Goal: Transaction & Acquisition: Subscribe to service/newsletter

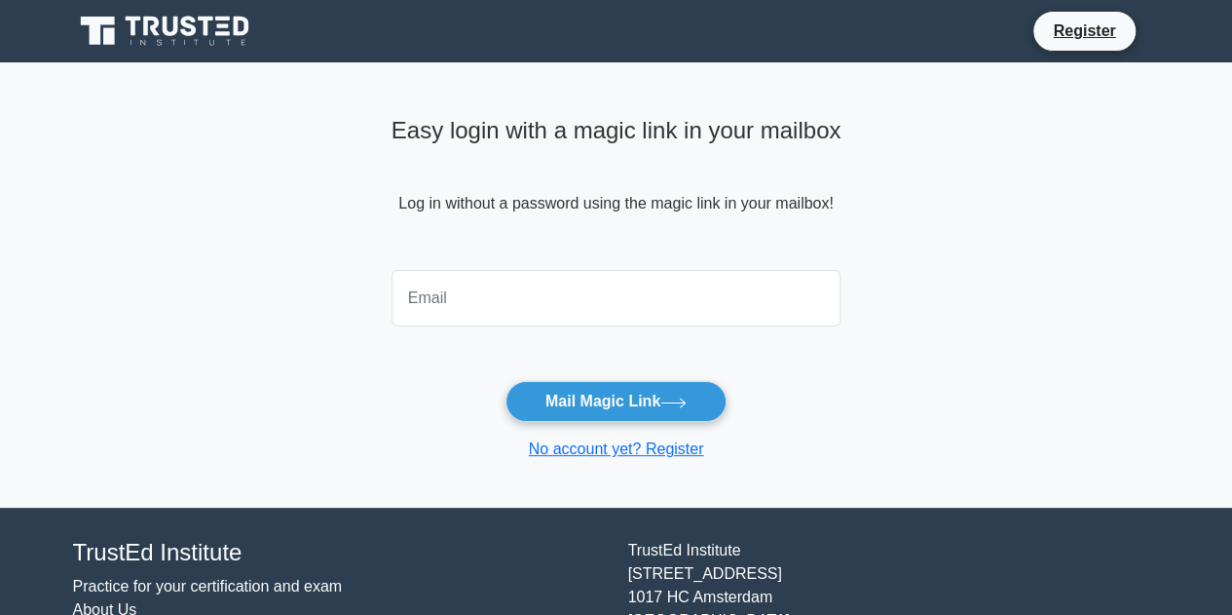
click at [186, 17] on icon at bounding box center [189, 26] width 16 height 20
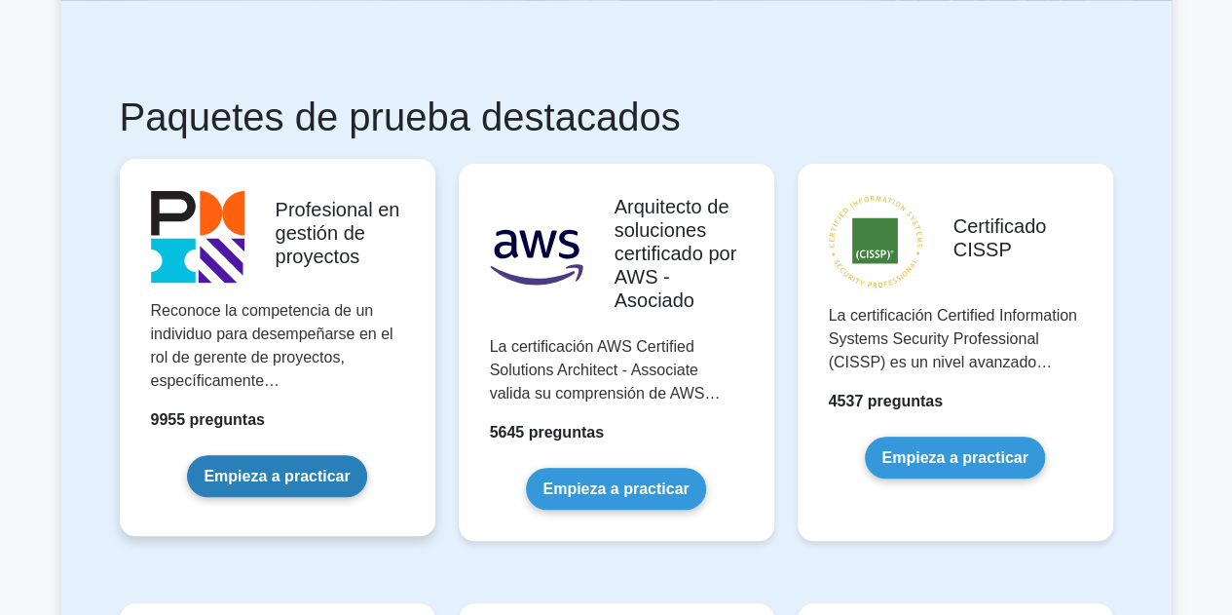
click at [272, 455] on link "Empieza a practicar" at bounding box center [276, 476] width 179 height 42
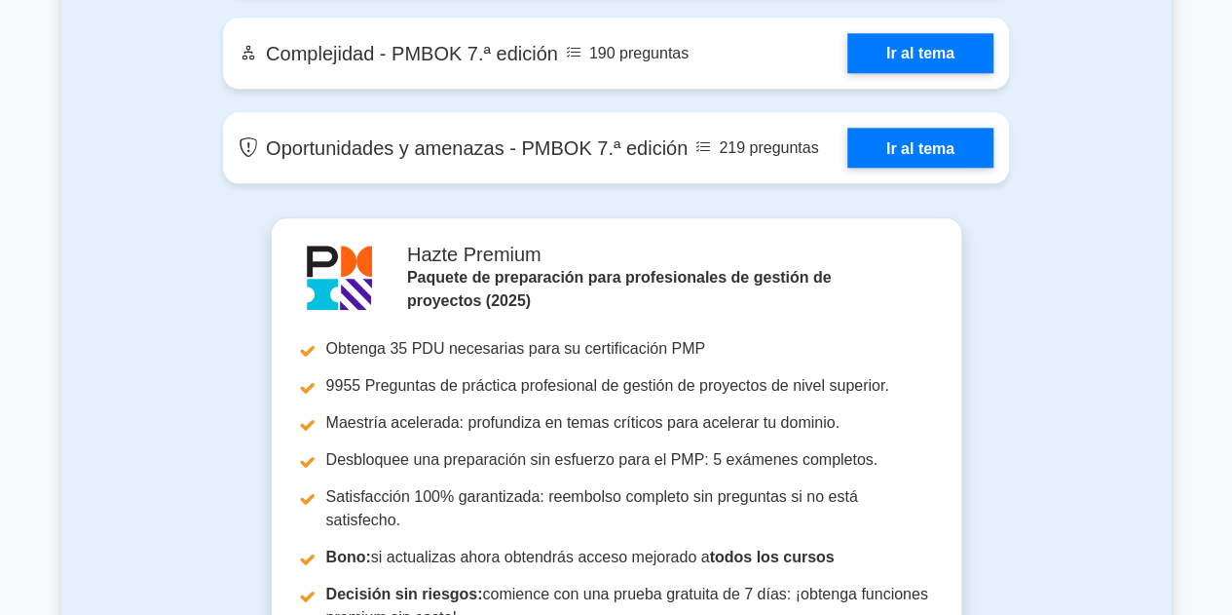
scroll to position [4773, 0]
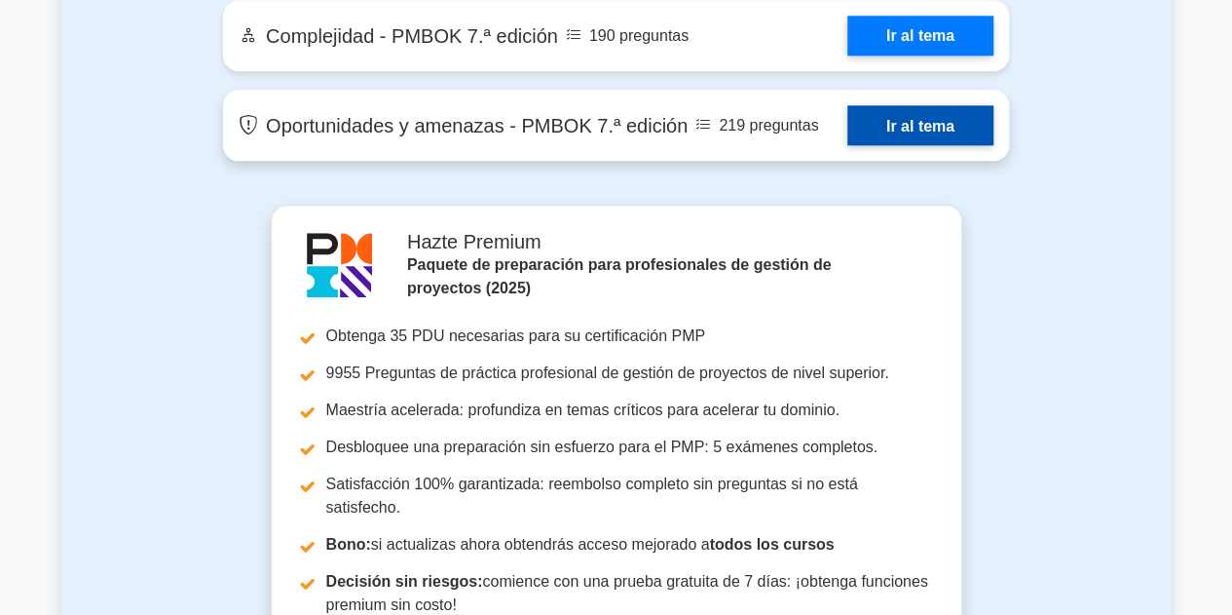
click at [909, 145] on link "Ir al tema" at bounding box center [920, 125] width 146 height 40
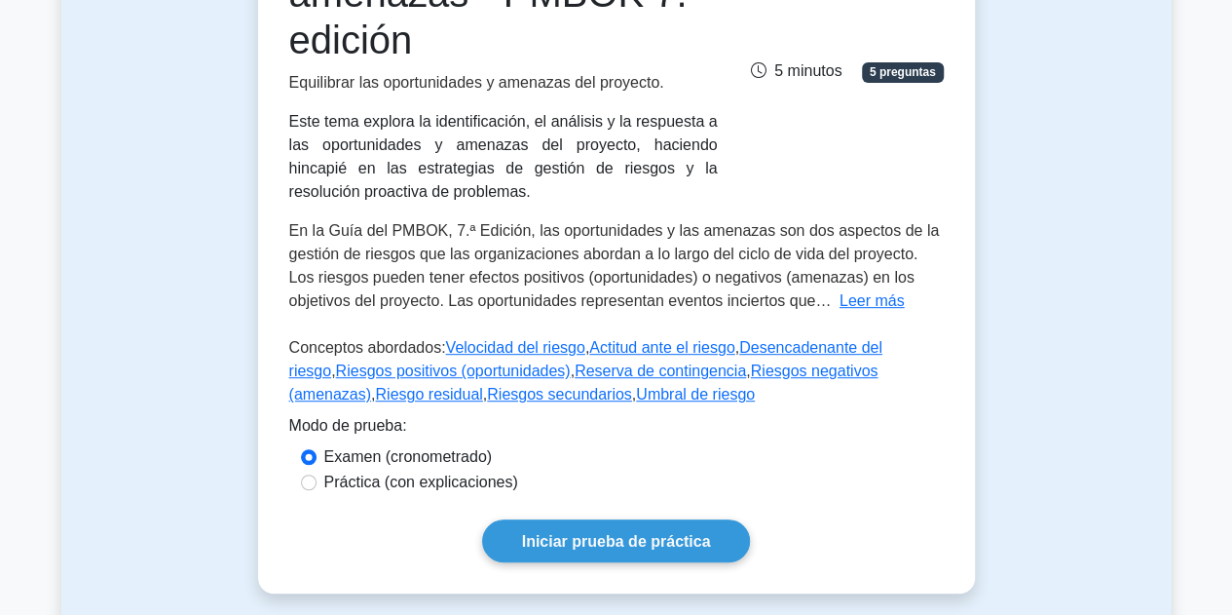
scroll to position [390, 0]
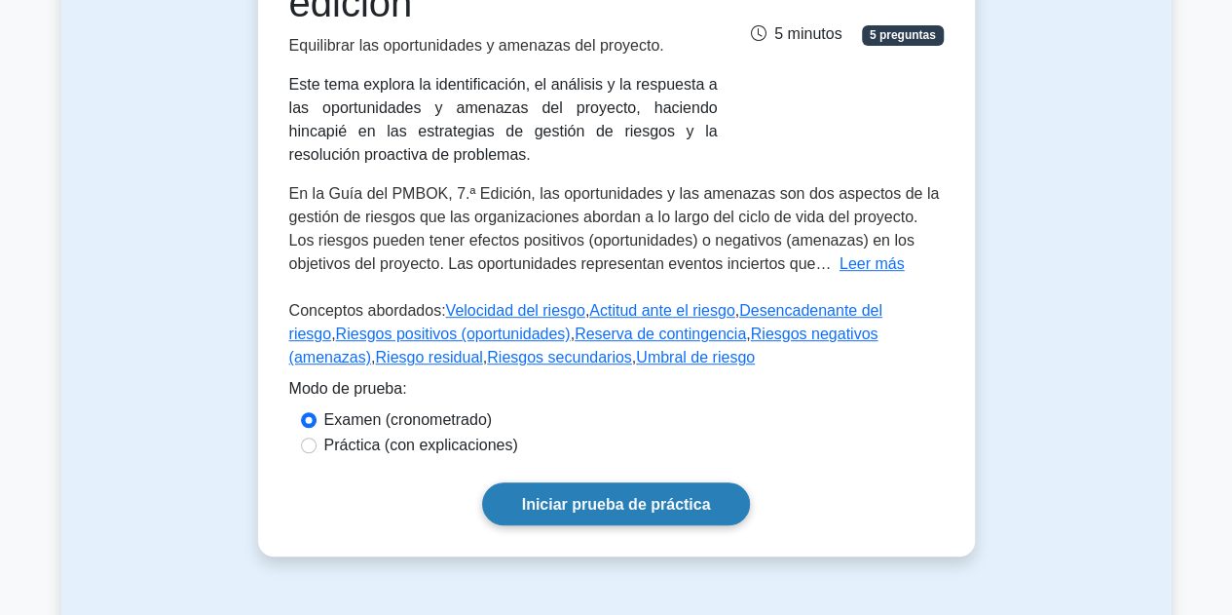
click at [633, 504] on font "Iniciar prueba de práctica" at bounding box center [616, 504] width 189 height 17
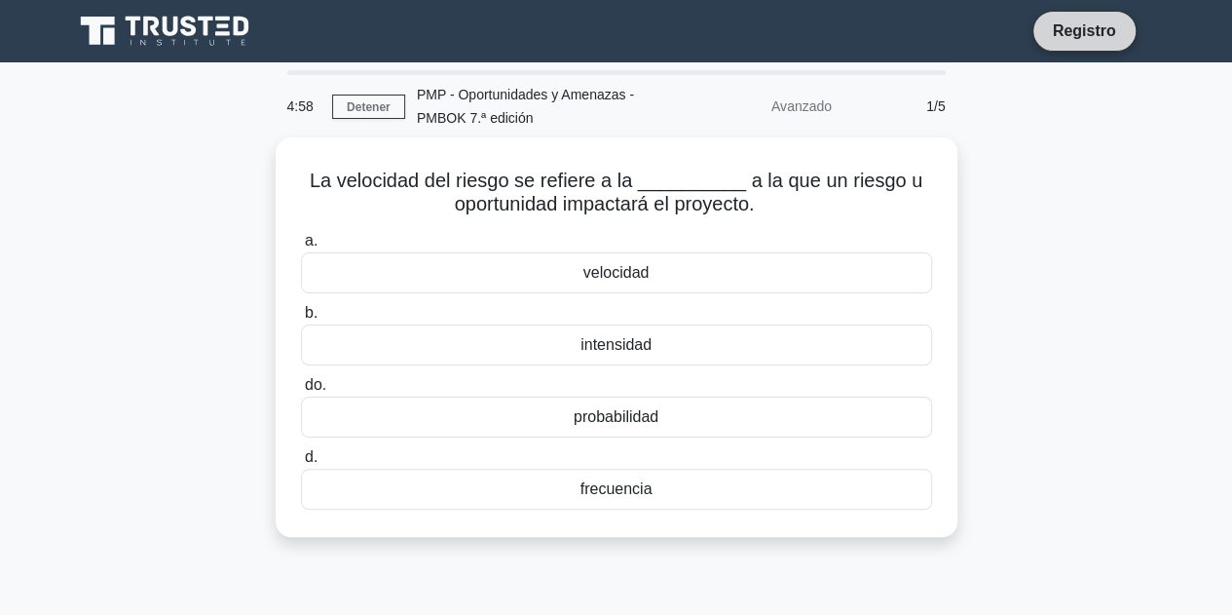
click at [1097, 30] on font "Registro" at bounding box center [1084, 30] width 63 height 17
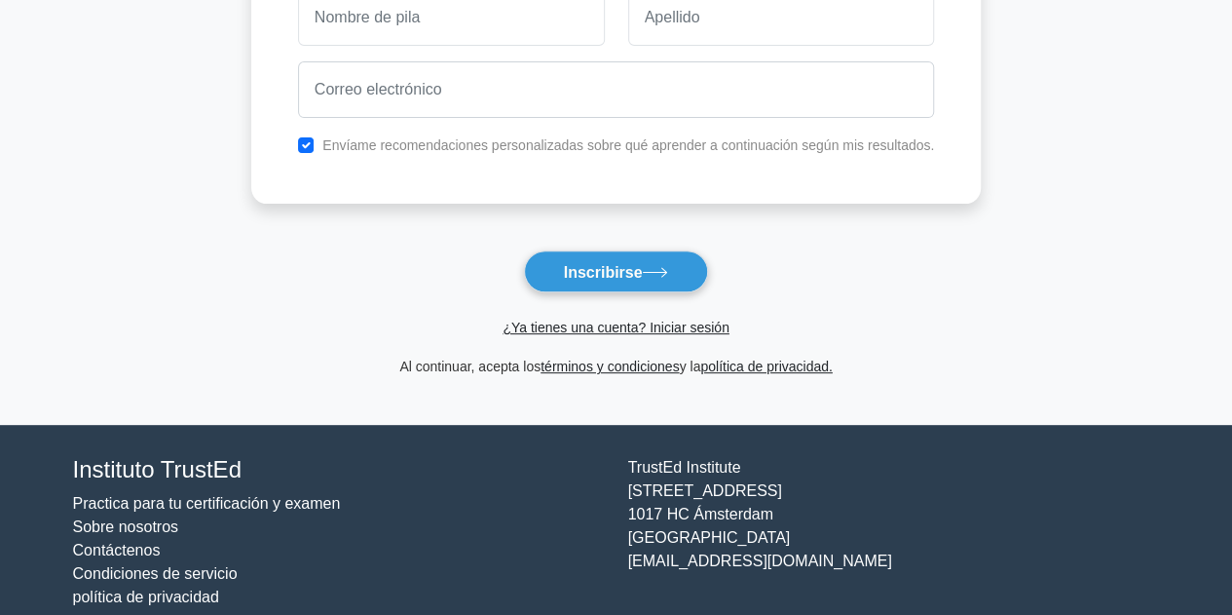
scroll to position [243, 0]
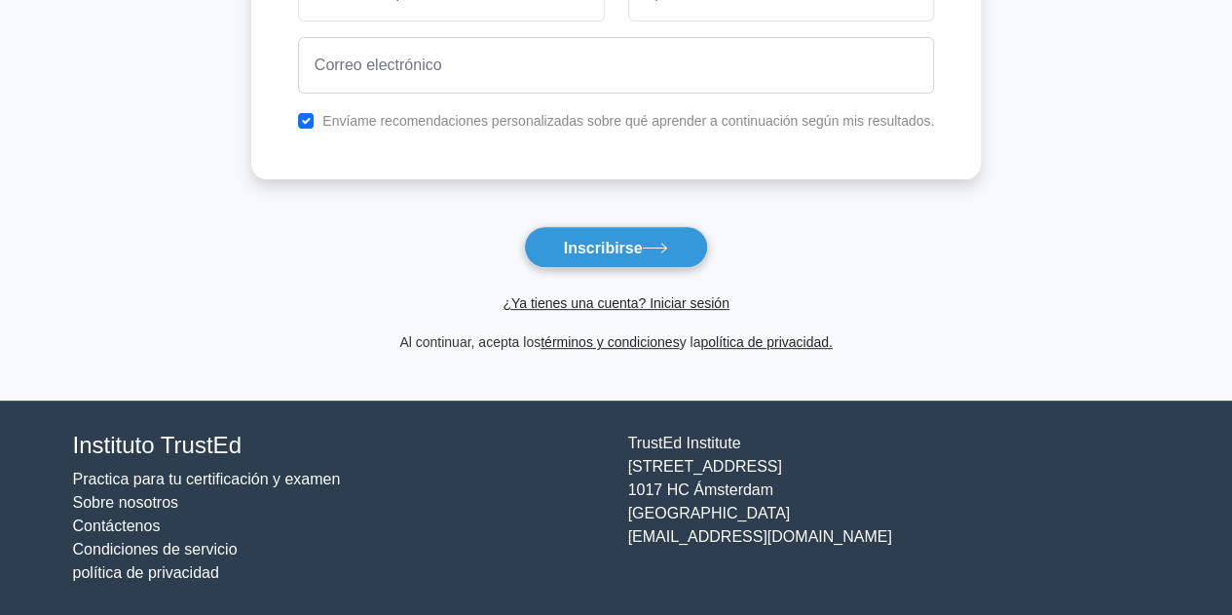
click at [303, 480] on font "Practica para tu certificación y examen" at bounding box center [207, 478] width 268 height 17
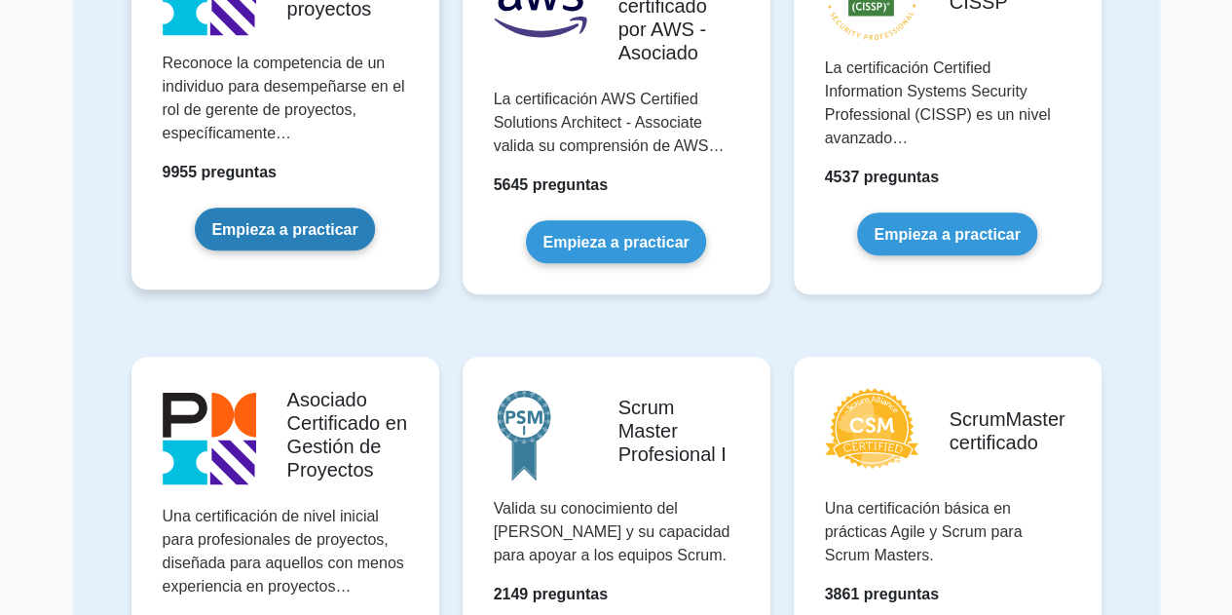
scroll to position [292, 0]
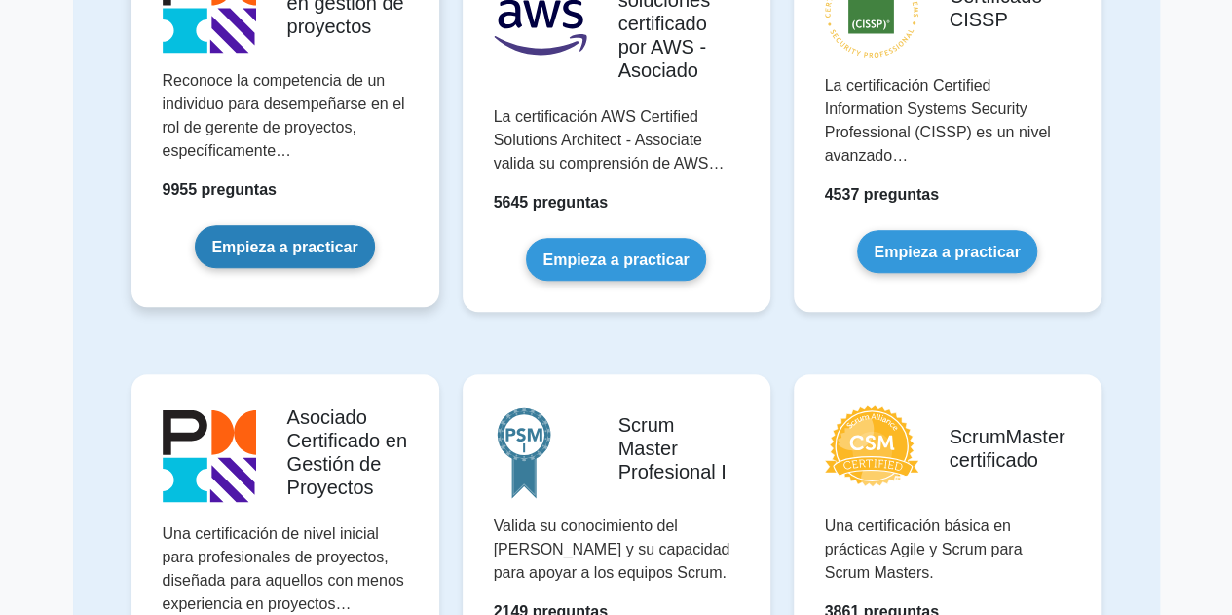
click at [238, 225] on link "Empieza a practicar" at bounding box center [284, 246] width 179 height 42
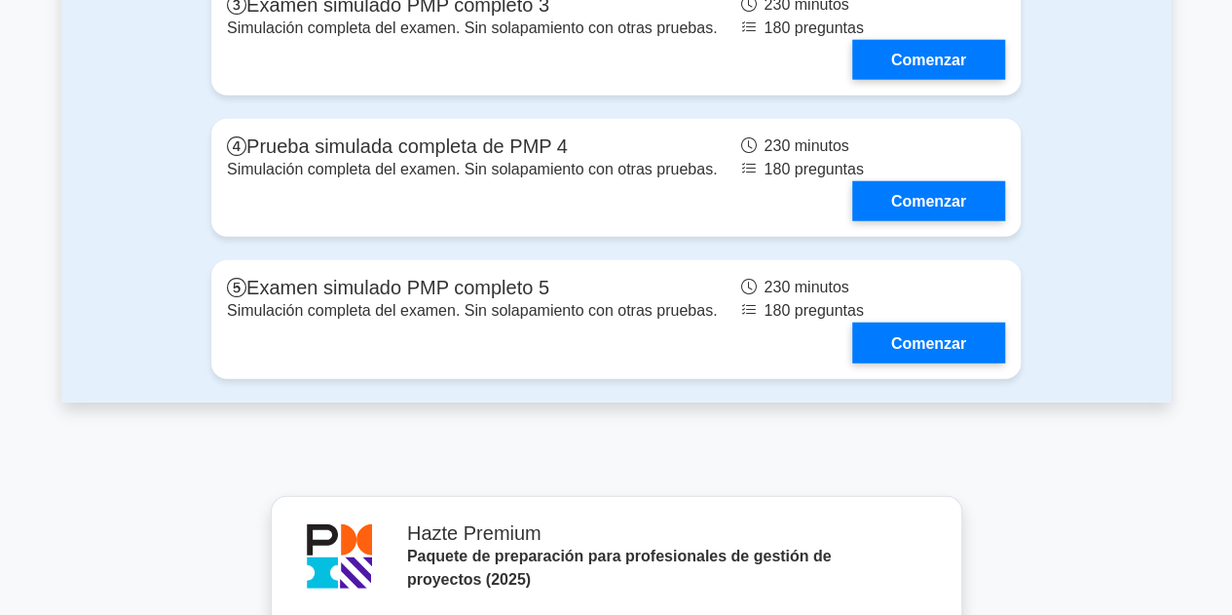
scroll to position [6153, 0]
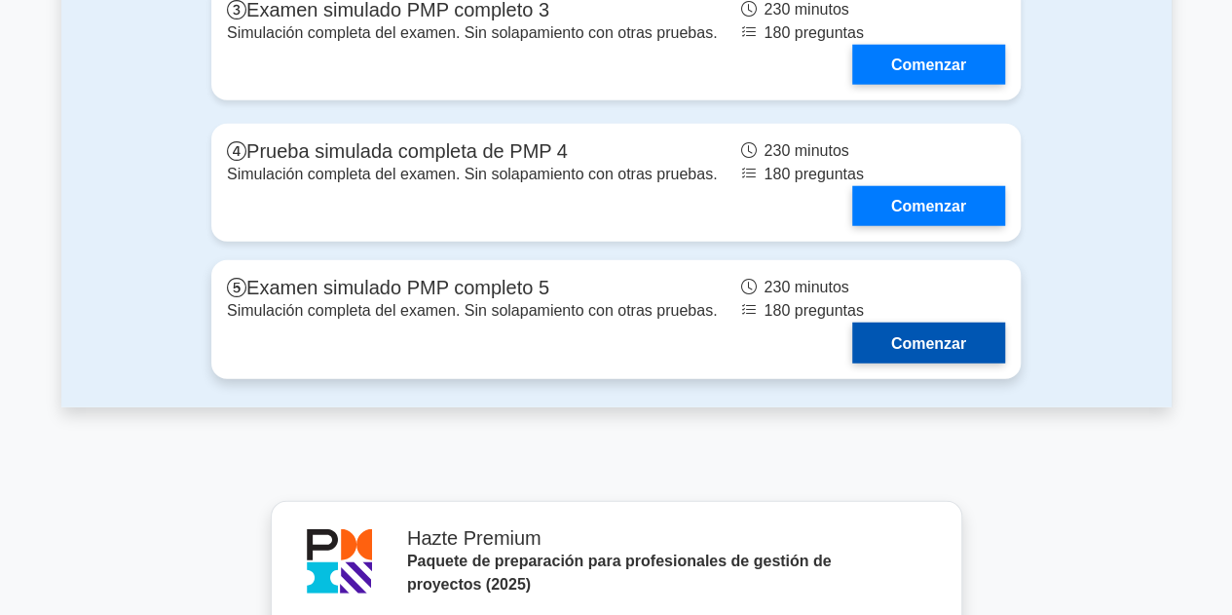
click at [940, 350] on link "Comenzar" at bounding box center [928, 342] width 153 height 40
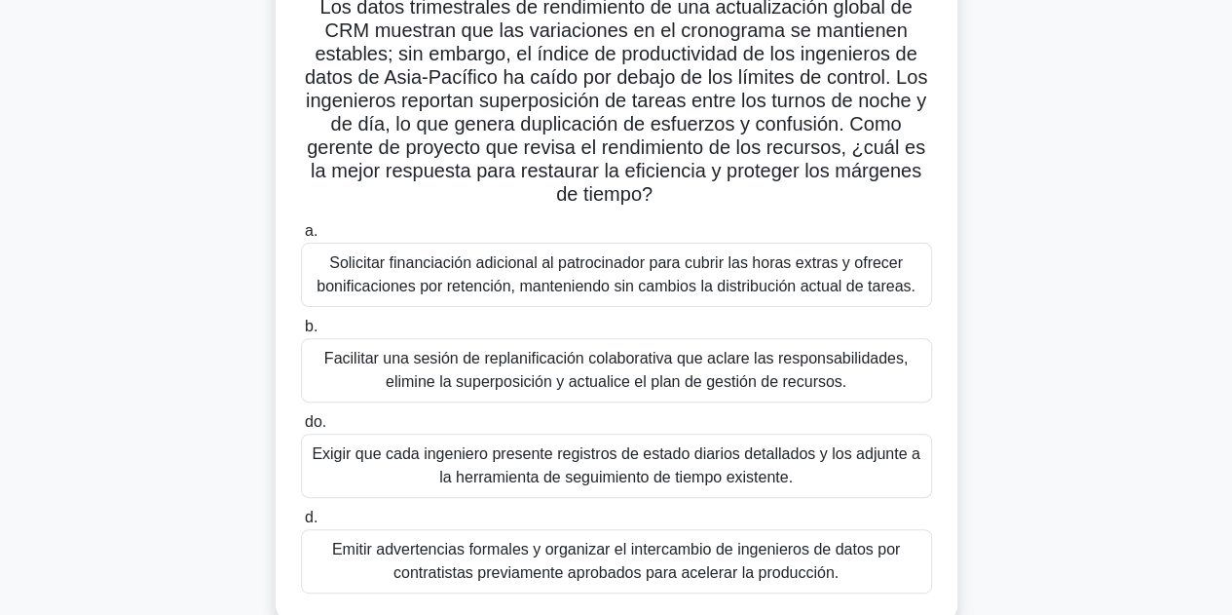
click at [529, 360] on font "Facilitar una sesión de replanificación colaborativa que aclare las responsabil…" at bounding box center [615, 370] width 583 height 40
click at [301, 333] on input "b. Facilitar una sesión de replanificación colaborativa que aclare las responsa…" at bounding box center [301, 326] width 0 height 13
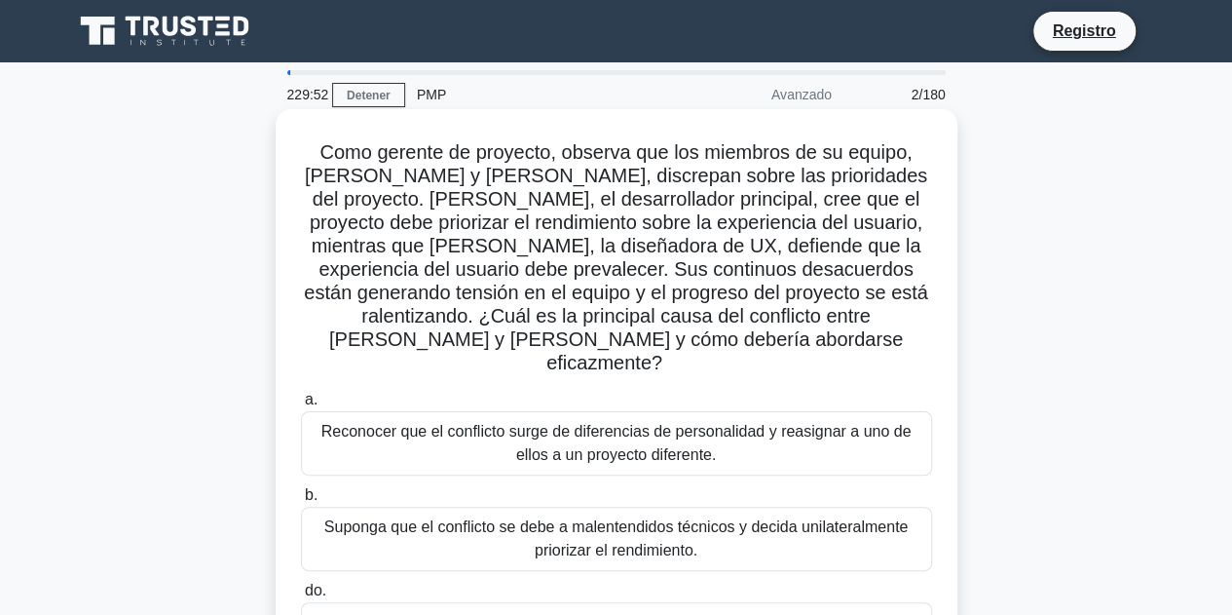
click at [508, 518] on font "Suponga que el conflicto se debe a malentendidos técnicos y decida unilateralme…" at bounding box center [616, 538] width 584 height 40
click at [301, 501] on input "b. Suponga que el conflicto se debe a malentendidos técnicos y decida unilatera…" at bounding box center [301, 495] width 0 height 13
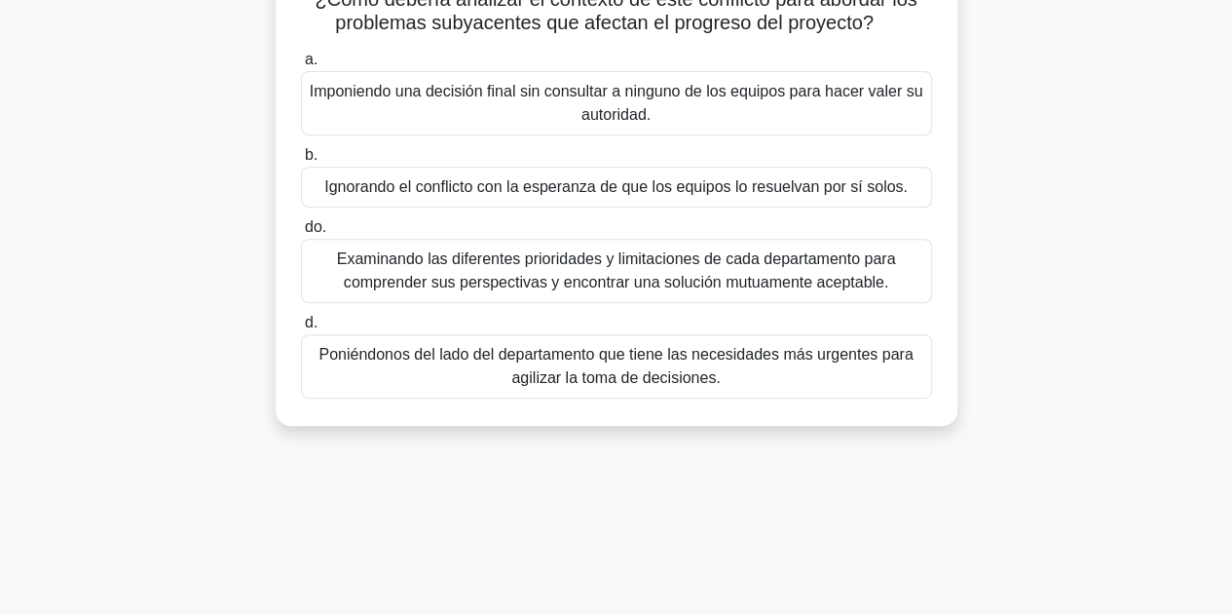
click at [626, 281] on font "Examinando las diferentes prioridades y limitaciones de cada departamento para …" at bounding box center [616, 270] width 559 height 40
click at [301, 234] on input "do. Examinando las diferentes prioridades y limitaciones de cada departamento p…" at bounding box center [301, 227] width 0 height 13
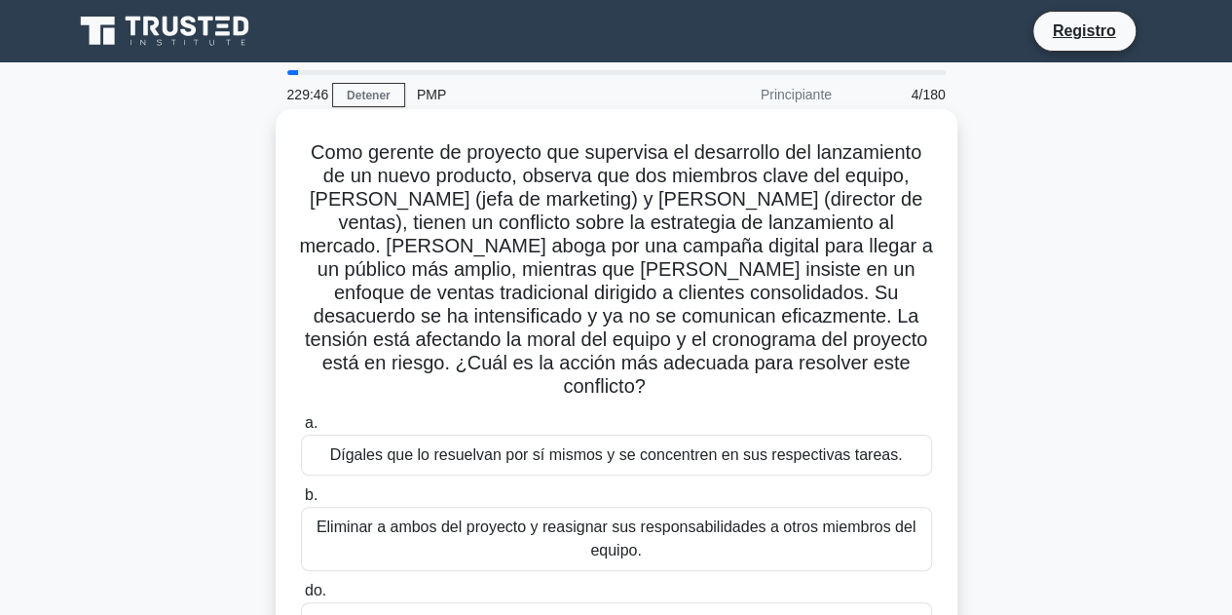
click at [592, 449] on div "Dígales que lo resuelvan por sí mismos y se concentren en sus respectivas tarea…" at bounding box center [616, 454] width 631 height 41
click at [301, 430] on input "a. Dígales que lo resuelvan por sí mismos y se concentren en sus respectivas ta…" at bounding box center [301, 423] width 0 height 13
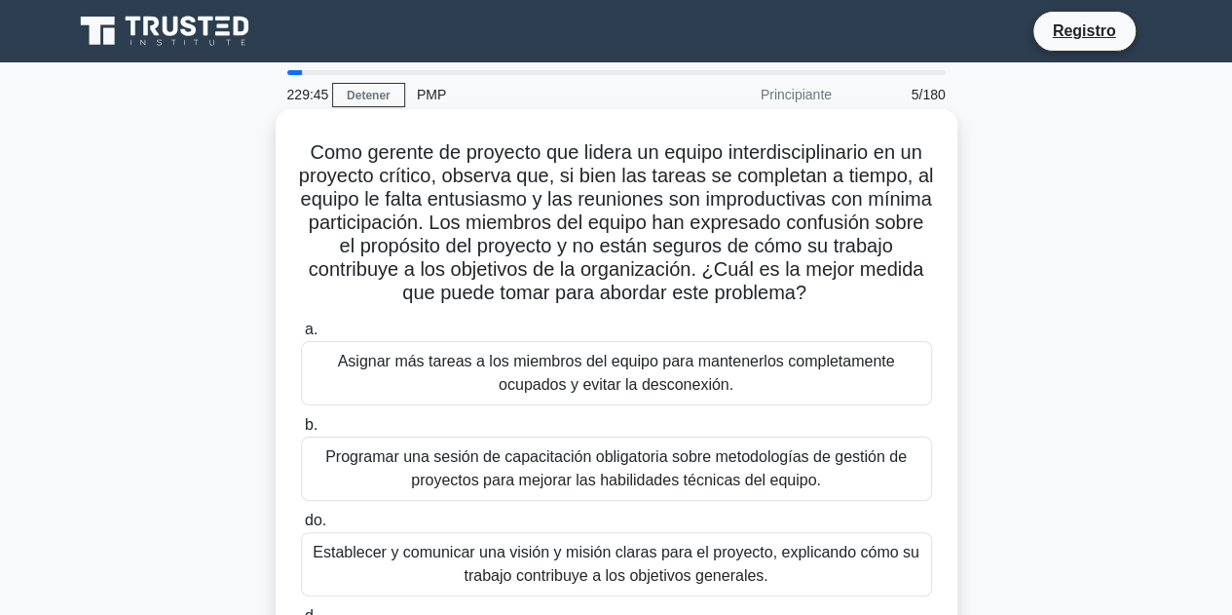
click at [604, 484] on font "Programar una sesión de capacitación obligatoria sobre metodologías de gestión …" at bounding box center [615, 468] width 581 height 40
click at [301, 431] on input "b. Programar una sesión de capacitación obligatoria sobre metodologías de gesti…" at bounding box center [301, 425] width 0 height 13
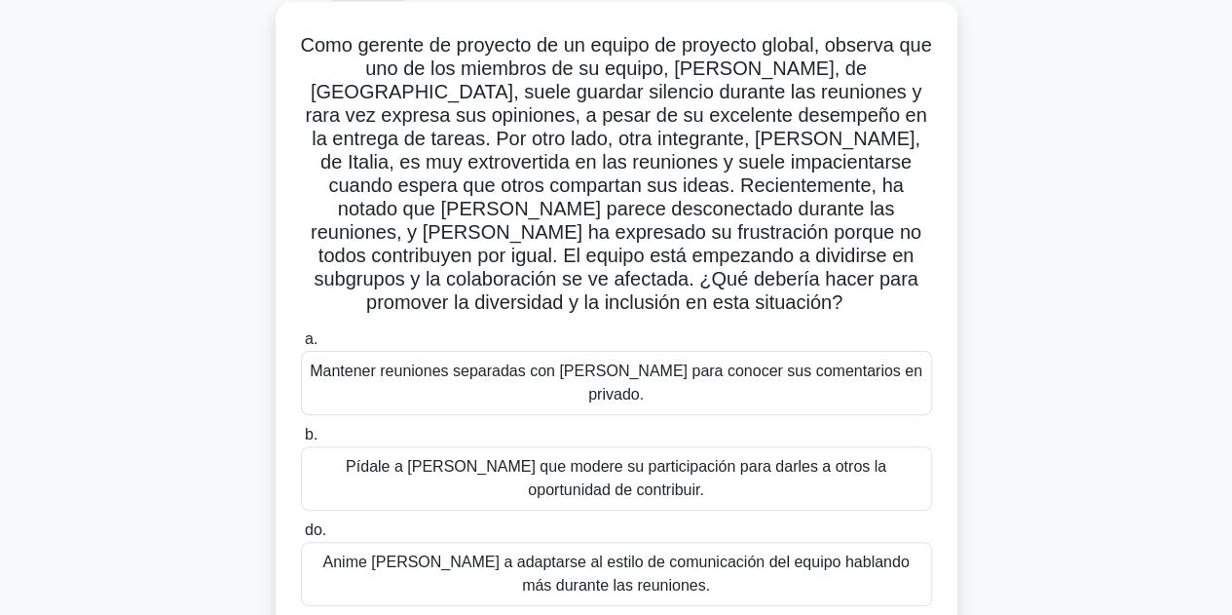
scroll to position [195, 0]
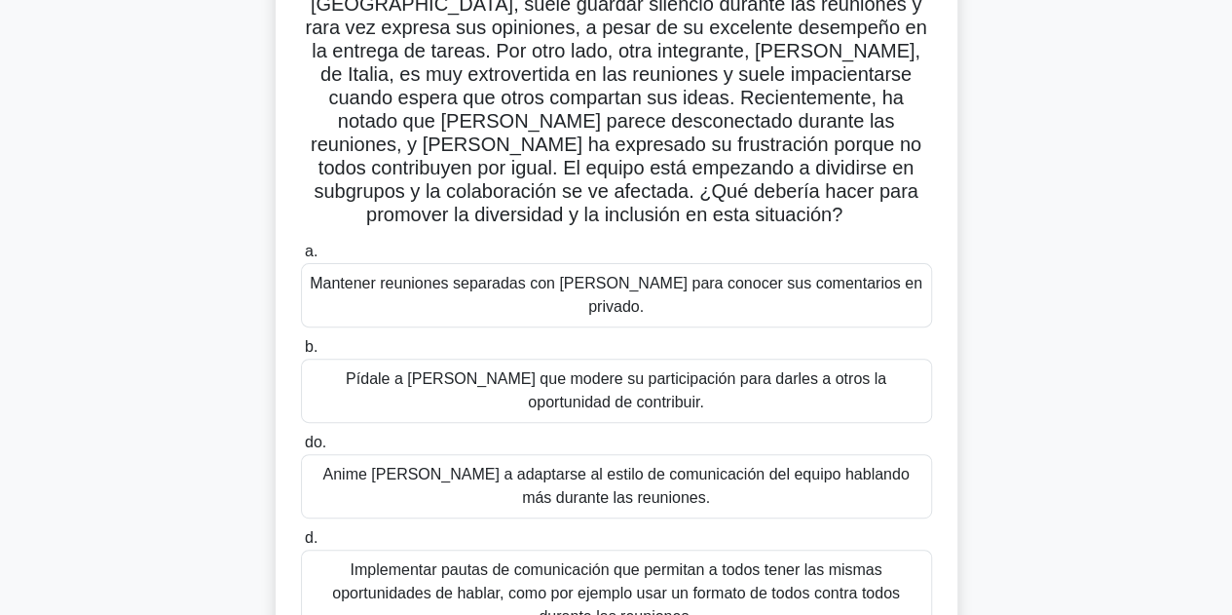
click at [625, 561] on font "Implementar pautas de comunicación que permitan a todos tener las mismas oportu…" at bounding box center [616, 592] width 568 height 63
click at [301, 535] on input "d. Implementar pautas de comunicación que permitan a todos tener las mismas opo…" at bounding box center [301, 538] width 0 height 13
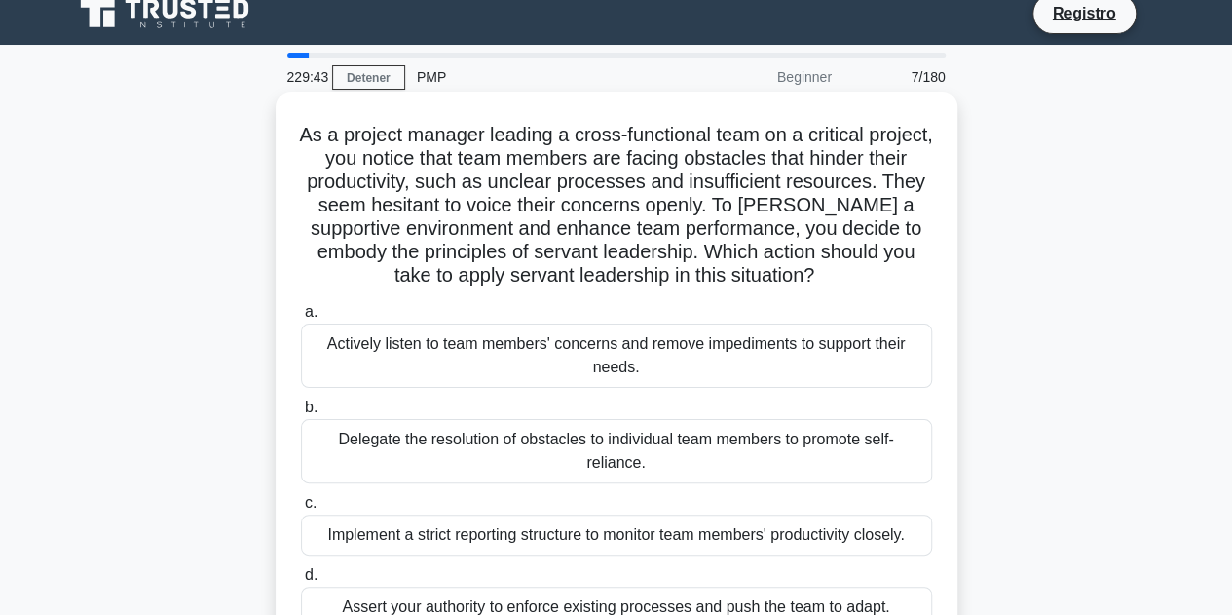
scroll to position [0, 0]
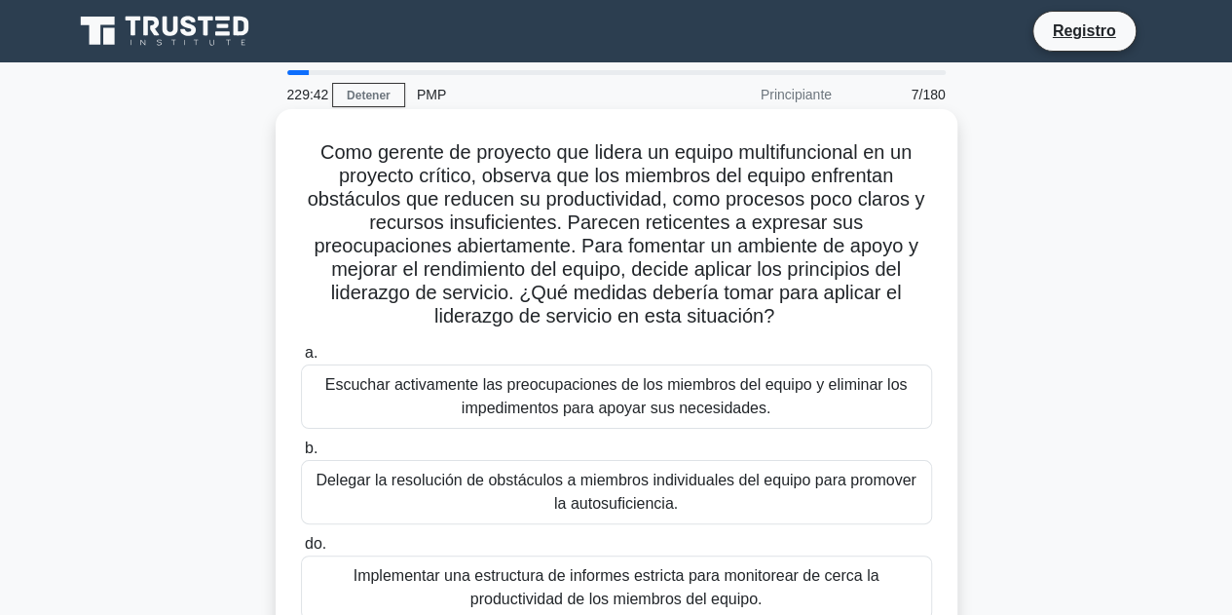
click at [654, 505] on font "Delegar la resolución de obstáculos a miembros individuales del equipo para pro…" at bounding box center [616, 491] width 600 height 40
click at [301, 455] on input "b. Delegar la resolución de obstáculos a miembros individuales del equipo para …" at bounding box center [301, 448] width 0 height 13
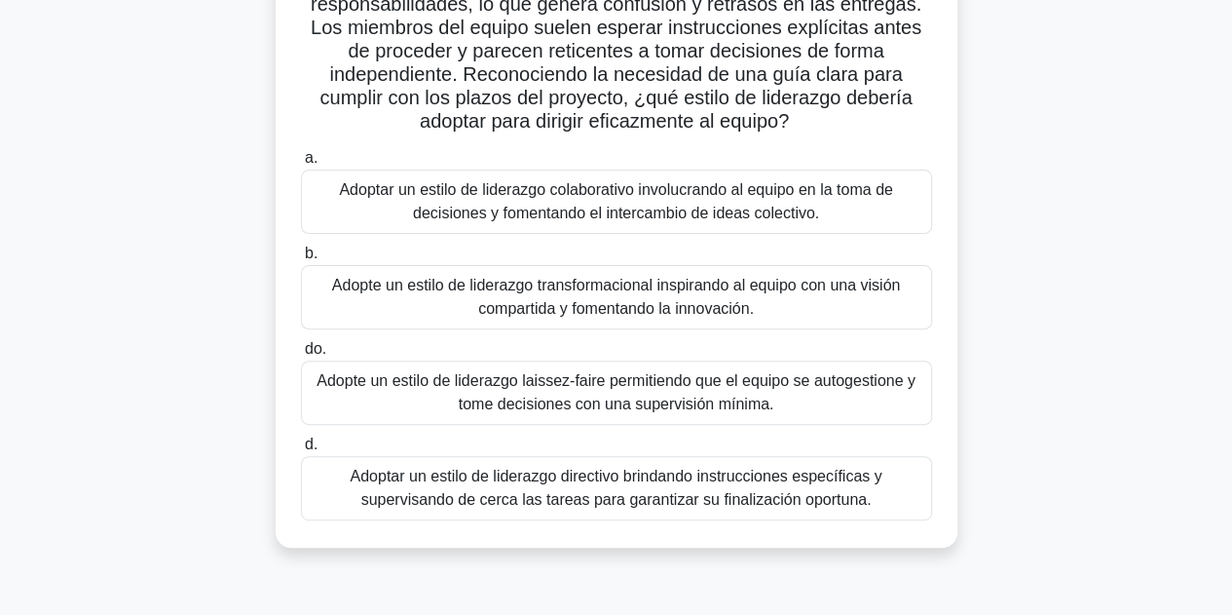
click at [641, 393] on font "Adopte un estilo de liderazgo laissez-faire permitiendo que el equipo se autoge…" at bounding box center [616, 392] width 599 height 40
click at [301, 356] on input "do. Adopte un estilo de liderazgo laissez-faire permitiendo que el equipo se au…" at bounding box center [301, 349] width 0 height 13
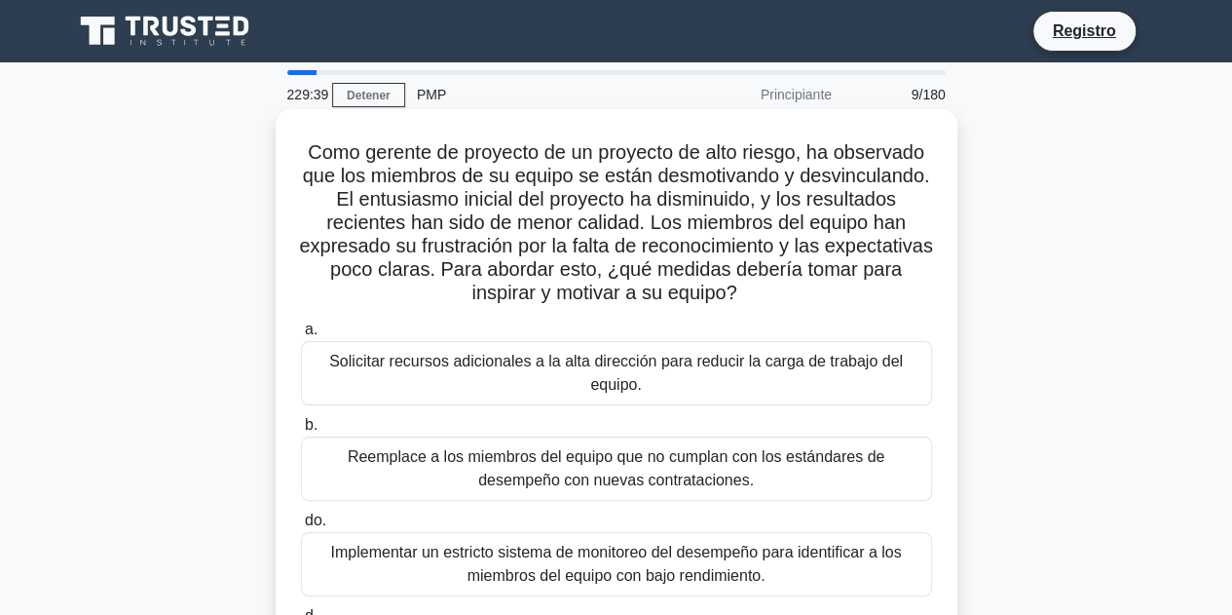
click at [635, 373] on font "Solicitar recursos adicionales a la alta dirección para reducir la carga de tra…" at bounding box center [617, 373] width 614 height 47
click at [301, 336] on input "a. Solicitar recursos adicionales a la alta dirección para reducir la carga de …" at bounding box center [301, 329] width 0 height 13
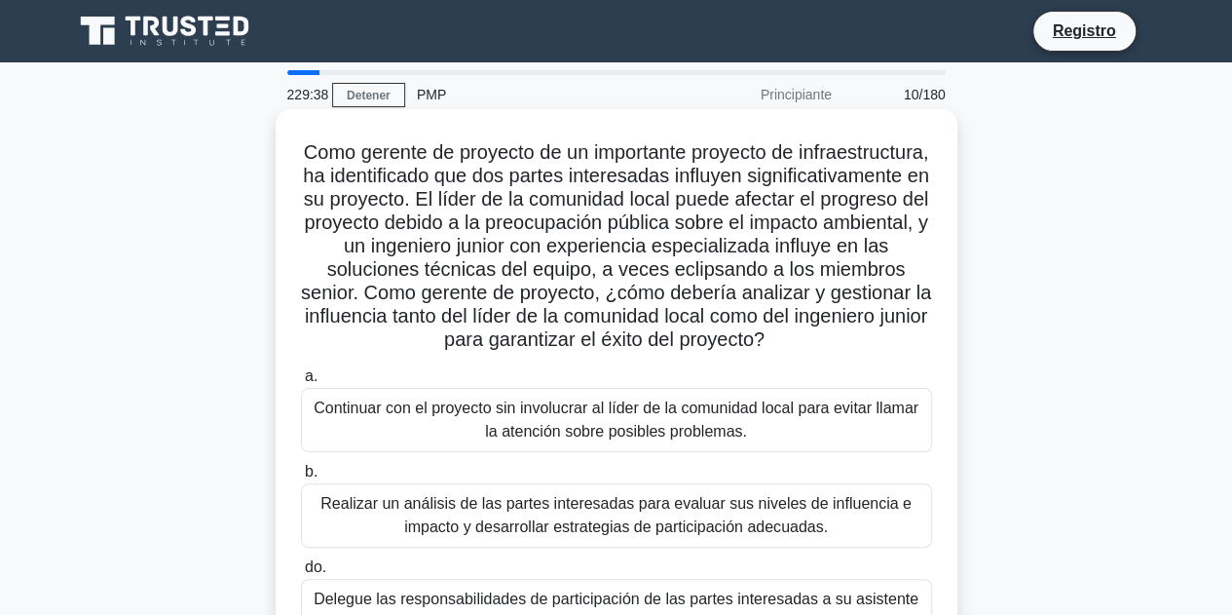
click at [619, 527] on font "Realizar un análisis de las partes interesadas para evaluar sus niveles de infl…" at bounding box center [615, 515] width 591 height 40
click at [301, 478] on input "b. Realizar un análisis de las partes interesadas para evaluar sus niveles de i…" at bounding box center [301, 472] width 0 height 13
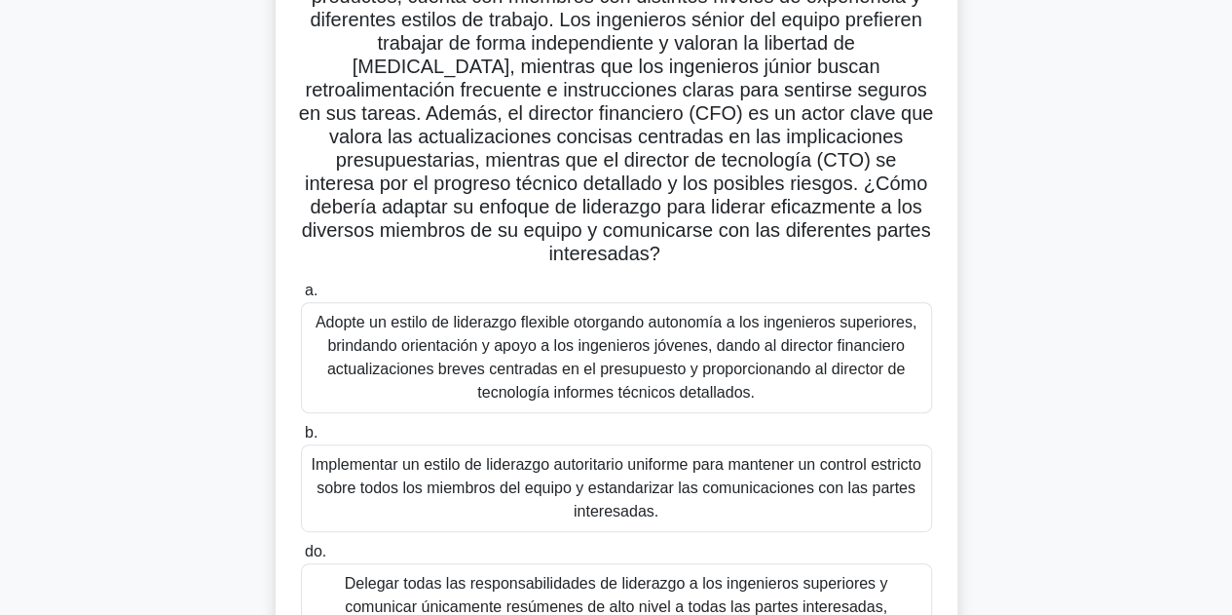
scroll to position [195, 0]
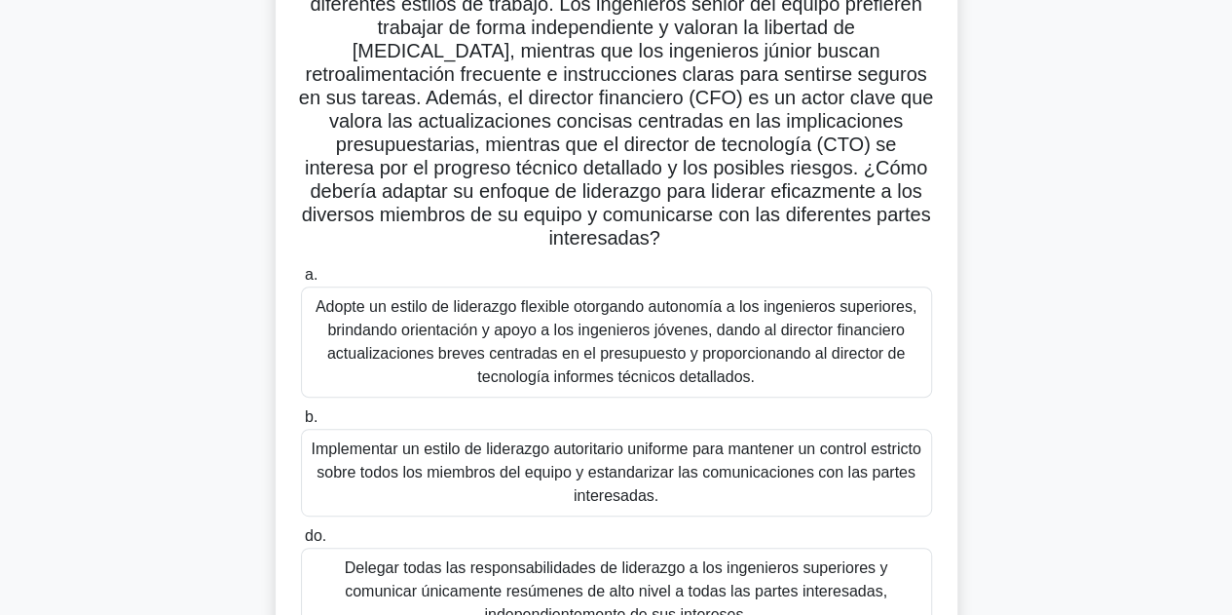
click at [616, 556] on font "Delegar todas las responsabilidades de liderazgo a los ingenieros superiores y …" at bounding box center [617, 591] width 614 height 70
click at [658, 574] on font "Delegar todas las responsabilidades de liderazgo a los ingenieros superiores y …" at bounding box center [616, 590] width 543 height 63
click at [301, 543] on input "do. Delegar todas las responsabilidades de liderazgo a los ingenieros superiore…" at bounding box center [301, 536] width 0 height 13
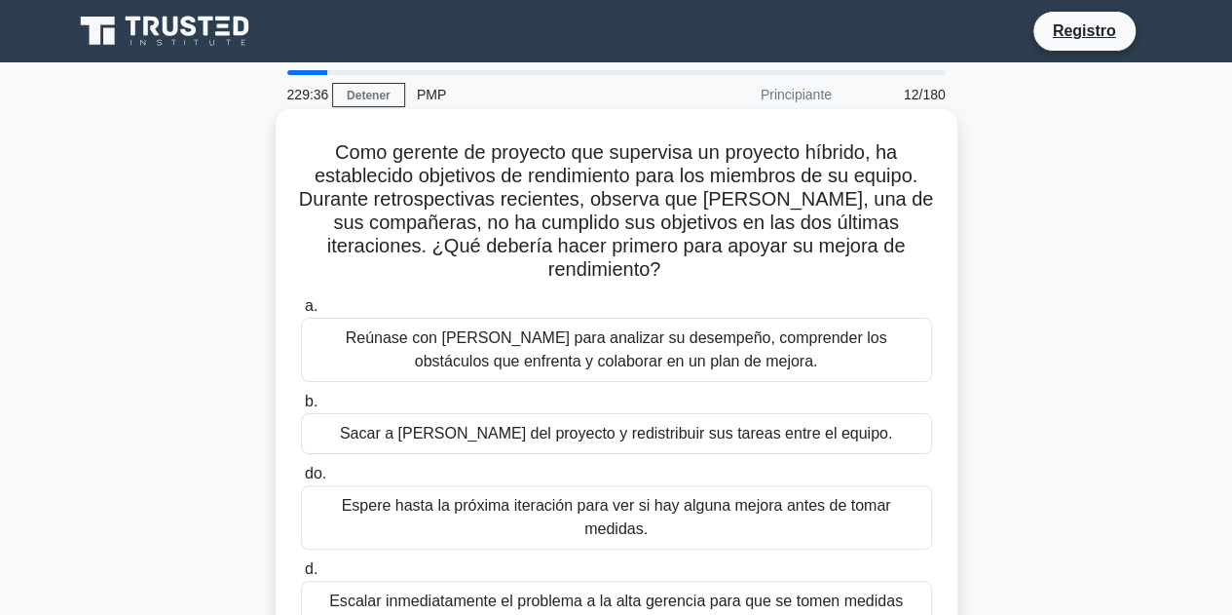
scroll to position [0, 0]
click at [699, 350] on font "Reúnase con María para analizar su desempeño, comprender los obstáculos que enf…" at bounding box center [617, 349] width 614 height 47
click at [301, 313] on input "a. Reúnase con María para analizar su desempeño, comprender los obstáculos que …" at bounding box center [301, 306] width 0 height 13
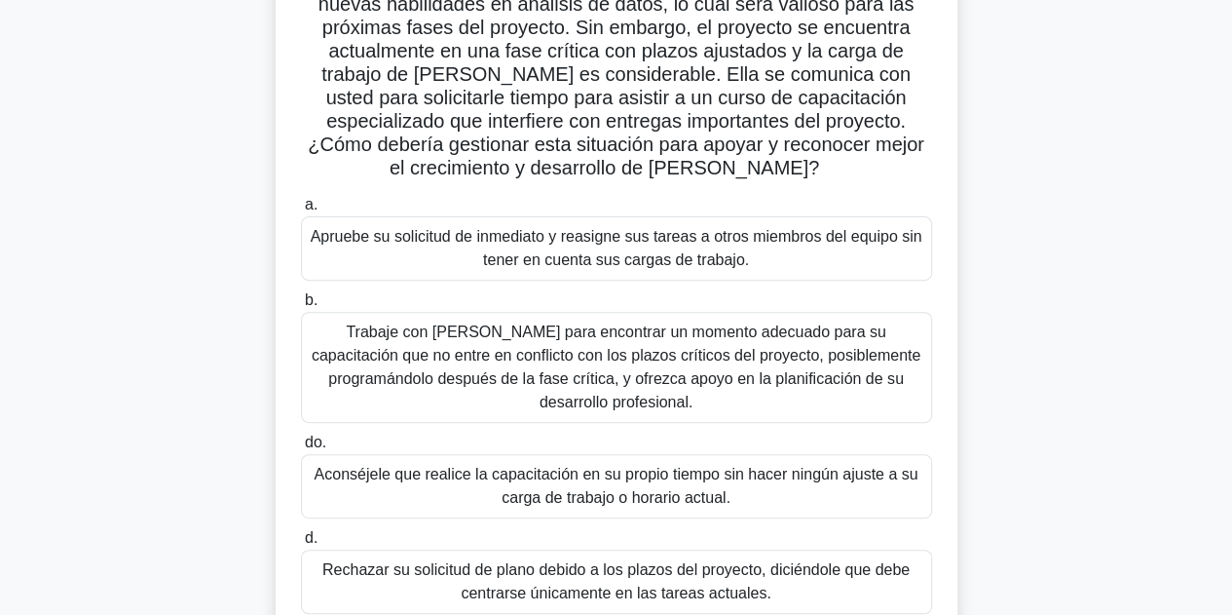
click at [656, 363] on font "Trabaje con Emily para encontrar un momento adecuado para su capacitación que n…" at bounding box center [616, 366] width 609 height 87
click at [301, 307] on input "b. Trabaje con Emily para encontrar un momento adecuado para su capacitación qu…" at bounding box center [301, 300] width 0 height 13
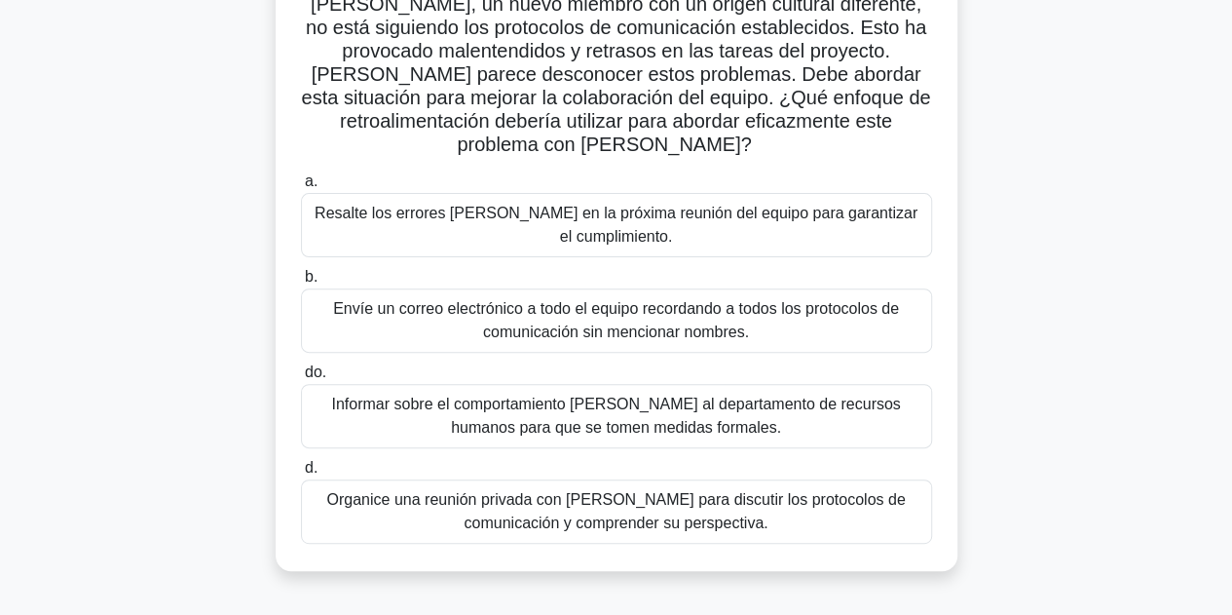
click at [659, 505] on font "Organice una reunión privada con Jacob para discutir los protocolos de comunica…" at bounding box center [615, 511] width 579 height 40
click at [301, 474] on input "d. Organice una reunión privada con Jacob para discutir los protocolos de comun…" at bounding box center [301, 468] width 0 height 13
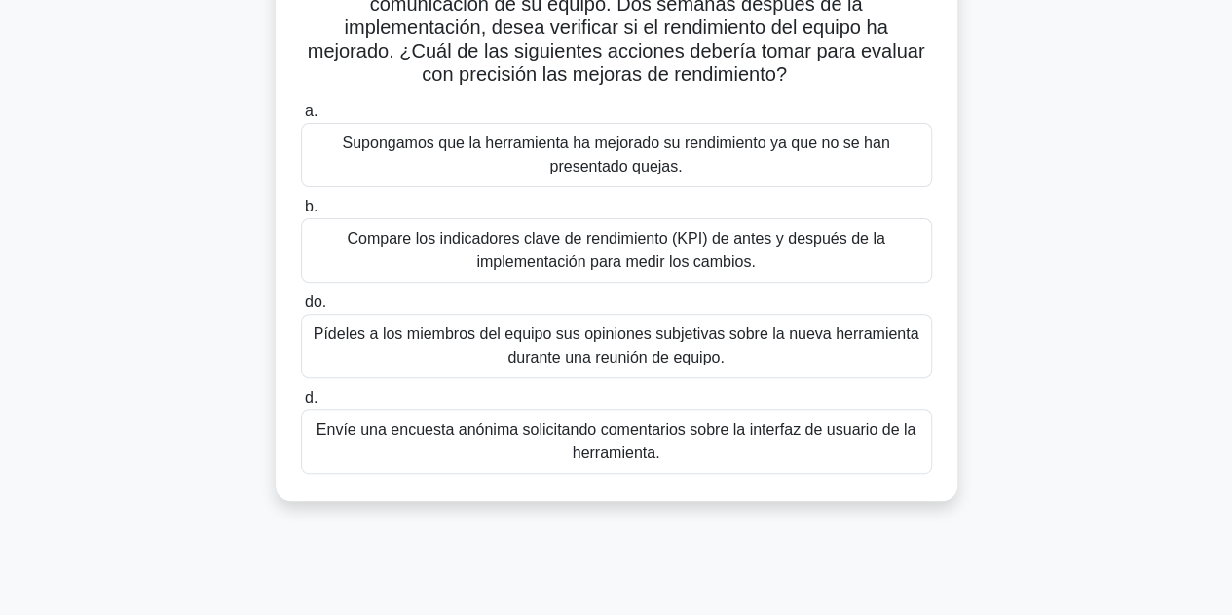
click at [635, 440] on font "Envíe una encuesta anónima solicitando comentarios sobre la interfaz de usuario…" at bounding box center [617, 441] width 614 height 47
click at [301, 404] on input "d. Envíe una encuesta anónima solicitando comentarios sobre la interfaz de usua…" at bounding box center [301, 398] width 0 height 13
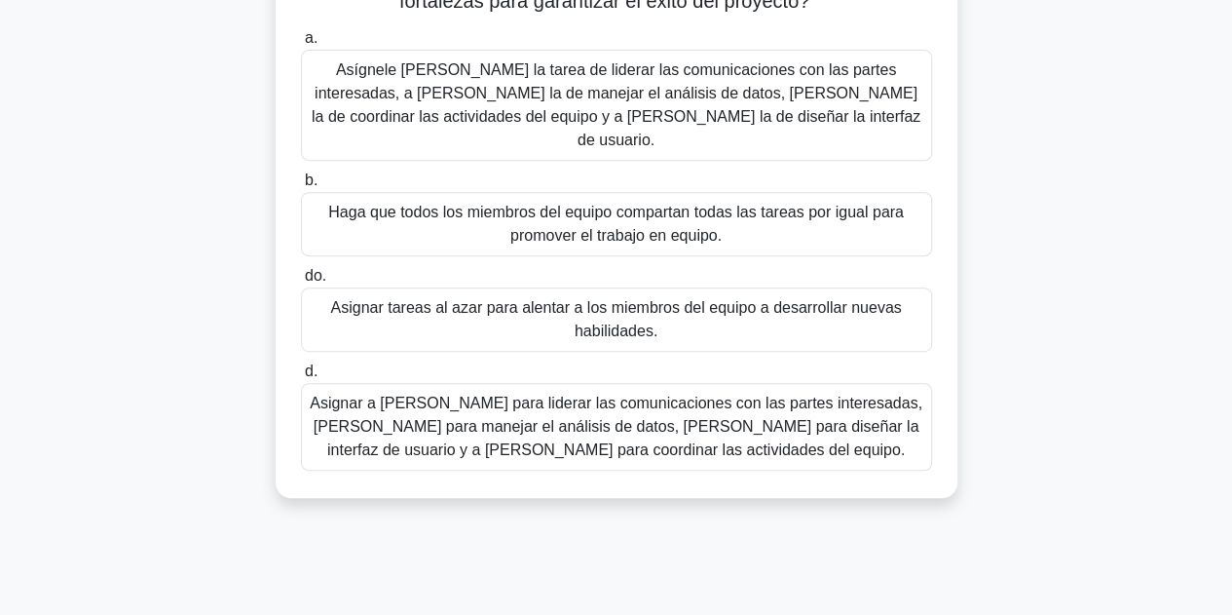
click at [643, 403] on font "Asignar a María para liderar las comunicaciones con las partes interesadas, a A…" at bounding box center [616, 425] width 613 height 63
click at [301, 378] on input "d. Asignar a María para liderar las comunicaciones con las partes interesadas, …" at bounding box center [301, 371] width 0 height 13
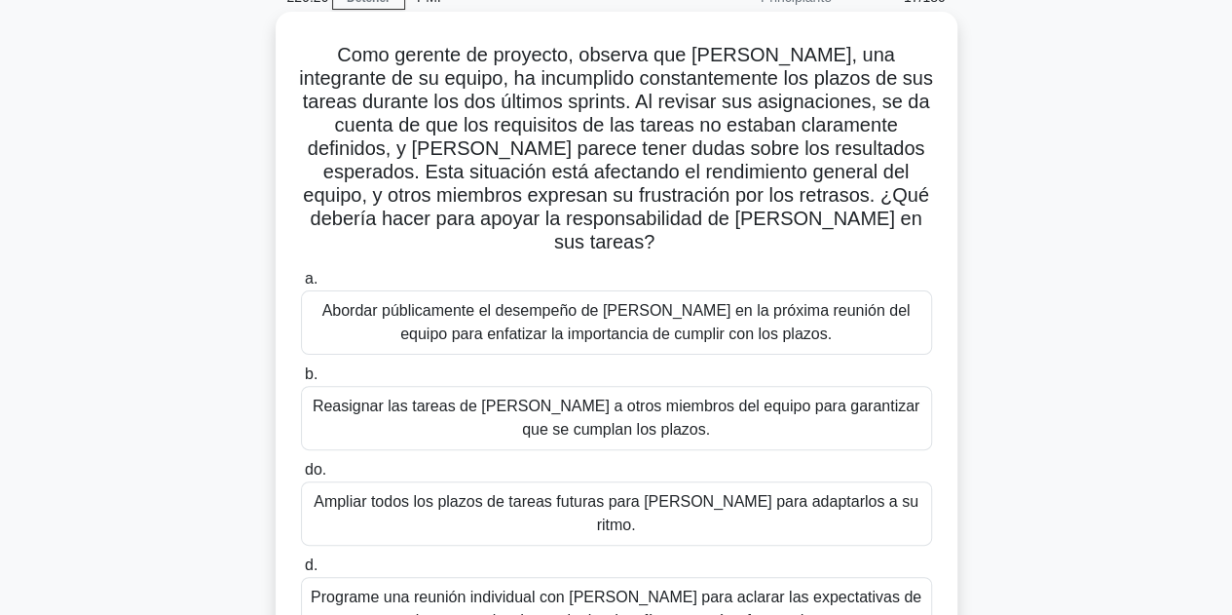
click at [667, 397] on font "Reasignar las tareas de Emily a otros miembros del equipo para garantizar que s…" at bounding box center [616, 417] width 607 height 40
click at [301, 381] on input "b. Reasignar las tareas de Emily a otros miembros del equipo para garantizar qu…" at bounding box center [301, 374] width 0 height 13
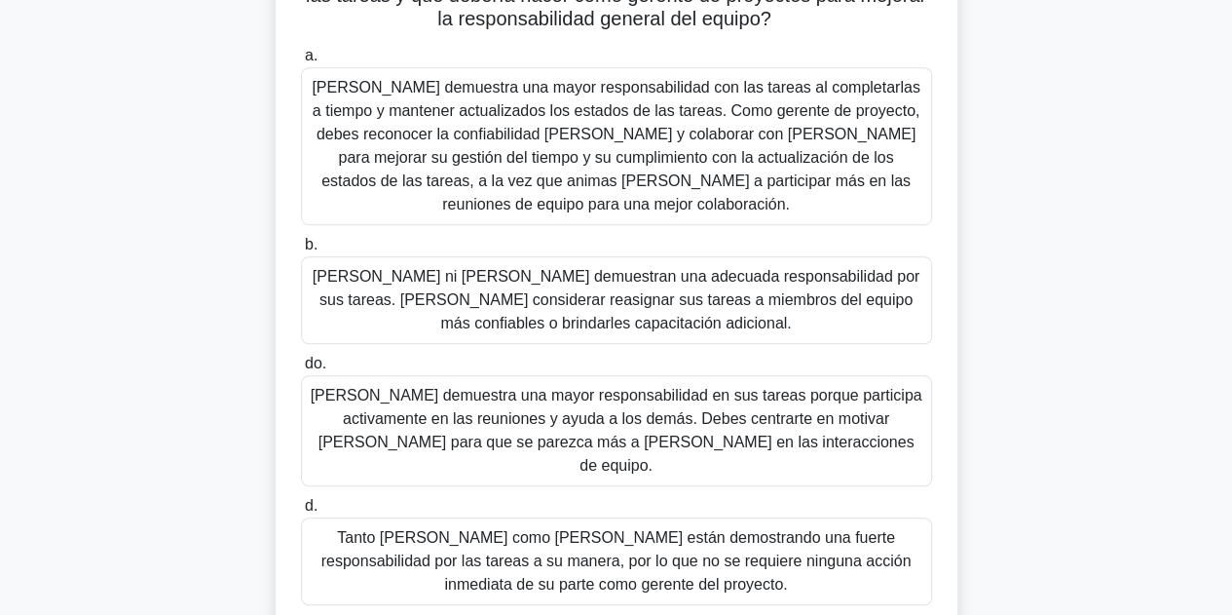
click at [618, 526] on font "Tanto Jacob como Olivia están demostrando una fuerte responsabilidad por las ta…" at bounding box center [617, 561] width 614 height 70
click at [301, 512] on input "d. Tanto Jacob como Olivia están demostrando una fuerte responsabilidad por las…" at bounding box center [301, 506] width 0 height 13
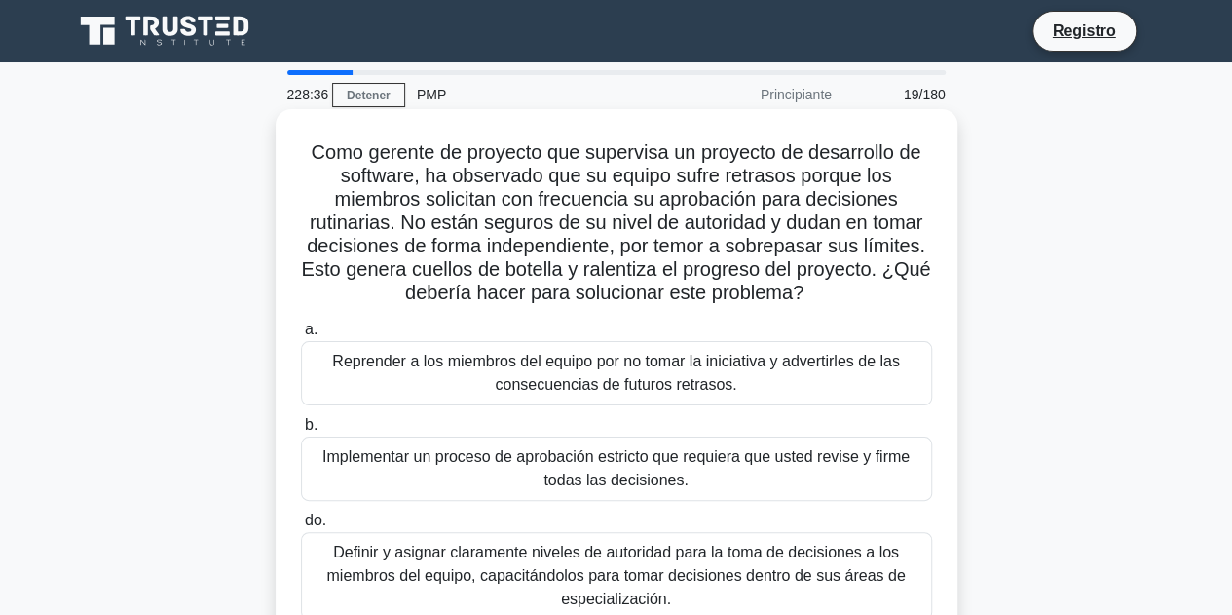
click at [629, 470] on font "Implementar un proceso de aprobación estricto que requiera que usted revise y f…" at bounding box center [615, 468] width 587 height 40
click at [301, 431] on input "b. Implementar un proceso de aprobación estricto que requiera que usted revise …" at bounding box center [301, 425] width 0 height 13
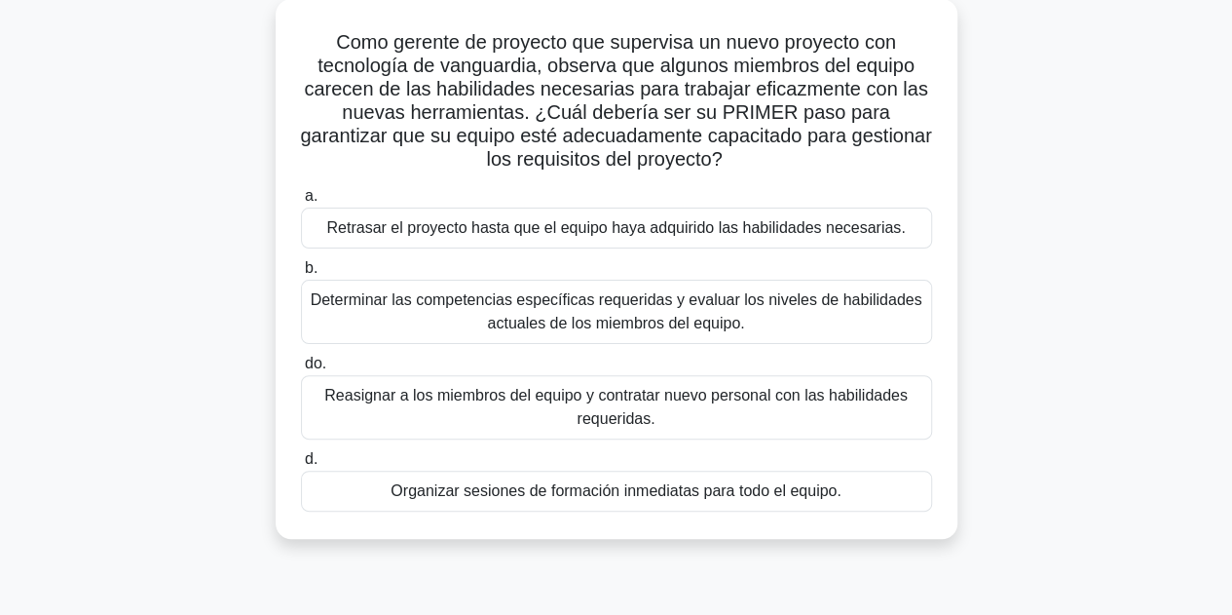
scroll to position [390, 0]
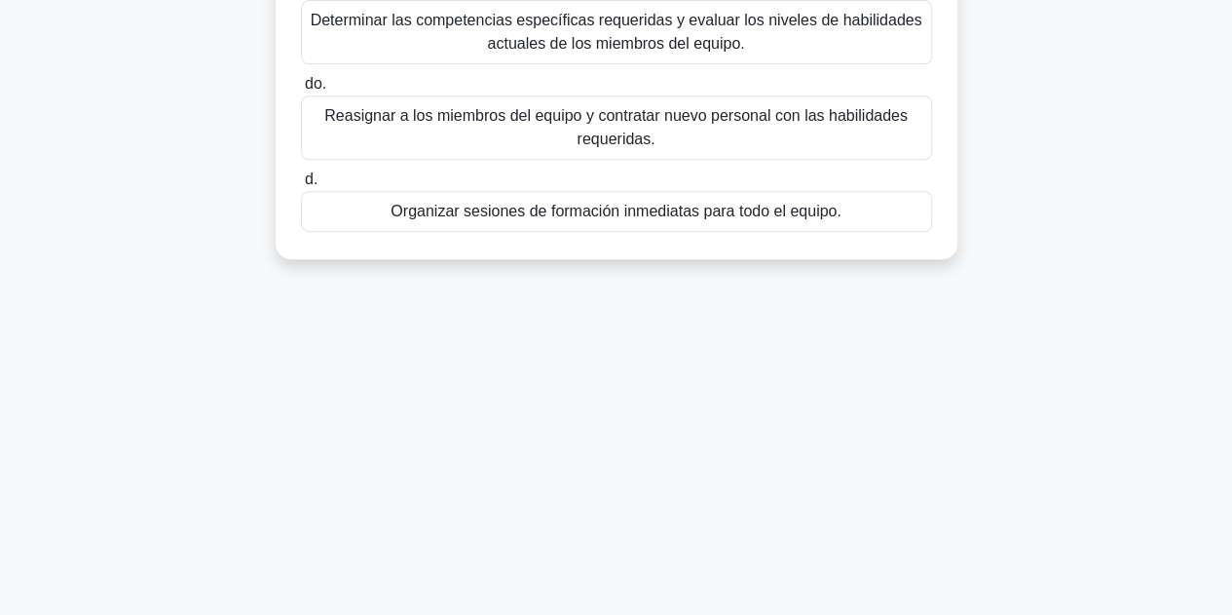
click at [645, 235] on div "a. Retrasar el proyecto hasta que el equipo haya adquirido las habilidades nece…" at bounding box center [616, 68] width 655 height 335
click at [669, 217] on font "Organizar sesiones de formación inmediatas para todo el equipo." at bounding box center [616, 211] width 451 height 17
click at [301, 186] on input "d. Organizar sesiones de formación inmediatas para todo el equipo." at bounding box center [301, 179] width 0 height 13
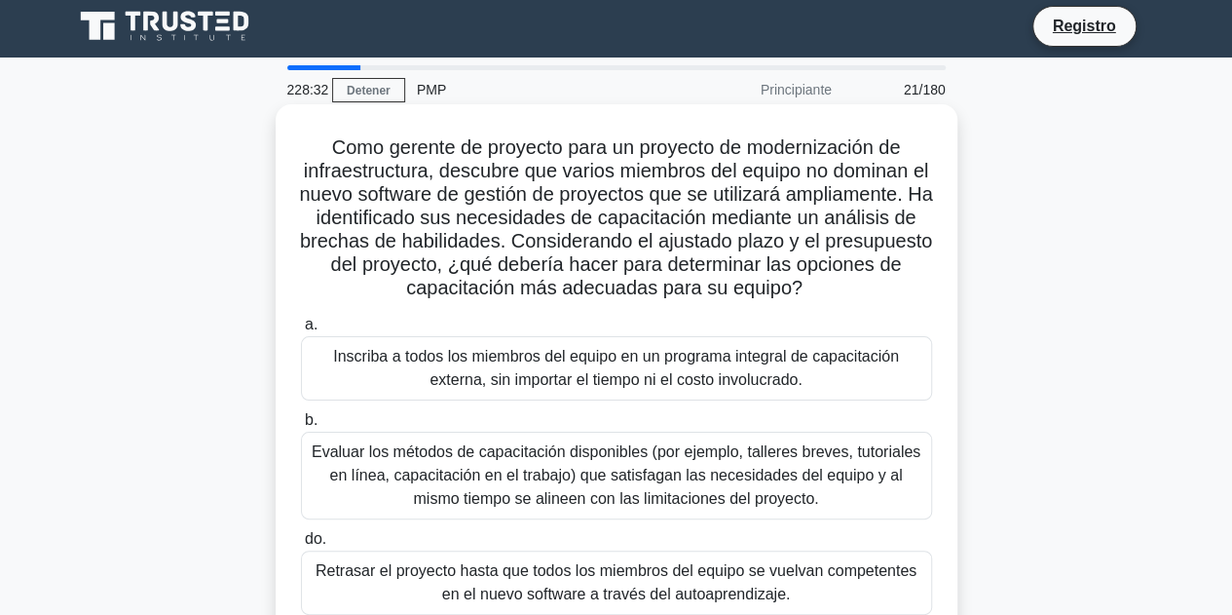
scroll to position [0, 0]
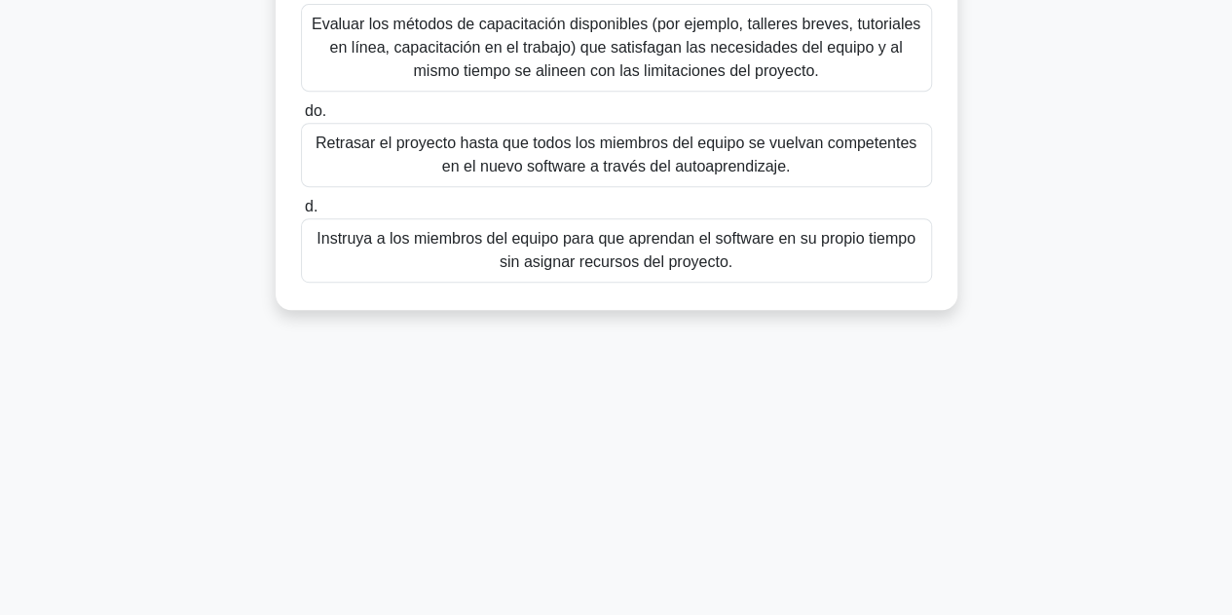
click at [616, 260] on font "Instruya a los miembros del equipo para que aprendan el software en su propio t…" at bounding box center [616, 250] width 599 height 40
click at [301, 213] on input "d. Instruya a los miembros del equipo para que aprendan el software en su propi…" at bounding box center [301, 207] width 0 height 13
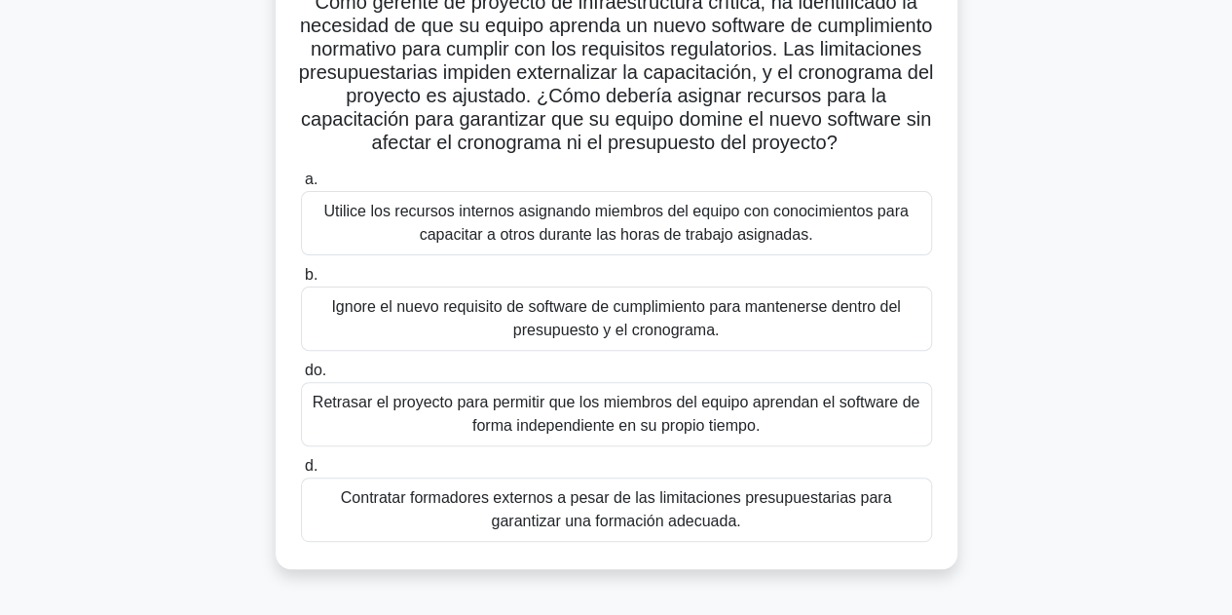
scroll to position [195, 0]
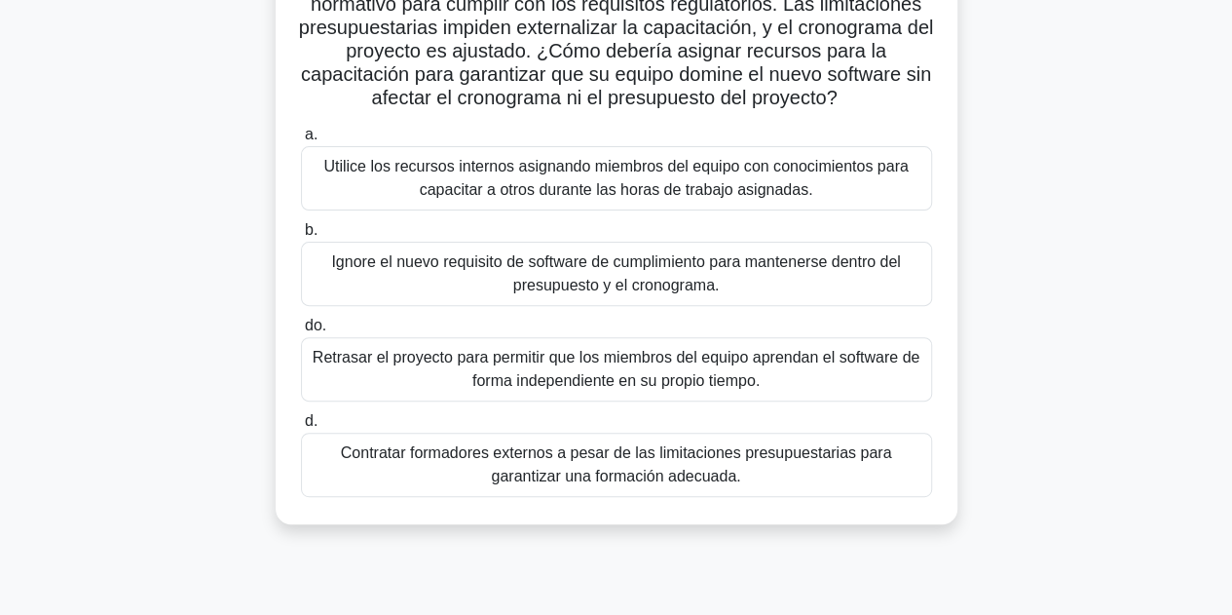
click at [727, 198] on font "Utilice los recursos internos asignando miembros del equipo con conocimientos p…" at bounding box center [615, 178] width 584 height 40
click at [301, 141] on input "a. Utilice los recursos internos asignando miembros del equipo con conocimiento…" at bounding box center [301, 135] width 0 height 13
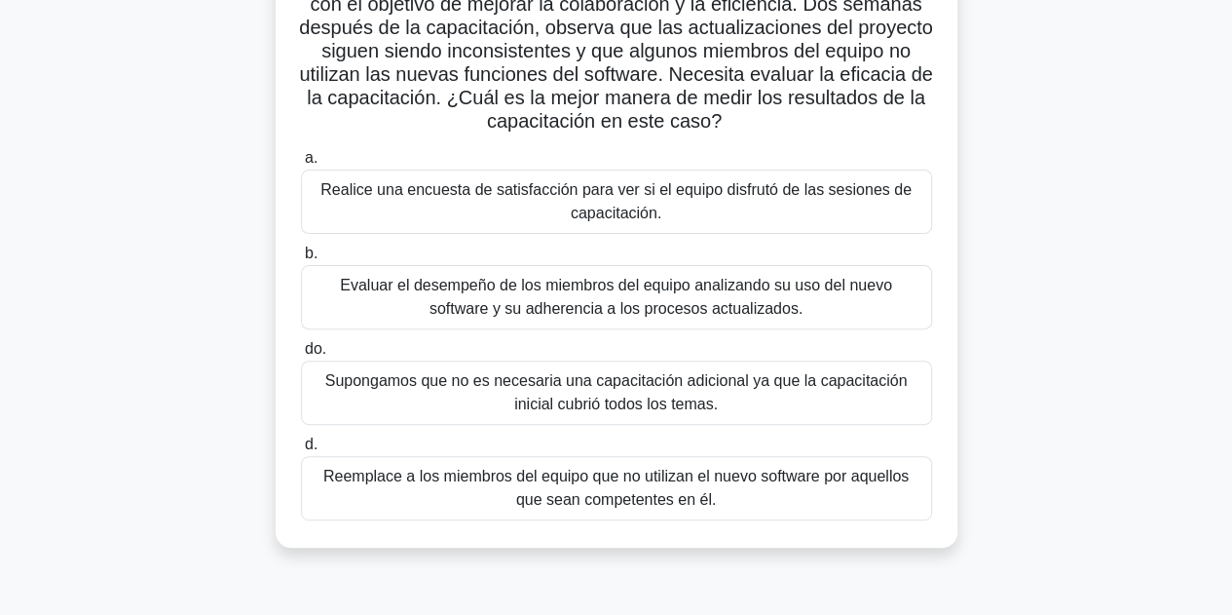
click at [598, 412] on font "Supongamos que no es necesaria una capacitación adicional ya que la capacitació…" at bounding box center [616, 392] width 582 height 40
click at [301, 356] on input "do. Supongamos que no es necesaria una capacitación adicional ya que la capacit…" at bounding box center [301, 349] width 0 height 13
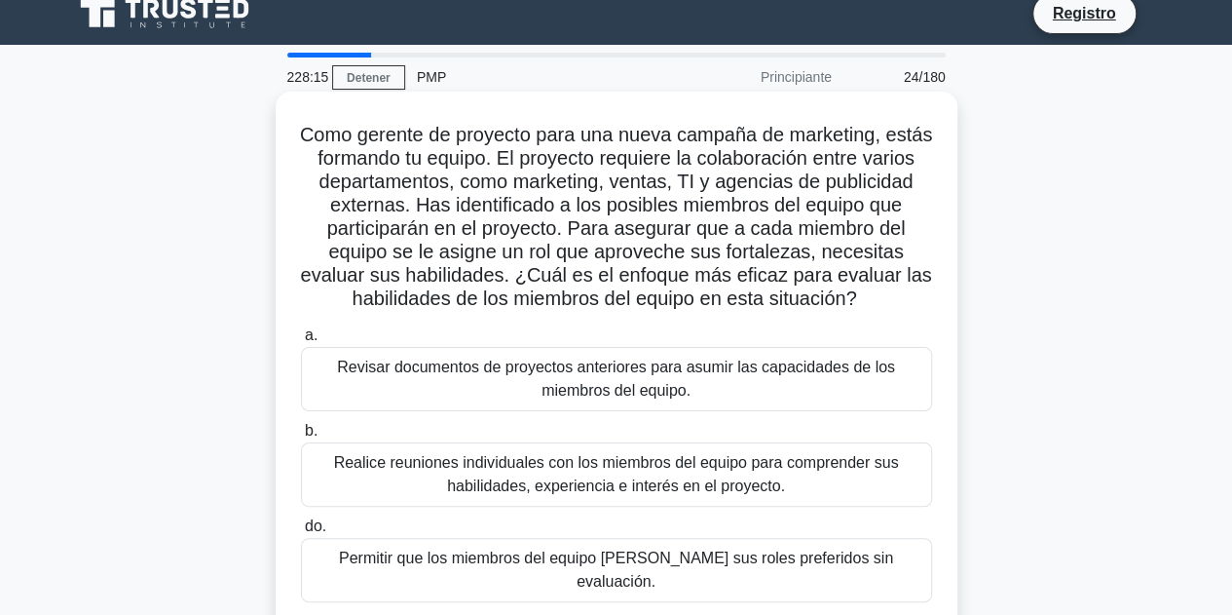
scroll to position [0, 0]
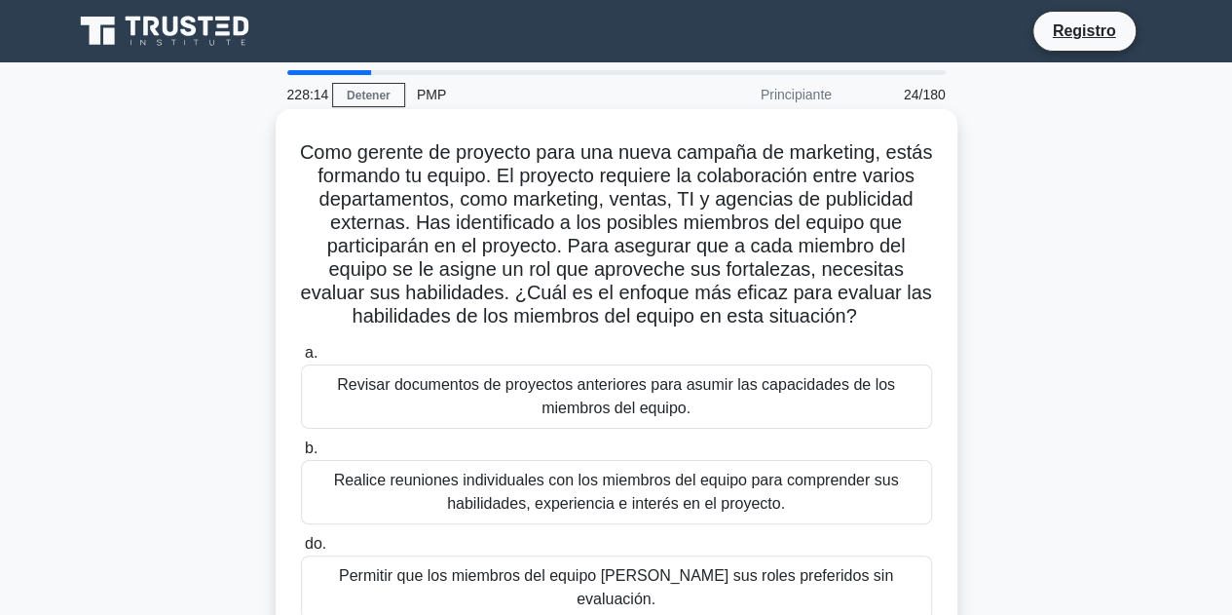
click at [596, 420] on font "Revisar documentos de proyectos anteriores para asumir las capacidades de los m…" at bounding box center [617, 396] width 614 height 47
click at [301, 359] on input "a. Revisar documentos de proyectos anteriores para asumir las capacidades de lo…" at bounding box center [301, 353] width 0 height 13
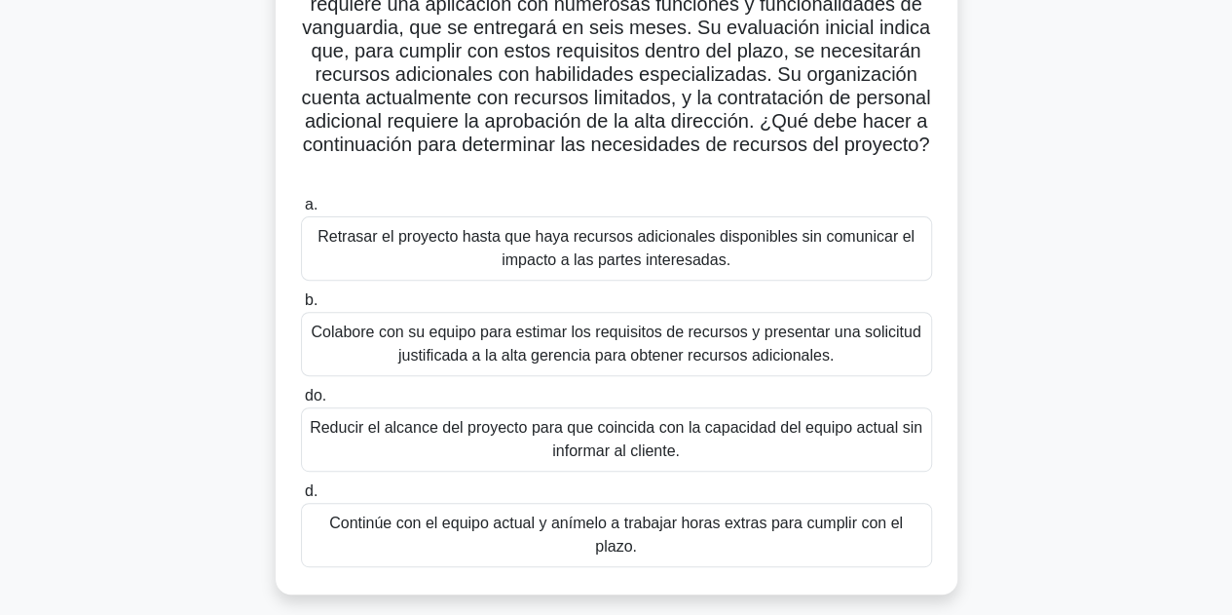
click at [651, 422] on font "Reducir el alcance del proyecto para que coincida con la capacidad del equipo a…" at bounding box center [616, 439] width 613 height 40
click at [301, 402] on input "do. Reducir el alcance del proyecto para que coincida con la capacidad del equi…" at bounding box center [301, 396] width 0 height 13
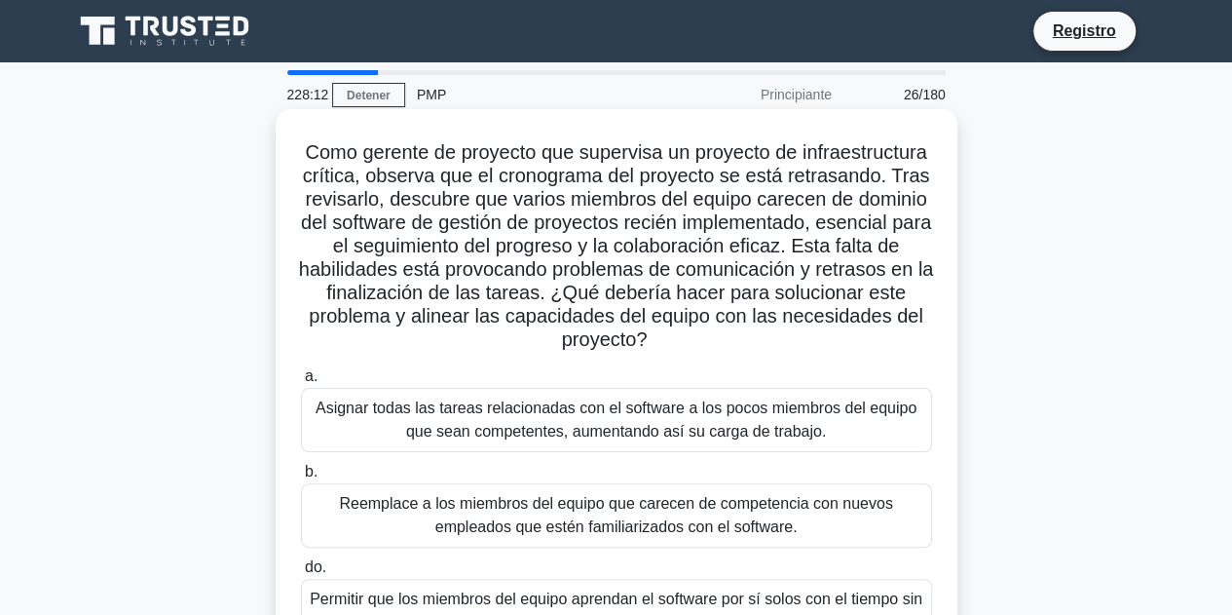
click at [656, 495] on font "Reemplace a los miembros del equipo que carecen de competencia con nuevos emple…" at bounding box center [615, 515] width 553 height 40
click at [301, 478] on input "b. Reemplace a los miembros del equipo que carecen de competencia con nuevos em…" at bounding box center [301, 472] width 0 height 13
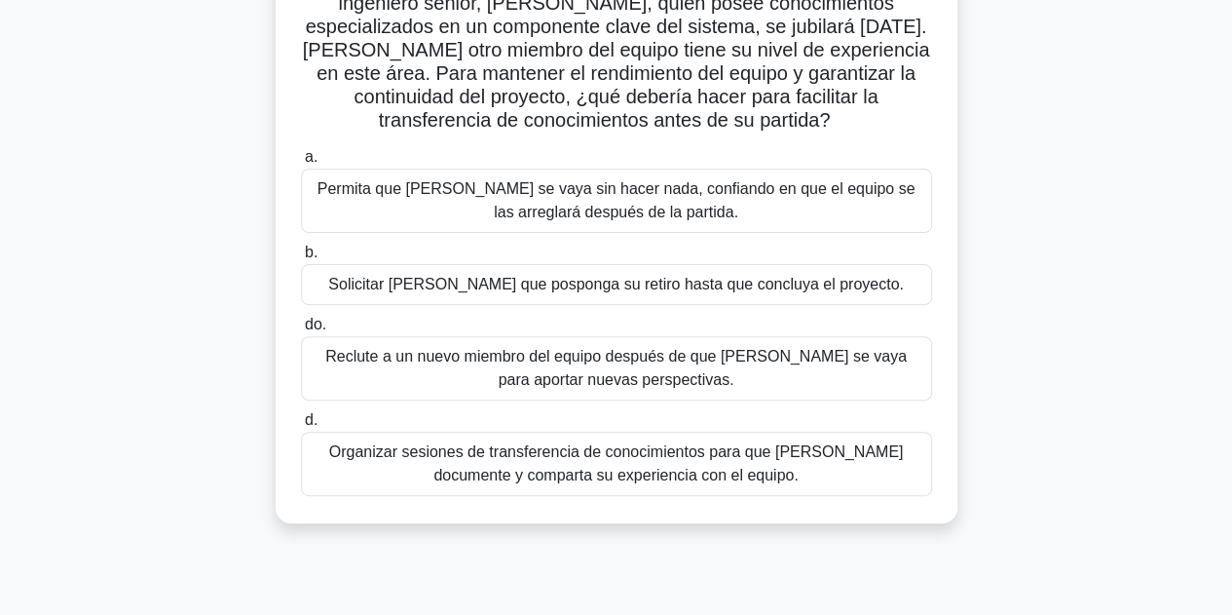
scroll to position [195, 0]
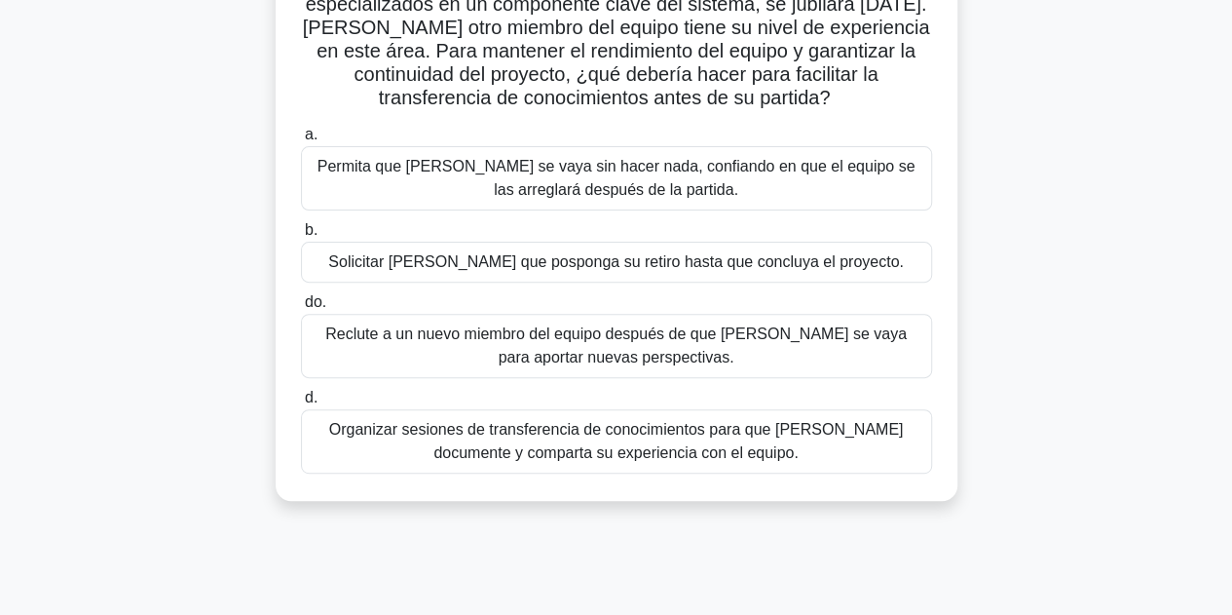
click at [620, 381] on div "a. Permita que Daniel se vaya sin hacer nada, confiando en que el equipo se las…" at bounding box center [616, 298] width 655 height 358
click at [643, 472] on div "a. Permita que Daniel se vaya sin hacer nada, confiando en que el equipo se las…" at bounding box center [616, 298] width 655 height 358
click at [652, 459] on font "Organizar sesiones de transferencia de conocimientos para que Daniel documente …" at bounding box center [616, 441] width 575 height 40
click at [301, 404] on input "d. Organizar sesiones de transferencia de conocimientos para que Daniel documen…" at bounding box center [301, 398] width 0 height 13
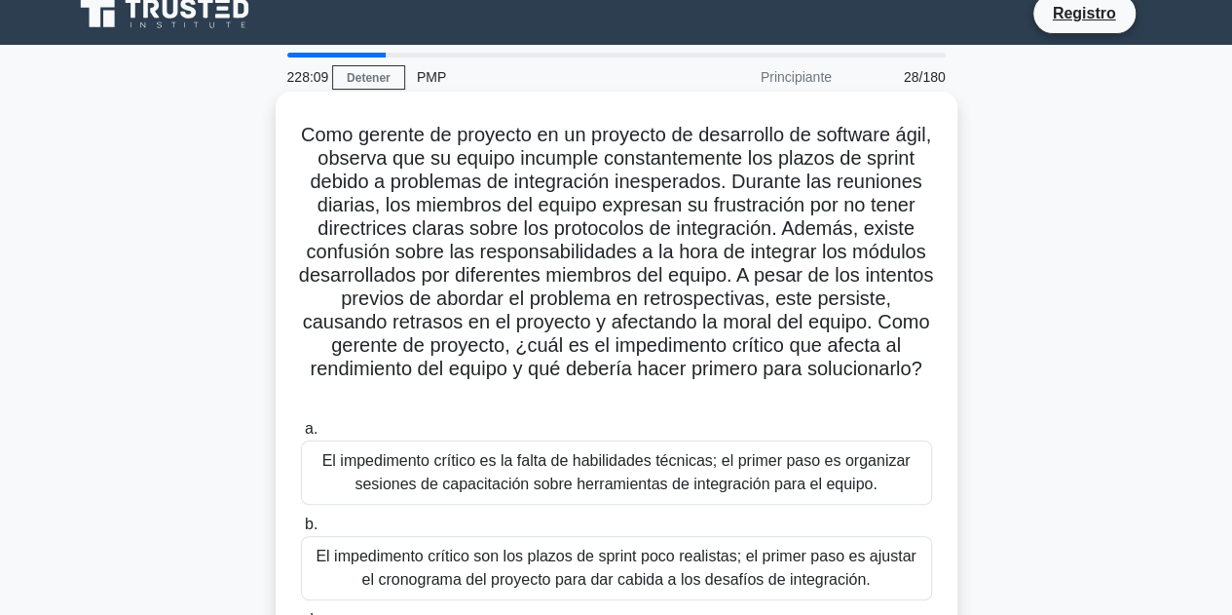
scroll to position [0, 0]
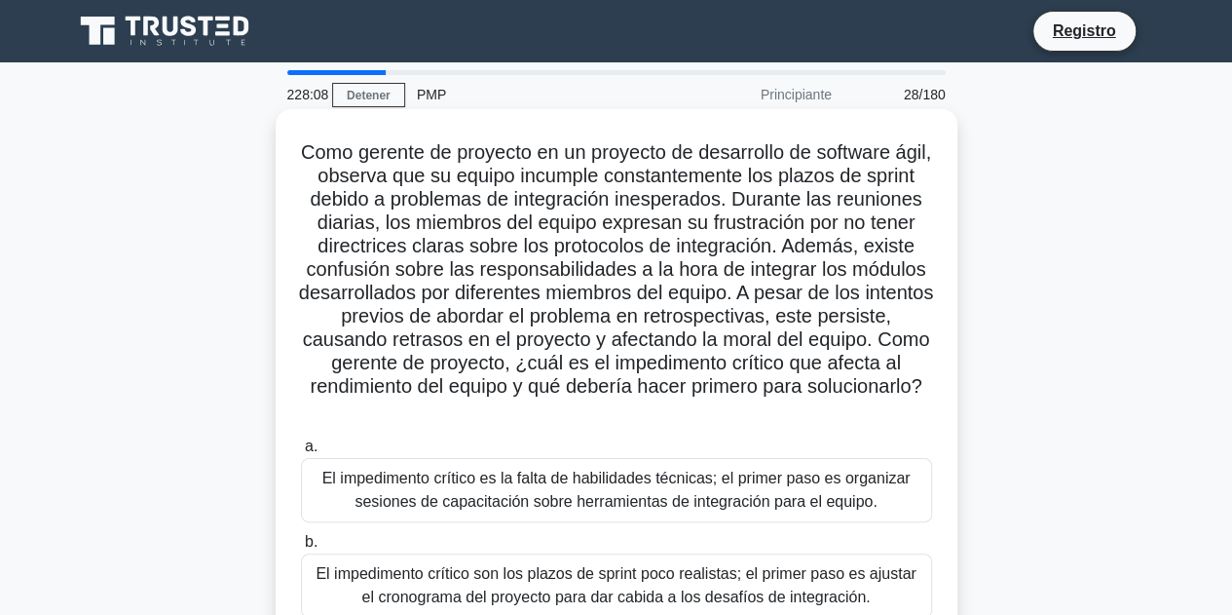
click at [696, 459] on label "a. El impedimento crítico es la falta de habilidades técnicas; el primer paso e…" at bounding box center [616, 478] width 631 height 88
click at [301, 453] on input "a. El impedimento crítico es la falta de habilidades técnicas; el primer paso e…" at bounding box center [301, 446] width 0 height 13
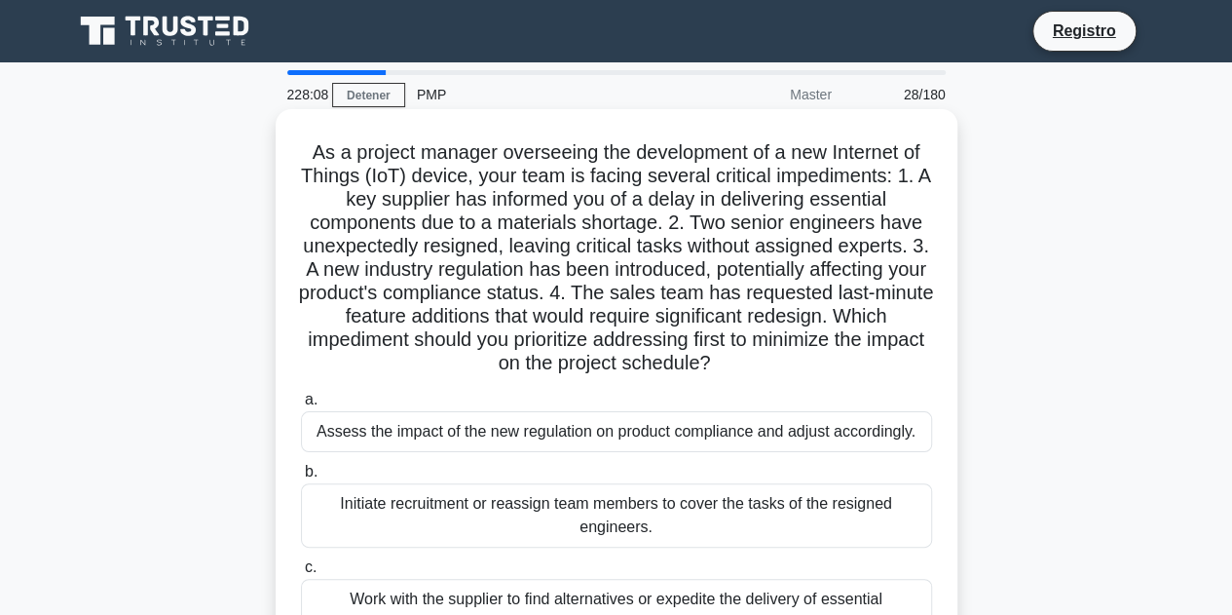
click at [697, 471] on label "b. Initiate recruitment or reassign team members to cover the tasks of the resi…" at bounding box center [616, 504] width 631 height 88
click at [301, 471] on input "b. Initiate recruitment or reassign team members to cover the tasks of the resi…" at bounding box center [301, 472] width 0 height 13
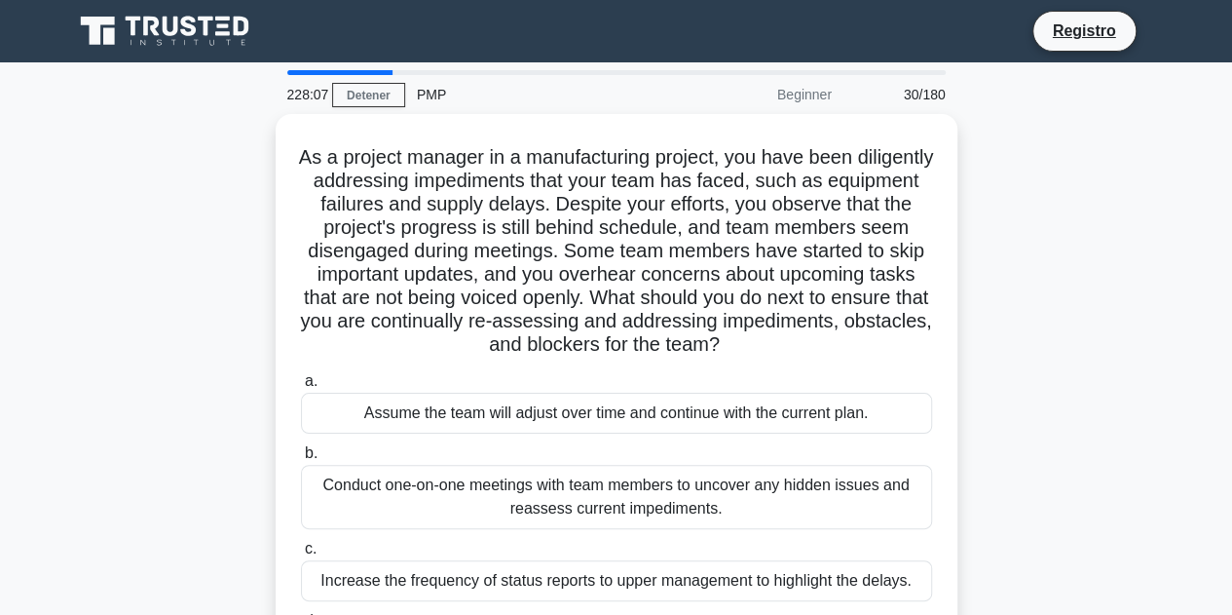
click at [707, 456] on label "b. Conduct one-on-one meetings with team members to uncover any hidden issues a…" at bounding box center [616, 485] width 631 height 88
click at [301, 456] on input "b. Conduct one-on-one meetings with team members to uncover any hidden issues a…" at bounding box center [301, 453] width 0 height 13
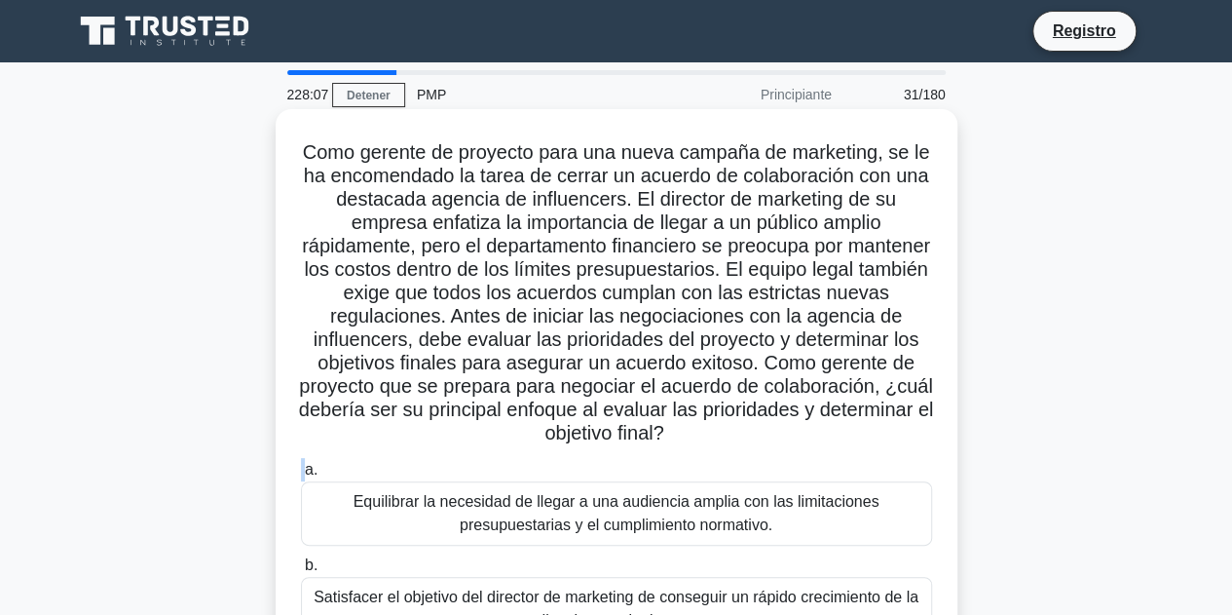
click at [709, 451] on div "Como gerente de proyecto para una nueva campaña de marketing, se le ha encomend…" at bounding box center [616, 472] width 666 height 711
click at [690, 475] on label "a. Equilibrar la necesidad de llegar a una audiencia amplia con las limitacione…" at bounding box center [616, 502] width 631 height 88
click at [301, 475] on input "a. Equilibrar la necesidad de llegar a una audiencia amplia con las limitacione…" at bounding box center [301, 470] width 0 height 13
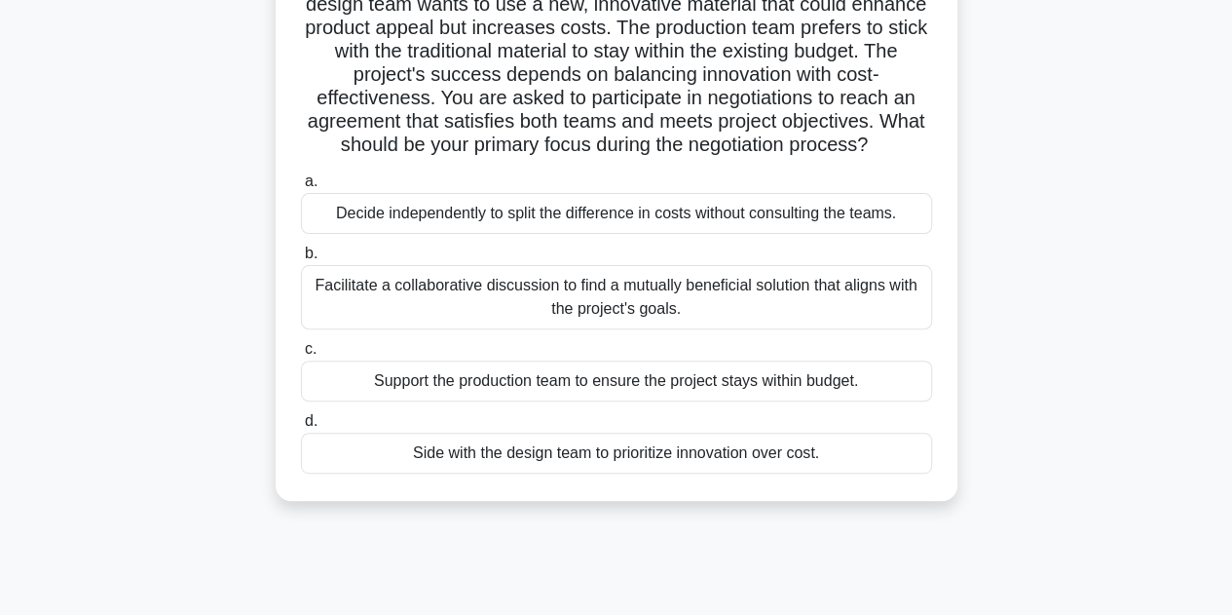
click at [627, 381] on div "Support the production team to ensure the project stays within budget." at bounding box center [616, 380] width 631 height 41
click at [301, 356] on input "c. Support the production team to ensure the project stays within budget." at bounding box center [301, 349] width 0 height 13
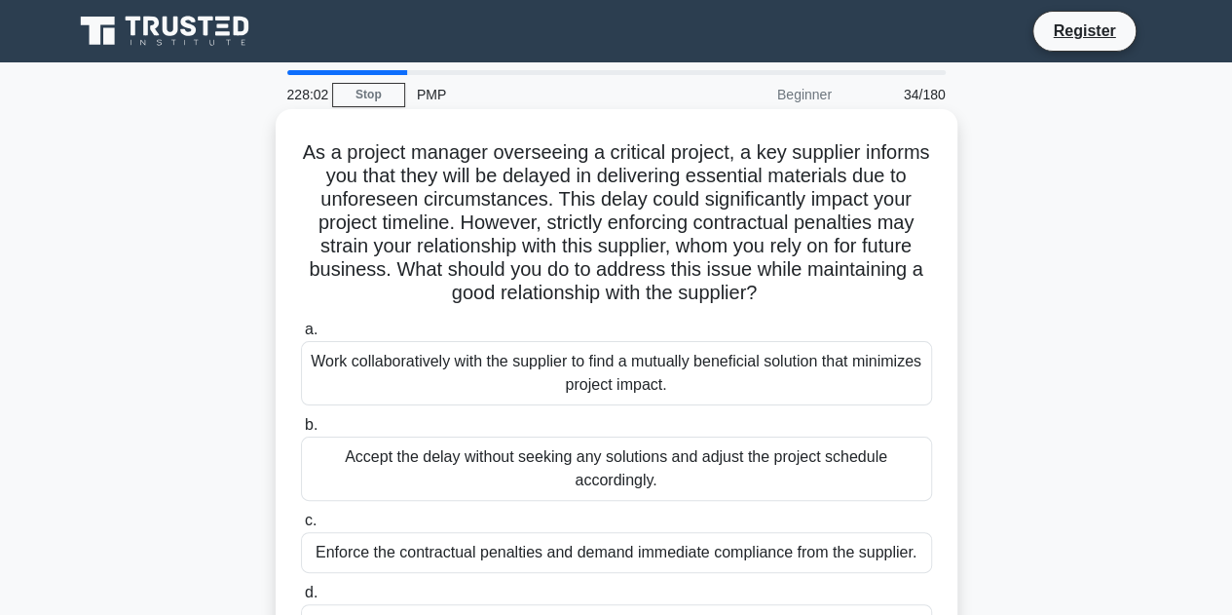
click at [591, 486] on div "Accept the delay without seeking any solutions and adjust the project schedule …" at bounding box center [616, 468] width 631 height 64
click at [301, 431] on input "b. Accept the delay without seeking any solutions and adjust the project schedu…" at bounding box center [301, 425] width 0 height 13
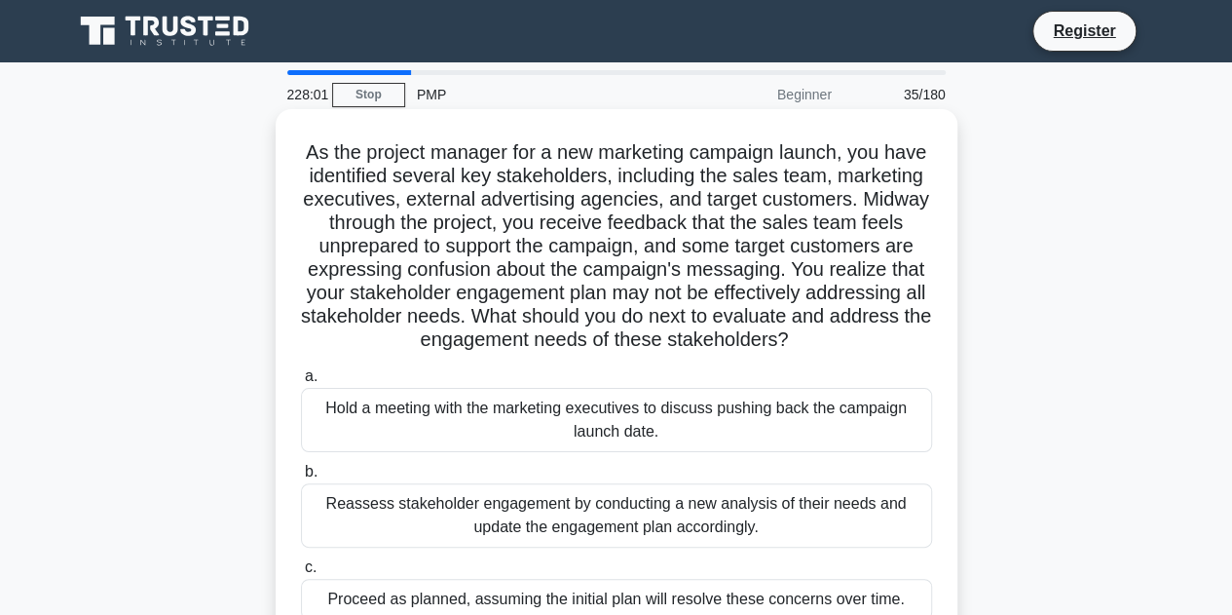
click at [598, 536] on div "Reassess stakeholder engagement by conducting a new analysis of their needs and…" at bounding box center [616, 515] width 631 height 64
click at [301, 478] on input "b. Reassess stakeholder engagement by conducting a new analysis of their needs …" at bounding box center [301, 472] width 0 height 13
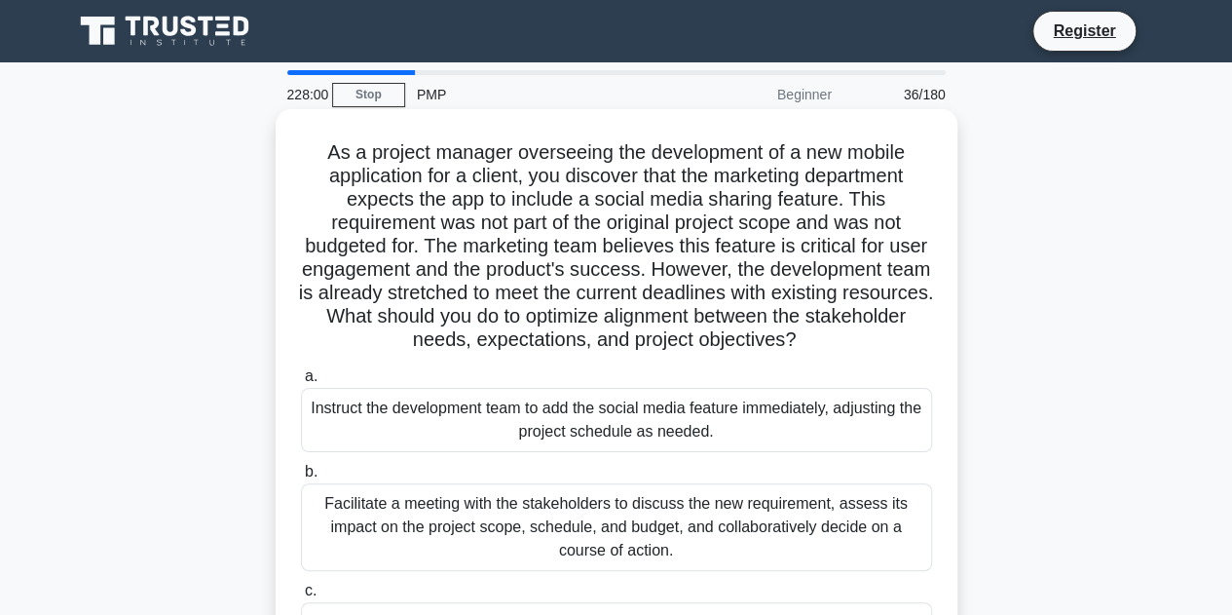
click at [612, 533] on div "Facilitate a meeting with the stakeholders to discuss the new requirement, asse…" at bounding box center [616, 527] width 631 height 88
click at [301, 478] on input "b. Facilitate a meeting with the stakeholders to discuss the new requirement, a…" at bounding box center [301, 472] width 0 height 13
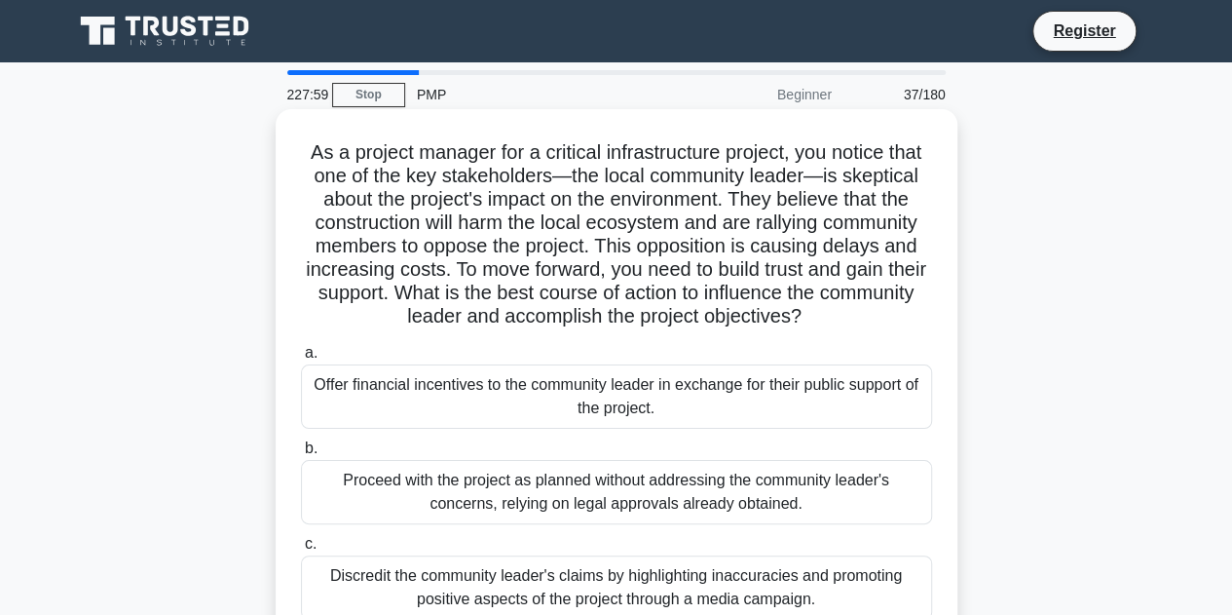
click at [613, 534] on label "c. Discredit the community leader's claims by highlighting inaccuracies and pro…" at bounding box center [616, 576] width 631 height 88
click at [301, 538] on input "c. Discredit the community leader's claims by highlighting inaccuracies and pro…" at bounding box center [301, 544] width 0 height 13
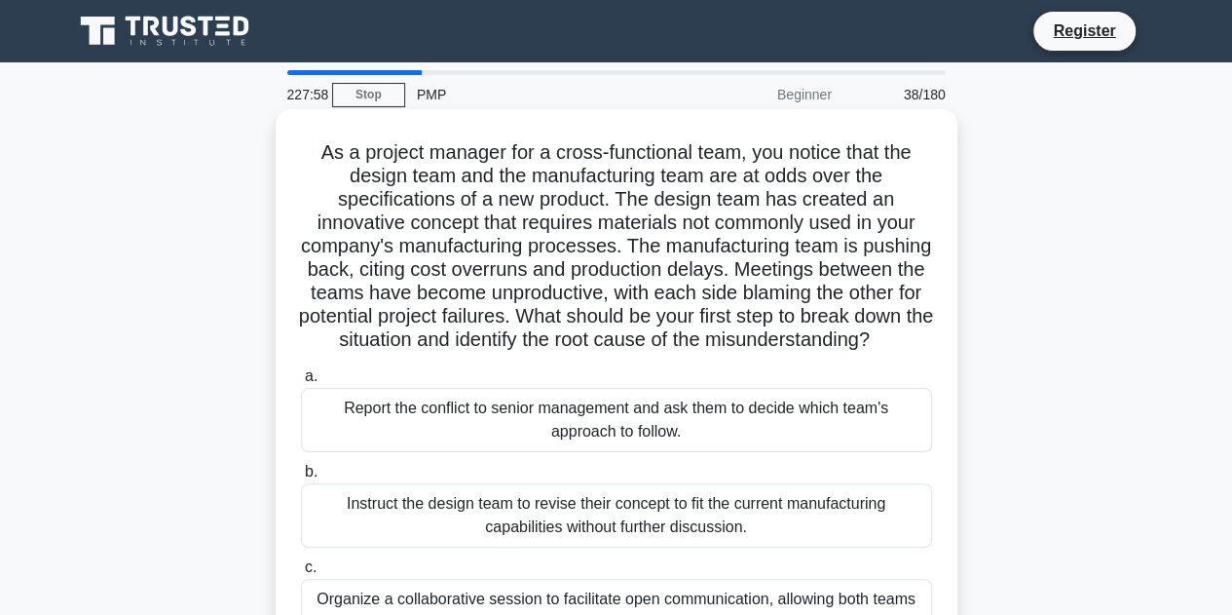
click at [613, 533] on div "Instruct the design team to revise their concept to fit the current manufacturi…" at bounding box center [616, 515] width 631 height 64
click at [301, 478] on input "b. Instruct the design team to revise their concept to fit the current manufact…" at bounding box center [301, 472] width 0 height 13
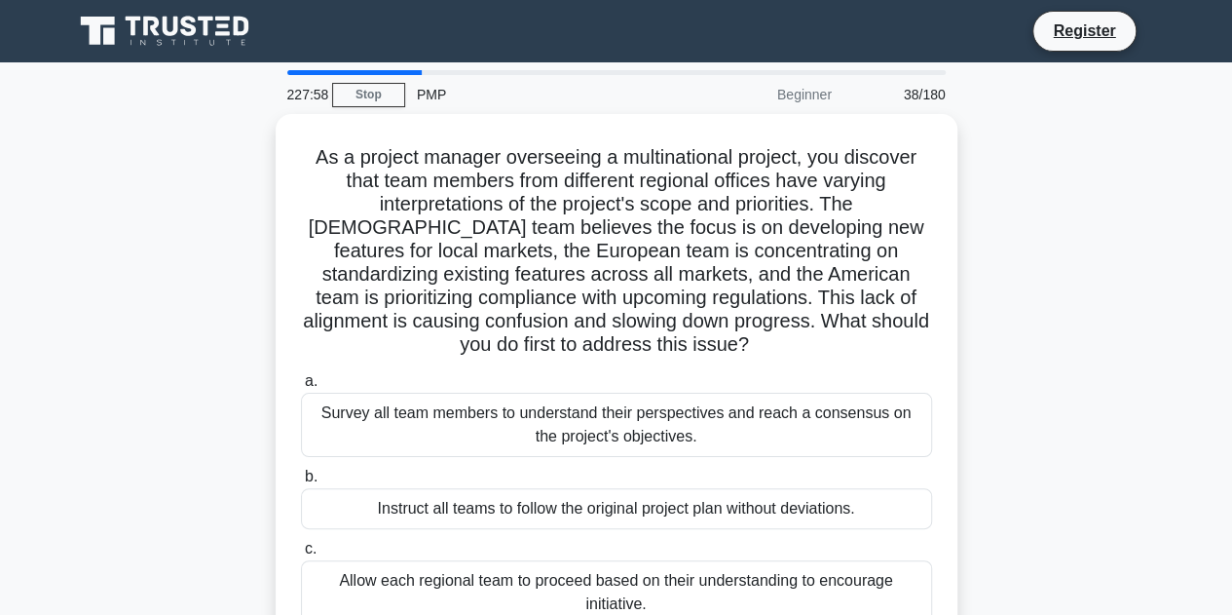
click at [613, 537] on label "c. Allow each regional team to proceed based on their understanding to encourag…" at bounding box center [616, 581] width 631 height 88
click at [301, 543] on input "c. Allow each regional team to proceed based on their understanding to encourag…" at bounding box center [301, 549] width 0 height 13
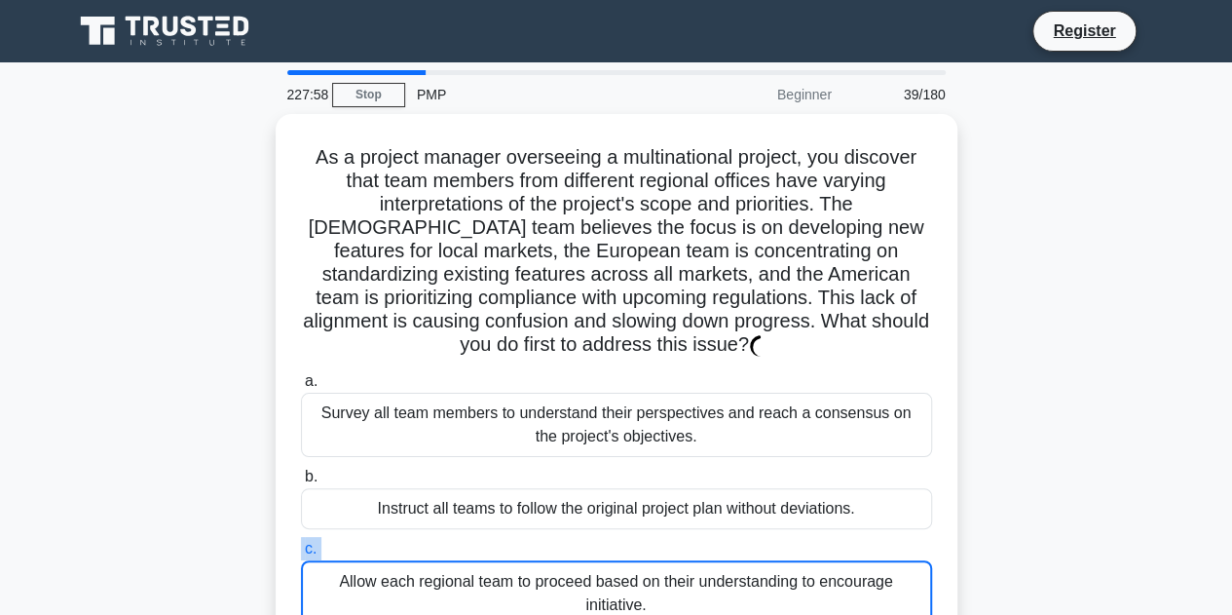
click at [613, 537] on label "c. Allow each regional team to proceed based on their understanding to encourag…" at bounding box center [616, 582] width 631 height 90
click at [301, 543] on input "c. Allow each regional team to proceed based on their understanding to encourag…" at bounding box center [301, 549] width 0 height 13
click at [613, 537] on label "c. Allow each regional team to proceed based on their understanding to encourag…" at bounding box center [616, 582] width 631 height 90
click at [301, 543] on input "c. Allow each regional team to proceed based on their understanding to encourag…" at bounding box center [301, 549] width 0 height 13
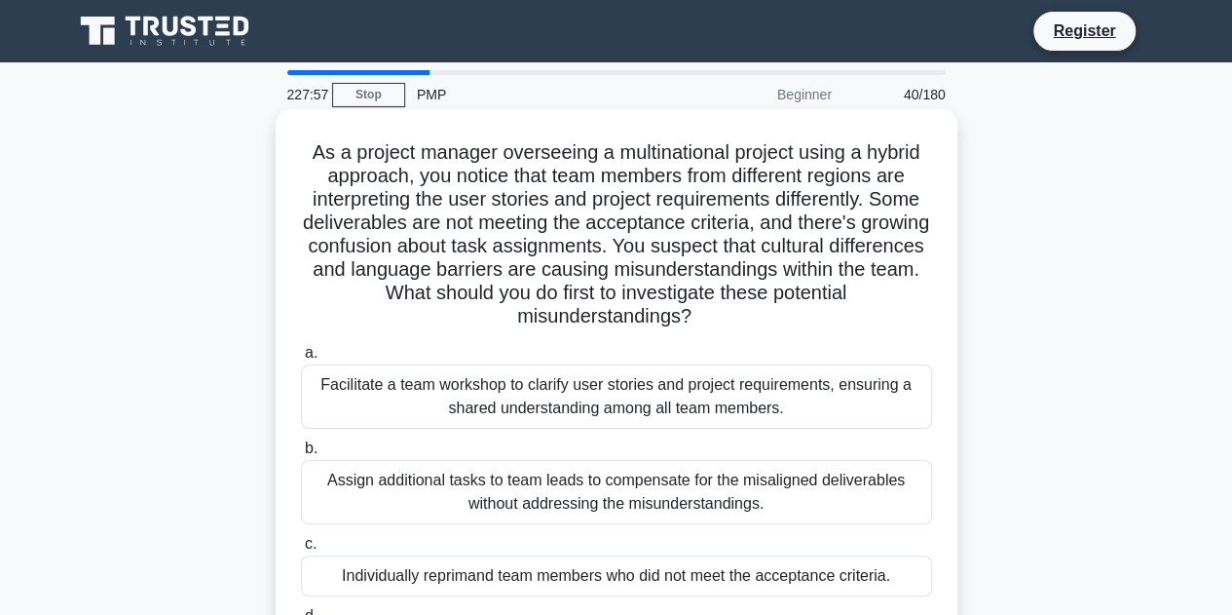
click at [620, 501] on div "Assign additional tasks to team leads to compensate for the misaligned delivera…" at bounding box center [616, 492] width 631 height 64
click at [301, 455] on input "b. Assign additional tasks to team leads to compensate for the misaligned deliv…" at bounding box center [301, 448] width 0 height 13
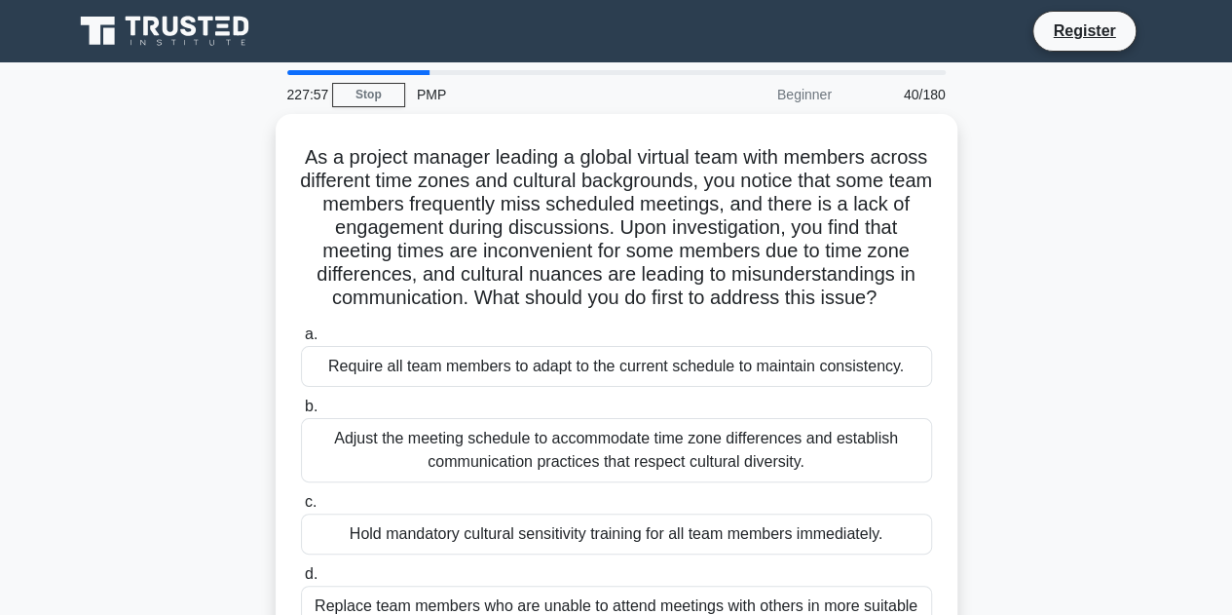
click at [621, 482] on div "Adjust the meeting schedule to accommodate time zone differences and establish …" at bounding box center [616, 450] width 631 height 64
click at [301, 413] on input "b. Adjust the meeting schedule to accommodate time zone differences and establi…" at bounding box center [301, 406] width 0 height 13
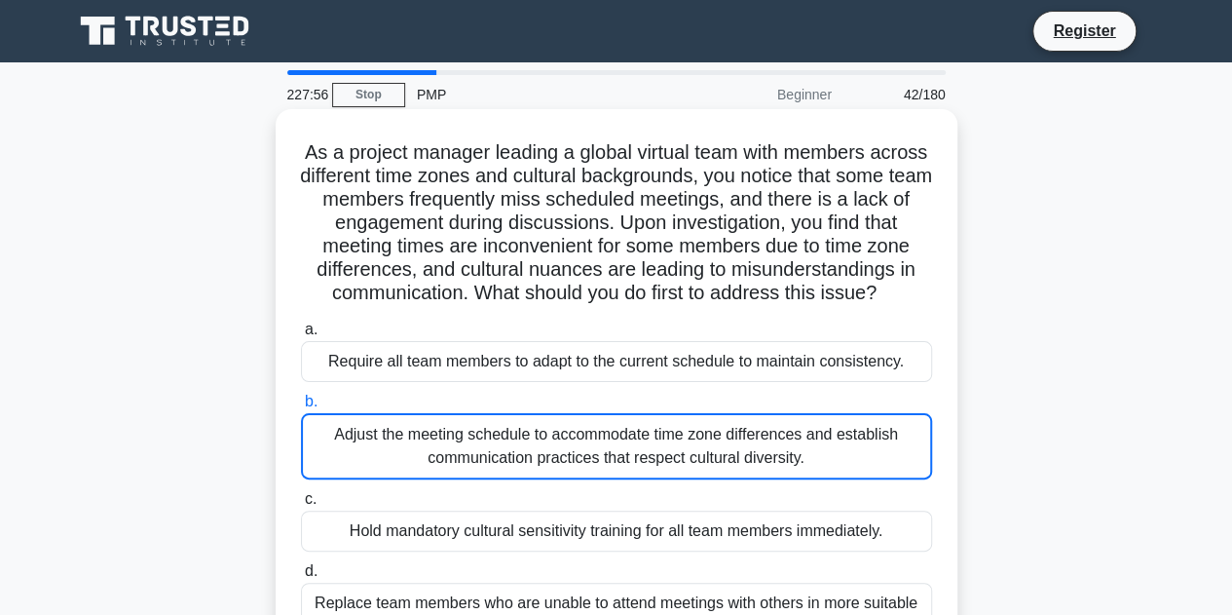
click at [622, 479] on div "Adjust the meeting schedule to accommodate time zone differences and establish …" at bounding box center [616, 446] width 631 height 66
click at [301, 408] on input "b. Adjust the meeting schedule to accommodate time zone differences and establi…" at bounding box center [301, 401] width 0 height 13
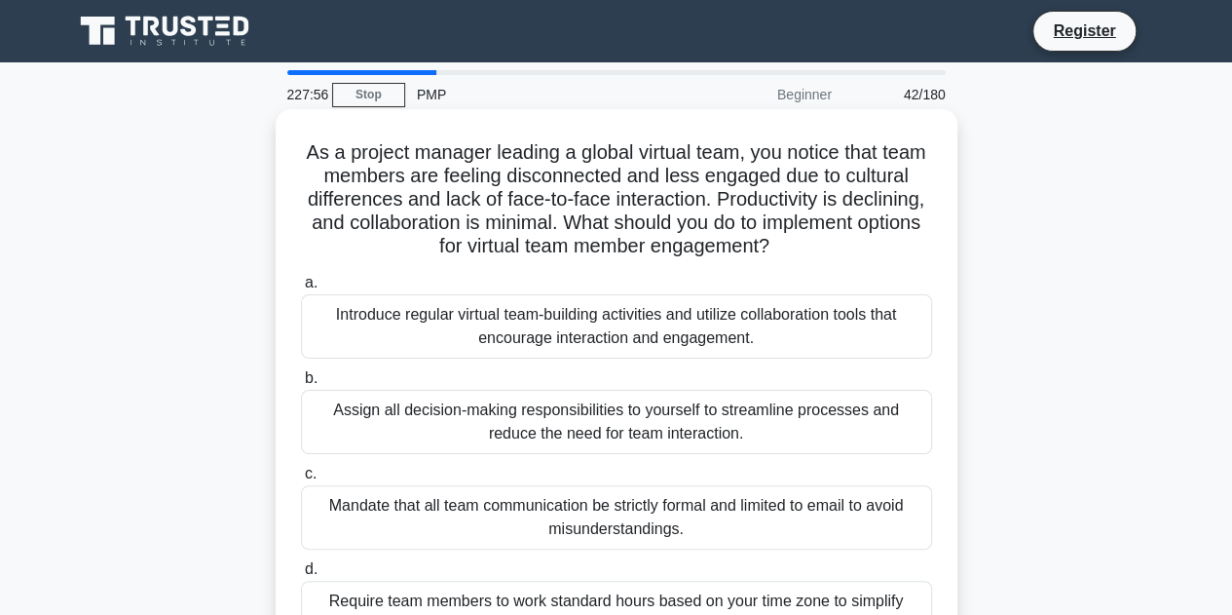
click at [624, 498] on div "Mandate that all team communication be strictly formal and limited to email to …" at bounding box center [616, 517] width 631 height 64
click at [301, 480] on input "c. Mandate that all team communication be strictly formal and limited to email …" at bounding box center [301, 474] width 0 height 13
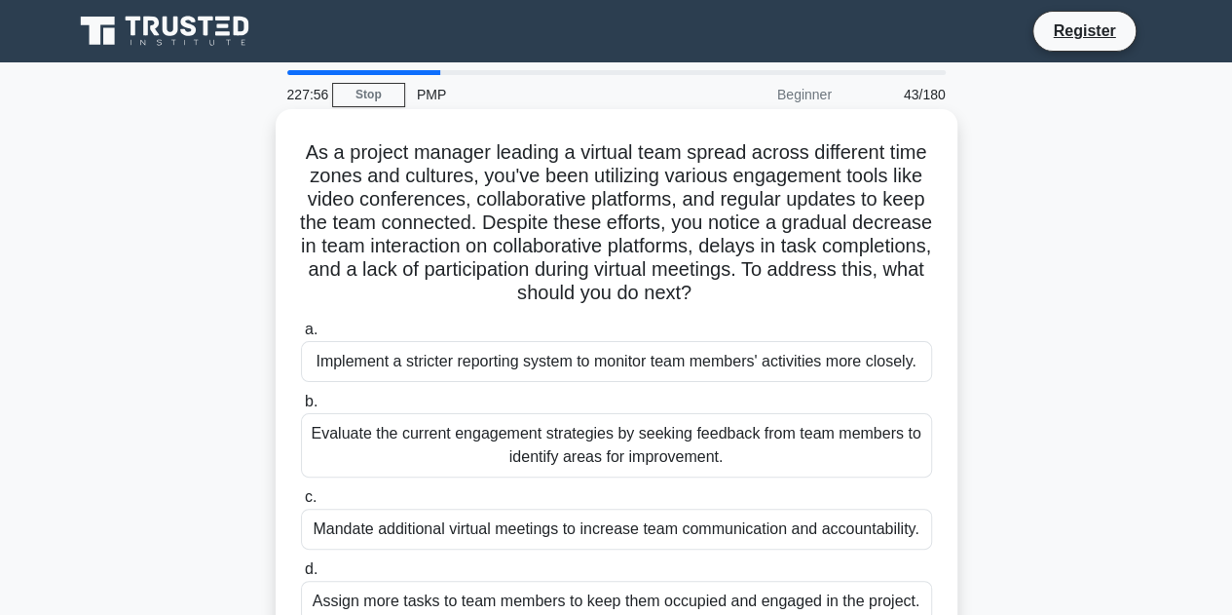
click at [646, 490] on label "c. Mandate additional virtual meetings to increase team communication and accou…" at bounding box center [616, 517] width 631 height 64
click at [301, 491] on input "c. Mandate additional virtual meetings to increase team communication and accou…" at bounding box center [301, 497] width 0 height 13
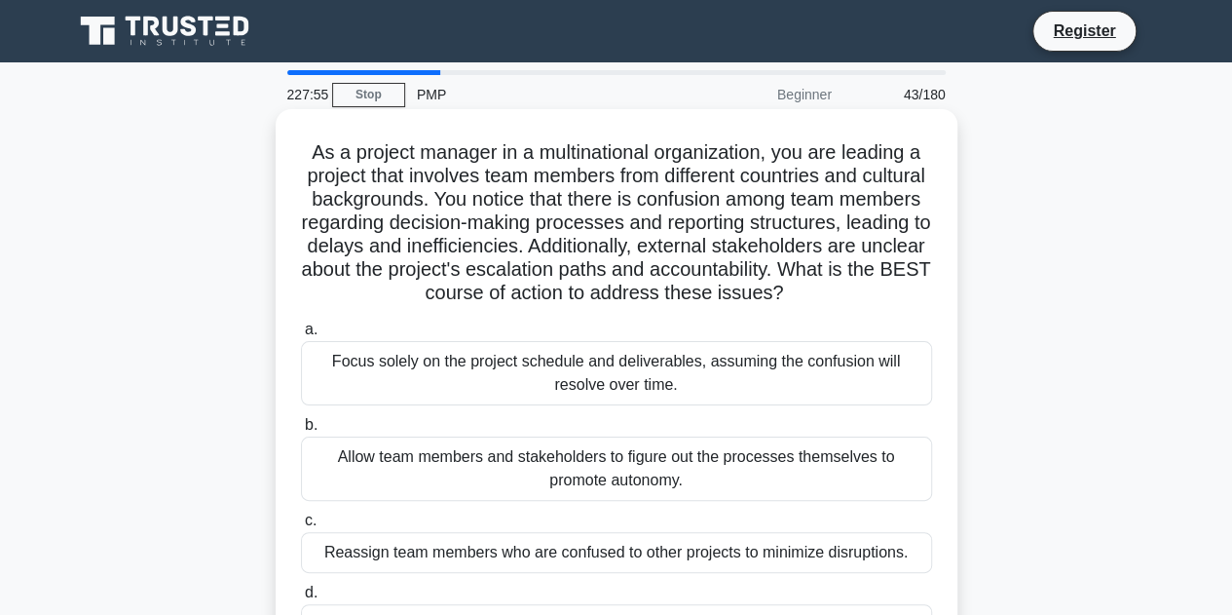
click at [649, 490] on div "Allow team members and stakeholders to figure out the processes themselves to p…" at bounding box center [616, 468] width 631 height 64
click at [301, 431] on input "b. Allow team members and stakeholders to figure out the processes themselves t…" at bounding box center [301, 425] width 0 height 13
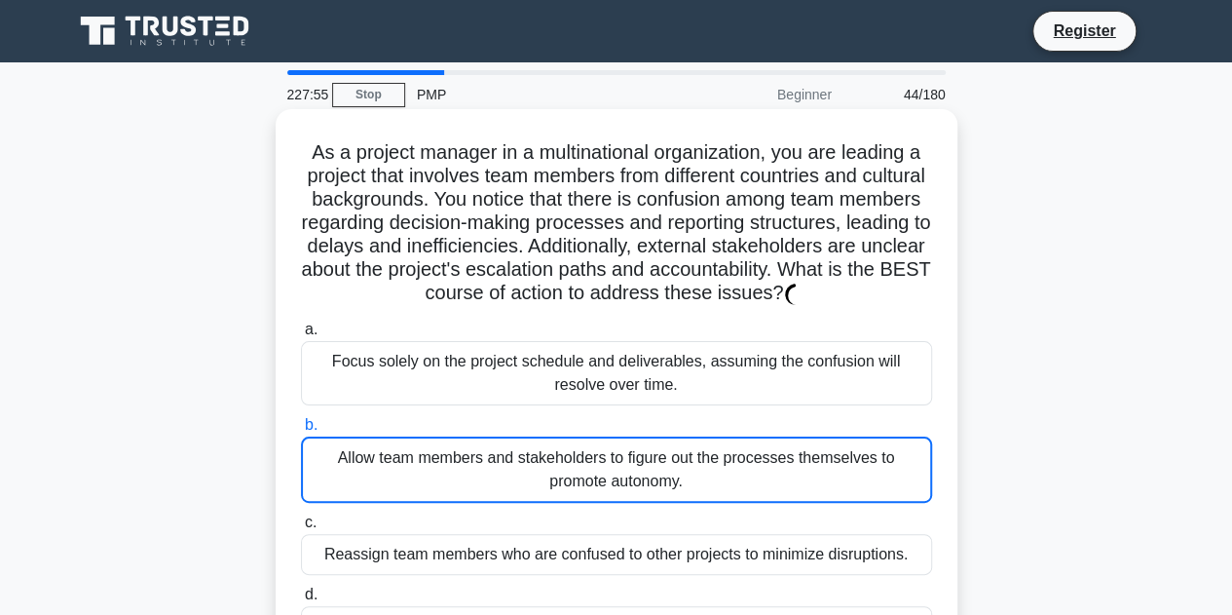
click at [649, 490] on div "Allow team members and stakeholders to figure out the processes themselves to p…" at bounding box center [616, 469] width 631 height 66
click at [301, 431] on input "b. Allow team members and stakeholders to figure out the processes themselves t…" at bounding box center [301, 425] width 0 height 13
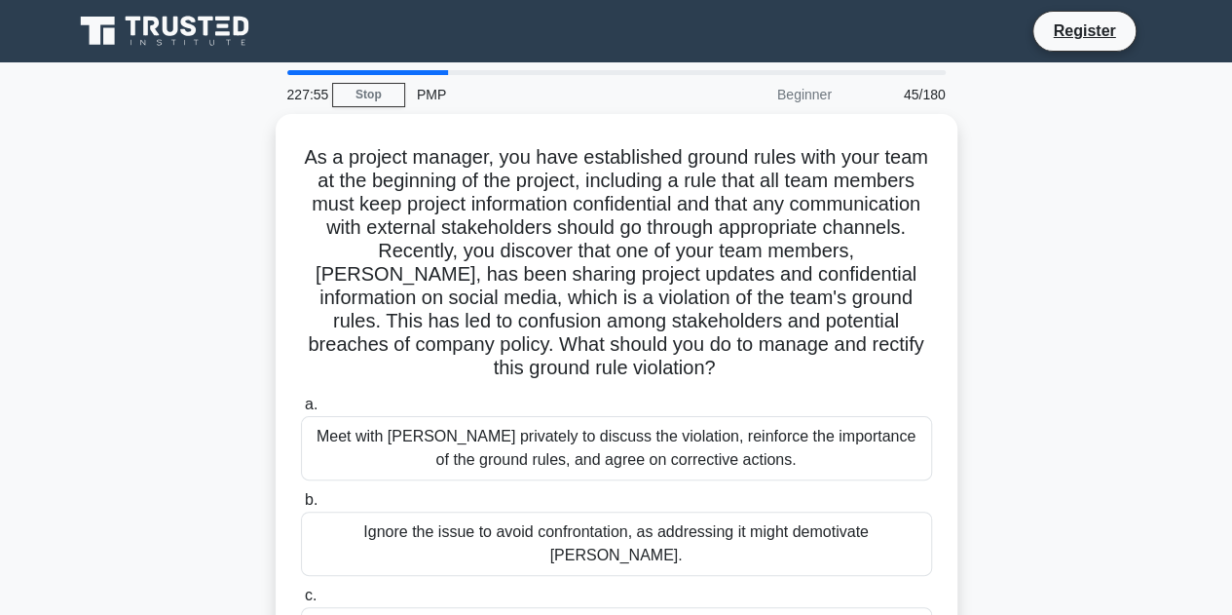
click at [651, 489] on label "b. Ignore the issue to avoid confrontation, as addressing it might demotivate T…" at bounding box center [616, 532] width 631 height 88
click at [301, 494] on input "b. Ignore the issue to avoid confrontation, as addressing it might demotivate T…" at bounding box center [301, 500] width 0 height 13
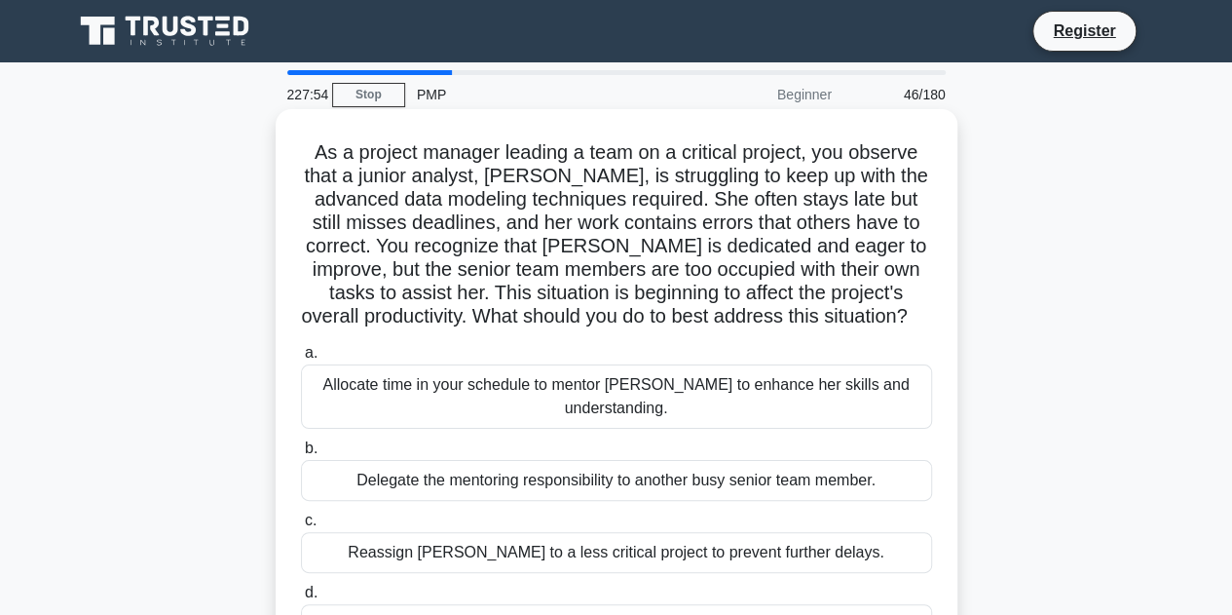
click at [654, 508] on label "c. Reassign Emma to a less critical project to prevent further delays." at bounding box center [616, 540] width 631 height 64
click at [301, 514] on input "c. Reassign Emma to a less critical project to prevent further delays." at bounding box center [301, 520] width 0 height 13
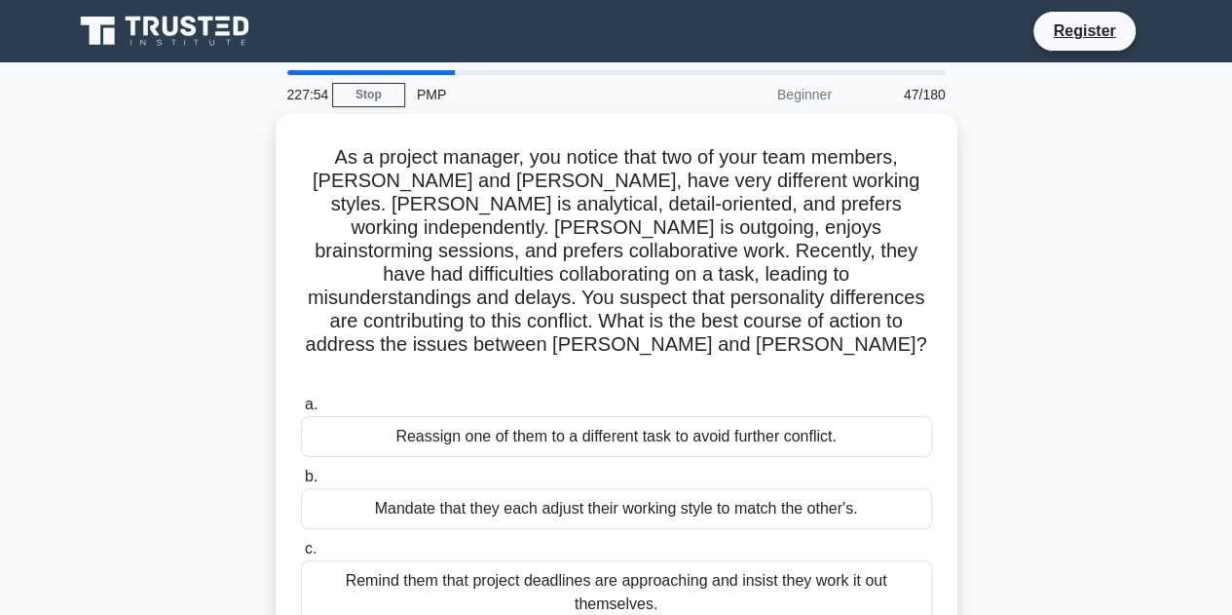
click at [668, 488] on div "Mandate that they each adjust their working style to match the other's." at bounding box center [616, 508] width 631 height 41
click at [301, 470] on input "b. Mandate that they each adjust their working style to match the other's." at bounding box center [301, 476] width 0 height 13
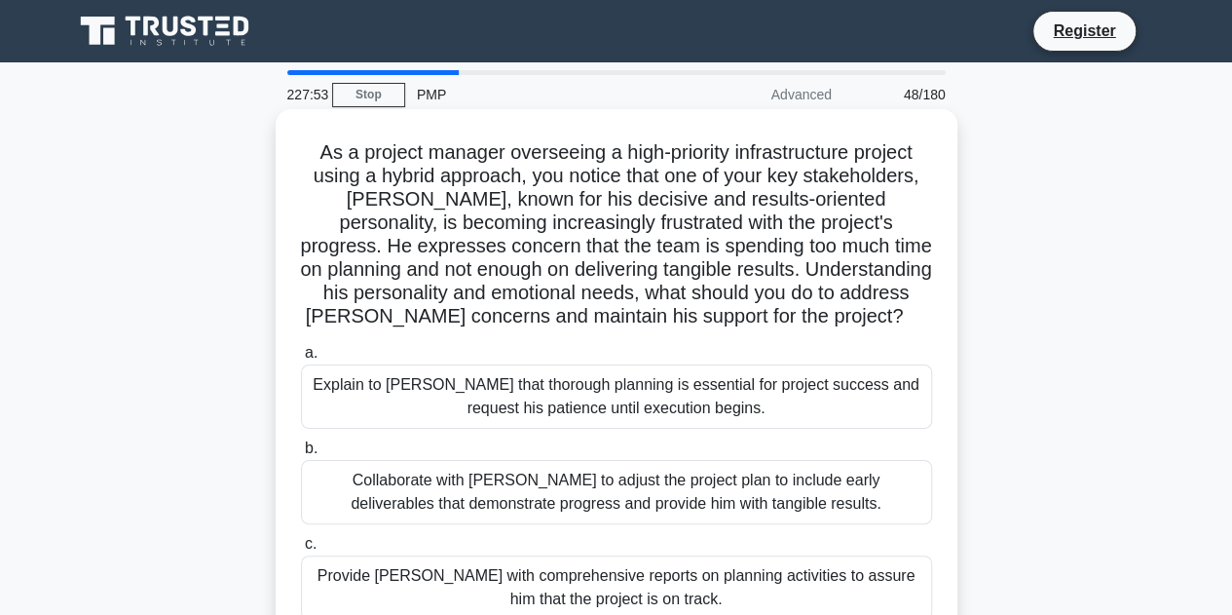
click at [677, 462] on div "Collaborate with Thomas to adjust the project plan to include early deliverable…" at bounding box center [616, 492] width 631 height 64
click at [301, 455] on input "b. Collaborate with Thomas to adjust the project plan to include early delivera…" at bounding box center [301, 448] width 0 height 13
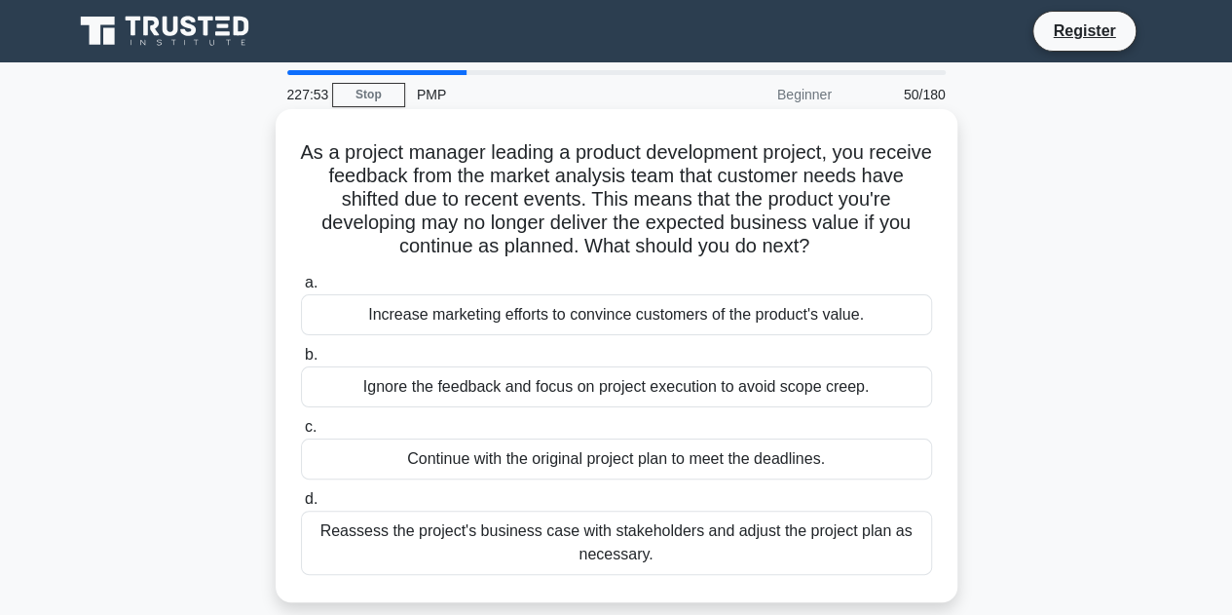
click at [676, 465] on div "Continue with the original project plan to meet the deadlines." at bounding box center [616, 458] width 631 height 41
click at [301, 433] on input "c. Continue with the original project plan to meet the deadlines." at bounding box center [301, 427] width 0 height 13
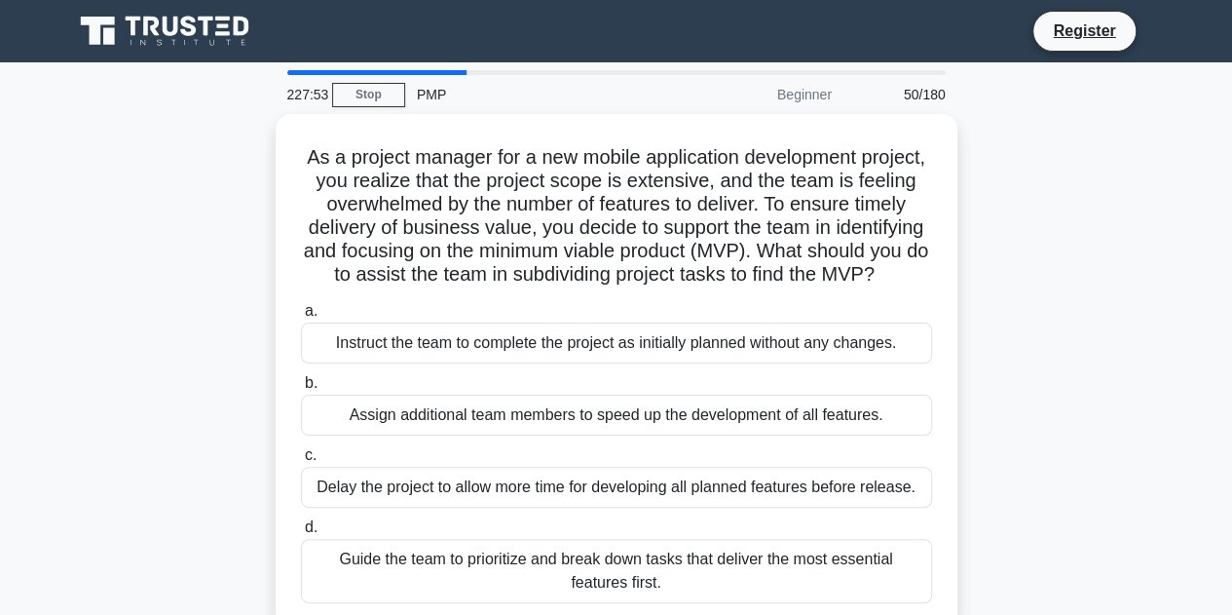
click at [676, 466] on label "c. Delay the project to allow more time for developing all planned features bef…" at bounding box center [616, 475] width 631 height 64
click at [301, 462] on input "c. Delay the project to allow more time for developing all planned features bef…" at bounding box center [301, 455] width 0 height 13
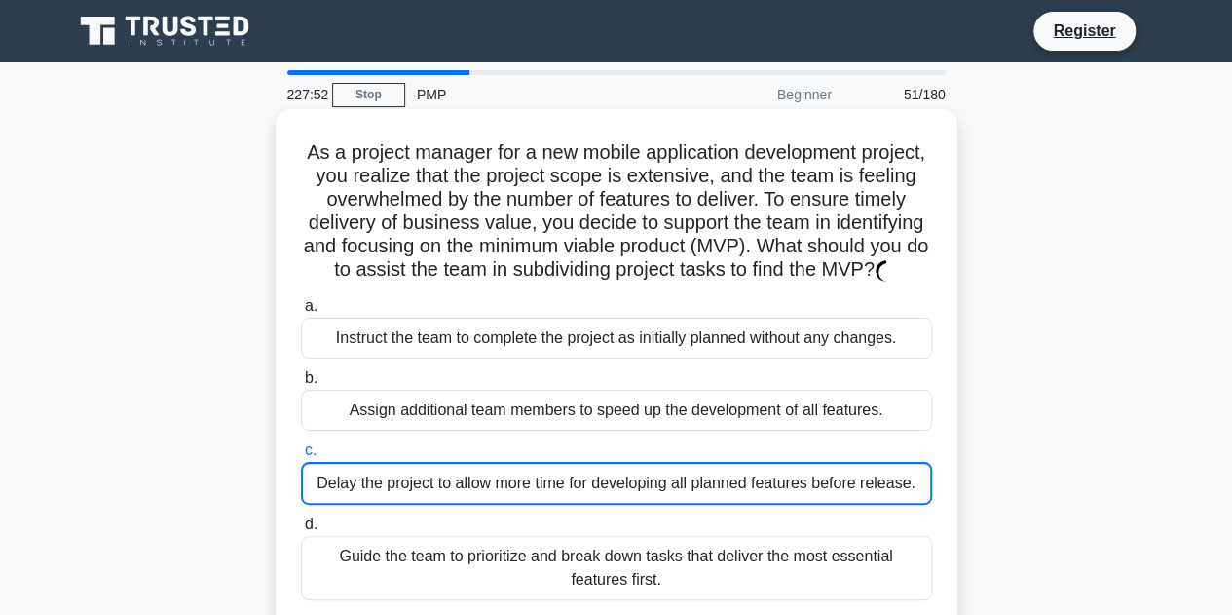
click at [678, 465] on label "c. Delay the project to allow more time for developing all planned features bef…" at bounding box center [616, 471] width 631 height 66
click at [301, 457] on input "c. Delay the project to allow more time for developing all planned features bef…" at bounding box center [301, 450] width 0 height 13
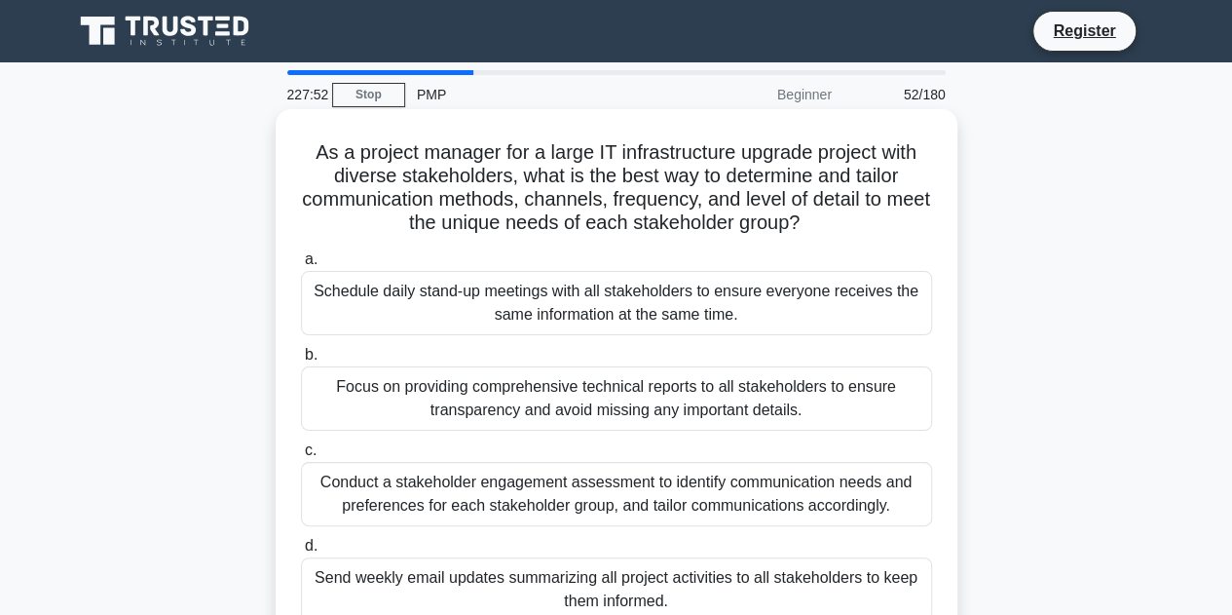
click at [677, 467] on div "Conduct a stakeholder engagement assessment to identify communication needs and…" at bounding box center [616, 494] width 631 height 64
click at [301, 457] on input "c. Conduct a stakeholder engagement assessment to identify communication needs …" at bounding box center [301, 450] width 0 height 13
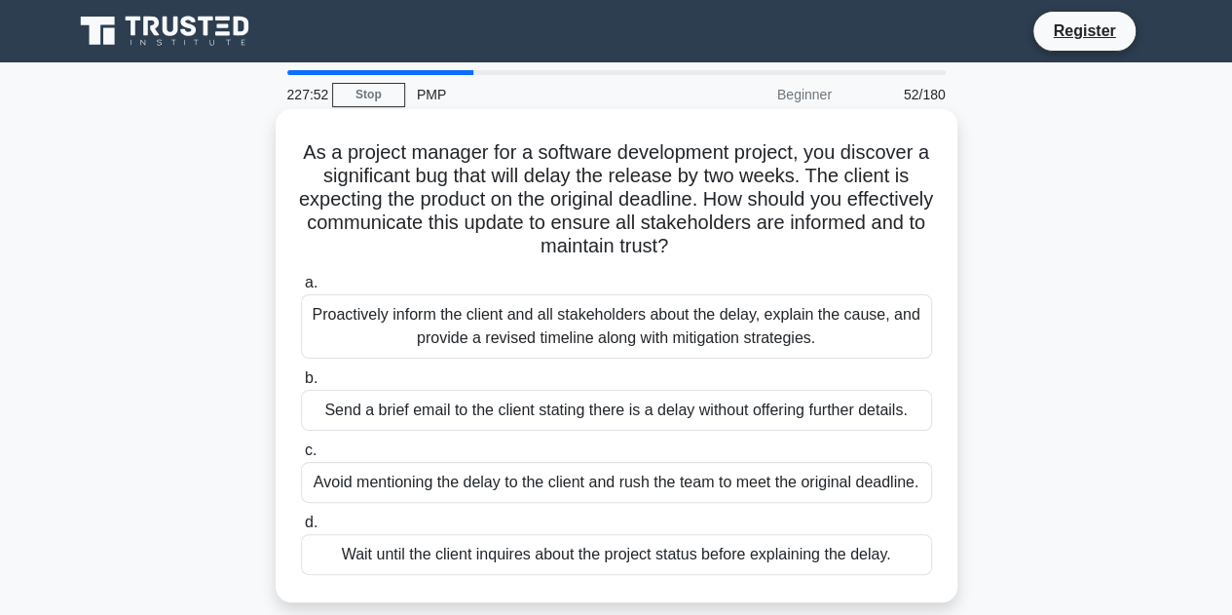
click at [677, 467] on div "Avoid mentioning the delay to the client and rush the team to meet the original…" at bounding box center [616, 482] width 631 height 41
click at [301, 457] on input "c. Avoid mentioning the delay to the client and rush the team to meet the origi…" at bounding box center [301, 450] width 0 height 13
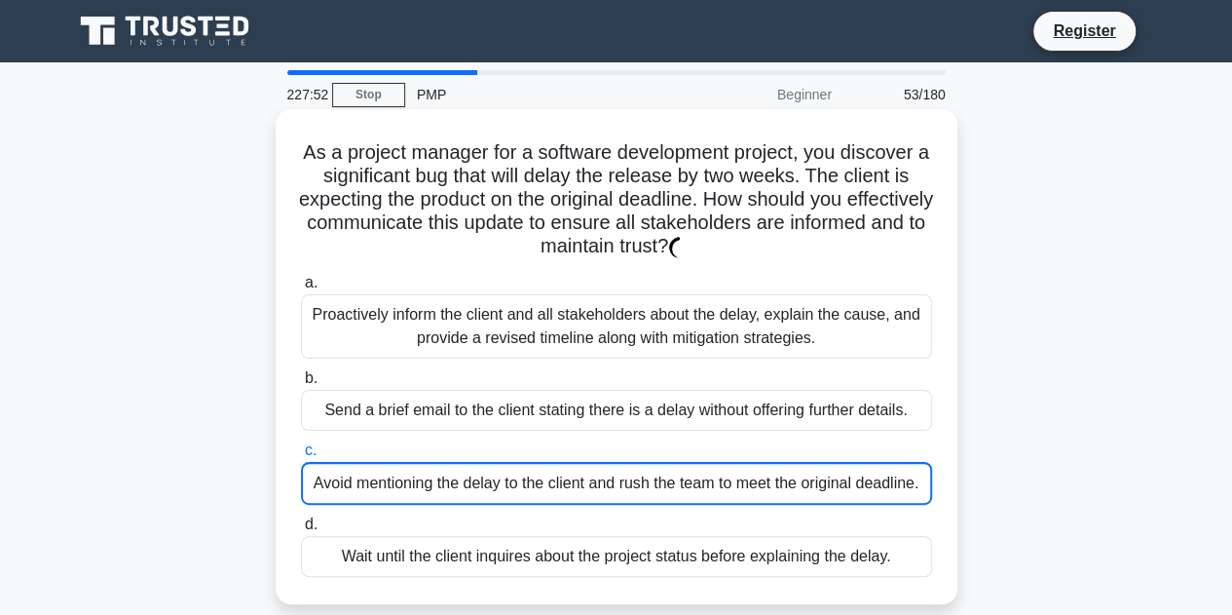
click at [677, 467] on div "Avoid mentioning the delay to the client and rush the team to meet the original…" at bounding box center [616, 483] width 631 height 43
click at [301, 457] on input "c. Avoid mentioning the delay to the client and rush the team to meet the origi…" at bounding box center [301, 450] width 0 height 13
click at [676, 467] on div "Avoid mentioning the delay to the client and rush the team to meet the original…" at bounding box center [616, 483] width 631 height 43
click at [301, 457] on input "c. Avoid mentioning the delay to the client and rush the team to meet the origi…" at bounding box center [301, 450] width 0 height 13
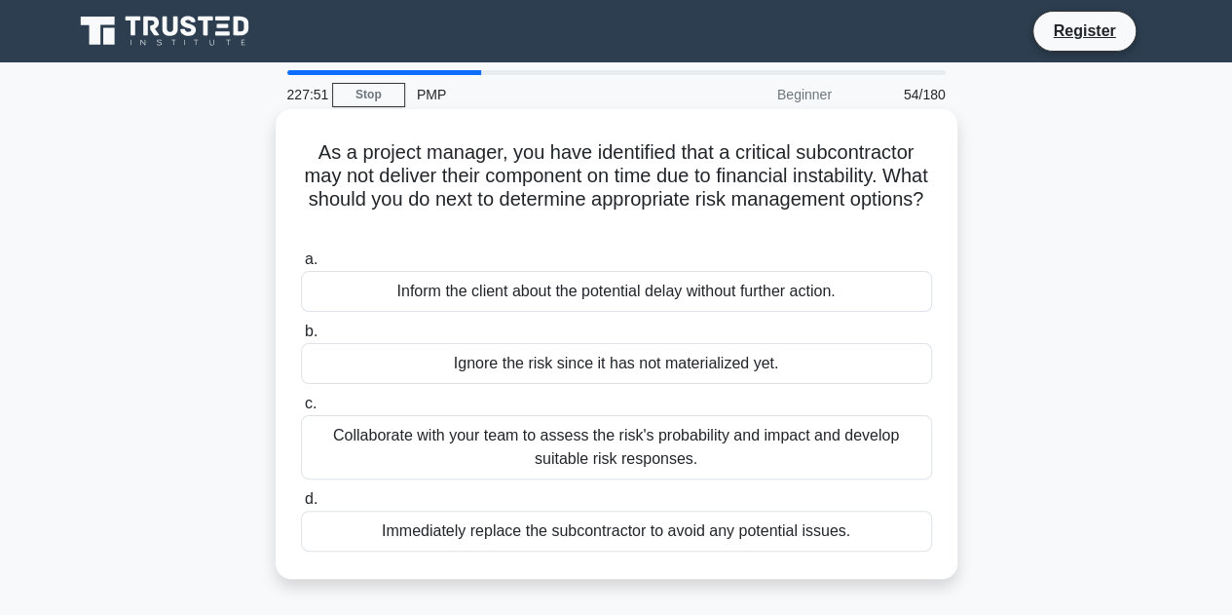
click at [674, 469] on div "Collaborate with your team to assess the risk's probability and impact and deve…" at bounding box center [616, 447] width 631 height 64
click at [301, 410] on input "c. Collaborate with your team to assess the risk's probability and impact and d…" at bounding box center [301, 403] width 0 height 13
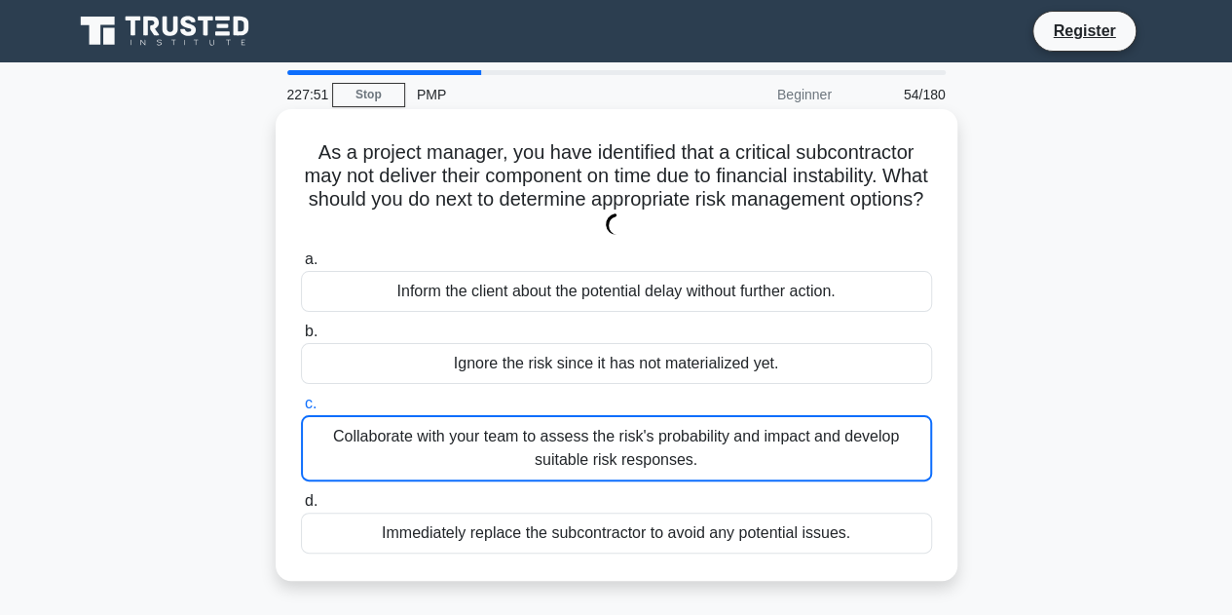
click at [674, 470] on div "Collaborate with your team to assess the risk's probability and impact and deve…" at bounding box center [616, 448] width 631 height 66
click at [301, 410] on input "c. Collaborate with your team to assess the risk's probability and impact and d…" at bounding box center [301, 403] width 0 height 13
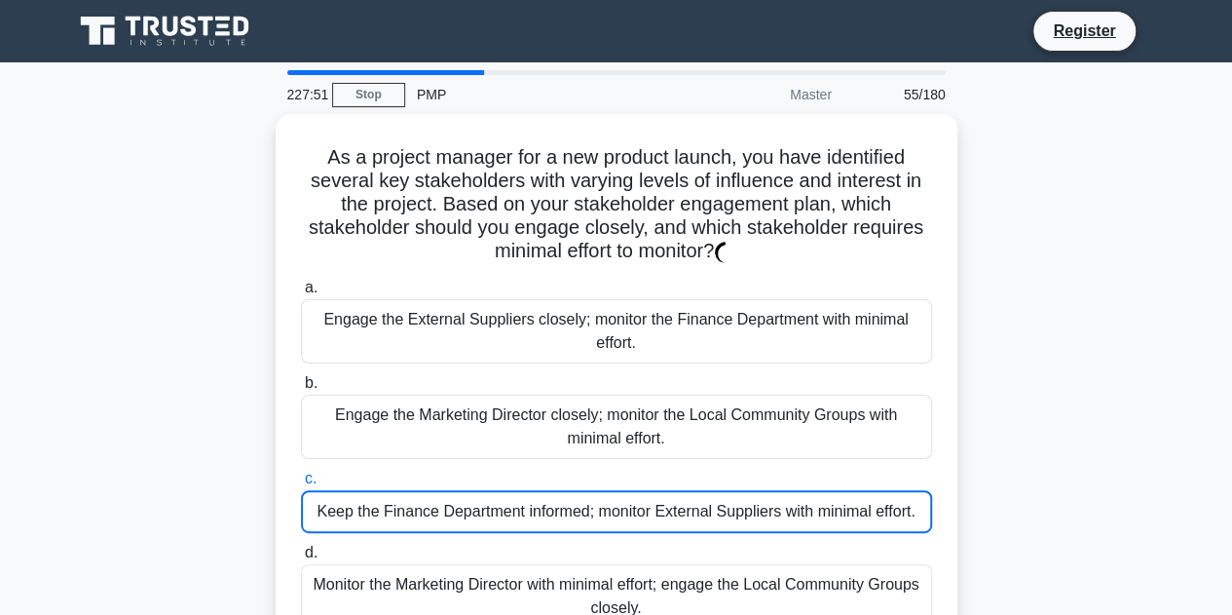
click at [673, 472] on label "c. Keep the Finance Department informed; monitor External Suppliers with minima…" at bounding box center [616, 500] width 631 height 66
click at [301, 472] on input "c. Keep the Finance Department informed; monitor External Suppliers with minima…" at bounding box center [301, 478] width 0 height 13
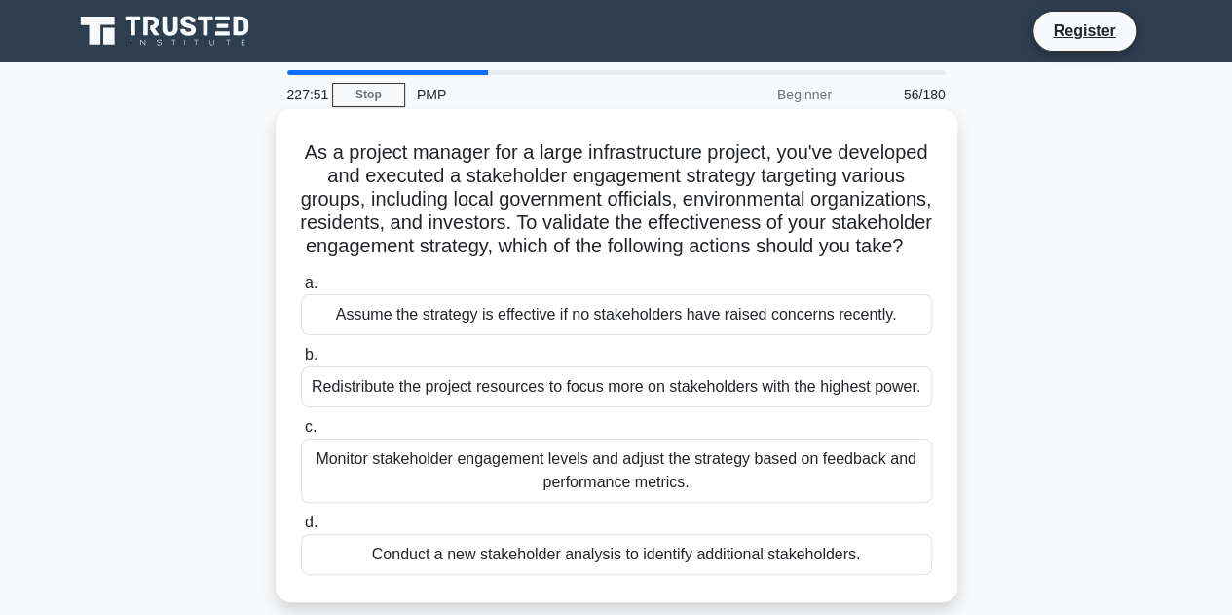
click at [672, 472] on div "Monitor stakeholder engagement levels and adjust the strategy based on feedback…" at bounding box center [616, 470] width 631 height 64
click at [301, 433] on input "c. Monitor stakeholder engagement levels and adjust the strategy based on feedb…" at bounding box center [301, 427] width 0 height 13
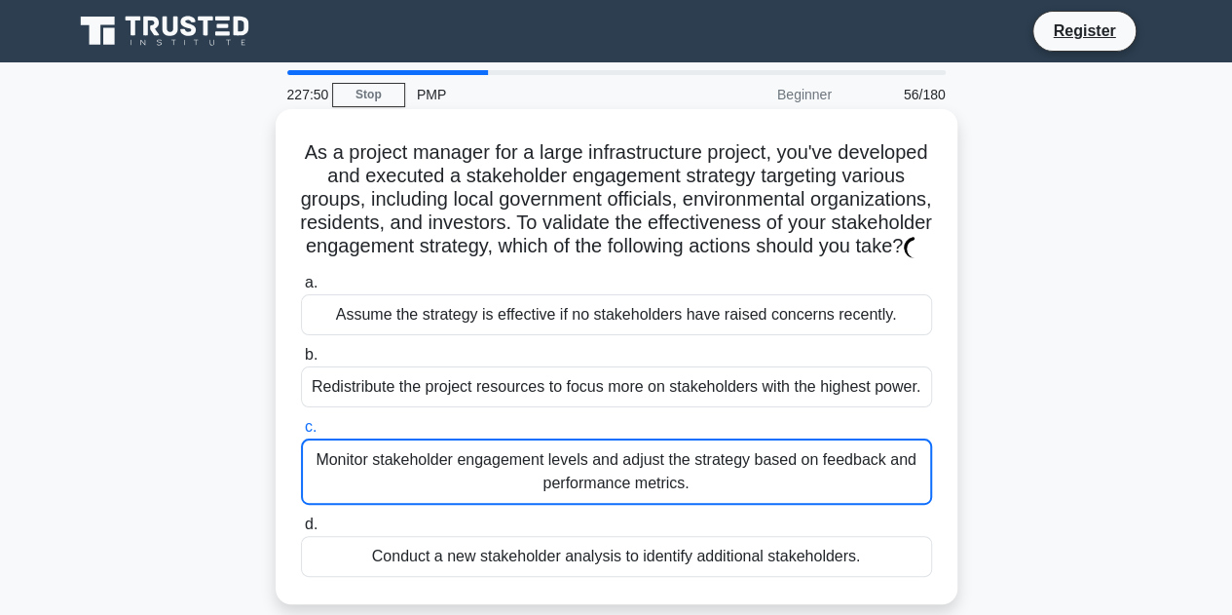
click at [672, 474] on div "Monitor stakeholder engagement levels and adjust the strategy based on feedback…" at bounding box center [616, 471] width 631 height 66
click at [301, 433] on input "c. Monitor stakeholder engagement levels and adjust the strategy based on feedb…" at bounding box center [301, 427] width 0 height 13
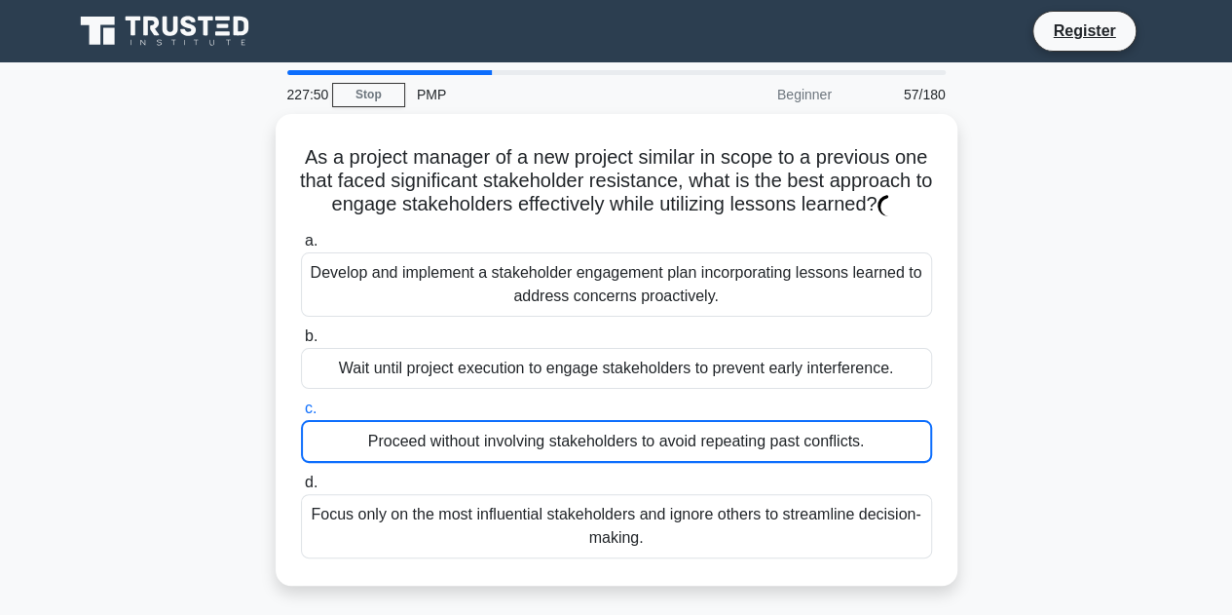
click at [672, 463] on div "Proceed without involving stakeholders to avoid repeating past conflicts." at bounding box center [616, 441] width 631 height 43
click at [301, 415] on input "c. Proceed without involving stakeholders to avoid repeating past conflicts." at bounding box center [301, 408] width 0 height 13
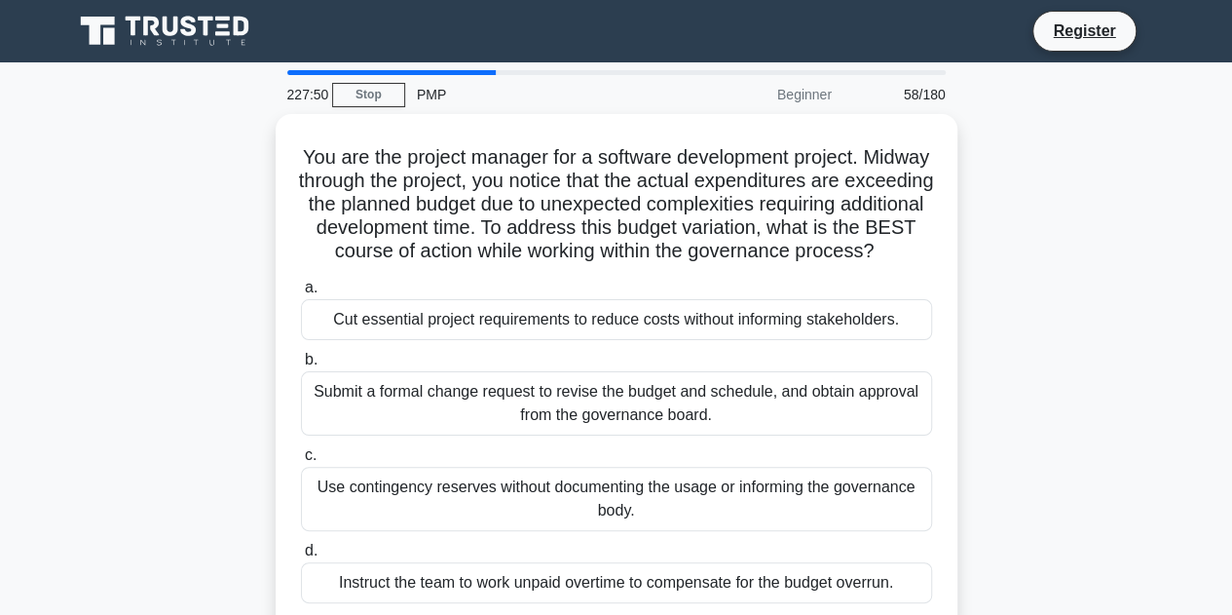
click at [672, 474] on label "c. Use contingency reserves without documenting the usage or informing the gove…" at bounding box center [616, 487] width 631 height 88
click at [301, 462] on input "c. Use contingency reserves without documenting the usage or informing the gove…" at bounding box center [301, 455] width 0 height 13
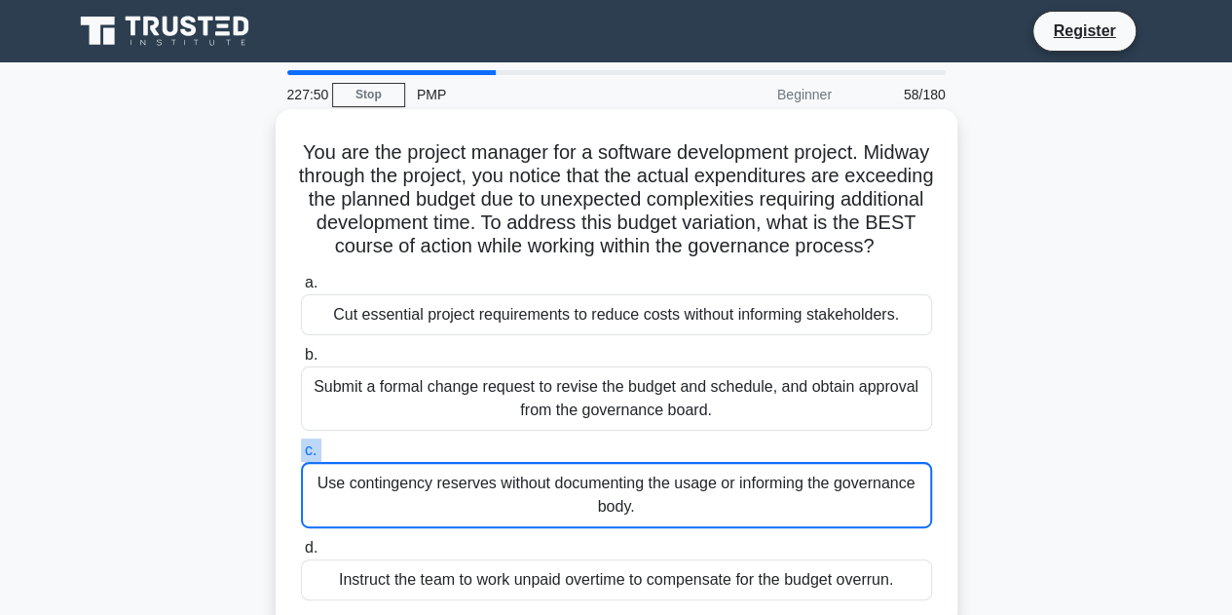
click at [672, 475] on label "c. Use contingency reserves without documenting the usage or informing the gove…" at bounding box center [616, 483] width 631 height 90
click at [301, 457] on input "c. Use contingency reserves without documenting the usage or informing the gove…" at bounding box center [301, 450] width 0 height 13
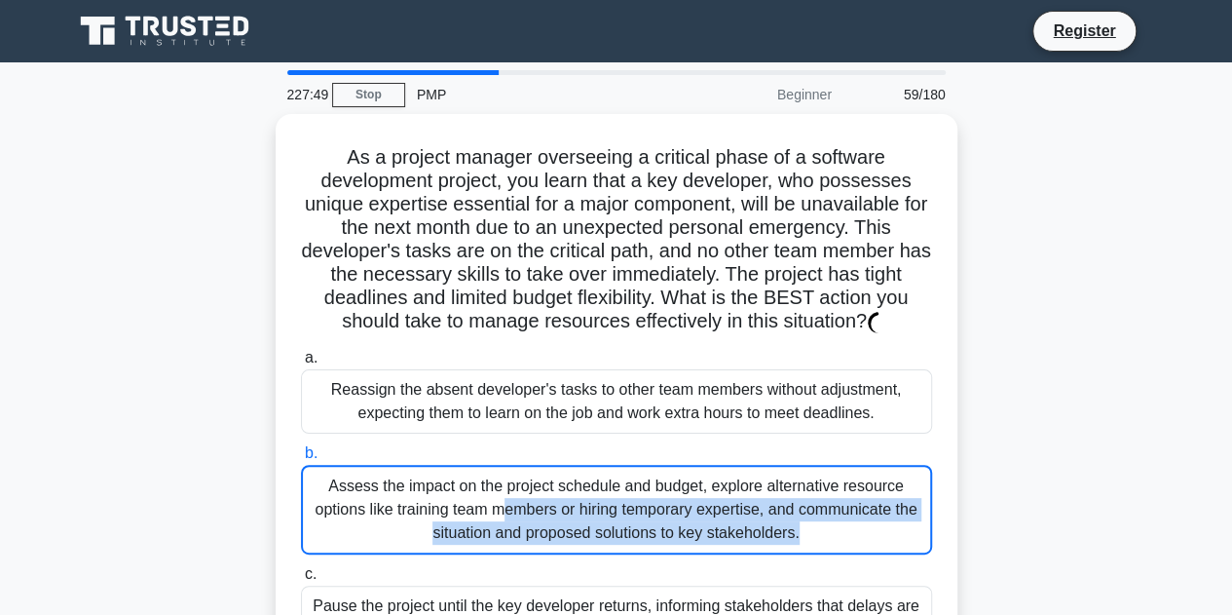
click at [672, 475] on div "Assess the impact on the project schedule and budget, explore alternative resou…" at bounding box center [616, 510] width 631 height 90
click at [301, 460] on input "b. Assess the impact on the project schedule and budget, explore alternative re…" at bounding box center [301, 453] width 0 height 13
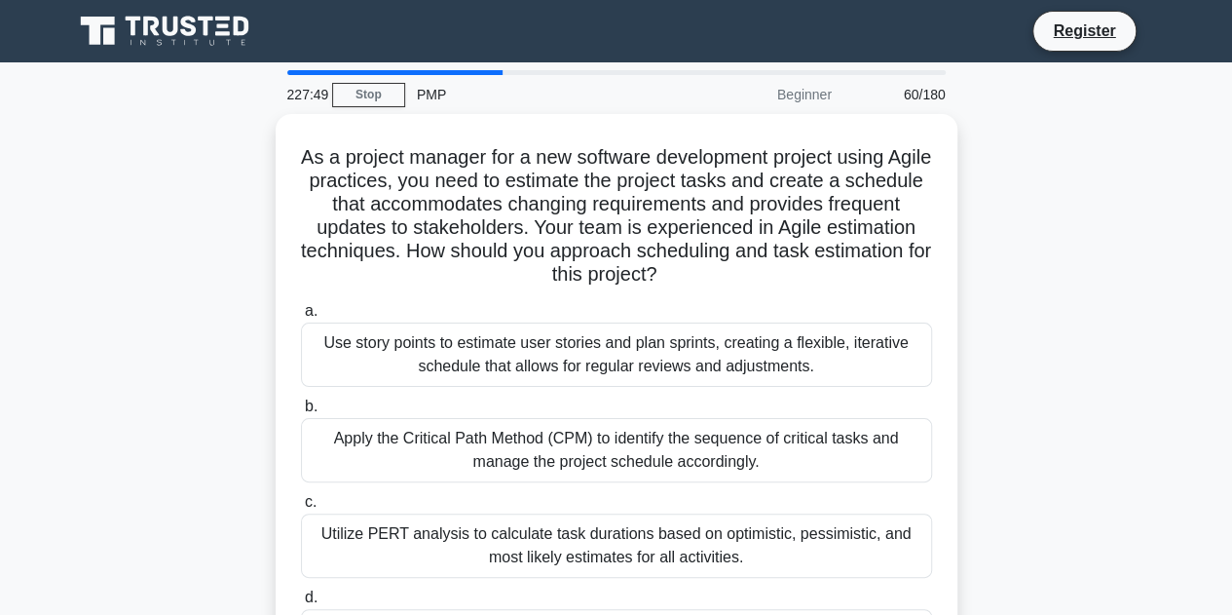
click at [672, 475] on div "Apply the Critical Path Method (CPM) to identify the sequence of critical tasks…" at bounding box center [616, 450] width 631 height 64
click at [301, 413] on input "b. Apply the Critical Path Method (CPM) to identify the sequence of critical ta…" at bounding box center [301, 406] width 0 height 13
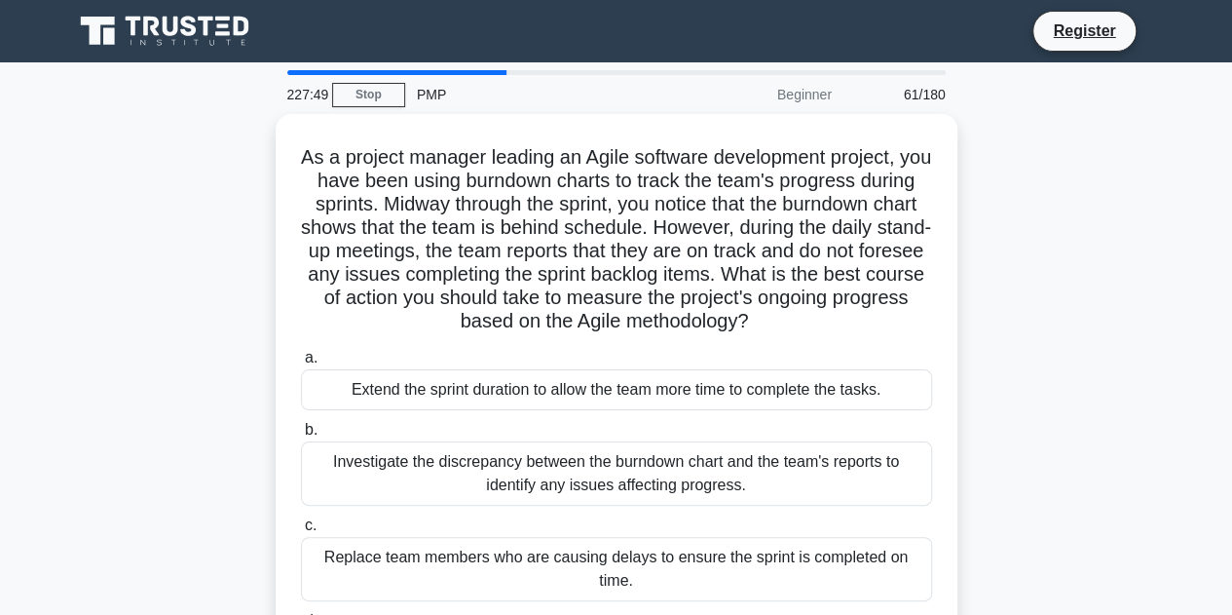
click at [672, 475] on div "Investigate the discrepancy between the burndown chart and the team's reports t…" at bounding box center [616, 473] width 631 height 64
click at [301, 436] on input "b. Investigate the discrepancy between the burndown chart and the team's report…" at bounding box center [301, 430] width 0 height 13
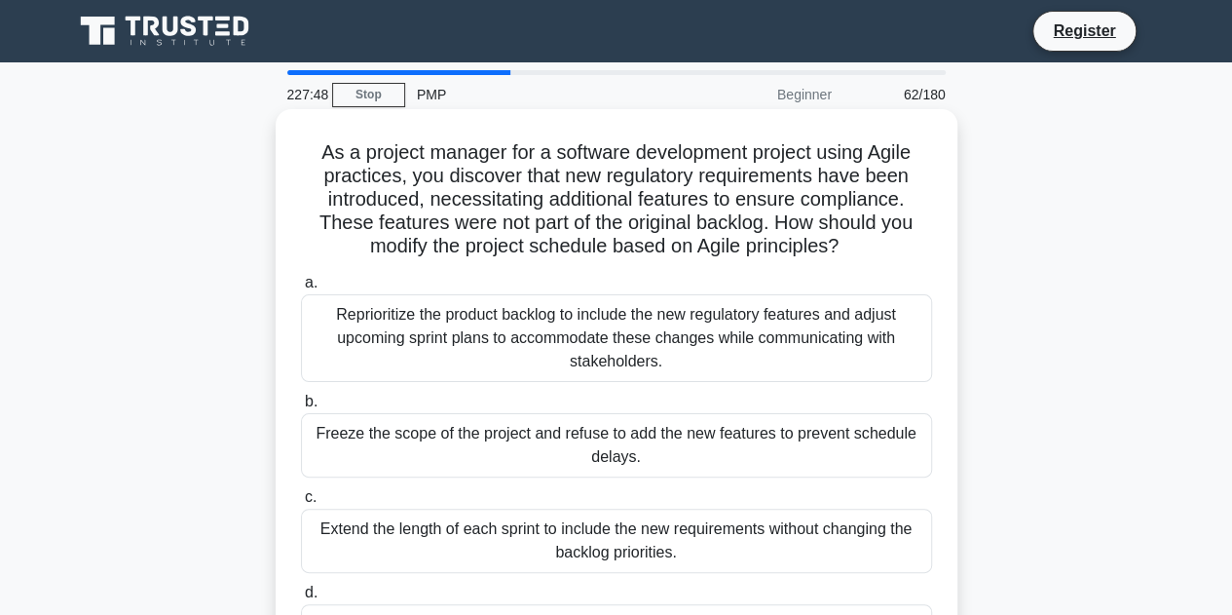
click at [672, 474] on div "Freeze the scope of the project and refuse to add the new features to prevent s…" at bounding box center [616, 445] width 631 height 64
click at [301, 408] on input "b. Freeze the scope of the project and refuse to add the new features to preven…" at bounding box center [301, 401] width 0 height 13
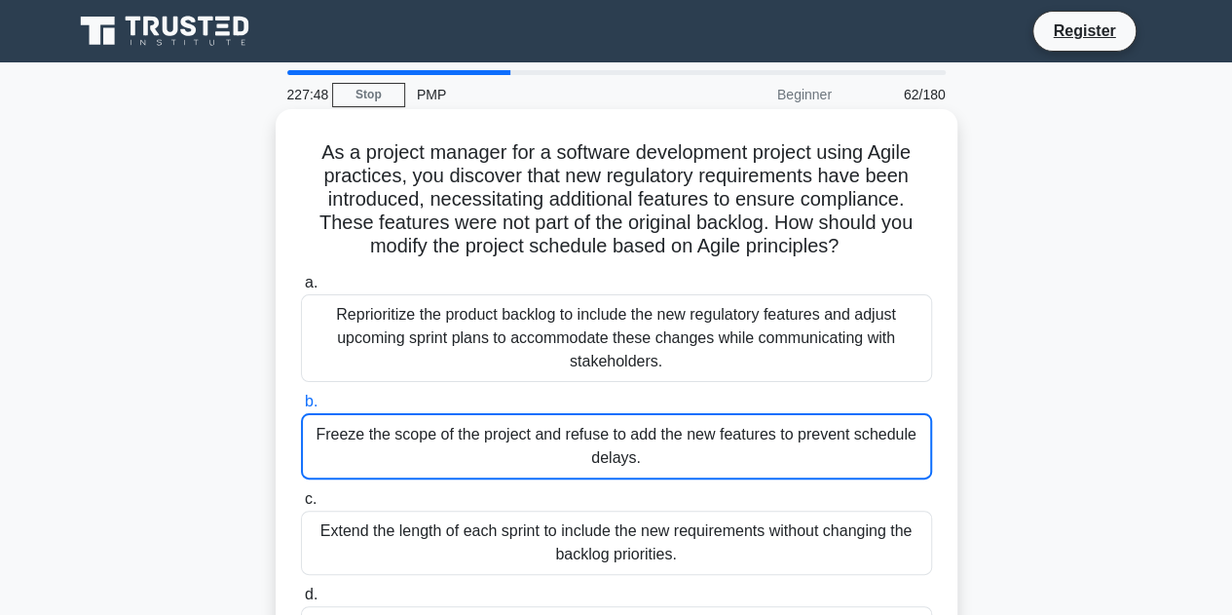
click at [672, 474] on div "Freeze the scope of the project and refuse to add the new features to prevent s…" at bounding box center [616, 446] width 631 height 66
click at [301, 408] on input "b. Freeze the scope of the project and refuse to add the new features to preven…" at bounding box center [301, 401] width 0 height 13
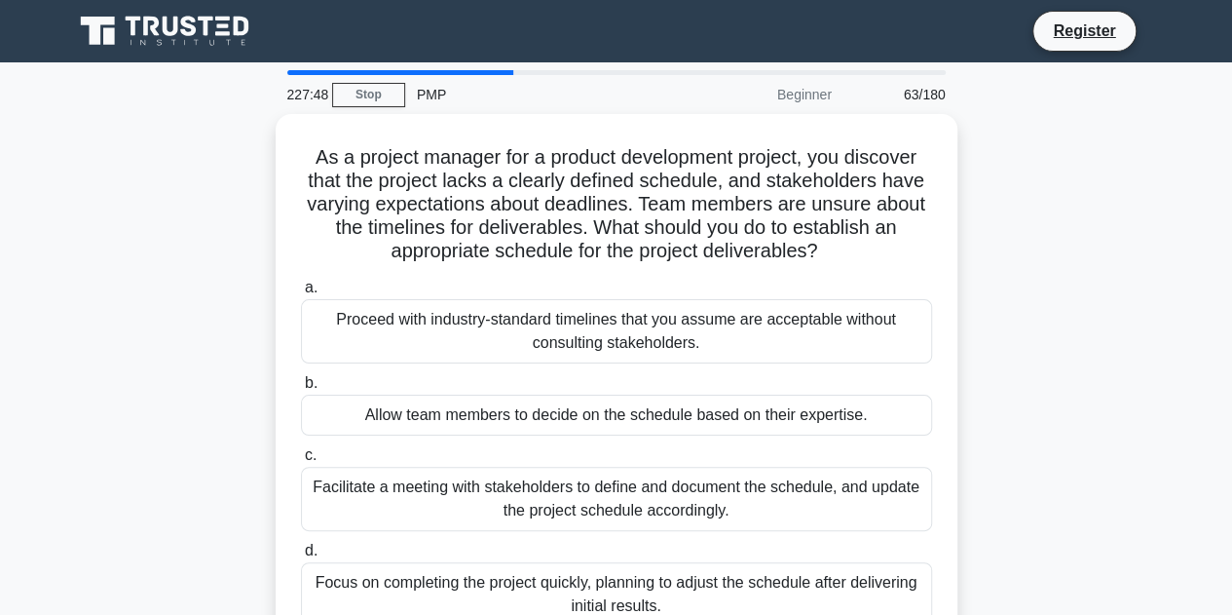
click at [672, 482] on div "Facilitate a meeting with stakeholders to define and document the schedule, and…" at bounding box center [616, 499] width 631 height 64
click at [301, 462] on input "c. Facilitate a meeting with stakeholders to define and document the schedule, …" at bounding box center [301, 455] width 0 height 13
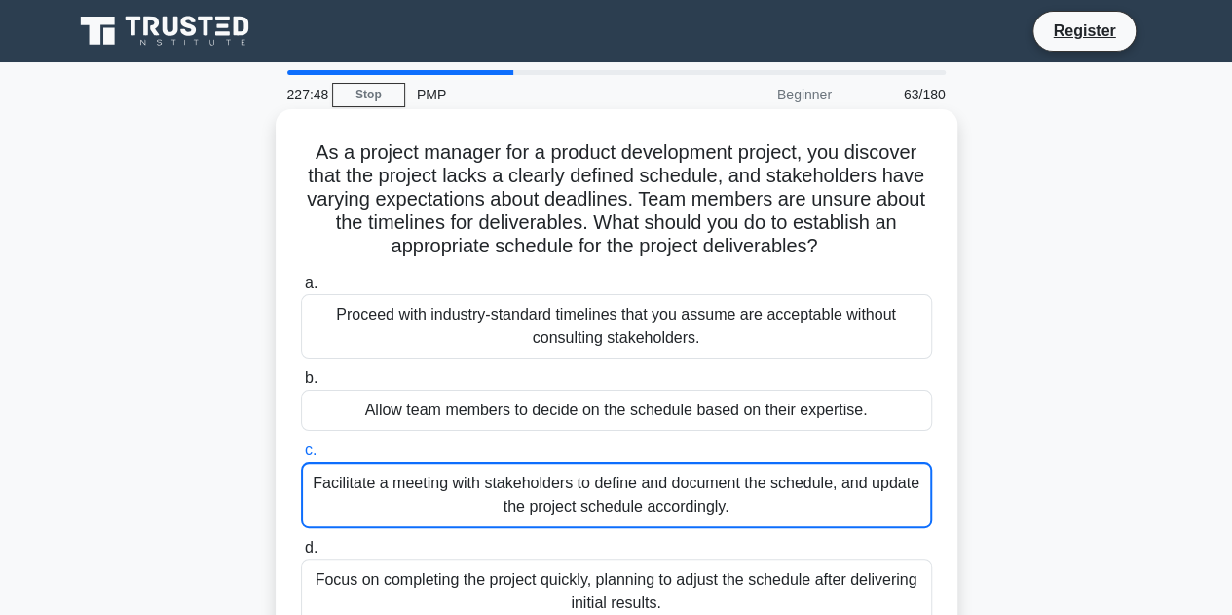
click at [672, 482] on div "Facilitate a meeting with stakeholders to define and document the schedule, and…" at bounding box center [616, 495] width 631 height 66
click at [301, 457] on input "c. Facilitate a meeting with stakeholders to define and document the schedule, …" at bounding box center [301, 450] width 0 height 13
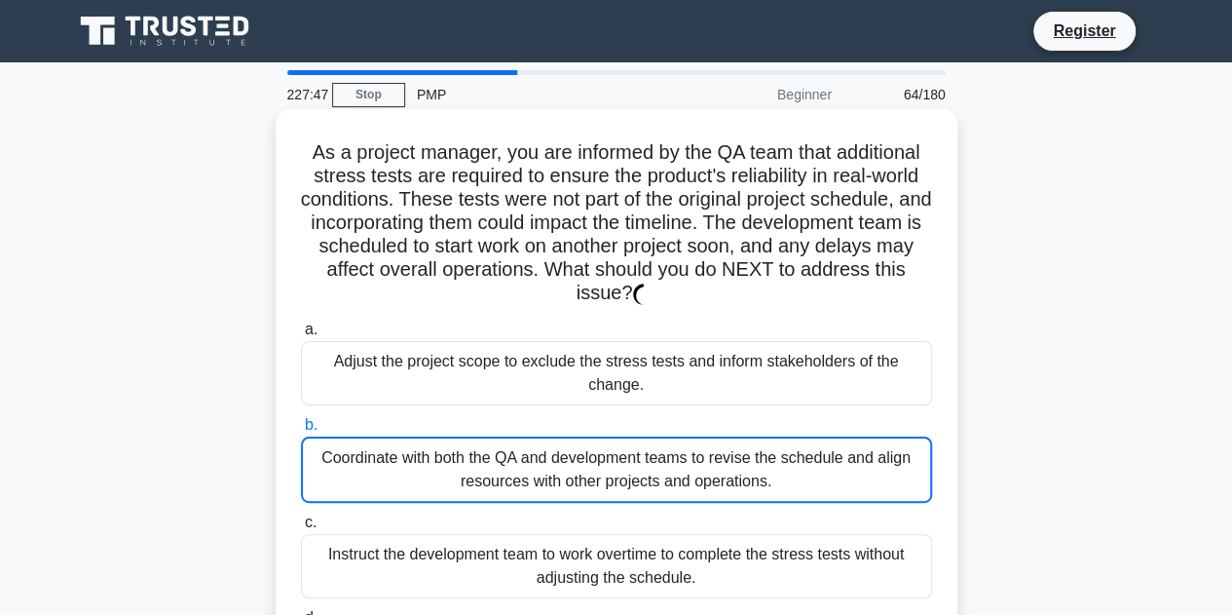
click at [674, 480] on div "Coordinate with both the QA and development teams to revise the schedule and al…" at bounding box center [616, 469] width 631 height 66
click at [301, 431] on input "b. Coordinate with both the QA and development teams to revise the schedule and…" at bounding box center [301, 425] width 0 height 13
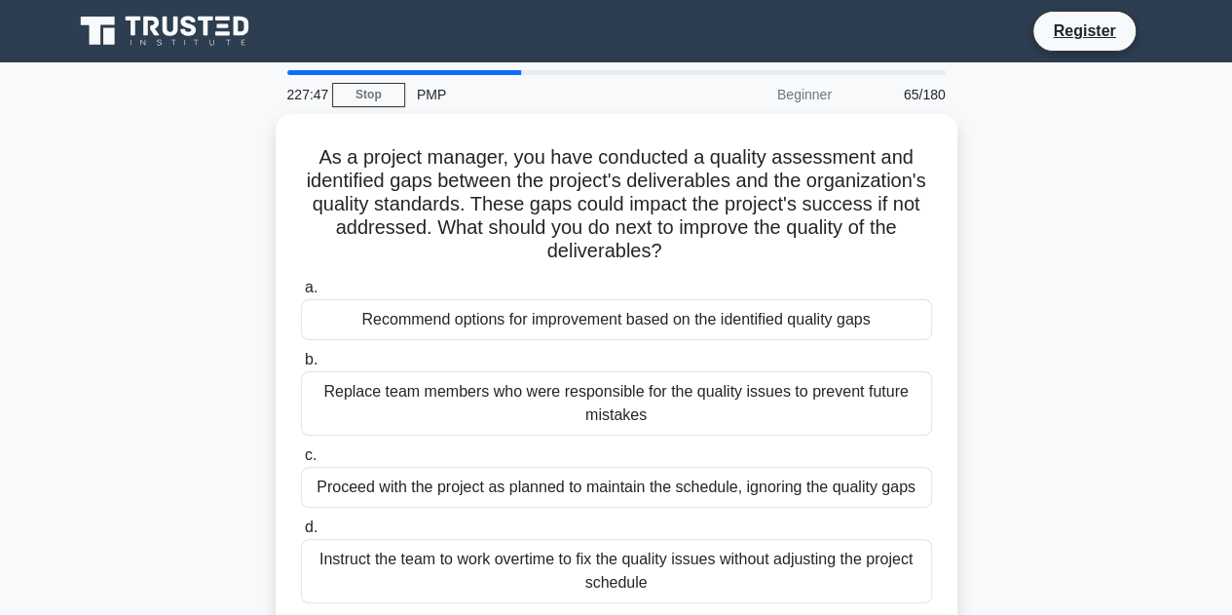
click at [674, 480] on div "Proceed with the project as planned to maintain the schedule, ignoring the qual…" at bounding box center [616, 487] width 631 height 41
click at [301, 462] on input "c. Proceed with the project as planned to maintain the schedule, ignoring the q…" at bounding box center [301, 455] width 0 height 13
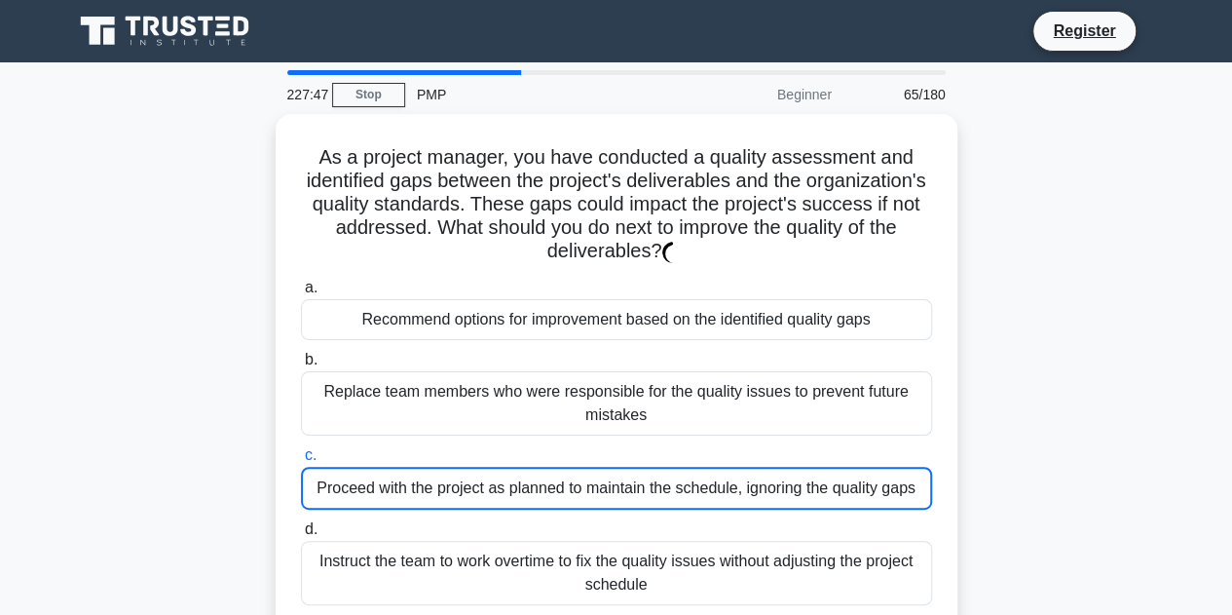
click at [674, 480] on div "Proceed with the project as planned to maintain the schedule, ignoring the qual…" at bounding box center [616, 488] width 631 height 43
click at [301, 462] on input "c. Proceed with the project as planned to maintain the schedule, ignoring the q…" at bounding box center [301, 455] width 0 height 13
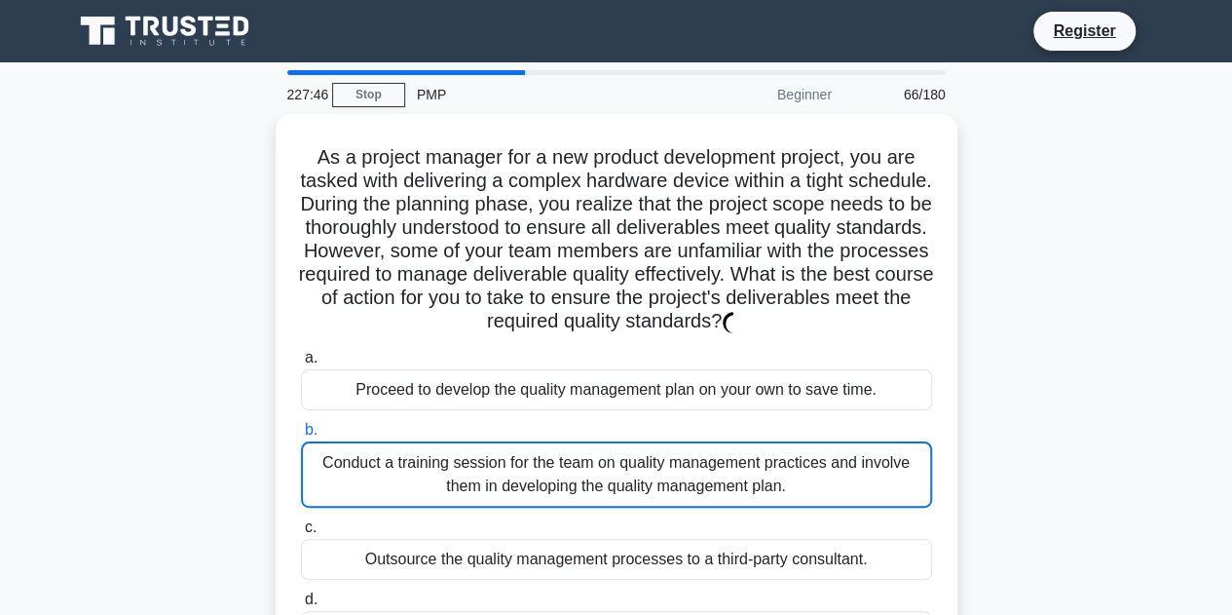
click at [674, 480] on div "Conduct a training session for the team on quality management practices and inv…" at bounding box center [616, 474] width 631 height 66
click at [301, 436] on input "b. Conduct a training session for the team on quality management practices and …" at bounding box center [301, 430] width 0 height 13
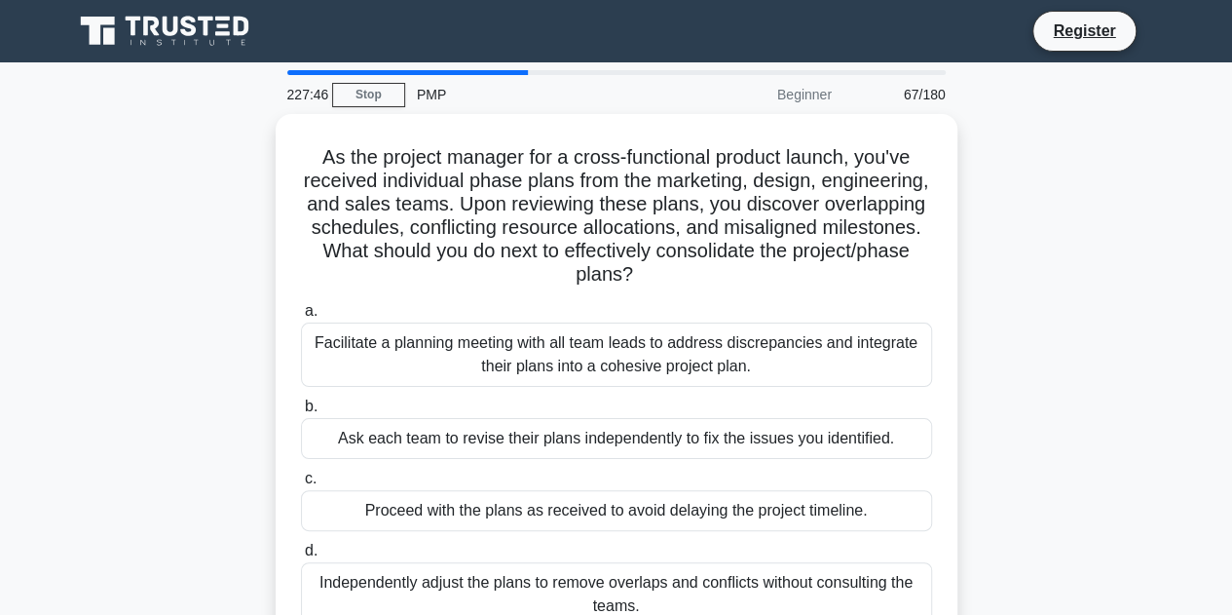
click at [674, 480] on label "c. Proceed with the plans as received to avoid delaying the project timeline." at bounding box center [616, 499] width 631 height 64
click at [301, 480] on input "c. Proceed with the plans as received to avoid delaying the project timeline." at bounding box center [301, 478] width 0 height 13
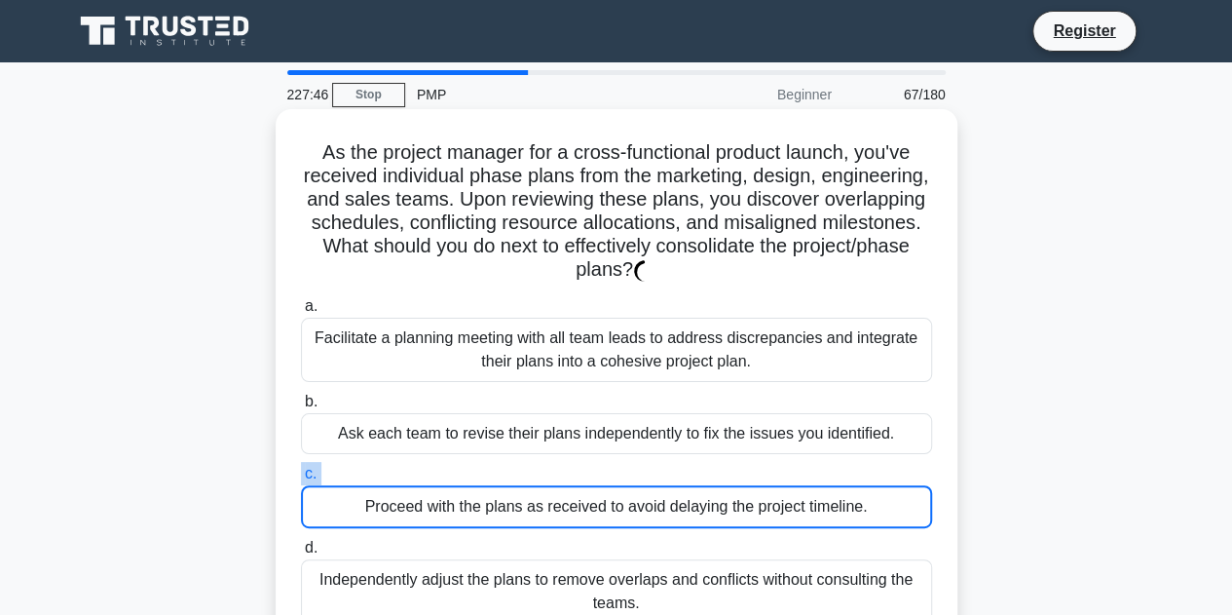
click at [674, 478] on label "c. Proceed with the plans as received to avoid delaying the project timeline." at bounding box center [616, 495] width 631 height 66
click at [301, 478] on input "c. Proceed with the plans as received to avoid delaying the project timeline." at bounding box center [301, 474] width 0 height 13
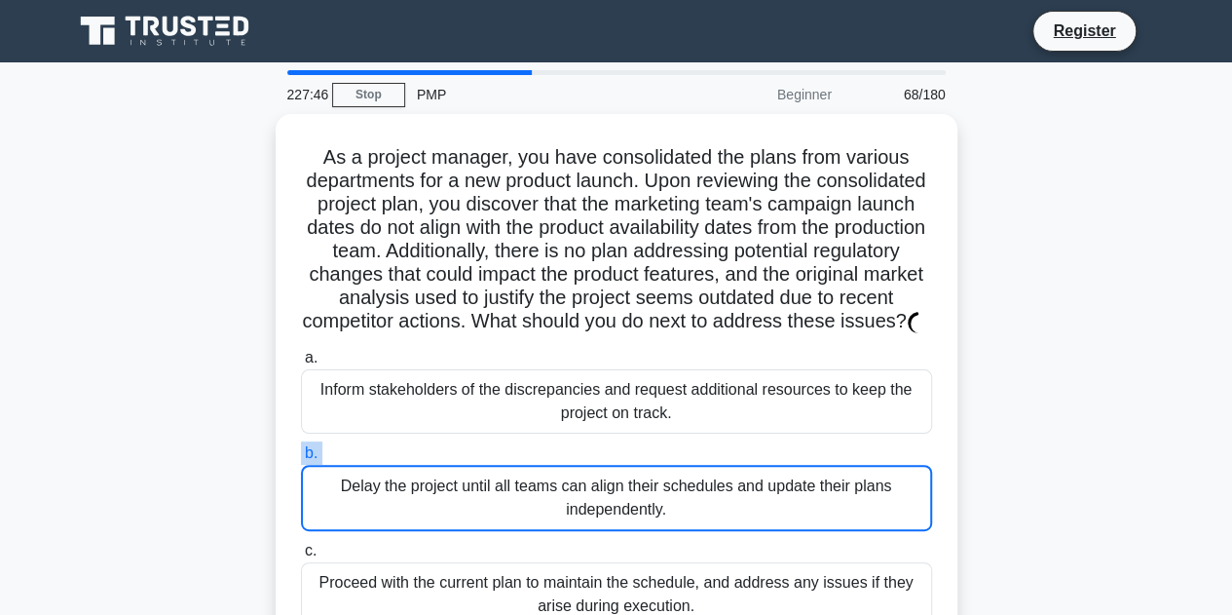
click at [674, 477] on label "b. Delay the project until all teams can align their schedules and update their…" at bounding box center [616, 486] width 631 height 90
click at [301, 460] on input "b. Delay the project until all teams can align their schedules and update their…" at bounding box center [301, 453] width 0 height 13
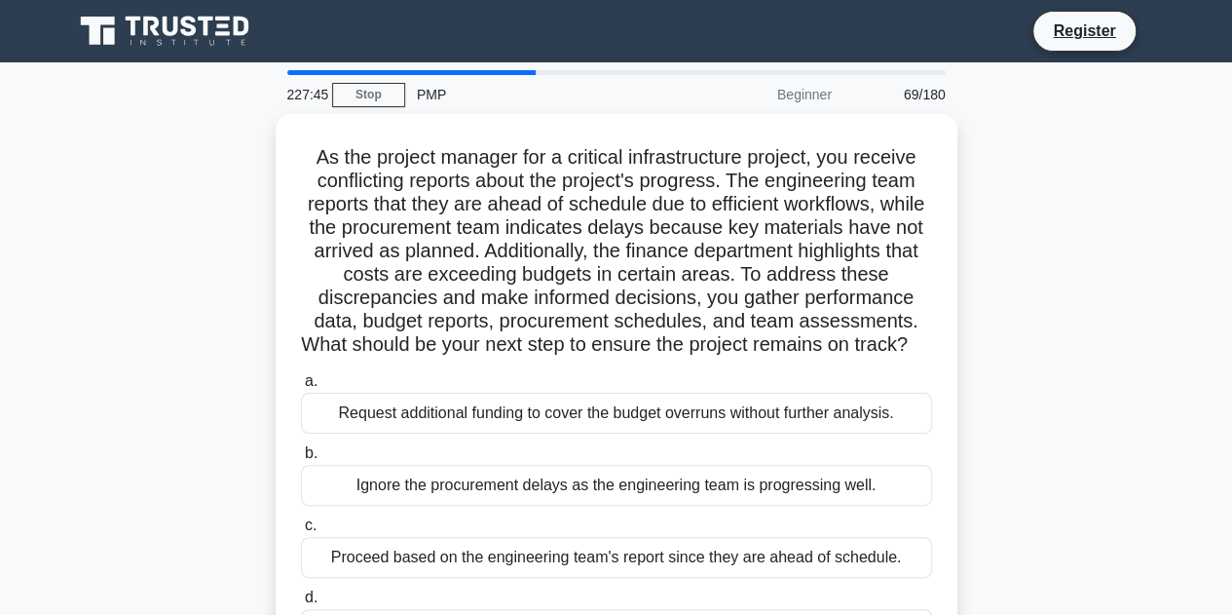
click at [675, 476] on label "b. Ignore the procurement delays as the engineering team is progressing well." at bounding box center [616, 473] width 631 height 64
click at [301, 460] on input "b. Ignore the procurement delays as the engineering team is progressing well." at bounding box center [301, 453] width 0 height 13
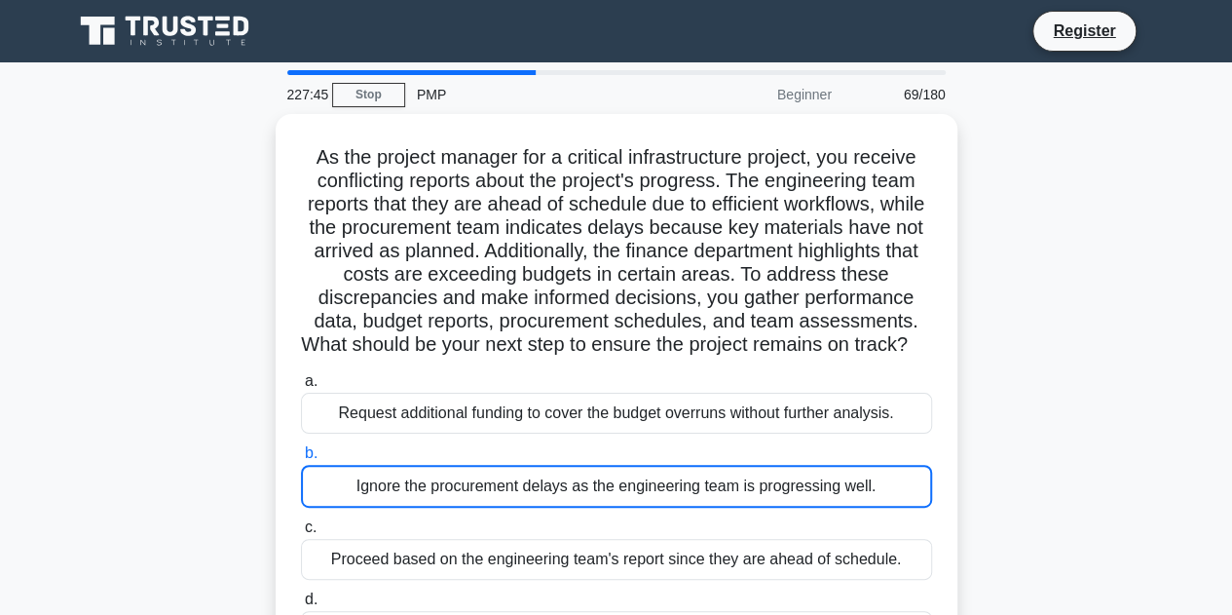
click at [675, 476] on label "b. Ignore the procurement delays as the engineering team is progressing well." at bounding box center [616, 474] width 631 height 66
click at [301, 460] on input "b. Ignore the procurement delays as the engineering team is progressing well." at bounding box center [301, 453] width 0 height 13
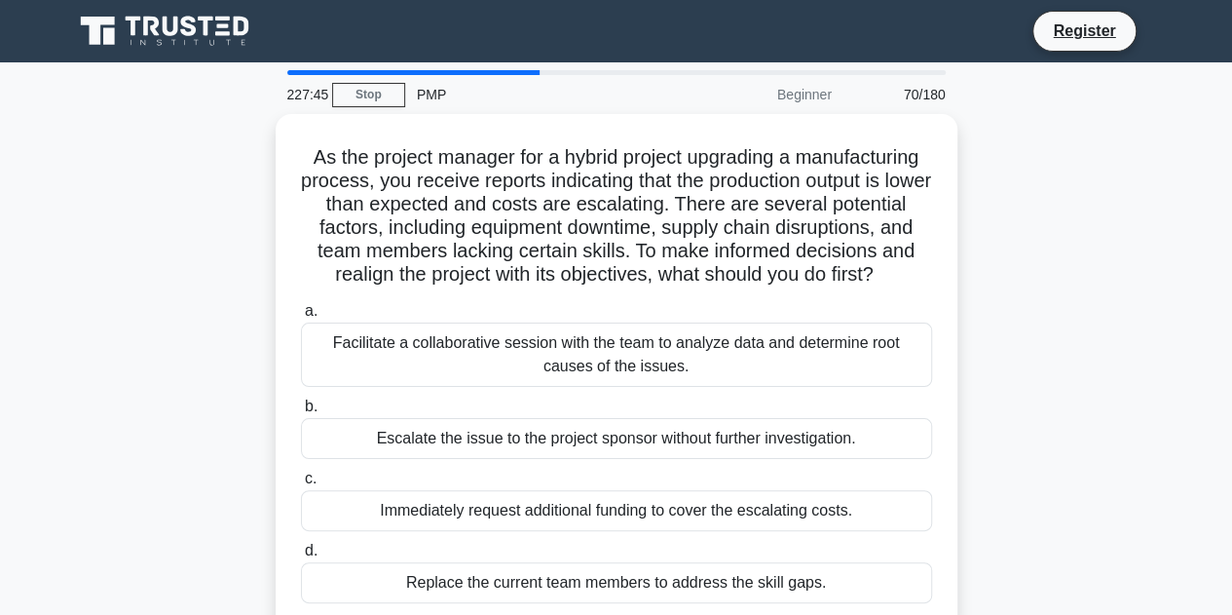
click at [675, 459] on div "Escalate the issue to the project sponsor without further investigation." at bounding box center [616, 438] width 631 height 41
click at [301, 413] on input "b. Escalate the issue to the project sponsor without further investigation." at bounding box center [301, 406] width 0 height 13
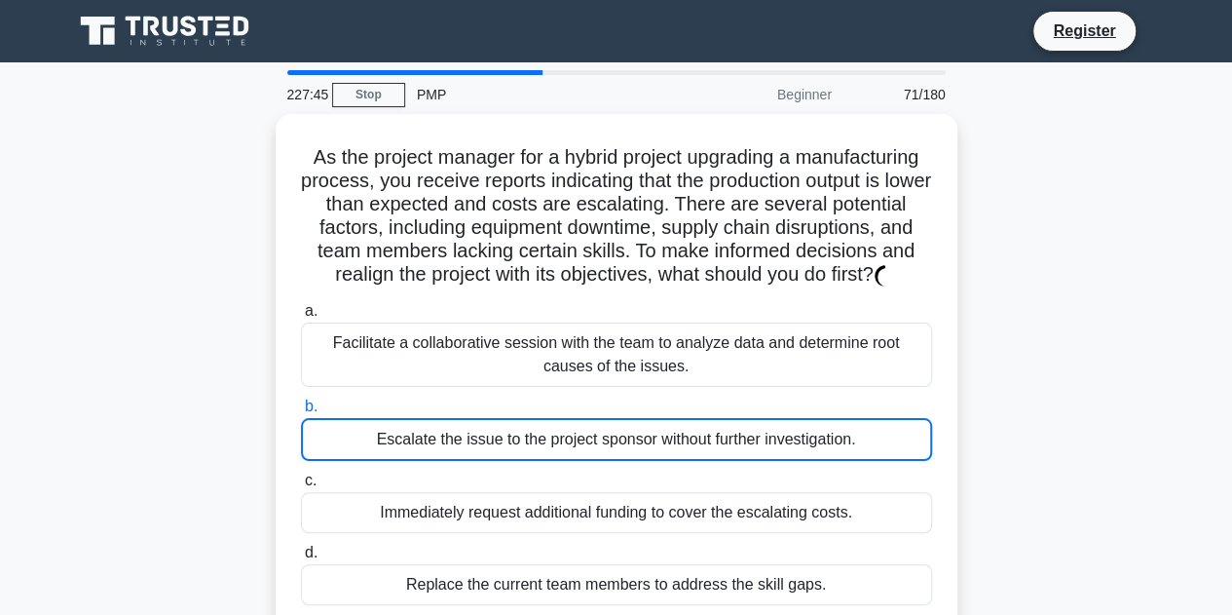
click at [675, 461] on div "Escalate the issue to the project sponsor without further investigation." at bounding box center [616, 439] width 631 height 43
click at [301, 413] on input "b. Escalate the issue to the project sponsor without further investigation." at bounding box center [301, 406] width 0 height 13
click at [675, 461] on div "Escalate the issue to the project sponsor without further investigation." at bounding box center [616, 439] width 631 height 43
click at [301, 413] on input "b. Escalate the issue to the project sponsor without further investigation." at bounding box center [301, 406] width 0 height 13
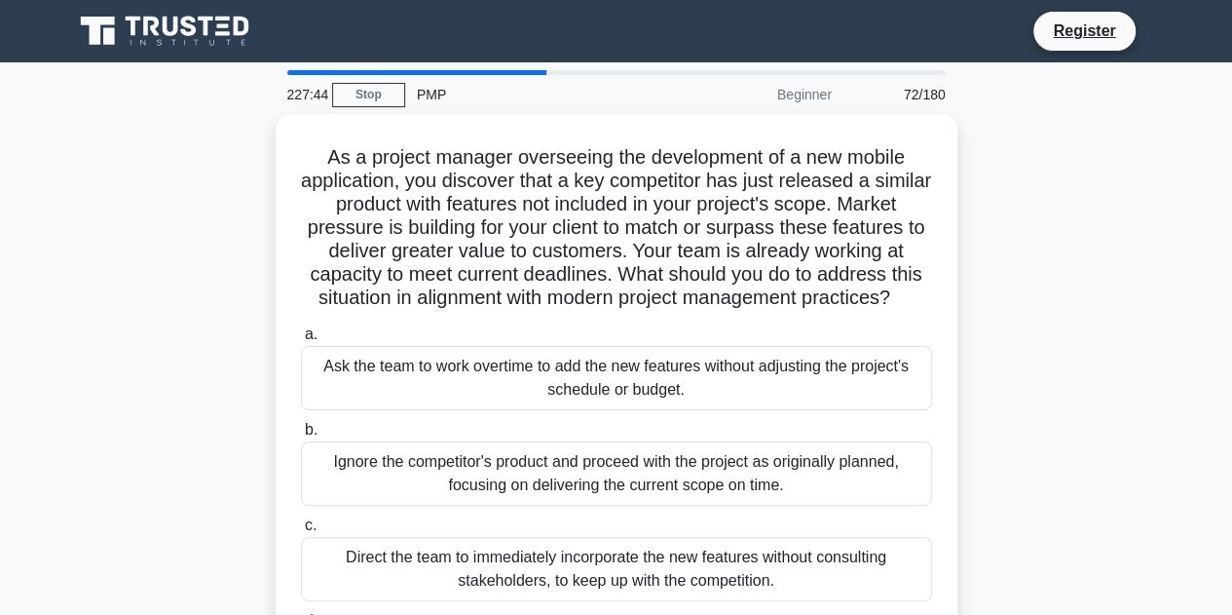
click at [675, 476] on div "Ignore the competitor's product and proceed with the project as originally plan…" at bounding box center [616, 473] width 631 height 64
click at [301, 436] on input "b. Ignore the competitor's product and proceed with the project as originally p…" at bounding box center [301, 430] width 0 height 13
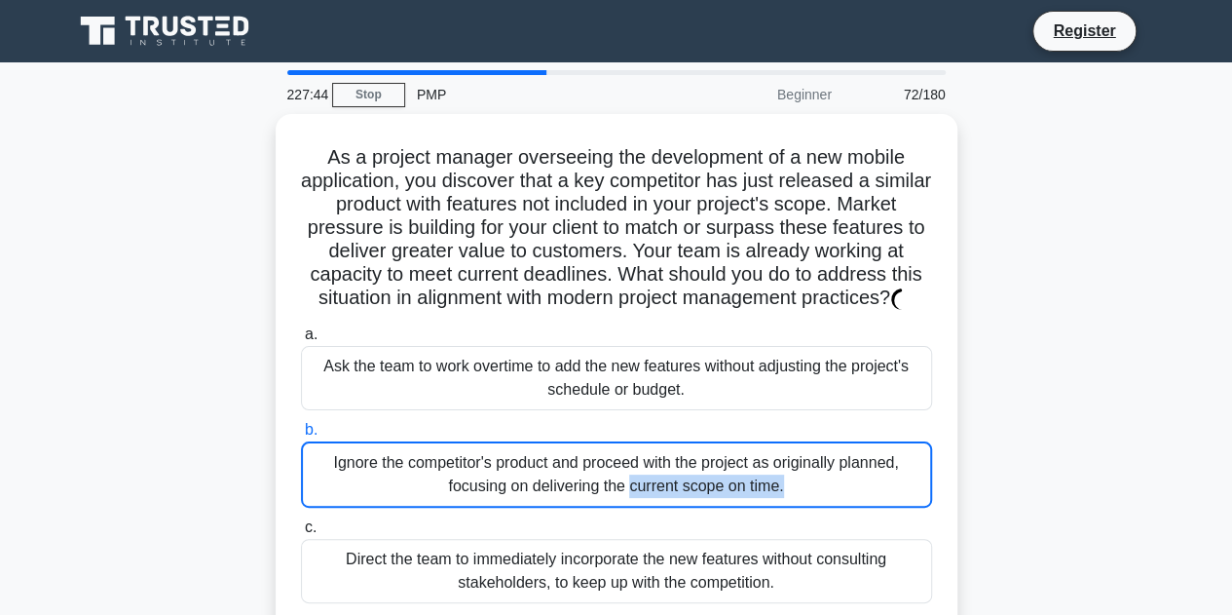
click at [675, 476] on div "Ignore the competitor's product and proceed with the project as originally plan…" at bounding box center [616, 474] width 631 height 66
click at [301, 436] on input "b. Ignore the competitor's product and proceed with the project as originally p…" at bounding box center [301, 430] width 0 height 13
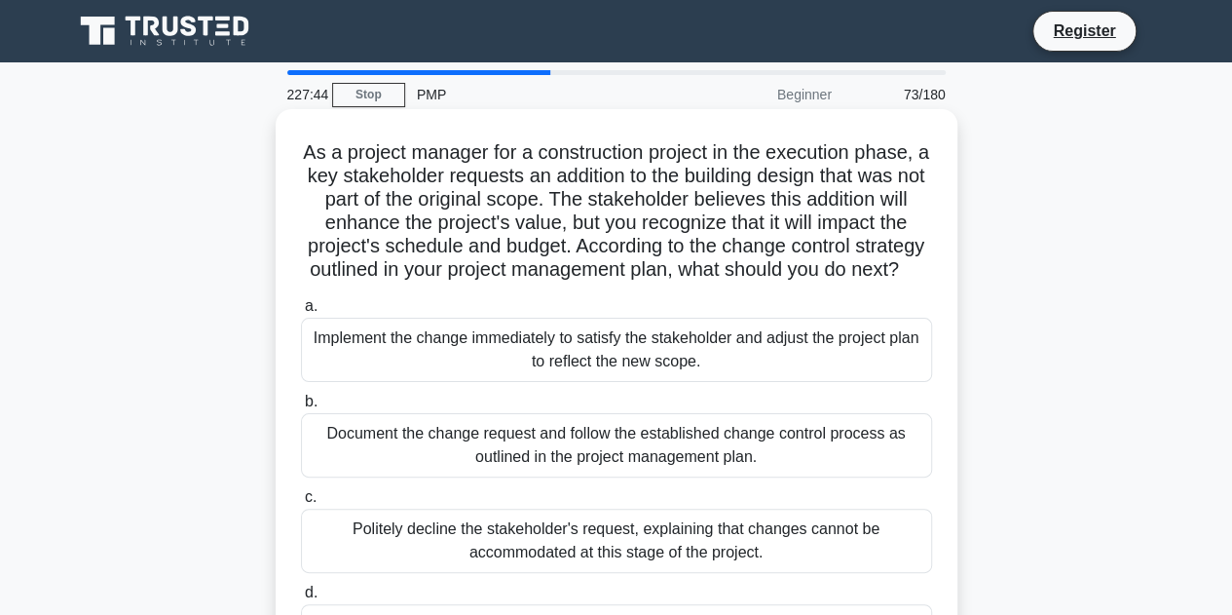
click at [675, 476] on div "Document the change request and follow the established change control process a…" at bounding box center [616, 445] width 631 height 64
click at [301, 408] on input "b. Document the change request and follow the established change control proces…" at bounding box center [301, 401] width 0 height 13
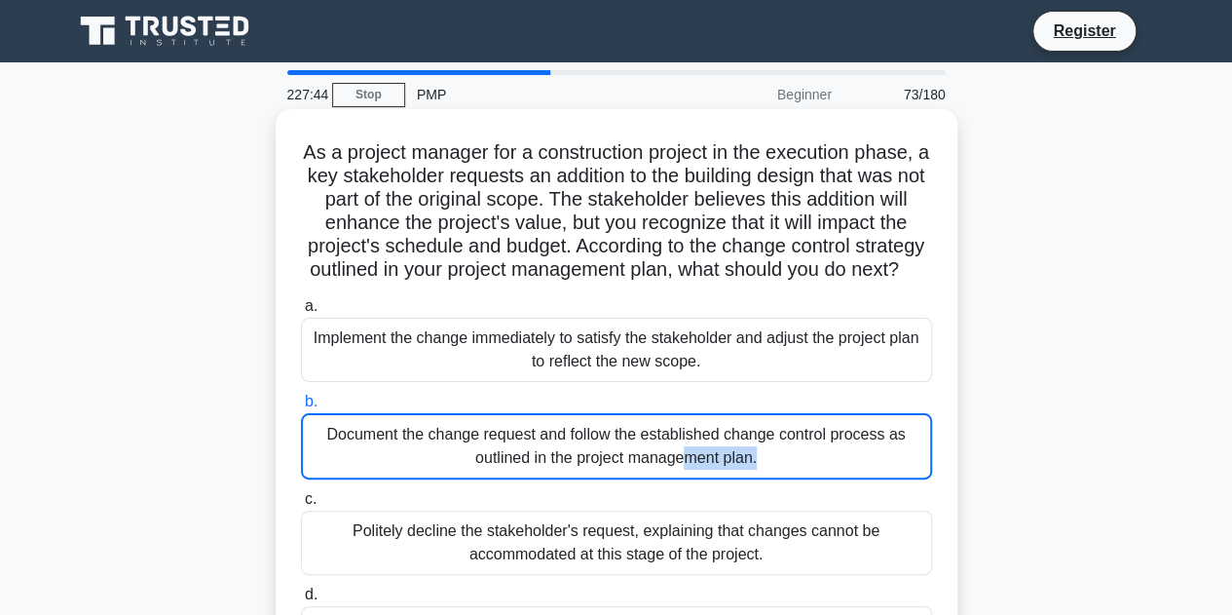
click at [675, 476] on div "Document the change request and follow the established change control process a…" at bounding box center [616, 446] width 631 height 66
click at [301, 408] on input "b. Document the change request and follow the established change control proces…" at bounding box center [301, 401] width 0 height 13
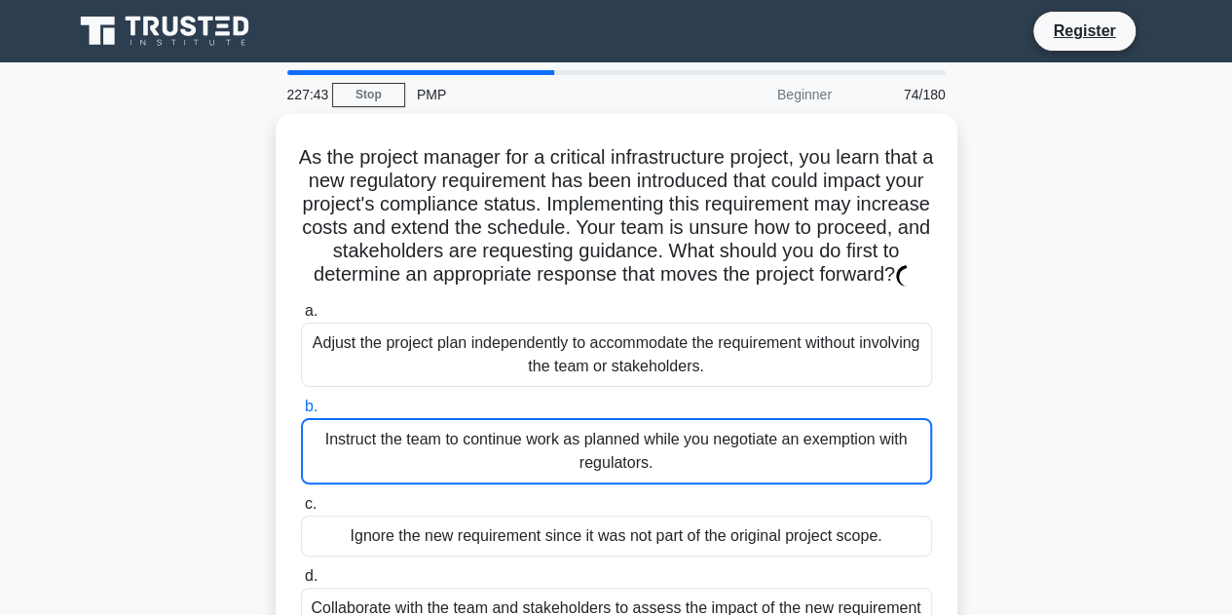
click at [675, 476] on div "Instruct the team to continue work as planned while you negotiate an exemption …" at bounding box center [616, 451] width 631 height 66
click at [301, 413] on input "b. Instruct the team to continue work as planned while you negotiate an exempti…" at bounding box center [301, 406] width 0 height 13
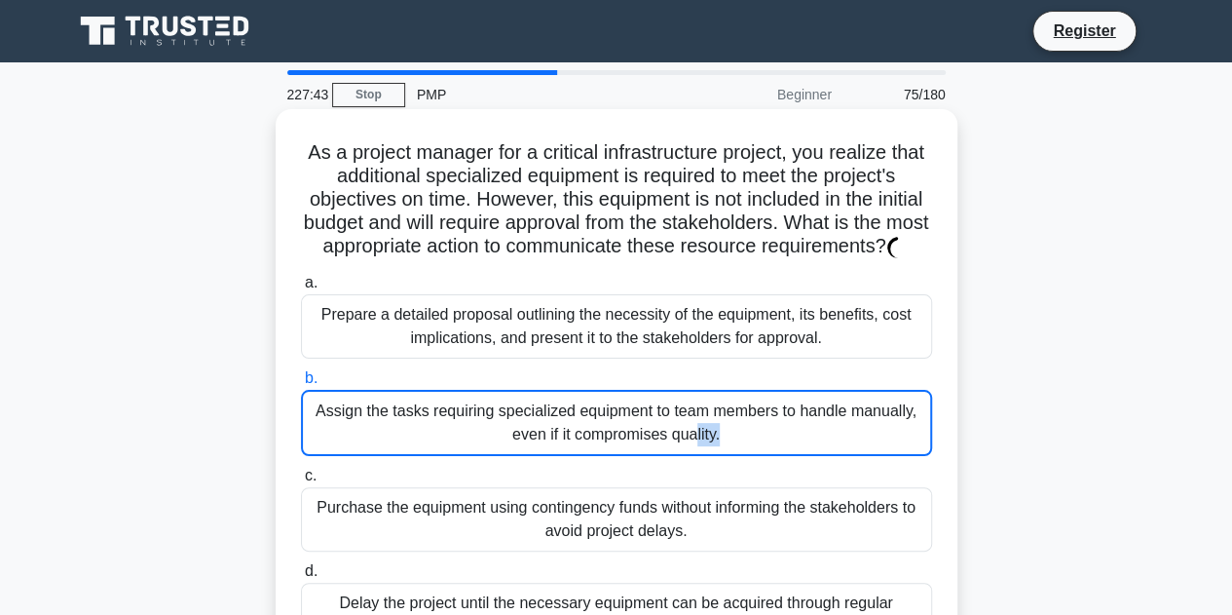
click at [675, 456] on div "Assign the tasks requiring specialized equipment to team members to handle manu…" at bounding box center [616, 423] width 631 height 66
click at [301, 385] on input "b. Assign the tasks requiring specialized equipment to team members to handle m…" at bounding box center [301, 378] width 0 height 13
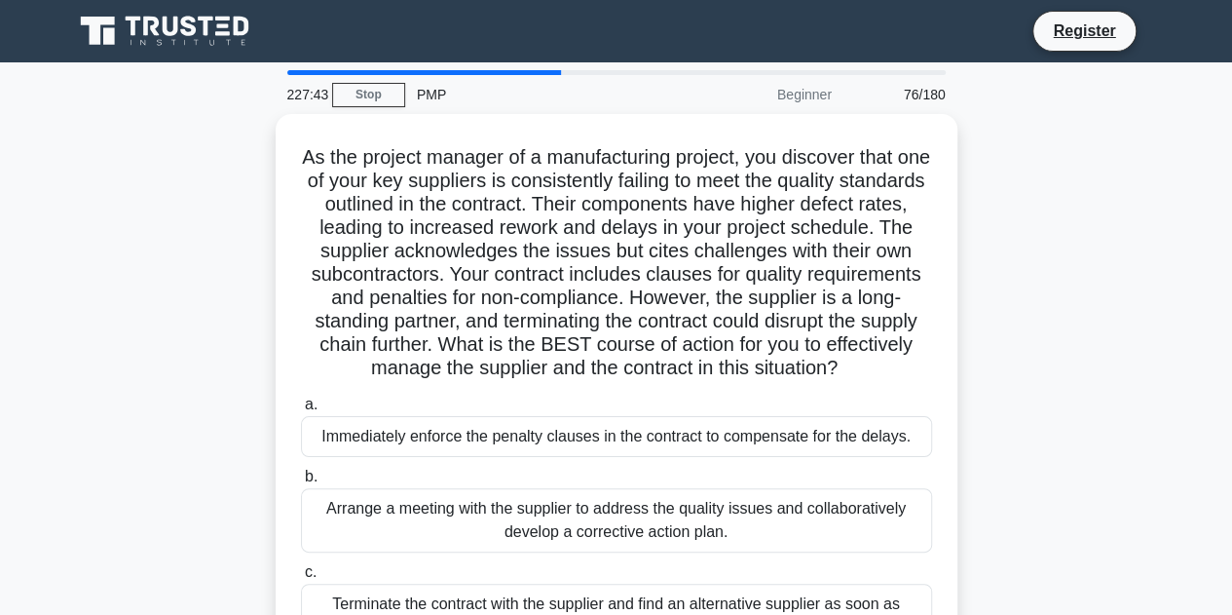
click at [675, 457] on div "Immediately enforce the penalty clauses in the contract to compensate for the d…" at bounding box center [616, 436] width 631 height 41
click at [301, 411] on input "a. Immediately enforce the penalty clauses in the contract to compensate for th…" at bounding box center [301, 404] width 0 height 13
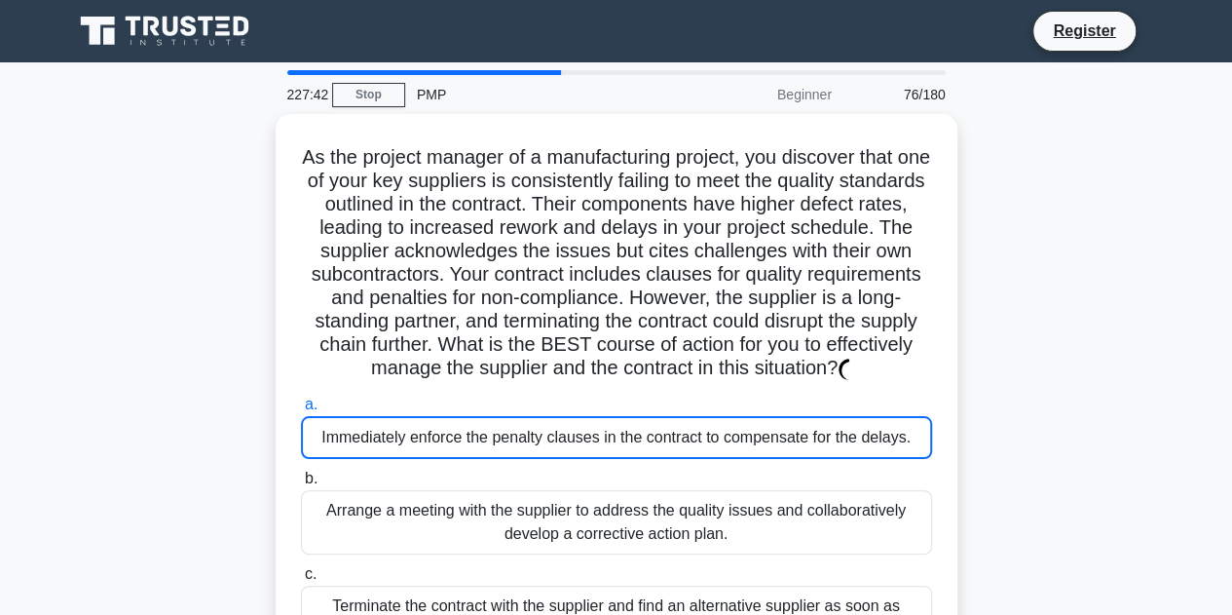
click at [675, 459] on div "Immediately enforce the penalty clauses in the contract to compensate for the d…" at bounding box center [616, 437] width 631 height 43
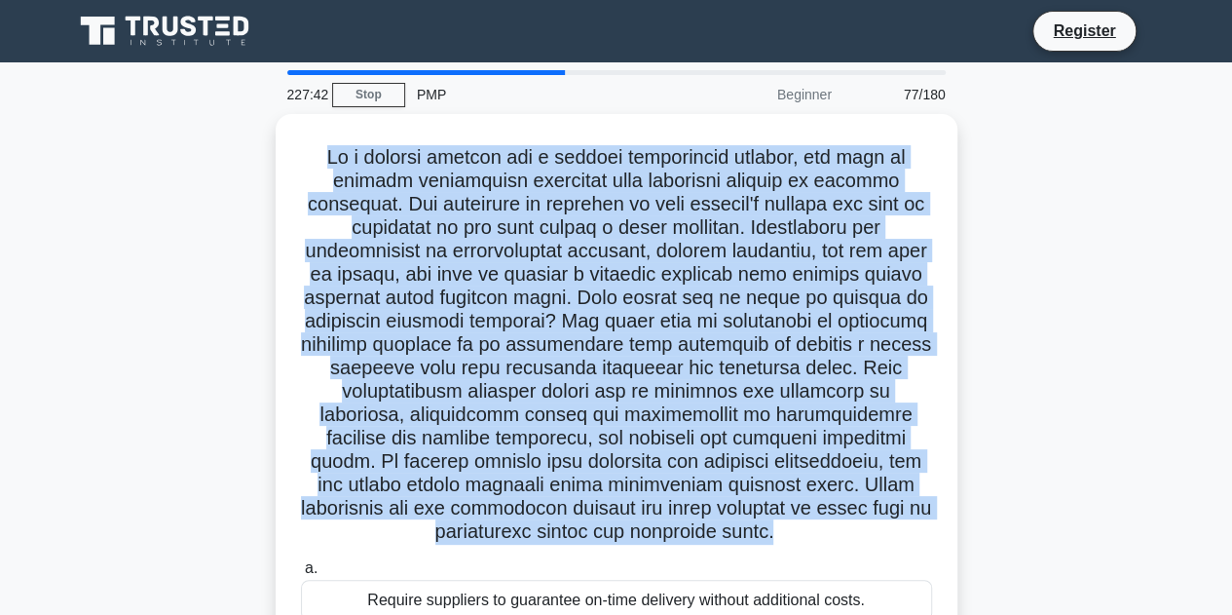
click at [675, 475] on h5 ".spinner_0XTQ{transform-origin:center;animation:spinner_y6GP .75s linear infini…" at bounding box center [616, 344] width 635 height 399
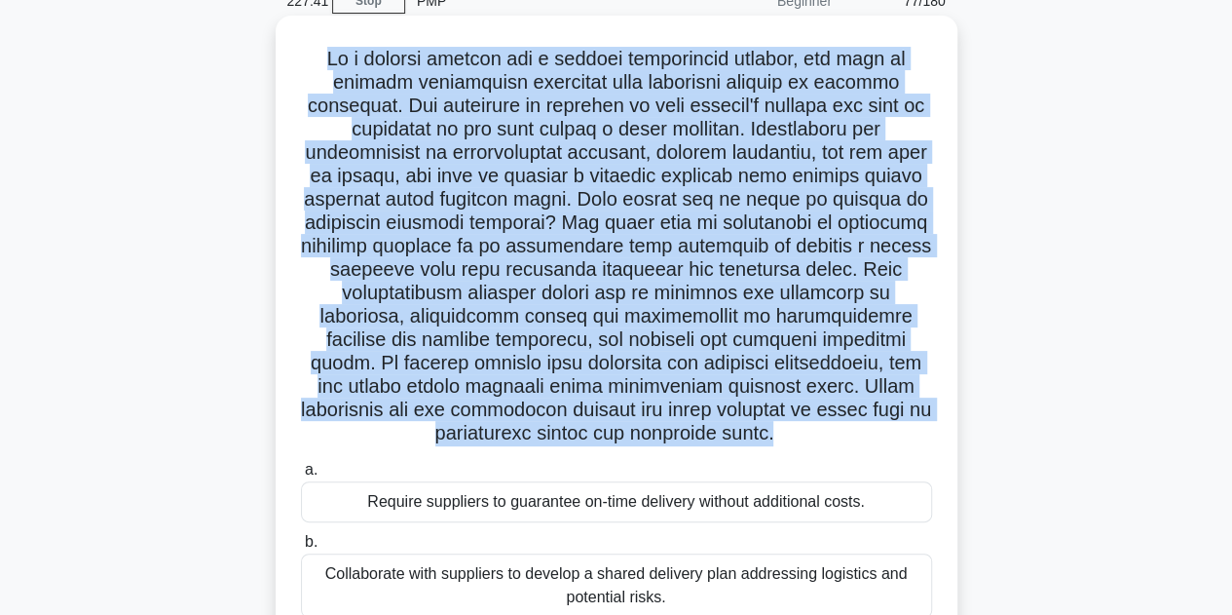
scroll to position [97, 0]
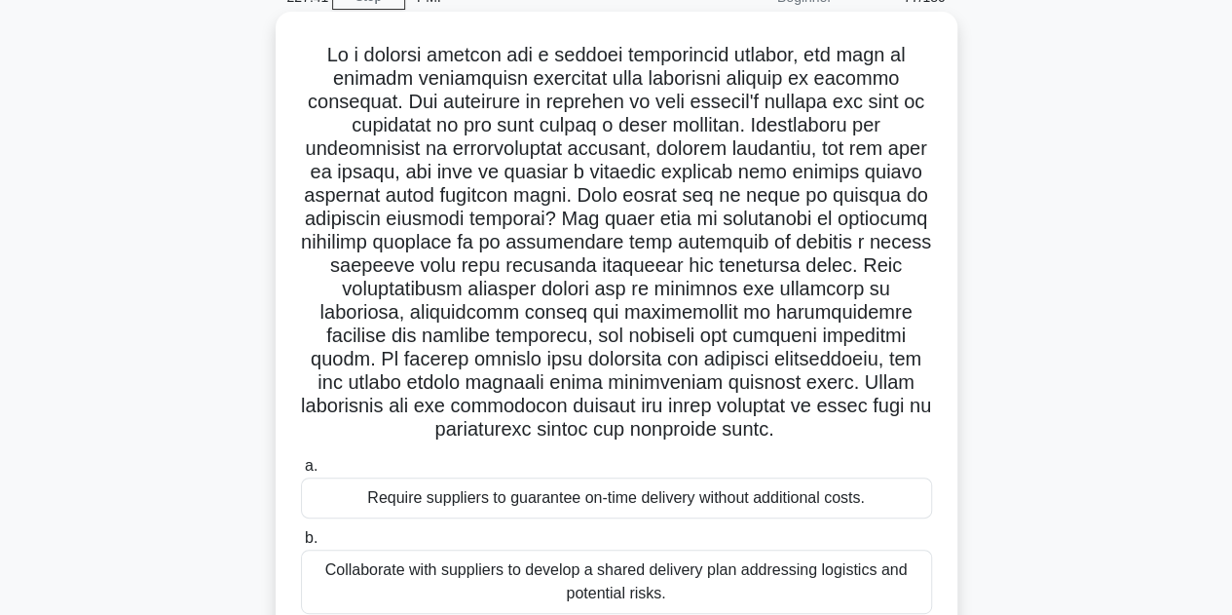
click at [664, 482] on div "Require suppliers to guarantee on-time delivery without additional costs." at bounding box center [616, 497] width 631 height 41
click at [301, 472] on input "a. Require suppliers to guarantee on-time delivery without additional costs." at bounding box center [301, 466] width 0 height 13
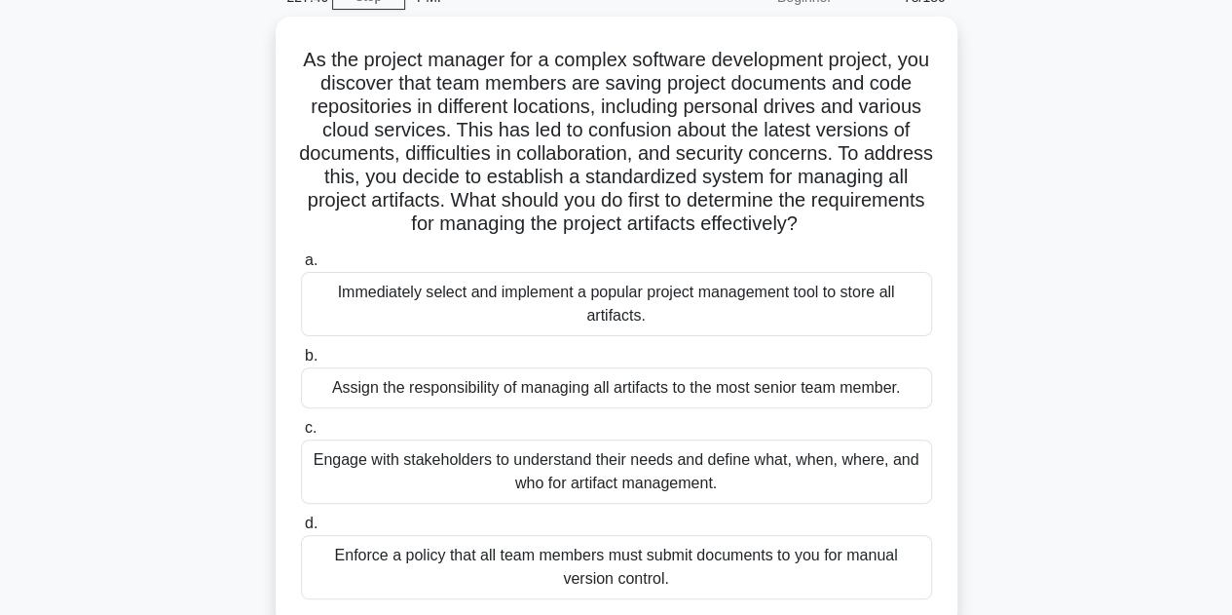
scroll to position [0, 0]
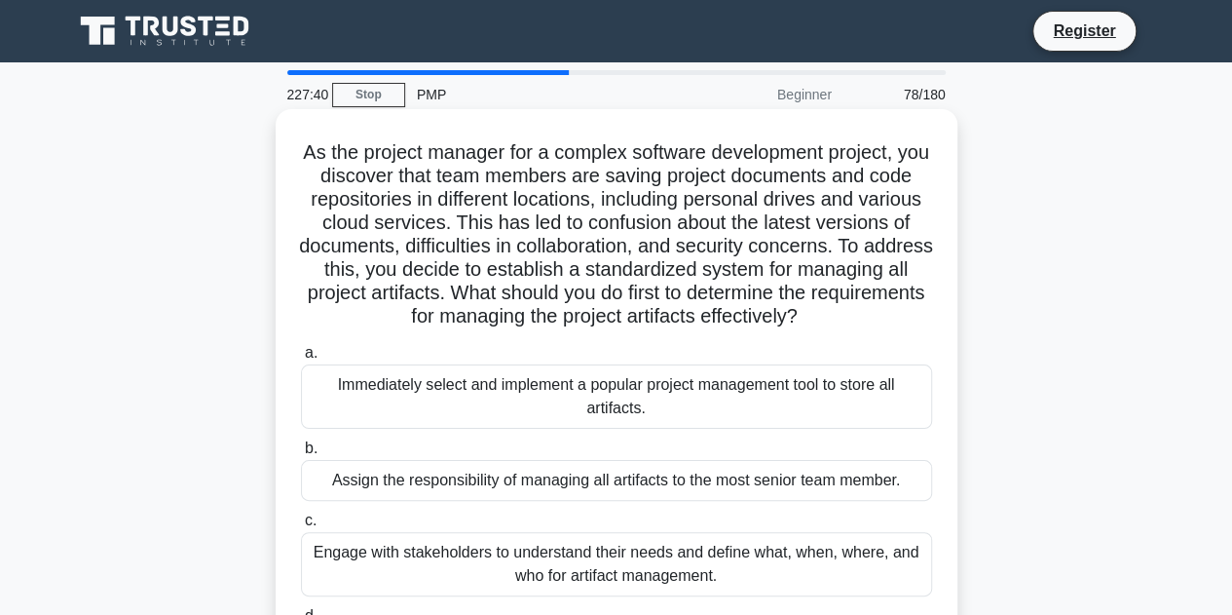
click at [656, 501] on div "Assign the responsibility of managing all artifacts to the most senior team mem…" at bounding box center [616, 480] width 631 height 41
click at [301, 455] on input "b. Assign the responsibility of managing all artifacts to the most senior team …" at bounding box center [301, 448] width 0 height 13
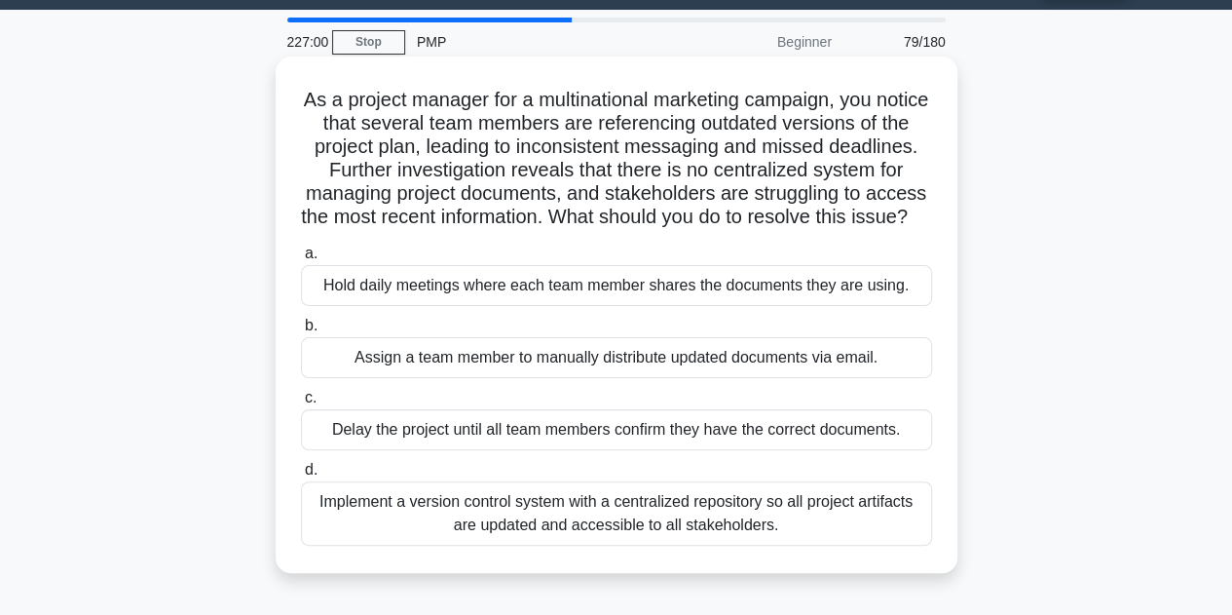
scroll to position [97, 0]
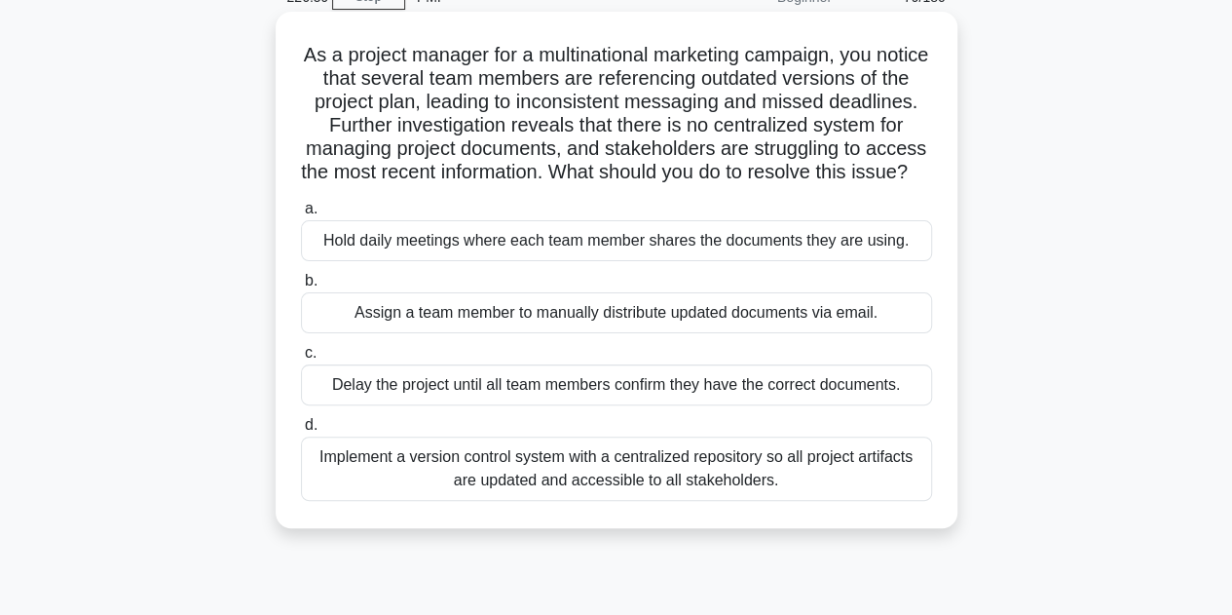
click at [633, 472] on div "Implement a version control system with a centralized repository so all project…" at bounding box center [616, 468] width 631 height 64
click at [653, 493] on div "Implement a version control system with a centralized repository so all project…" at bounding box center [616, 468] width 631 height 64
click at [301, 431] on input "d. Implement a version control system with a centralized repository so all proj…" at bounding box center [301, 425] width 0 height 13
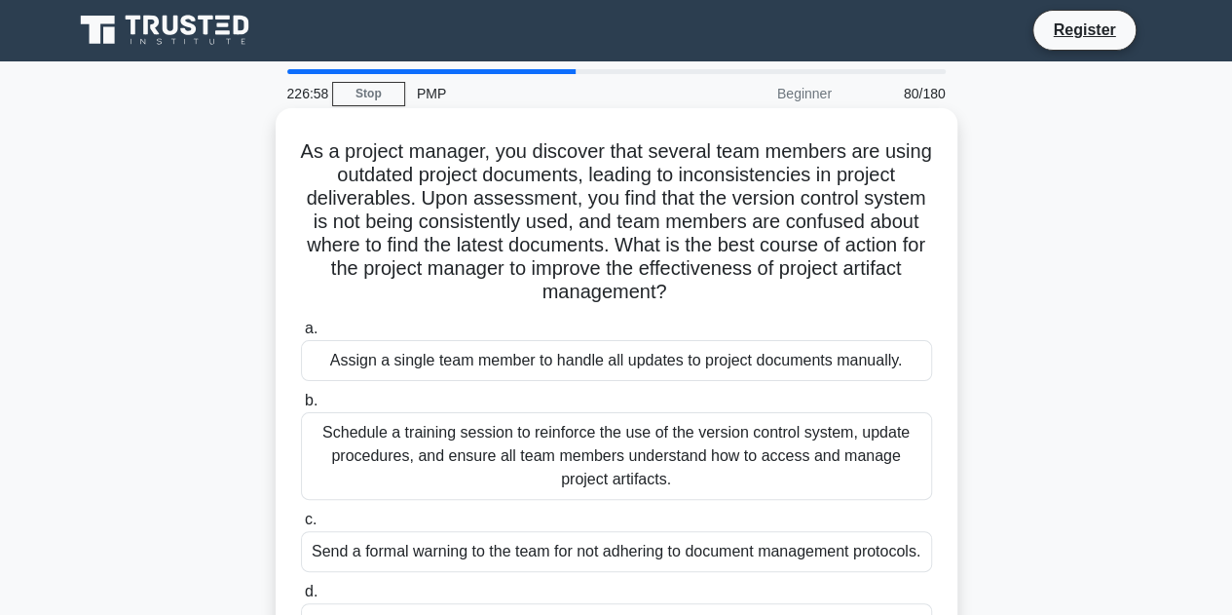
scroll to position [0, 0]
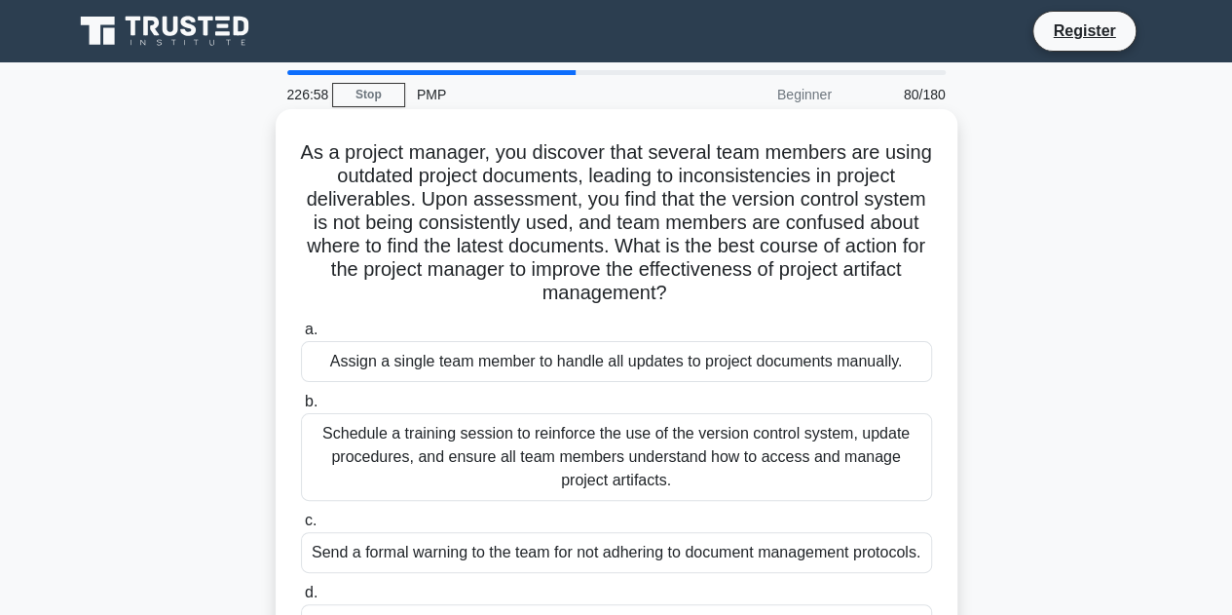
click at [679, 375] on div "Assign a single team member to handle all updates to project documents manually." at bounding box center [616, 361] width 631 height 41
click at [301, 336] on input "a. Assign a single team member to handle all updates to project documents manua…" at bounding box center [301, 329] width 0 height 13
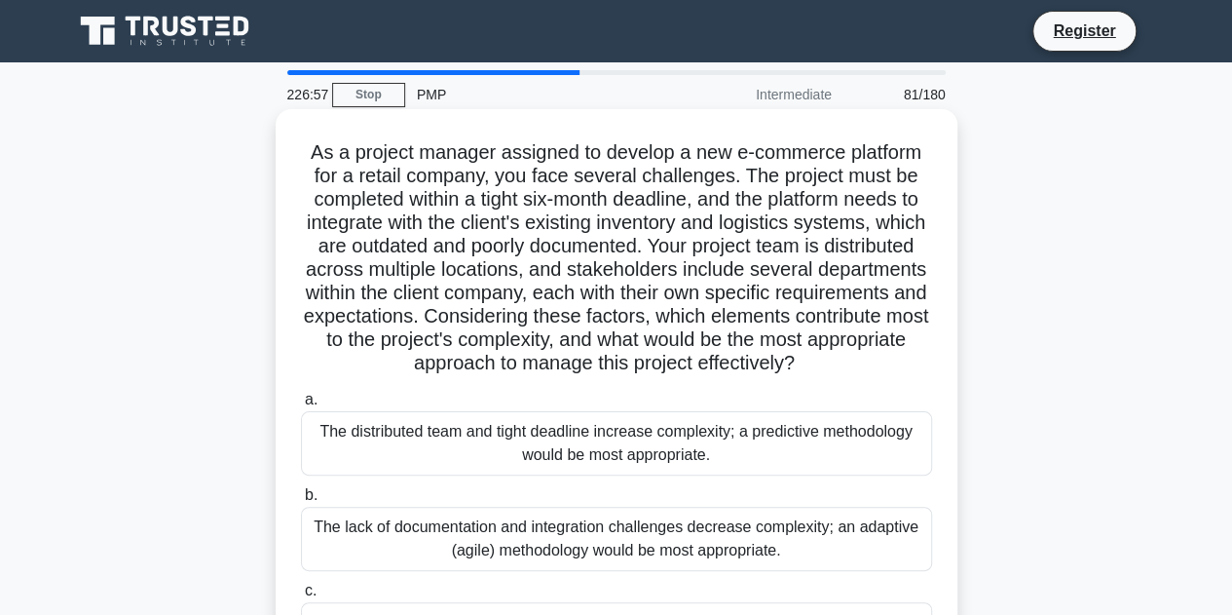
click at [684, 451] on div "The distributed team and tight deadline increase complexity; a predictive metho…" at bounding box center [616, 443] width 631 height 64
click at [301, 406] on input "a. The distributed team and tight deadline increase complexity; a predictive me…" at bounding box center [301, 399] width 0 height 13
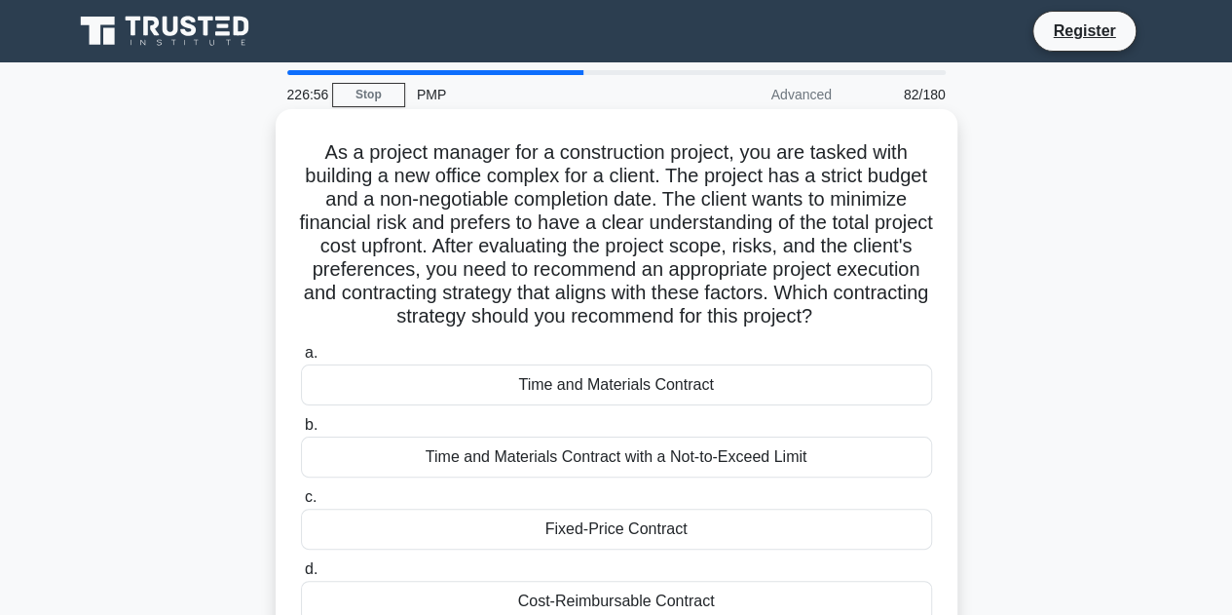
click at [684, 450] on div "Time and Materials Contract with a Not-to-Exceed Limit" at bounding box center [616, 456] width 631 height 41
click at [301, 431] on input "b. Time and Materials Contract with a Not-to-Exceed Limit" at bounding box center [301, 425] width 0 height 13
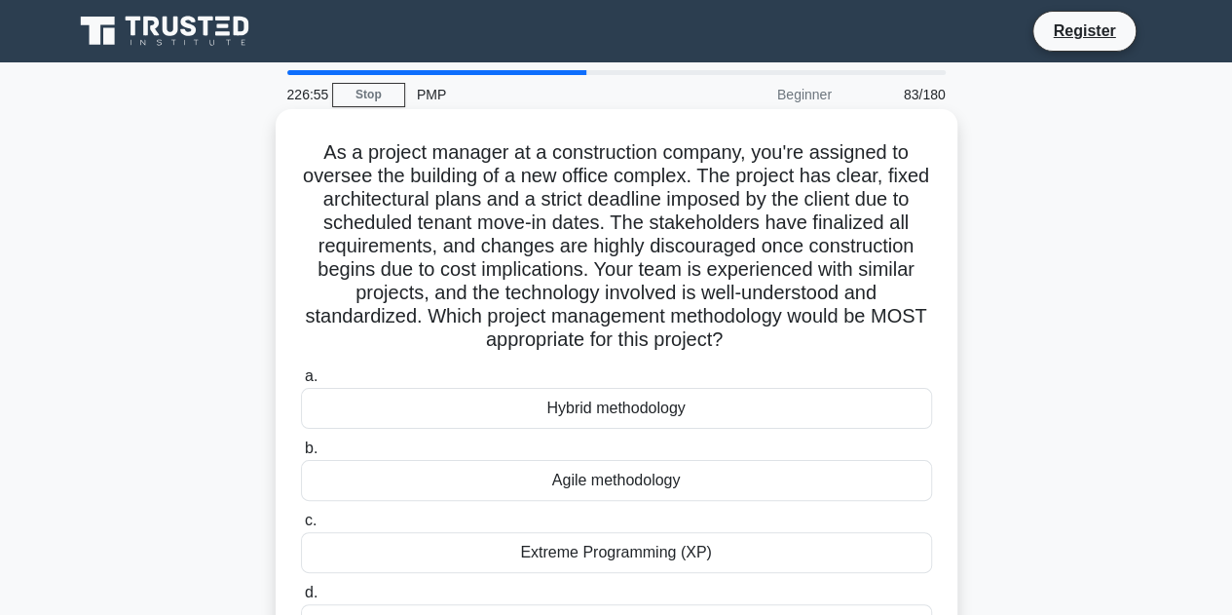
click at [684, 450] on label "b. Agile methodology" at bounding box center [616, 468] width 631 height 64
click at [301, 450] on input "b. Agile methodology" at bounding box center [301, 448] width 0 height 13
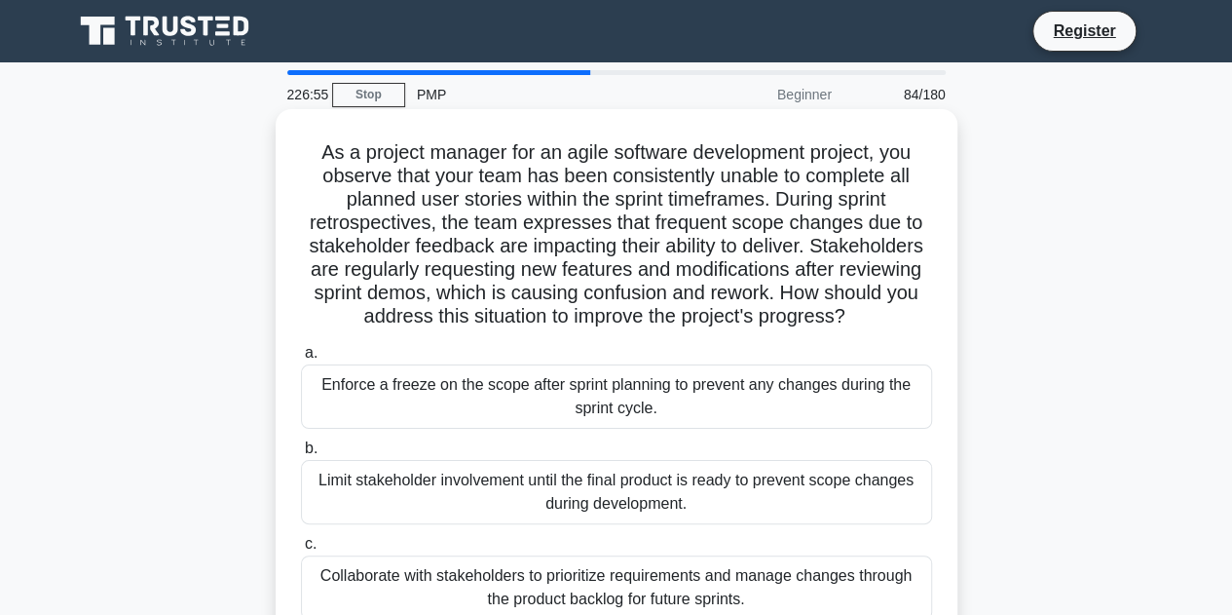
click at [689, 418] on div "Enforce a freeze on the scope after sprint planning to prevent any changes duri…" at bounding box center [616, 396] width 631 height 64
click at [301, 359] on input "a. Enforce a freeze on the scope after sprint planning to prevent any changes d…" at bounding box center [301, 353] width 0 height 13
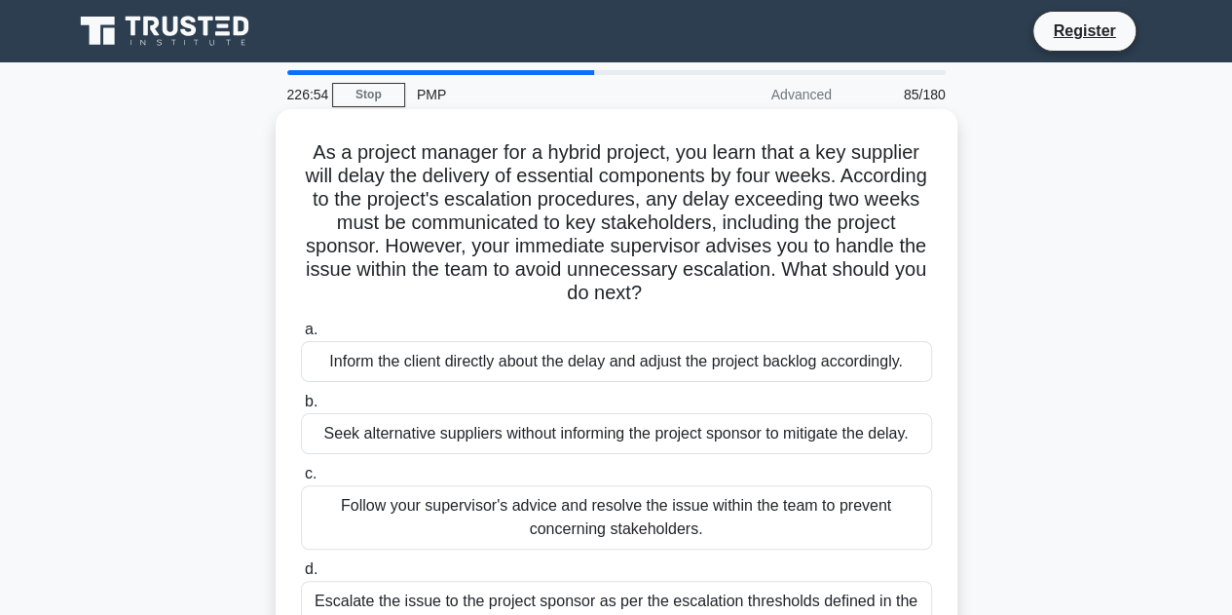
drag, startPoint x: 688, startPoint y: 417, endPoint x: 681, endPoint y: 398, distance: 19.7
click at [681, 398] on label "b. Seek alternative suppliers without informing the project sponsor to mitigate…" at bounding box center [616, 422] width 631 height 64
click at [301, 398] on input "b. Seek alternative suppliers without informing the project sponsor to mitigate…" at bounding box center [301, 401] width 0 height 13
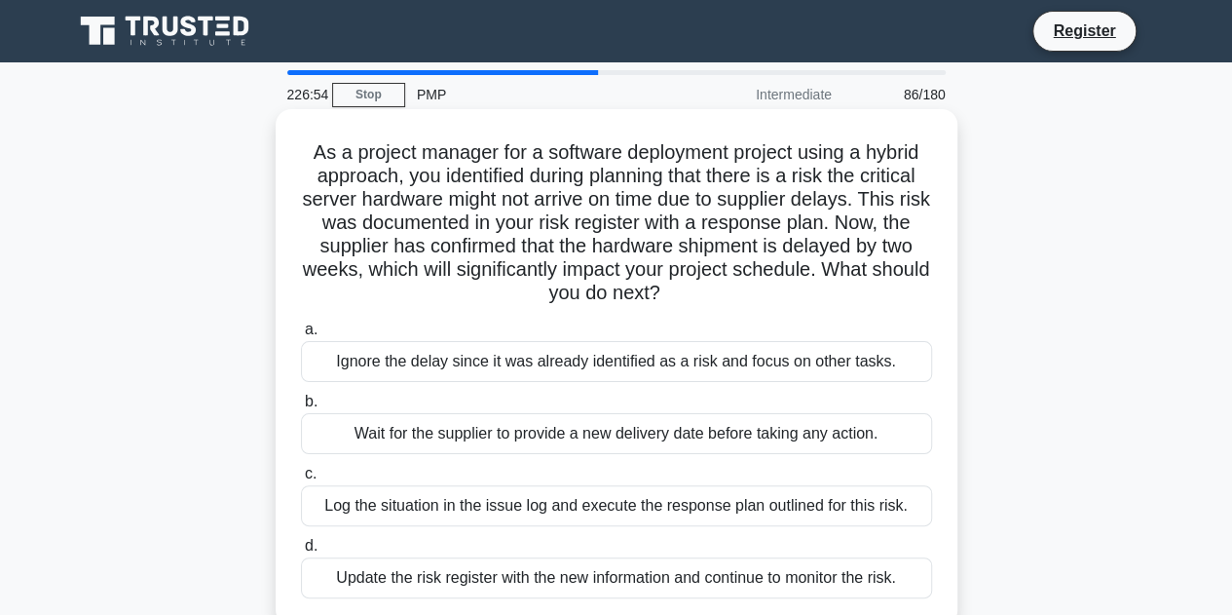
click at [697, 369] on div "Ignore the delay since it was already identified as a risk and focus on other t…" at bounding box center [616, 361] width 631 height 41
click at [301, 336] on input "a. Ignore the delay since it was already identified as a risk and focus on othe…" at bounding box center [301, 329] width 0 height 13
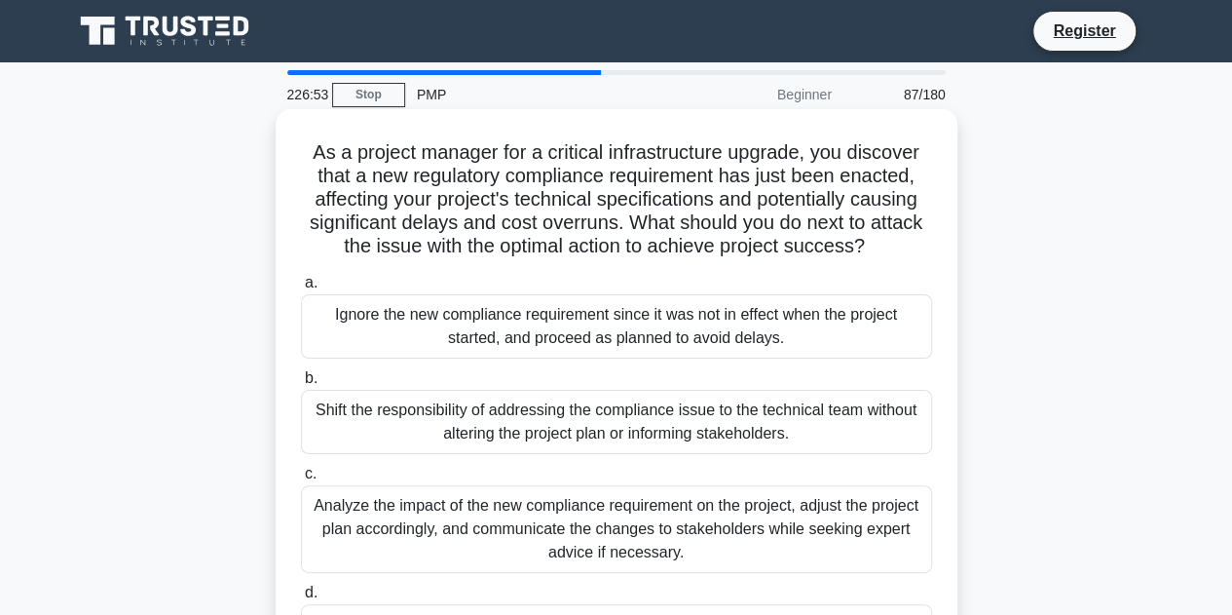
click at [713, 316] on div "Ignore the new compliance requirement since it was not in effect when the proje…" at bounding box center [616, 326] width 631 height 64
click at [301, 289] on input "a. Ignore the new compliance requirement since it was not in effect when the pr…" at bounding box center [301, 283] width 0 height 13
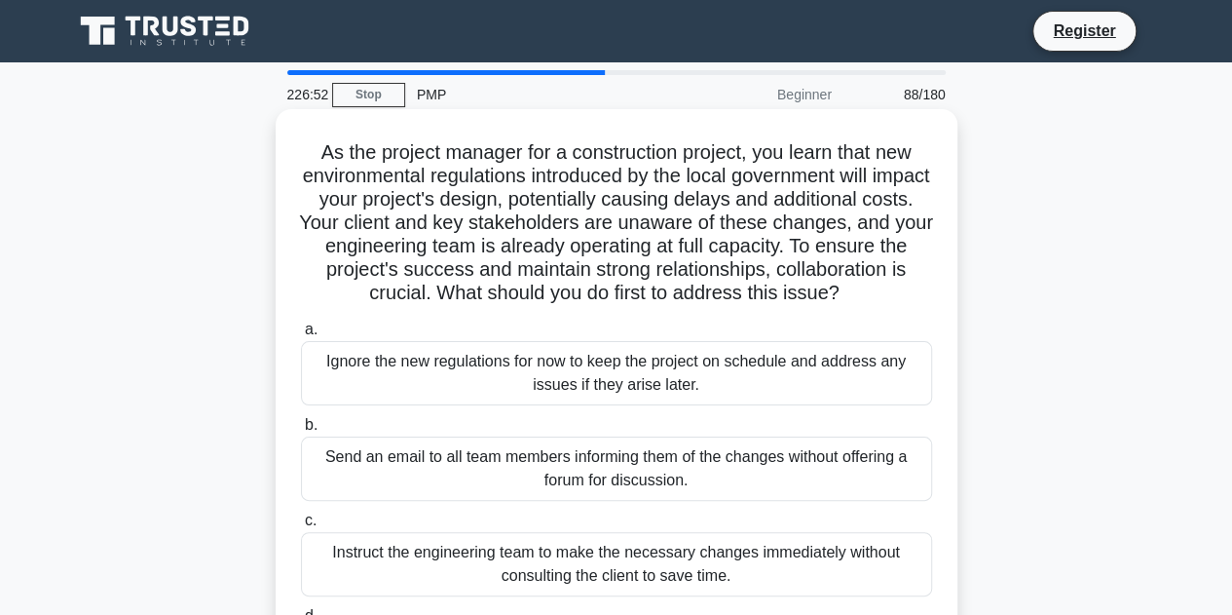
click at [699, 383] on div "Ignore the new regulations for now to keep the project on schedule and address …" at bounding box center [616, 373] width 631 height 64
click at [301, 336] on input "a. Ignore the new regulations for now to keep the project on schedule and addre…" at bounding box center [301, 329] width 0 height 13
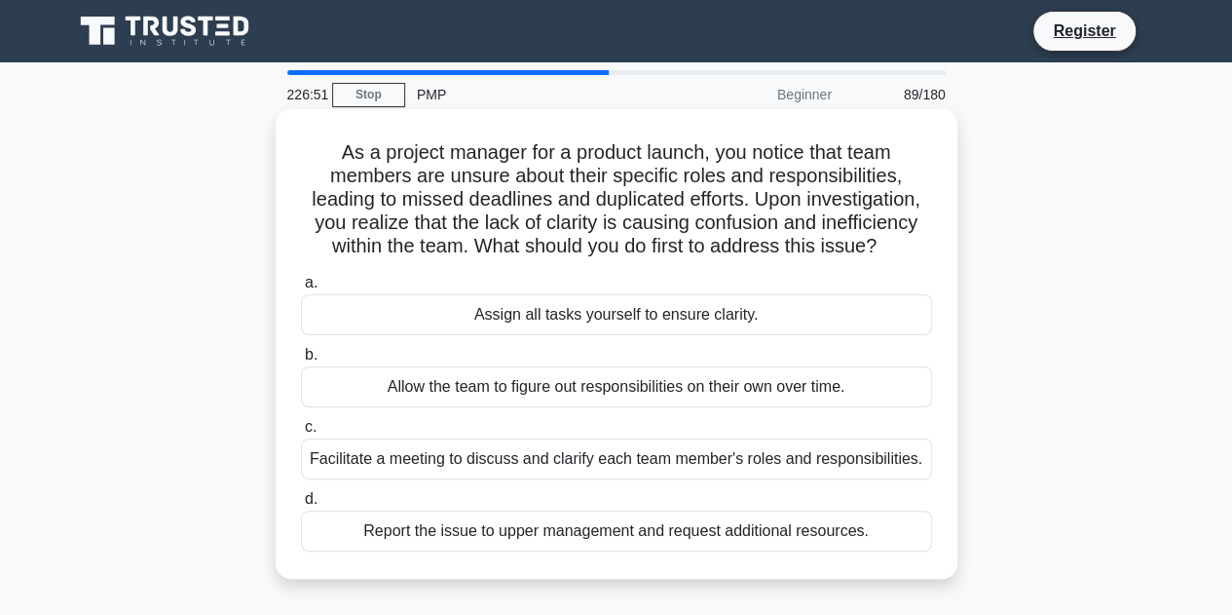
click at [726, 323] on div "Assign all tasks yourself to ensure clarity." at bounding box center [616, 314] width 631 height 41
click at [301, 289] on input "a. Assign all tasks yourself to ensure clarity." at bounding box center [301, 283] width 0 height 13
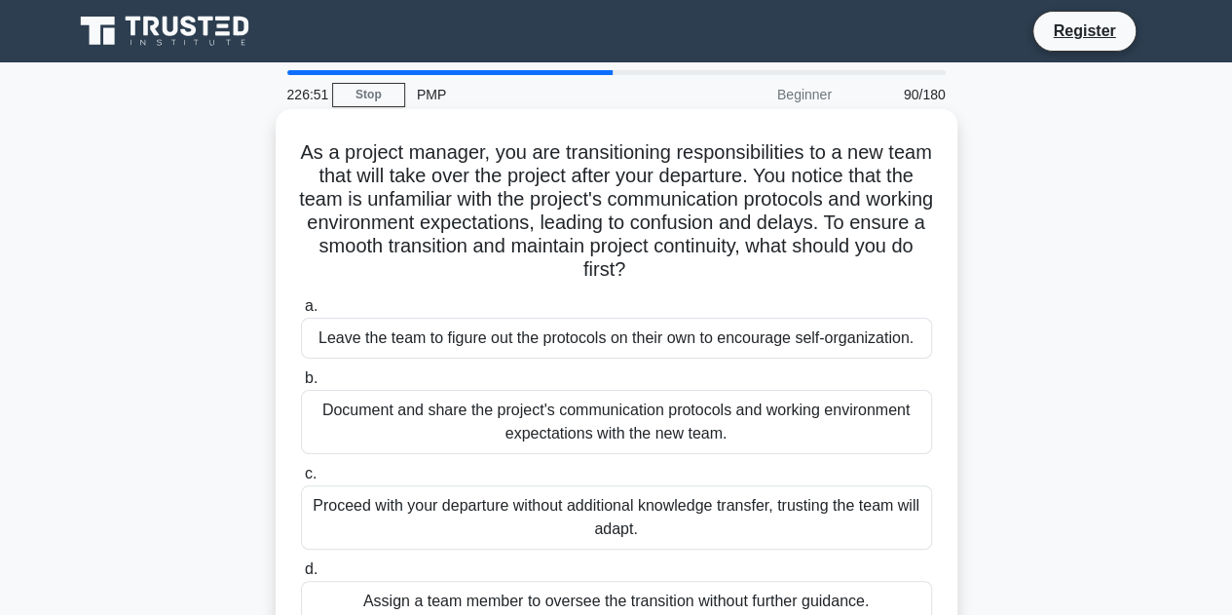
click at [731, 320] on div "Leave the team to figure out the protocols on their own to encourage self-organ…" at bounding box center [616, 338] width 631 height 41
click at [301, 313] on input "a. Leave the team to figure out the protocols on their own to encourage self-or…" at bounding box center [301, 306] width 0 height 13
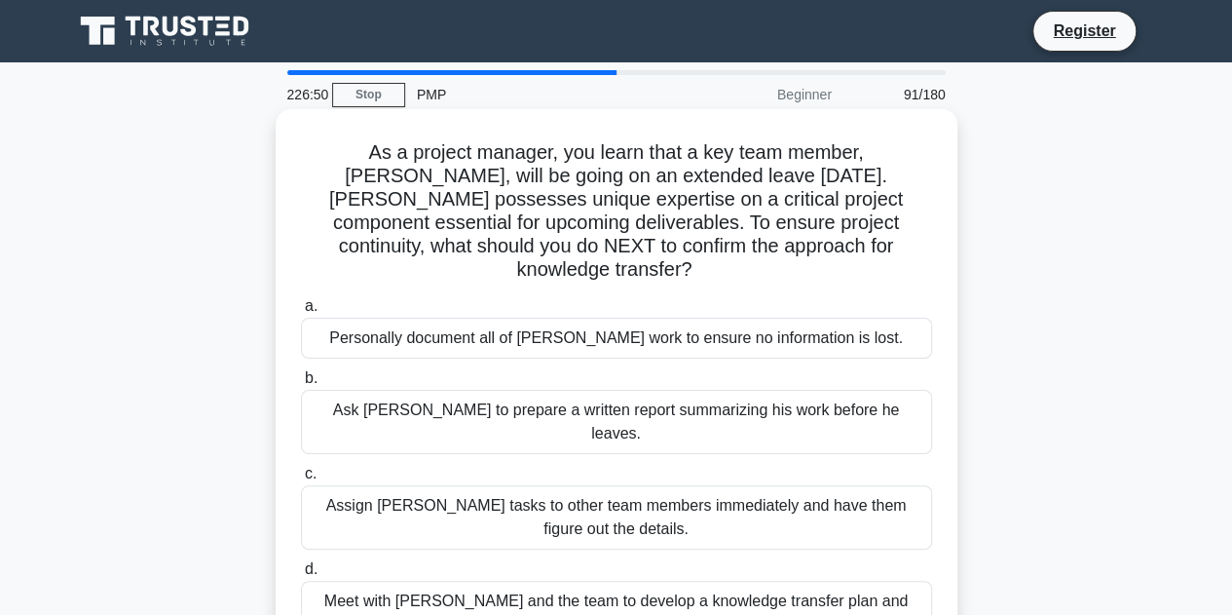
click at [720, 366] on label "b. Ask Tom to prepare a written report summarizing his work before he leaves." at bounding box center [616, 410] width 631 height 88
click at [301, 372] on input "b. Ask Tom to prepare a written report summarizing his work before he leaves." at bounding box center [301, 378] width 0 height 13
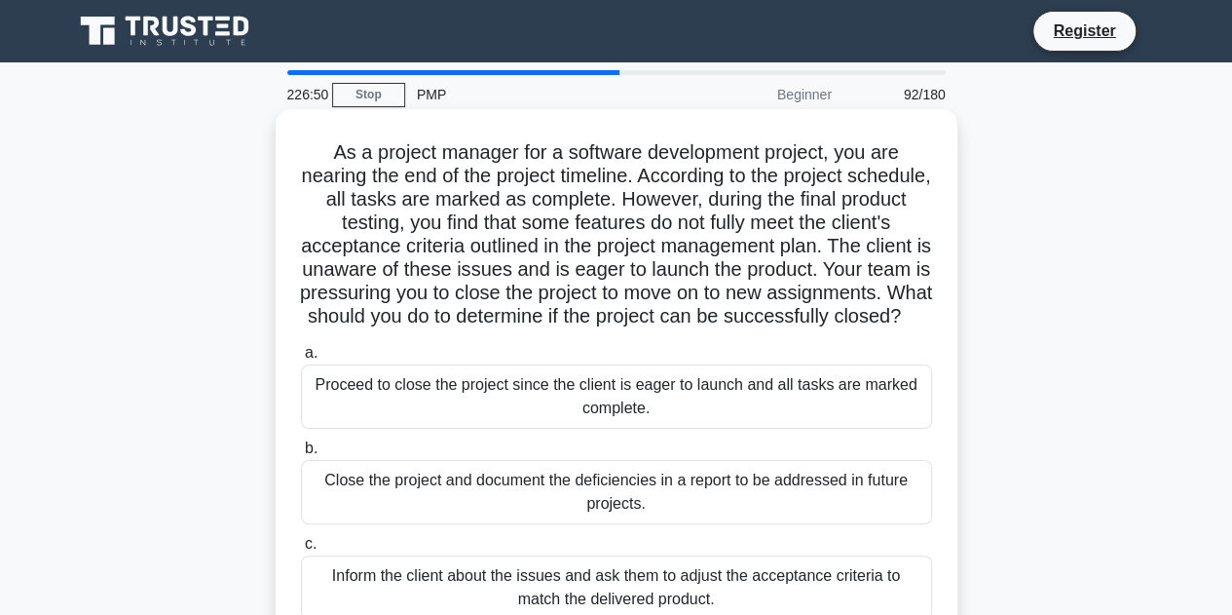
click at [731, 428] on div "Proceed to close the project since the client is eager to launch and all tasks …" at bounding box center [616, 396] width 631 height 64
click at [301, 359] on input "a. Proceed to close the project since the client is eager to launch and all tas…" at bounding box center [301, 353] width 0 height 13
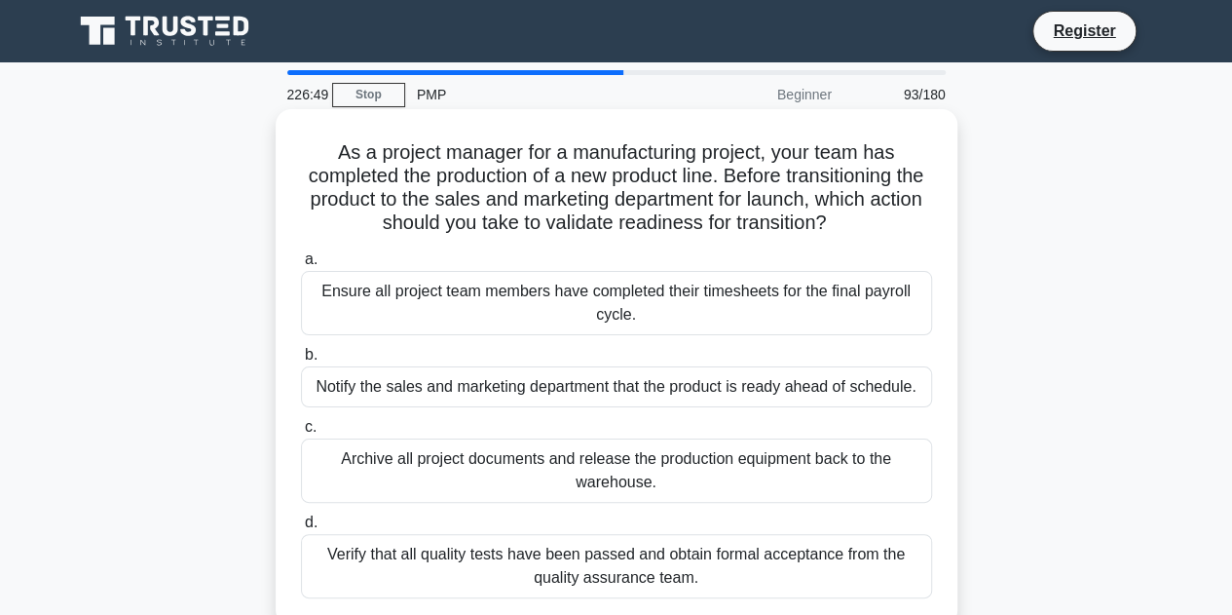
click at [732, 418] on label "c. Archive all project documents and release the production equipment back to t…" at bounding box center [616, 459] width 631 height 88
click at [301, 421] on input "c. Archive all project documents and release the production equipment back to t…" at bounding box center [301, 427] width 0 height 13
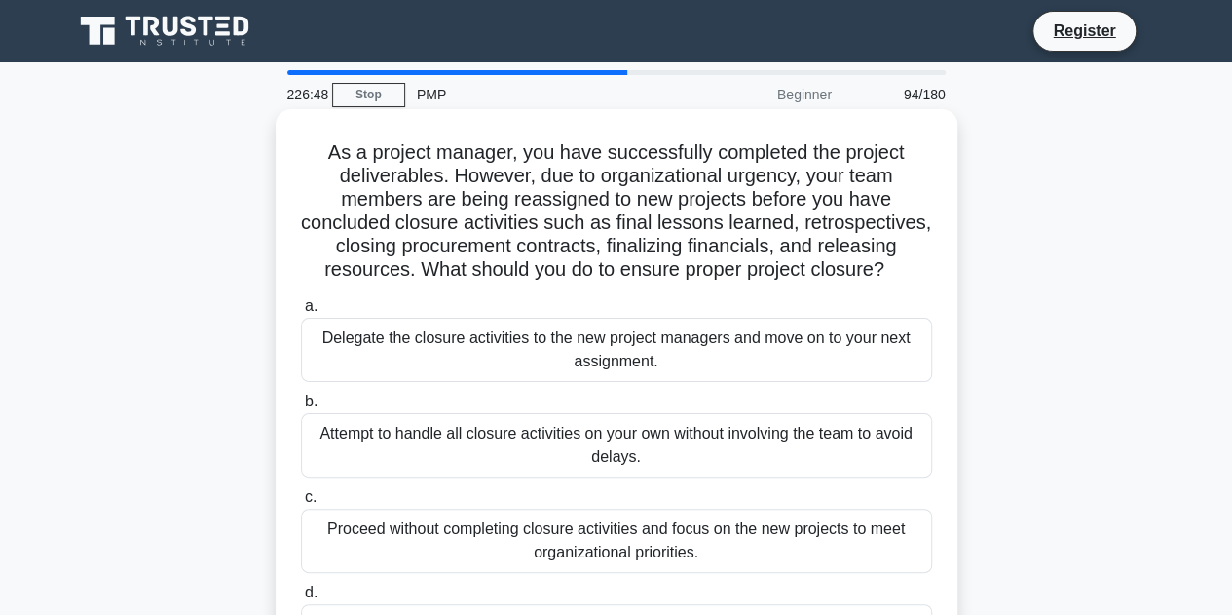
click at [732, 417] on div "Attempt to handle all closure activities on your own without involving the team…" at bounding box center [616, 445] width 631 height 64
click at [301, 408] on input "b. Attempt to handle all closure activities on your own without involving the t…" at bounding box center [301, 401] width 0 height 13
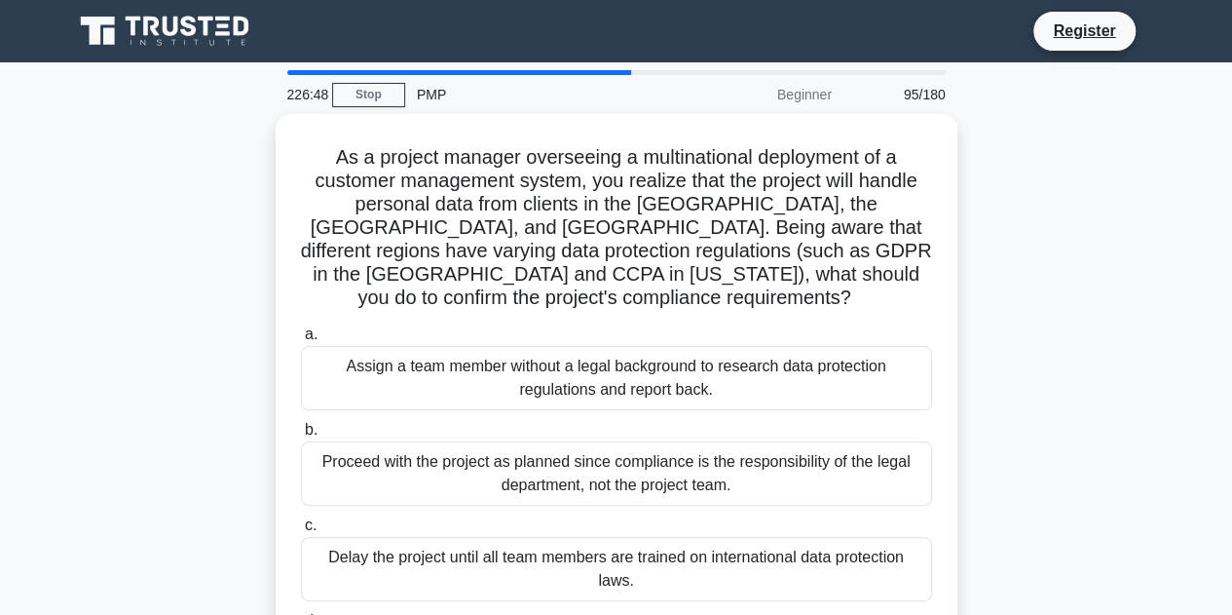
click at [732, 441] on div "Proceed with the project as planned since compliance is the responsibility of t…" at bounding box center [616, 473] width 631 height 64
click at [301, 424] on input "b. Proceed with the project as planned since compliance is the responsibility o…" at bounding box center [301, 430] width 0 height 13
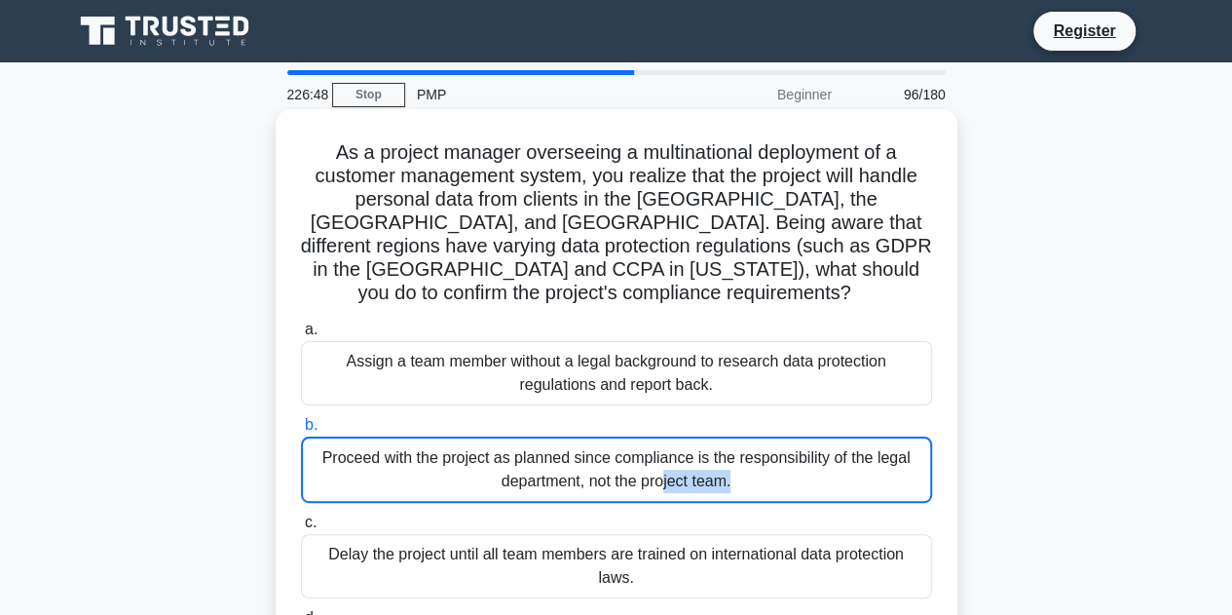
click at [732, 436] on div "Proceed with the project as planned since compliance is the responsibility of t…" at bounding box center [616, 469] width 631 height 66
click at [301, 419] on input "b. Proceed with the project as planned since compliance is the responsibility o…" at bounding box center [301, 425] width 0 height 13
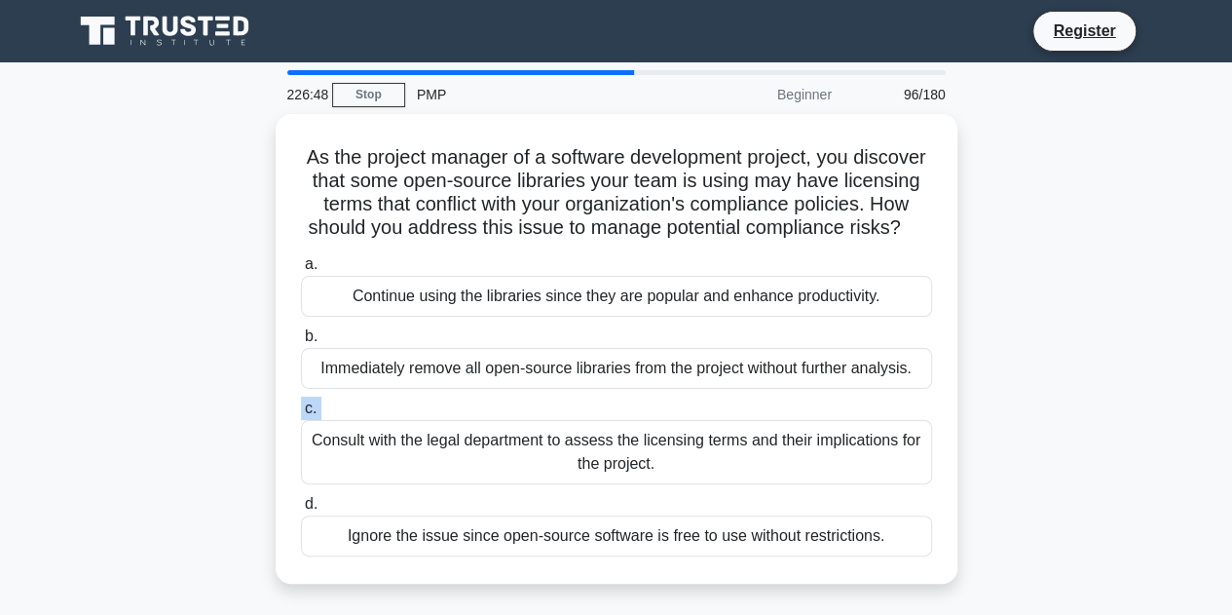
click at [732, 416] on label "c. Consult with the legal department to assess the licensing terms and their im…" at bounding box center [616, 440] width 631 height 88
click at [301, 415] on input "c. Consult with the legal department to assess the licensing terms and their im…" at bounding box center [301, 408] width 0 height 13
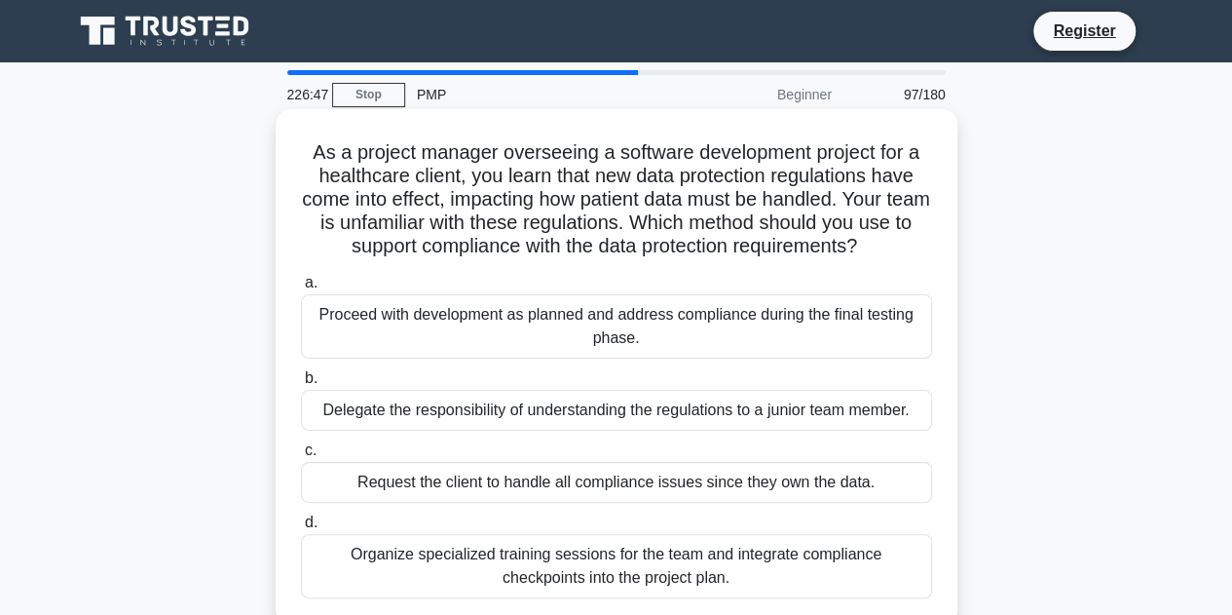
click at [742, 402] on div "Delegate the responsibility of understanding the regulations to a junior team m…" at bounding box center [616, 410] width 631 height 41
click at [301, 385] on input "b. Delegate the responsibility of understanding the regulations to a junior tea…" at bounding box center [301, 378] width 0 height 13
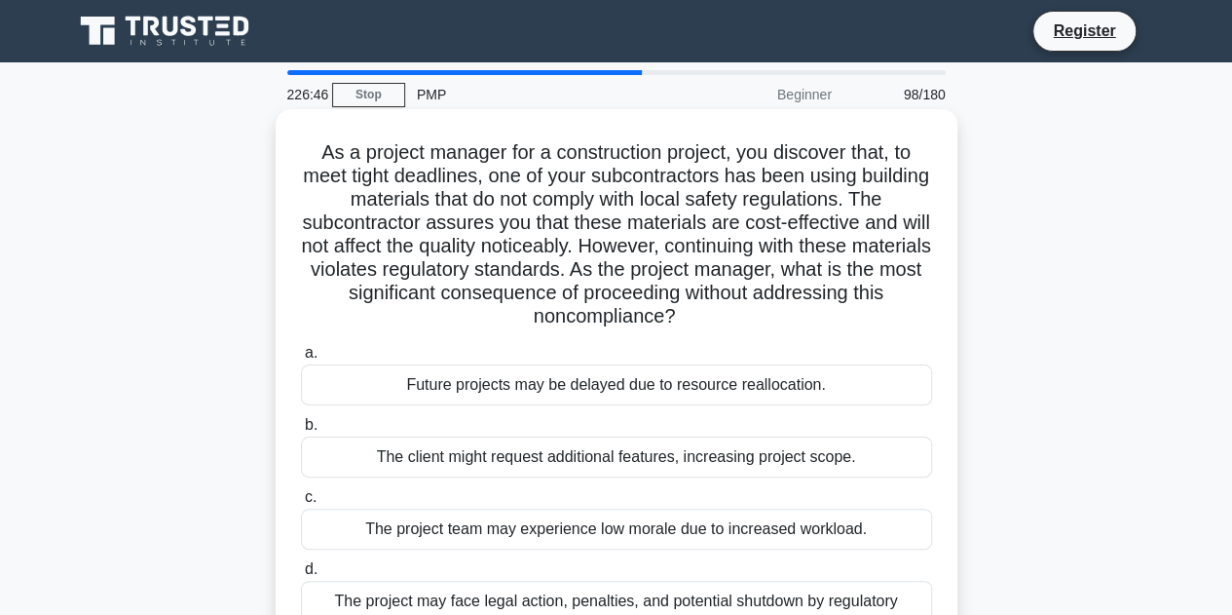
click at [742, 401] on div "Future projects may be delayed due to resource reallocation." at bounding box center [616, 384] width 631 height 41
click at [301, 359] on input "a. Future projects may be delayed due to resource reallocation." at bounding box center [301, 353] width 0 height 13
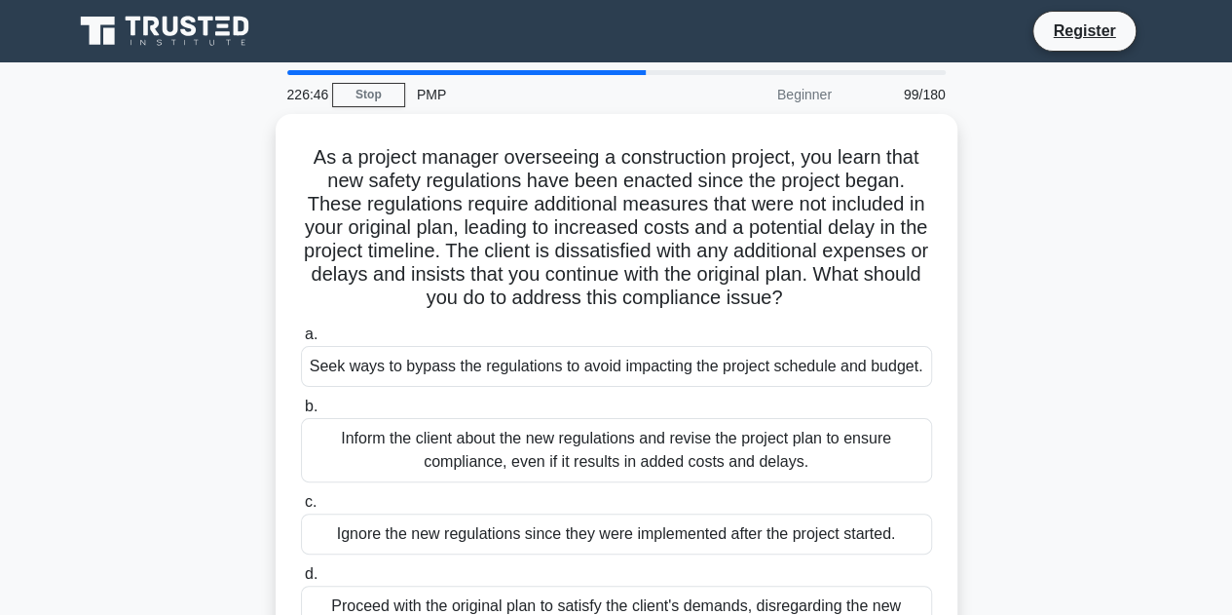
click at [742, 401] on label "b. Inform the client about the new regulations and revise the project plan to e…" at bounding box center [616, 438] width 631 height 88
click at [301, 401] on input "b. Inform the client about the new regulations and revise the project plan to e…" at bounding box center [301, 406] width 0 height 13
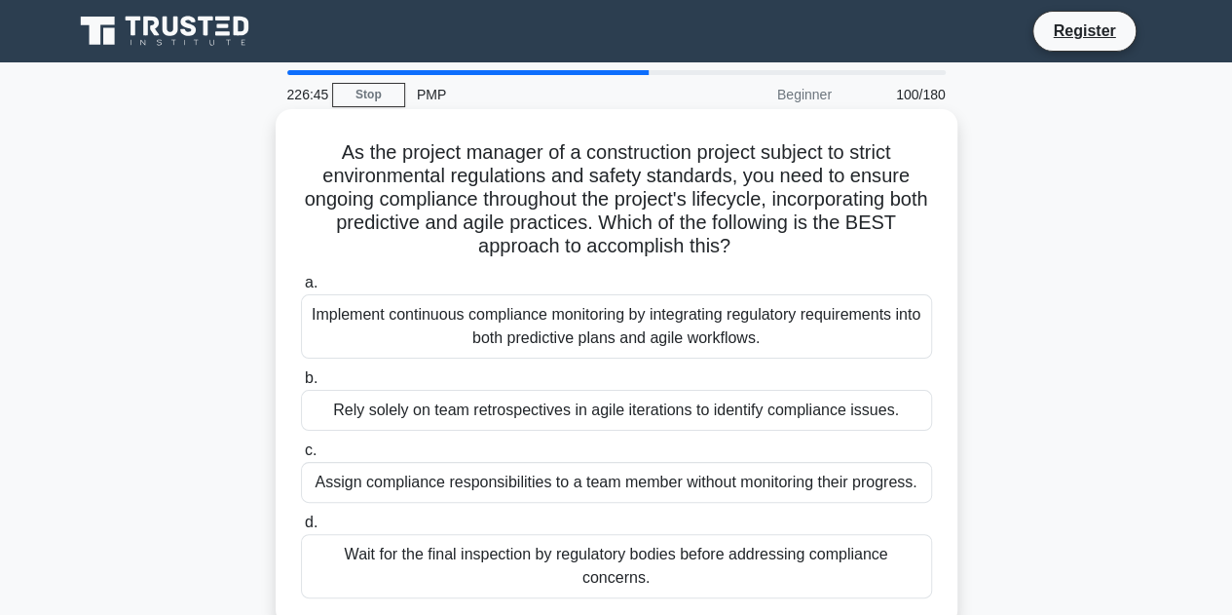
click at [743, 423] on div "Rely solely on team retrospectives in agile iterations to identify compliance i…" at bounding box center [616, 410] width 631 height 41
click at [301, 385] on input "b. Rely solely on team retrospectives in agile iterations to identify complianc…" at bounding box center [301, 378] width 0 height 13
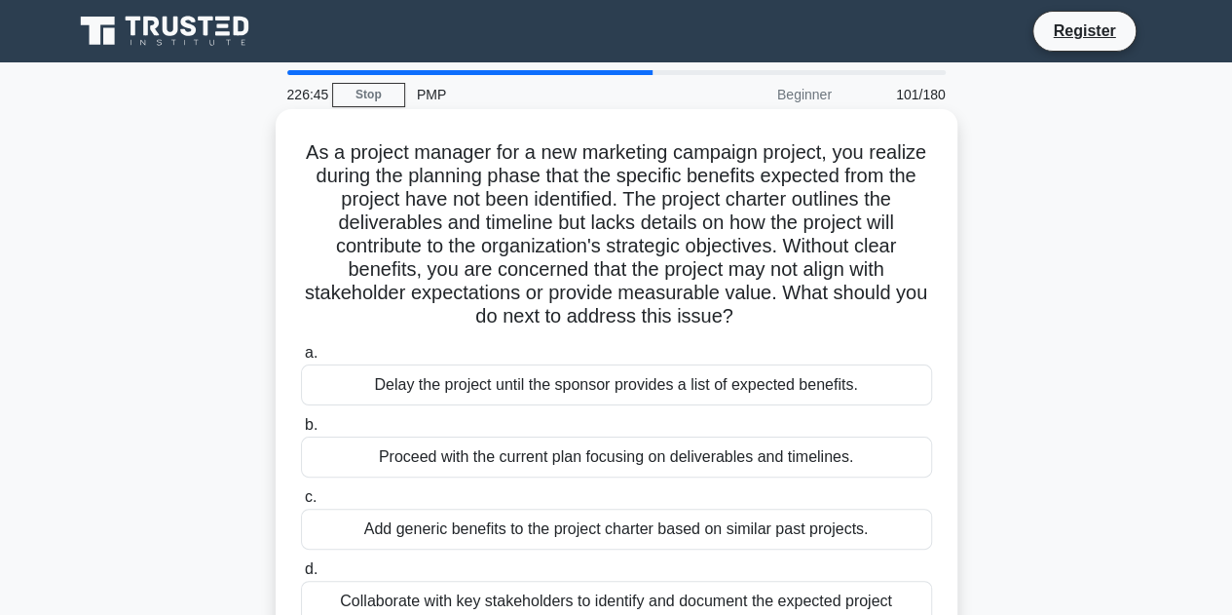
click at [742, 422] on label "b. Proceed with the current plan focusing on deliverables and timelines." at bounding box center [616, 445] width 631 height 64
click at [301, 422] on input "b. Proceed with the current plan focusing on deliverables and timelines." at bounding box center [301, 425] width 0 height 13
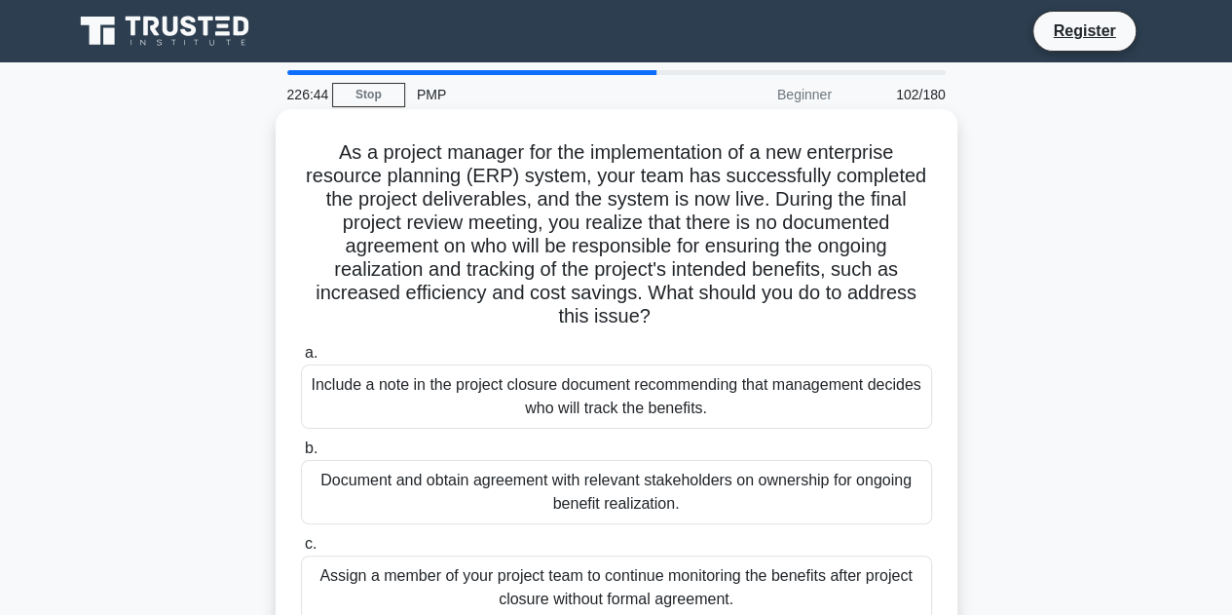
click at [742, 422] on div "Include a note in the project closure document recommending that management dec…" at bounding box center [616, 396] width 631 height 64
click at [301, 359] on input "a. Include a note in the project closure document recommending that management …" at bounding box center [301, 353] width 0 height 13
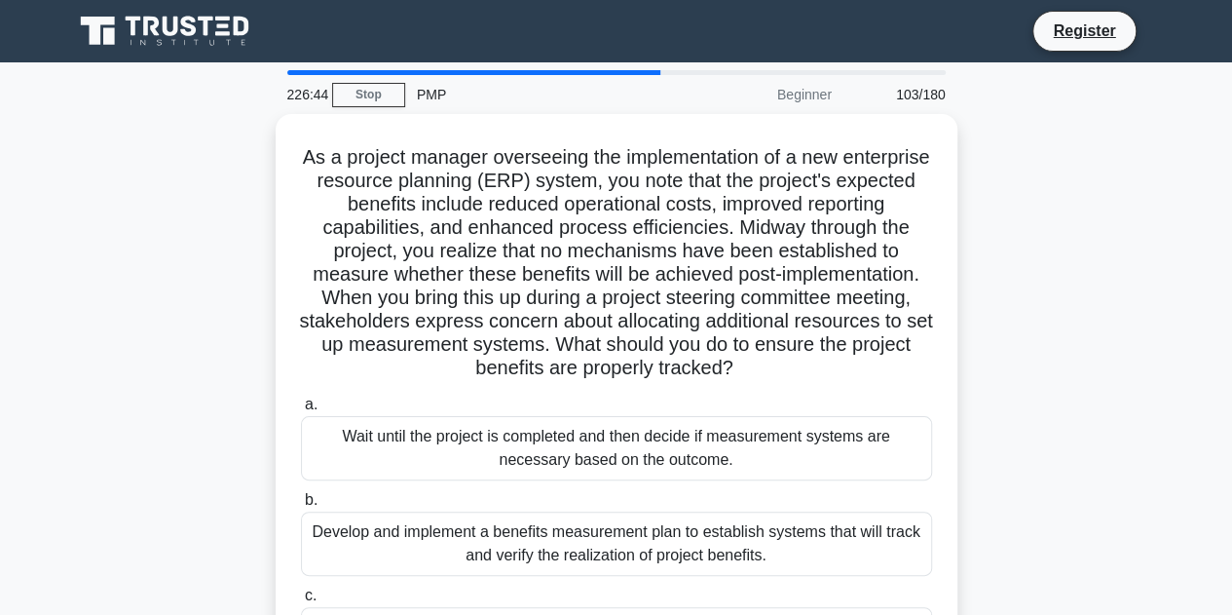
click at [742, 422] on div "Wait until the project is completed and then decide if measurement systems are …" at bounding box center [616, 448] width 631 height 64
click at [301, 411] on input "a. Wait until the project is completed and then decide if measurement systems a…" at bounding box center [301, 404] width 0 height 13
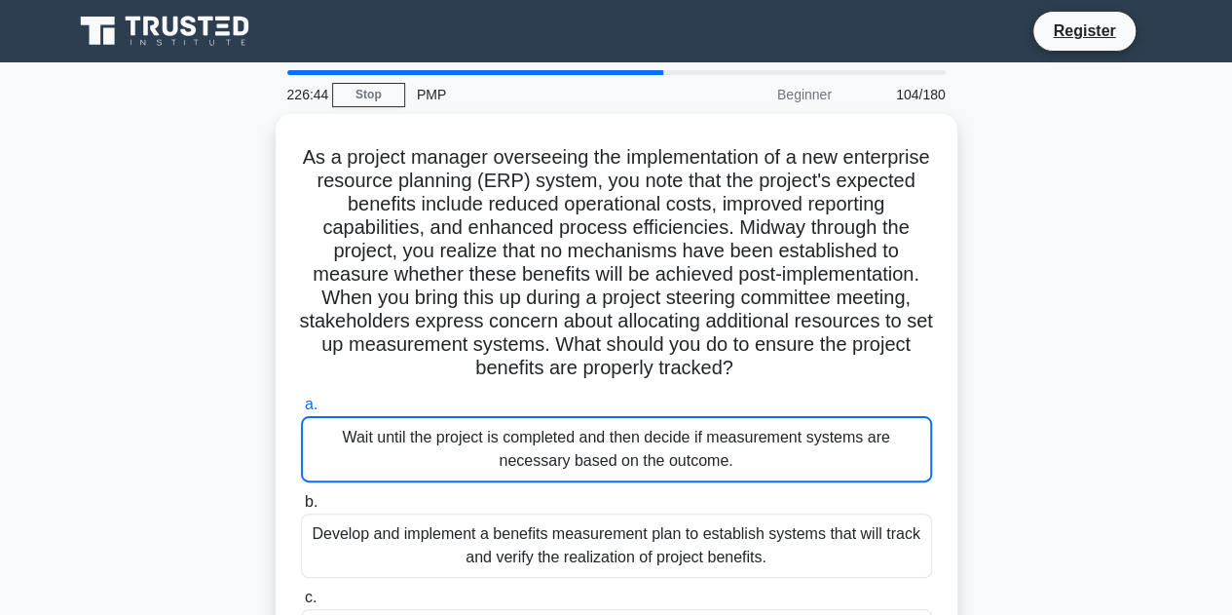
click at [742, 422] on div "Wait until the project is completed and then decide if measurement systems are …" at bounding box center [616, 449] width 631 height 66
click at [301, 411] on input "a. Wait until the project is completed and then decide if measurement systems a…" at bounding box center [301, 404] width 0 height 13
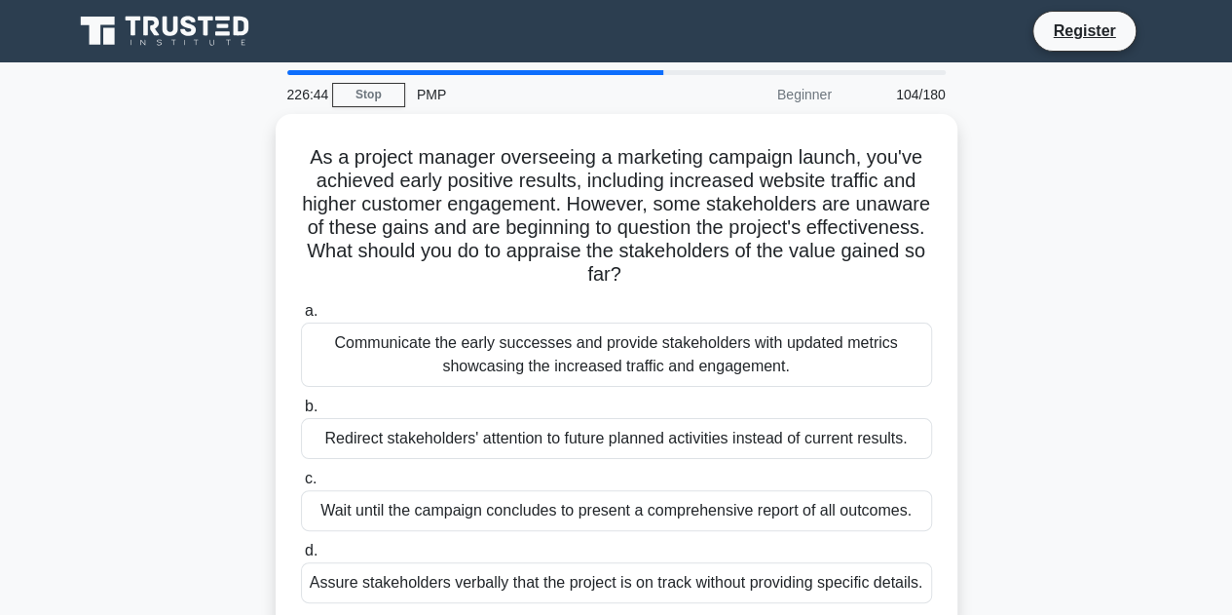
click at [742, 422] on div "Redirect stakeholders' attention to future planned activities instead of curren…" at bounding box center [616, 438] width 631 height 41
click at [301, 413] on input "b. Redirect stakeholders' attention to future planned activities instead of cur…" at bounding box center [301, 406] width 0 height 13
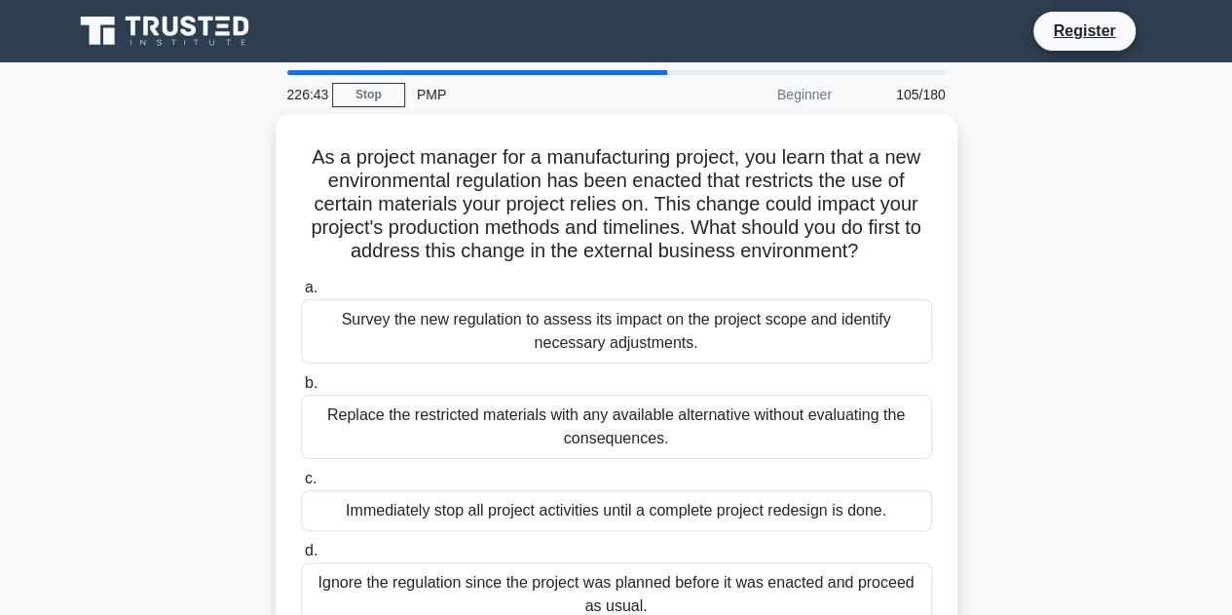
click at [742, 422] on div "Replace the restricted materials with any available alternative without evaluat…" at bounding box center [616, 426] width 631 height 64
click at [301, 390] on input "b. Replace the restricted materials with any available alternative without eval…" at bounding box center [301, 383] width 0 height 13
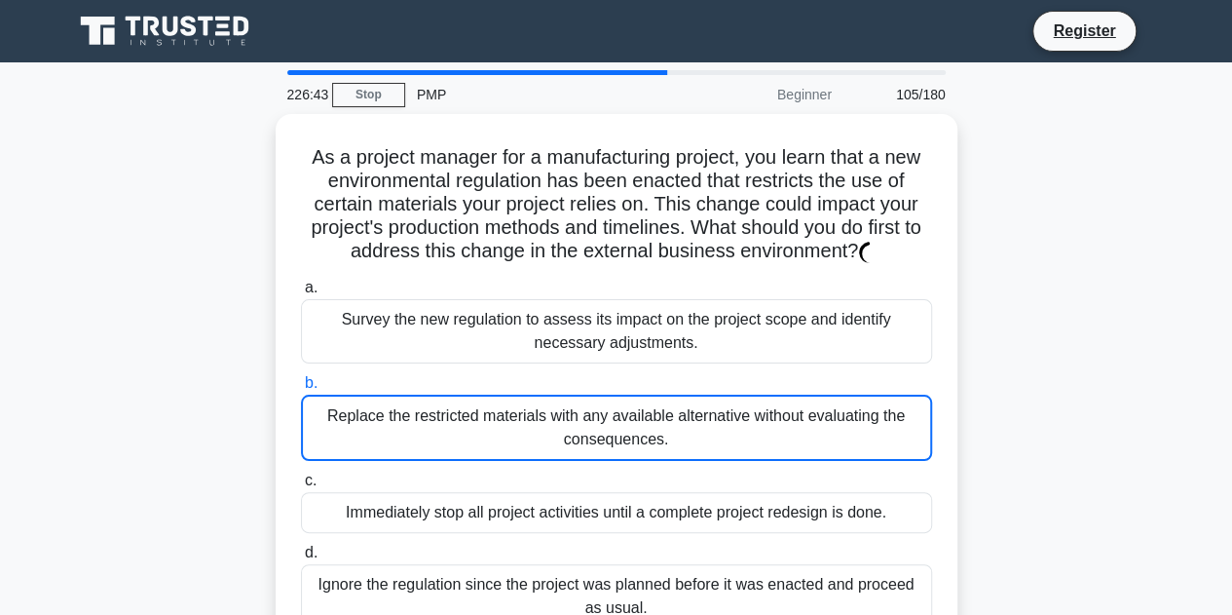
click at [742, 422] on div "Replace the restricted materials with any available alternative without evaluat…" at bounding box center [616, 427] width 631 height 66
click at [301, 390] on input "b. Replace the restricted materials with any available alternative without eval…" at bounding box center [301, 383] width 0 height 13
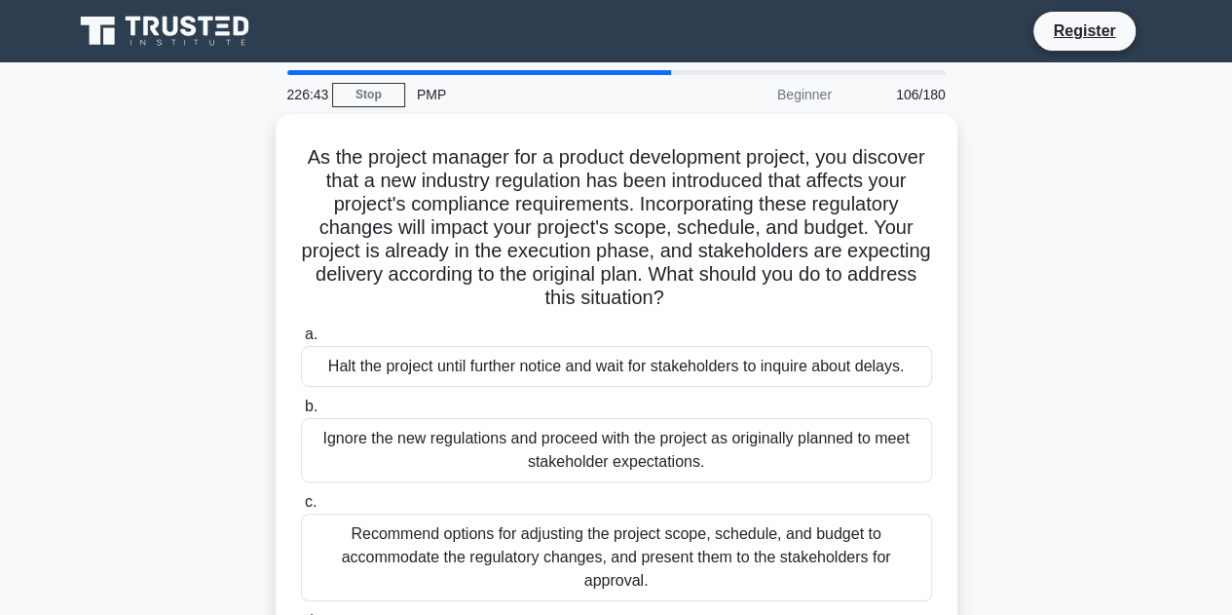
click at [742, 422] on div "Ignore the new regulations and proceed with the project as originally planned t…" at bounding box center [616, 450] width 631 height 64
click at [301, 413] on input "b. Ignore the new regulations and proceed with the project as originally planne…" at bounding box center [301, 406] width 0 height 13
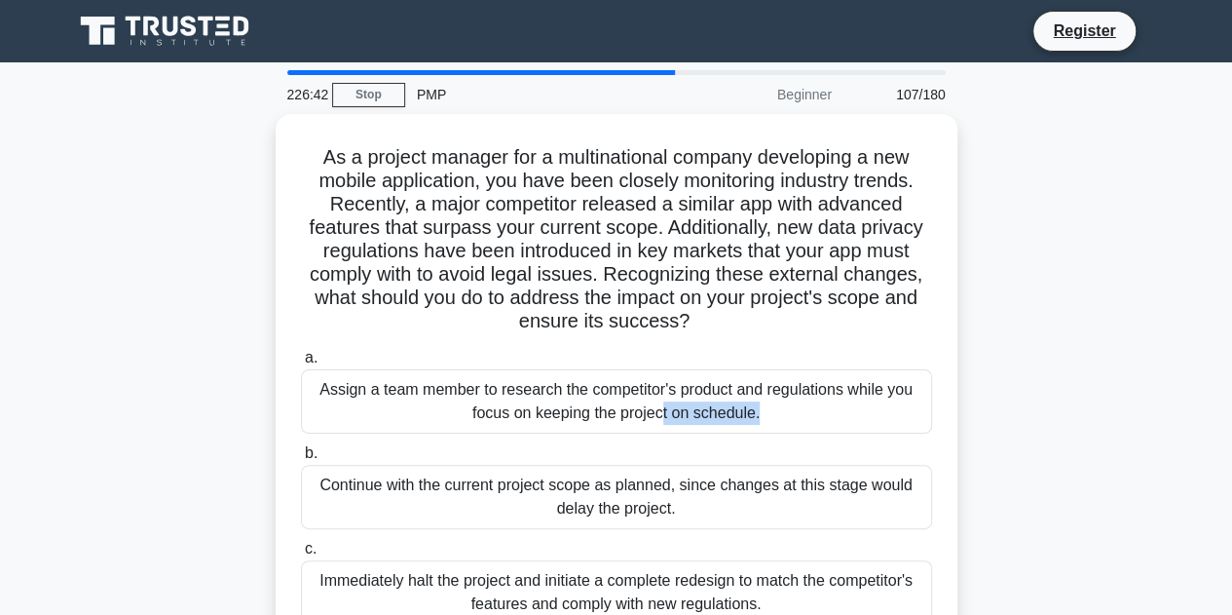
click at [742, 422] on div "Assign a team member to research the competitor's product and regulations while…" at bounding box center [616, 401] width 631 height 64
click at [301, 364] on input "a. Assign a team member to research the competitor's product and regulations wh…" at bounding box center [301, 358] width 0 height 13
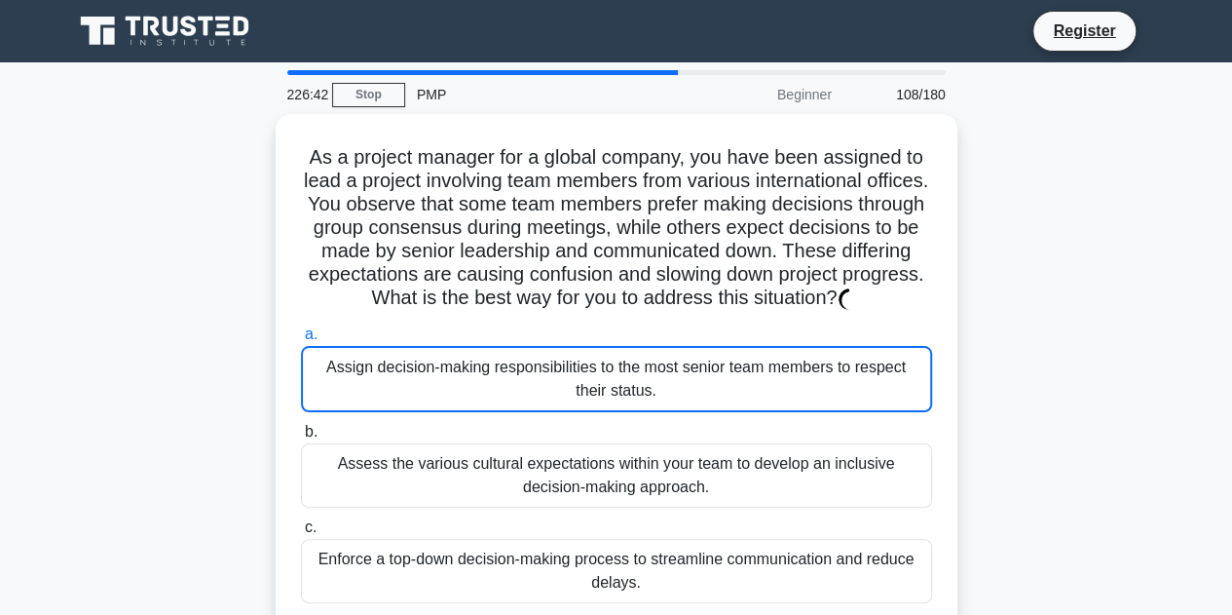
click at [742, 412] on div "Assign decision-making responsibilities to the most senior team members to resp…" at bounding box center [616, 379] width 631 height 66
click at [301, 341] on input "a. Assign decision-making responsibilities to the most senior team members to r…" at bounding box center [301, 334] width 0 height 13
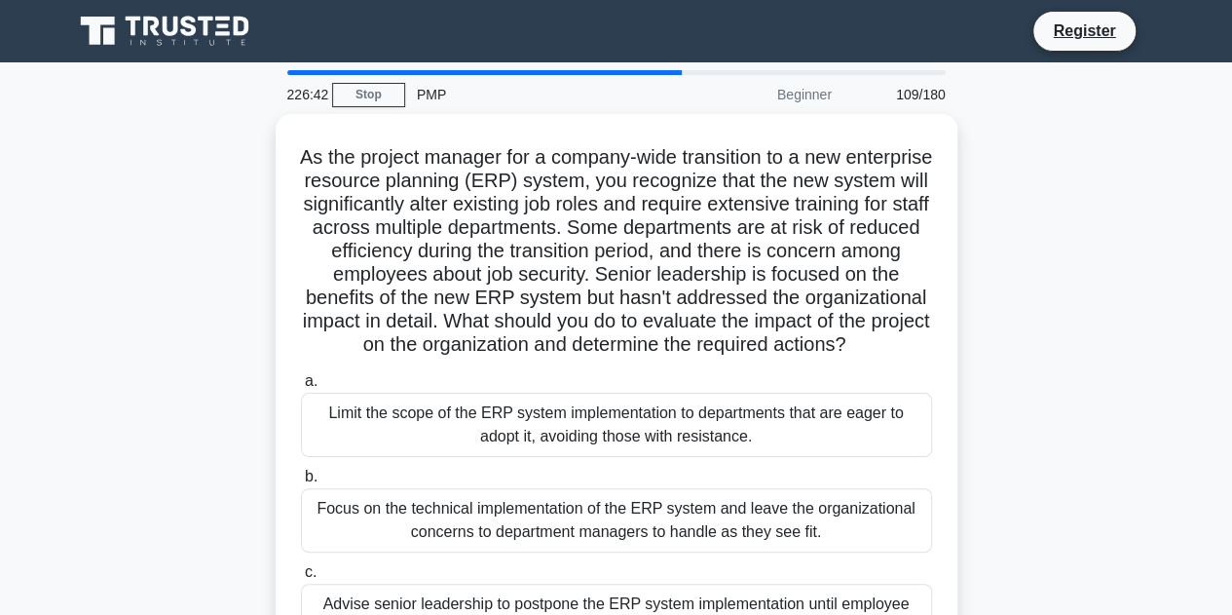
click at [742, 422] on div "Limit the scope of the ERP system implementation to departments that are eager …" at bounding box center [616, 425] width 631 height 64
click at [301, 388] on input "a. Limit the scope of the ERP system implementation to departments that are eag…" at bounding box center [301, 381] width 0 height 13
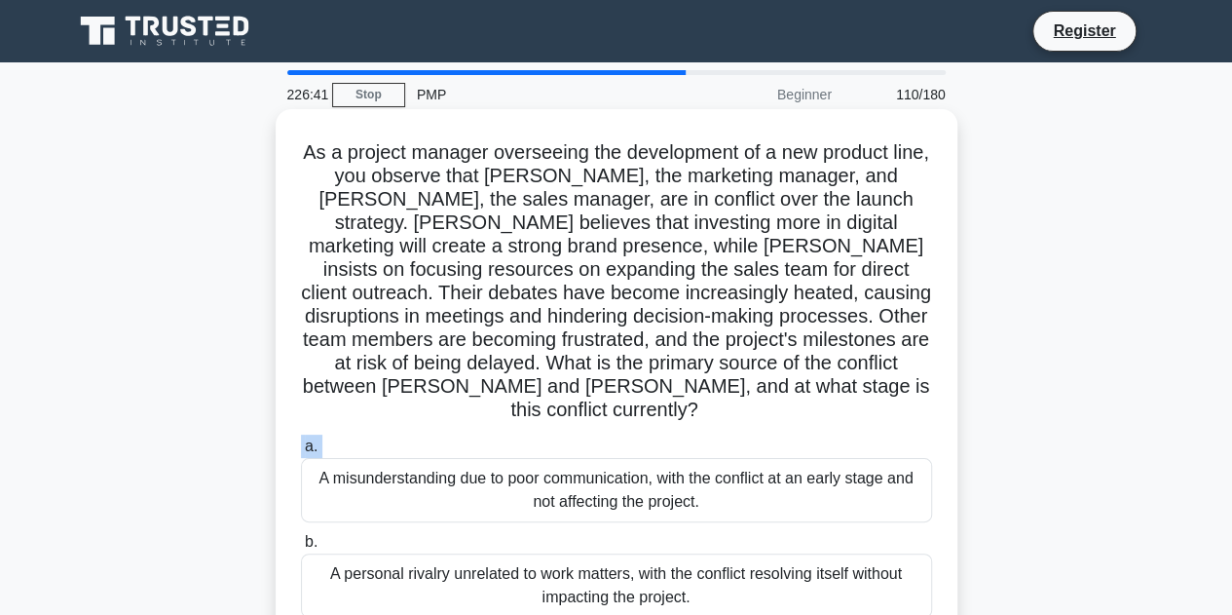
click at [742, 434] on label "a. A misunderstanding due to poor communication, with the conflict at an early …" at bounding box center [616, 478] width 631 height 88
click at [301, 440] on input "a. A misunderstanding due to poor communication, with the conflict at an early …" at bounding box center [301, 446] width 0 height 13
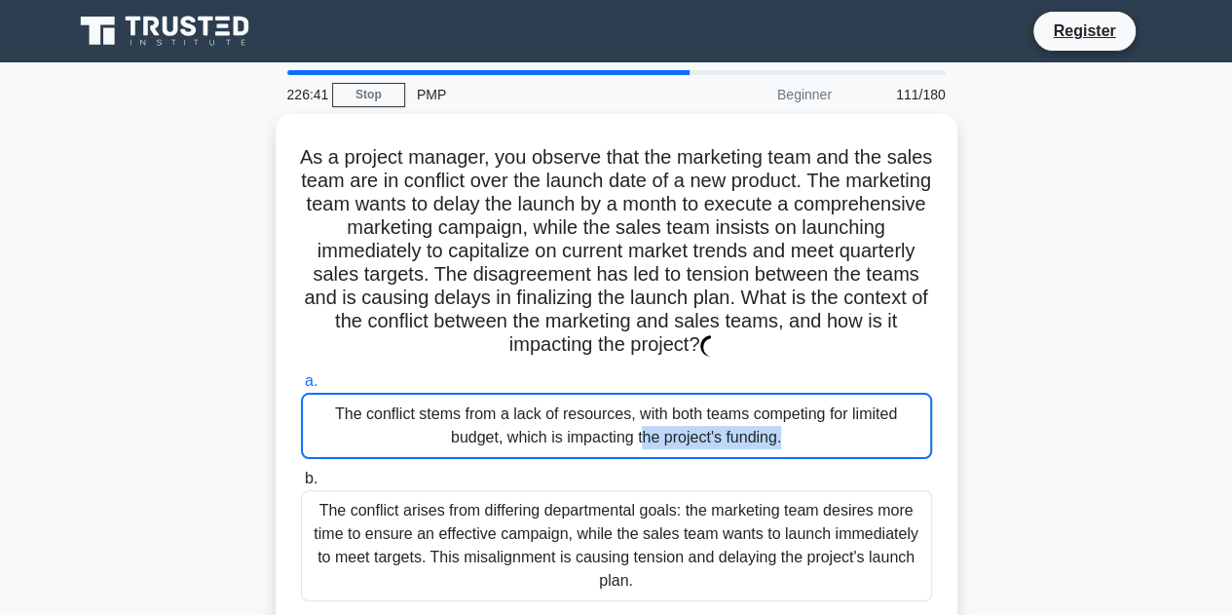
click at [742, 422] on div "The conflict stems from a lack of resources, with both teams competing for limi…" at bounding box center [616, 426] width 631 height 66
click at [301, 388] on input "a. The conflict stems from a lack of resources, with both teams competing for l…" at bounding box center [301, 381] width 0 height 13
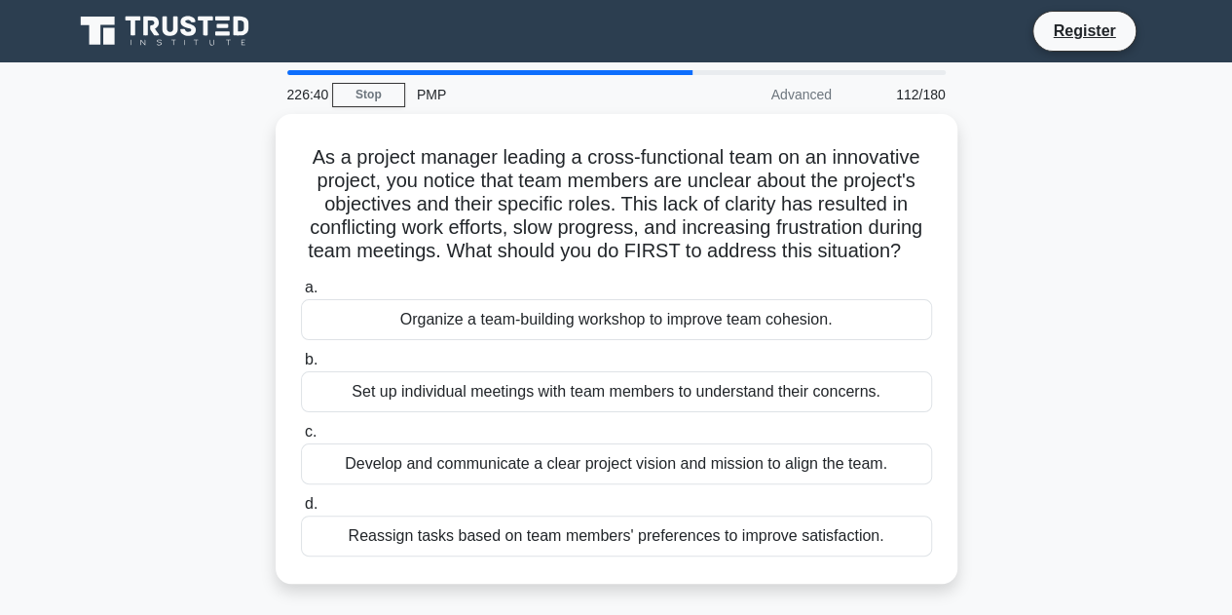
click at [742, 412] on div "Set up individual meetings with team members to understand their concerns." at bounding box center [616, 391] width 631 height 41
click at [301, 366] on input "b. Set up individual meetings with team members to understand their concerns." at bounding box center [301, 360] width 0 height 13
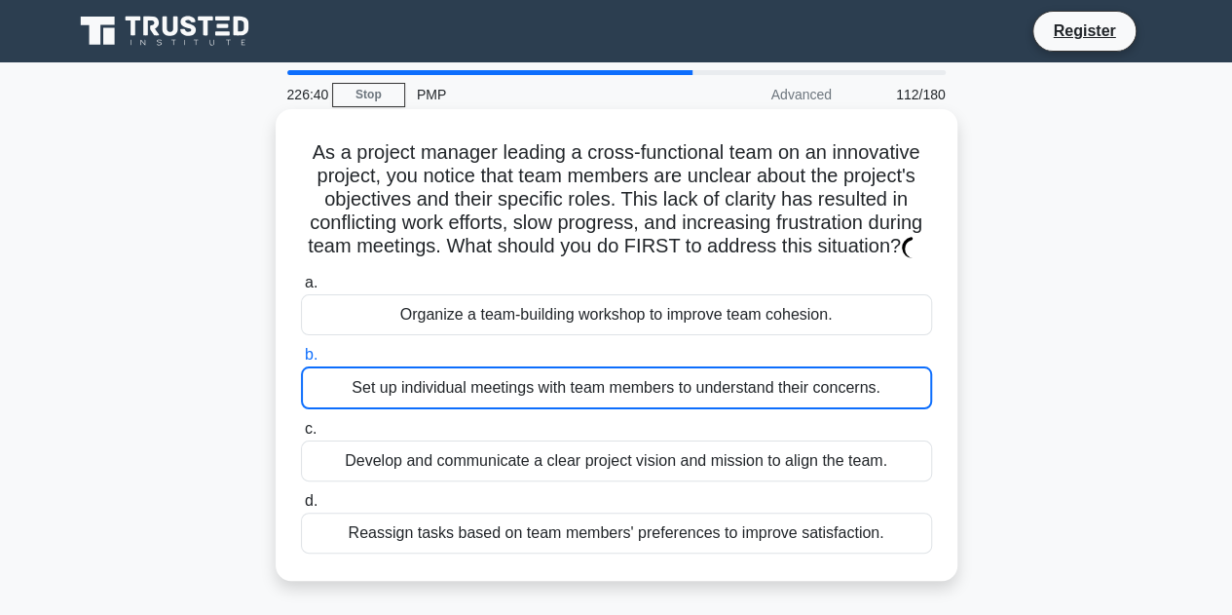
click at [742, 409] on div "Set up individual meetings with team members to understand their concerns." at bounding box center [616, 387] width 631 height 43
click at [301, 361] on input "b. Set up individual meetings with team members to understand their concerns." at bounding box center [301, 355] width 0 height 13
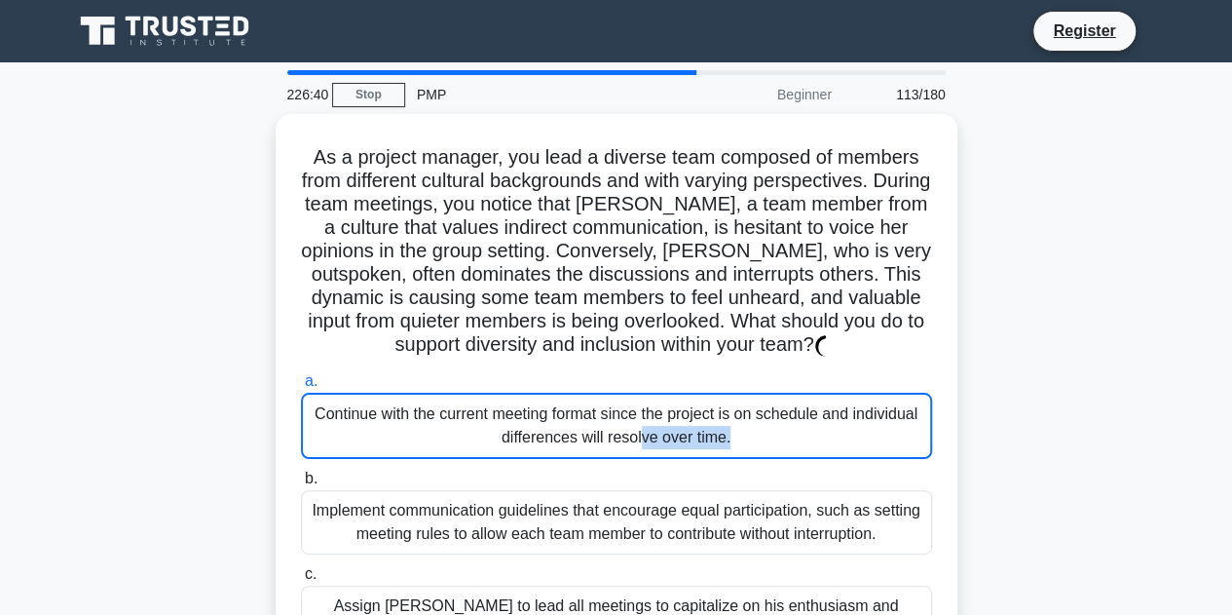
click at [742, 422] on div "Continue with the current meeting format since the project is on schedule and i…" at bounding box center [616, 426] width 631 height 66
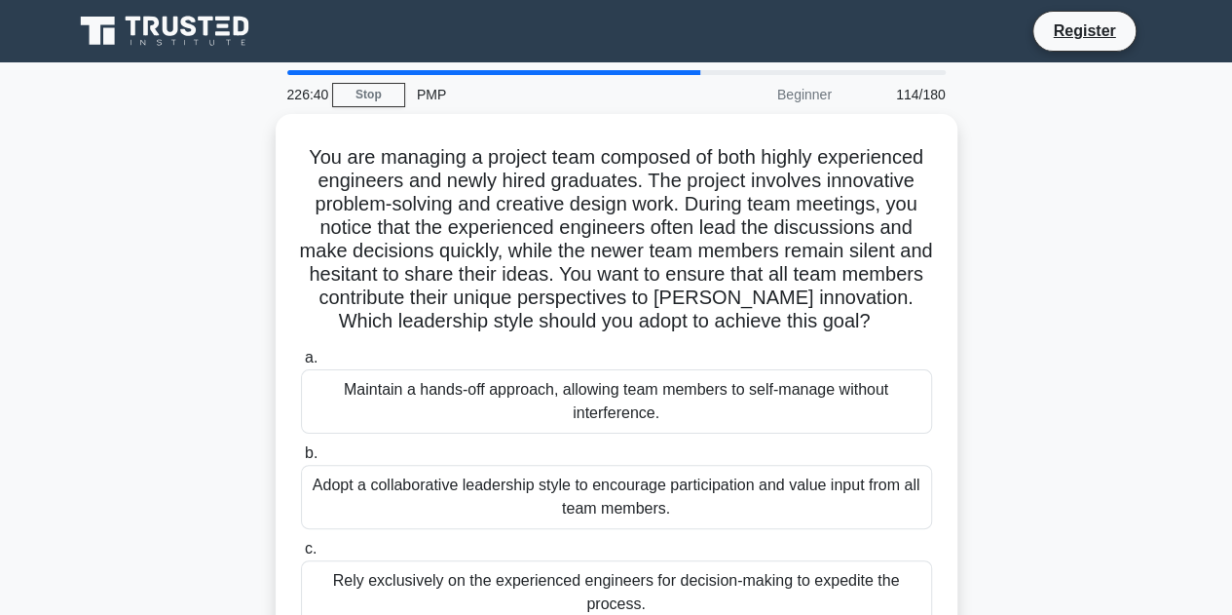
click at [742, 422] on div "Maintain a hands-off approach, allowing team members to self-manage without int…" at bounding box center [616, 401] width 631 height 64
click at [301, 364] on input "a. Maintain a hands-off approach, allowing team members to self-manage without …" at bounding box center [301, 358] width 0 height 13
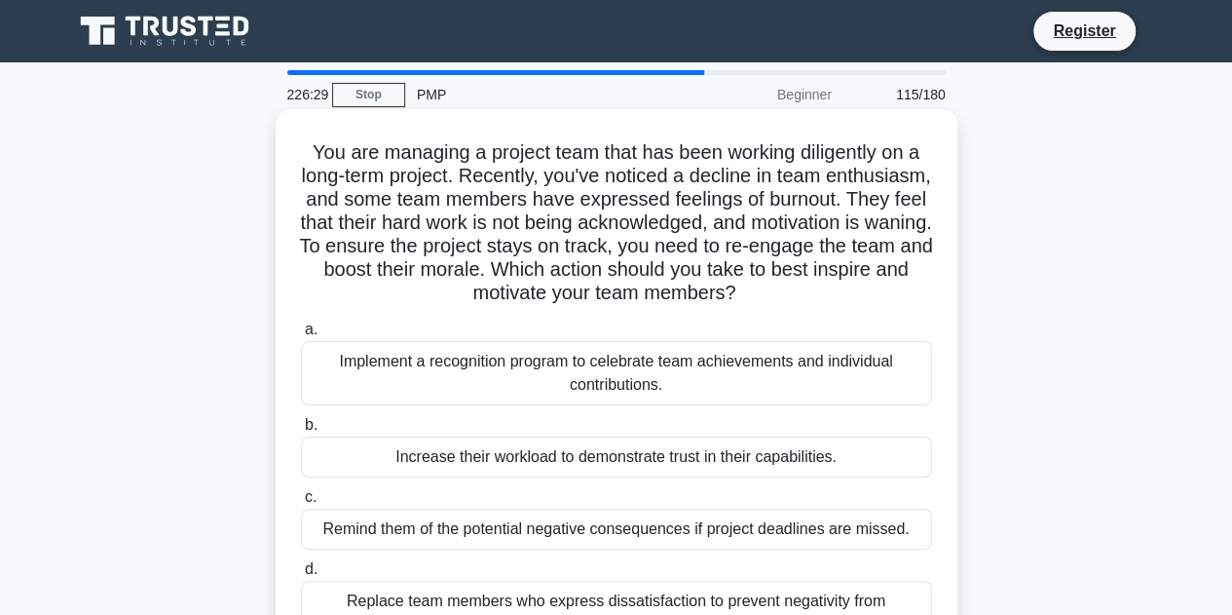
click at [784, 361] on div "Implement a recognition program to celebrate team achievements and individual c…" at bounding box center [616, 373] width 631 height 64
click at [301, 336] on input "a. Implement a recognition program to celebrate team achievements and individua…" at bounding box center [301, 329] width 0 height 13
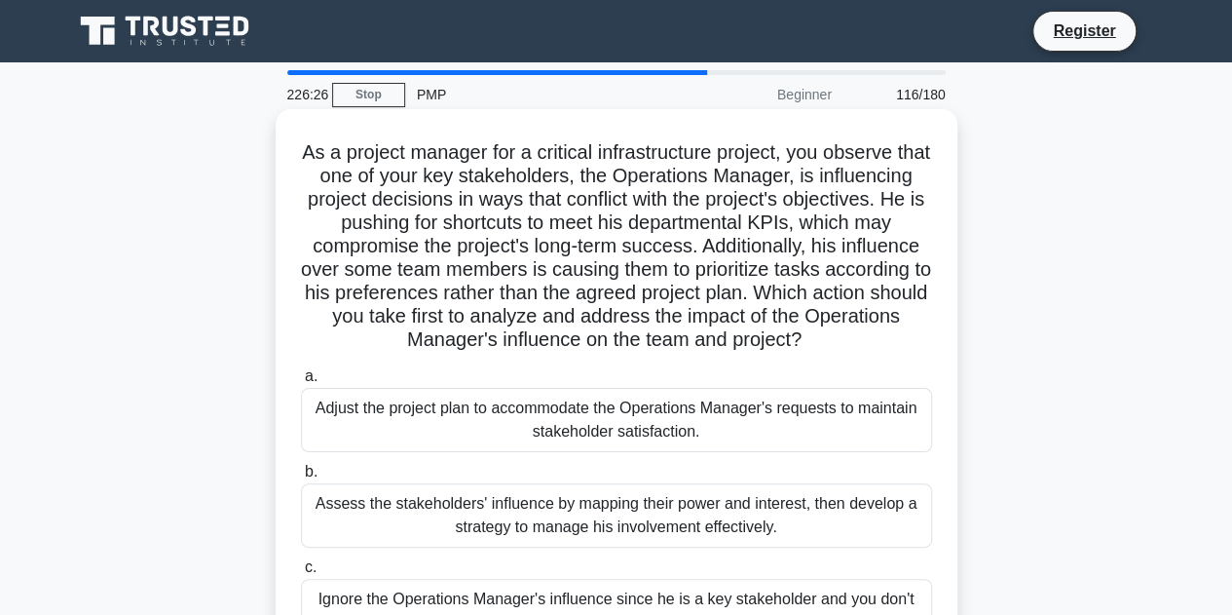
click at [729, 443] on div "Adjust the project plan to accommodate the Operations Manager's requests to mai…" at bounding box center [616, 420] width 631 height 64
click at [301, 383] on input "a. Adjust the project plan to accommodate the Operations Manager's requests to …" at bounding box center [301, 376] width 0 height 13
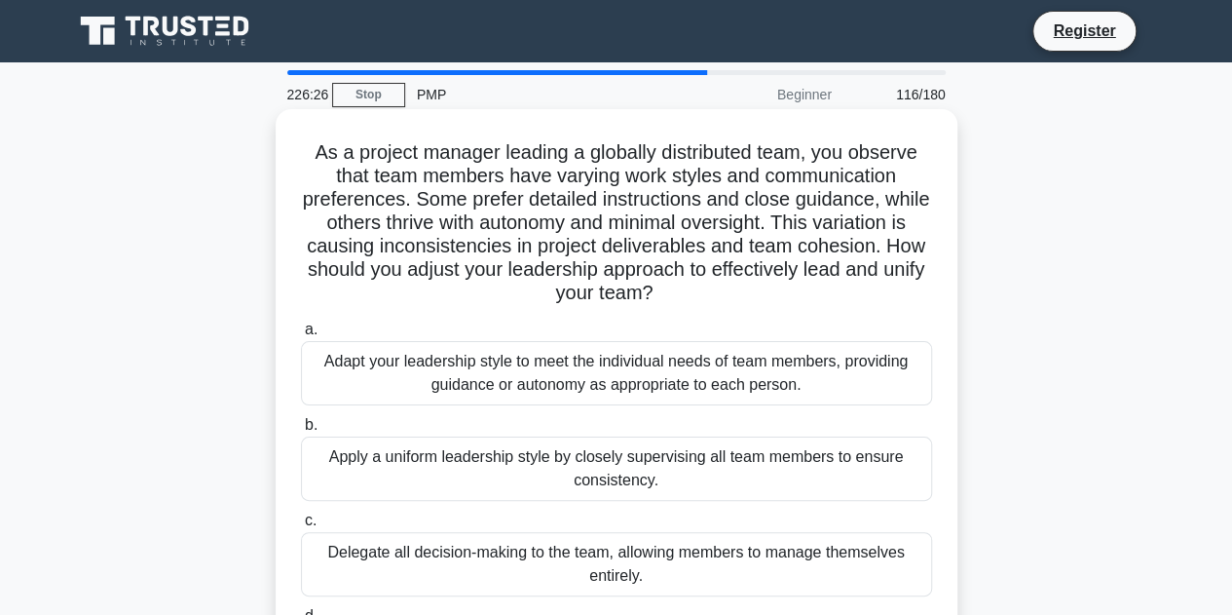
click at [740, 424] on label "b. Apply a uniform leadership style by closely supervising all team members to …" at bounding box center [616, 457] width 631 height 88
click at [301, 424] on input "b. Apply a uniform leadership style by closely supervising all team members to …" at bounding box center [301, 425] width 0 height 13
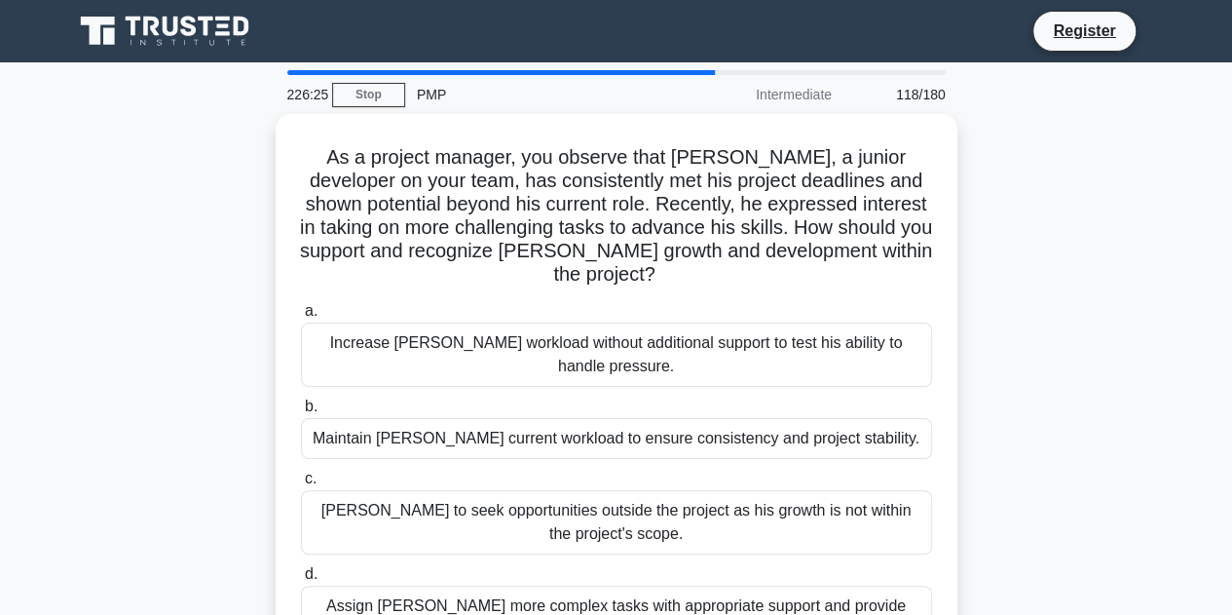
click at [740, 424] on div "Maintain Jamal's current workload to ensure consistency and project stability." at bounding box center [616, 438] width 631 height 41
click at [301, 413] on input "b. Maintain Jamal's current workload to ensure consistency and project stabilit…" at bounding box center [301, 406] width 0 height 13
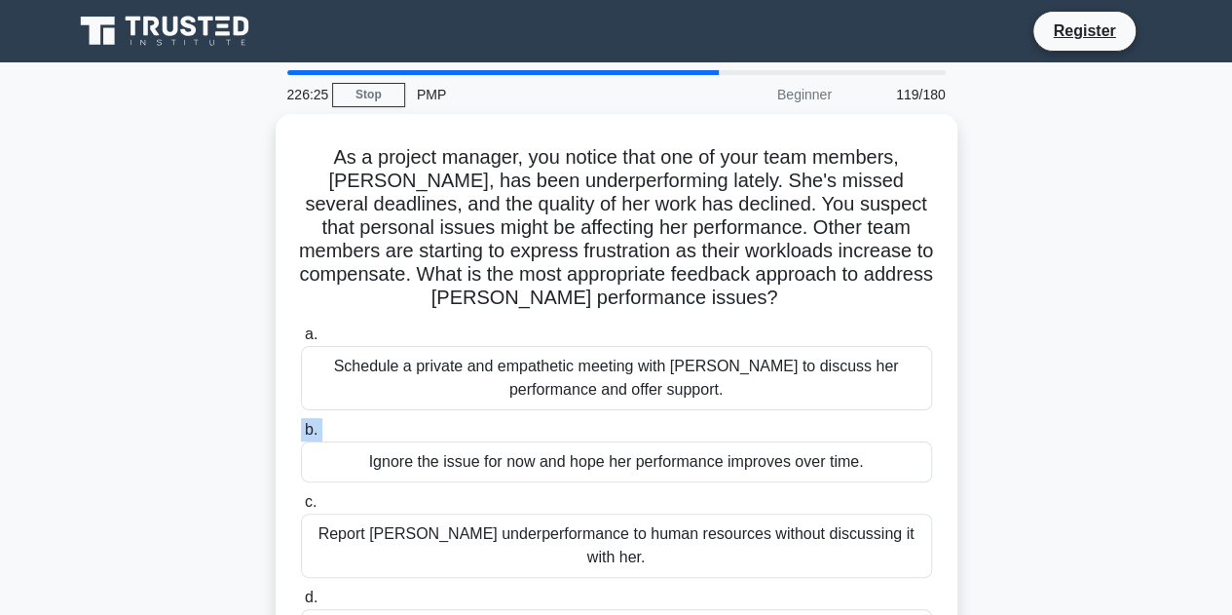
click at [740, 424] on label "b. Ignore the issue for now and hope her performance improves over time." at bounding box center [616, 450] width 631 height 64
click at [301, 424] on input "b. Ignore the issue for now and hope her performance improves over time." at bounding box center [301, 430] width 0 height 13
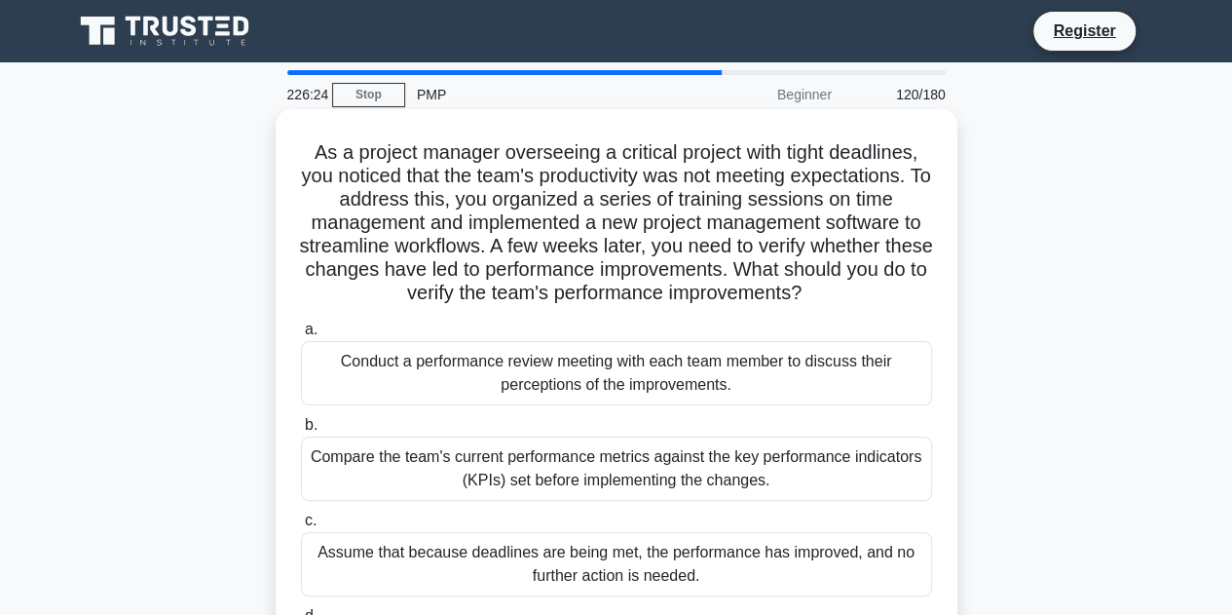
click at [729, 434] on label "b. Compare the team's current performance metrics against the key performance i…" at bounding box center [616, 457] width 631 height 88
click at [301, 431] on input "b. Compare the team's current performance metrics against the key performance i…" at bounding box center [301, 425] width 0 height 13
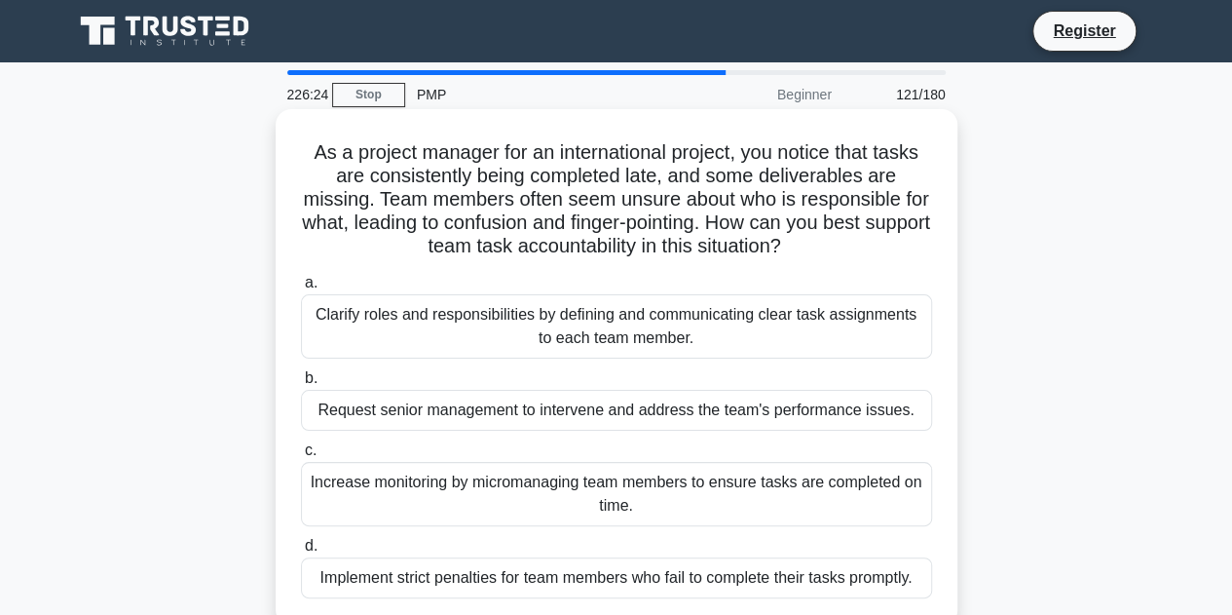
click at [722, 461] on label "c. Increase monitoring by micromanaging team members to ensure tasks are comple…" at bounding box center [616, 482] width 631 height 88
click at [301, 457] on input "c. Increase monitoring by micromanaging team members to ensure tasks are comple…" at bounding box center [301, 450] width 0 height 13
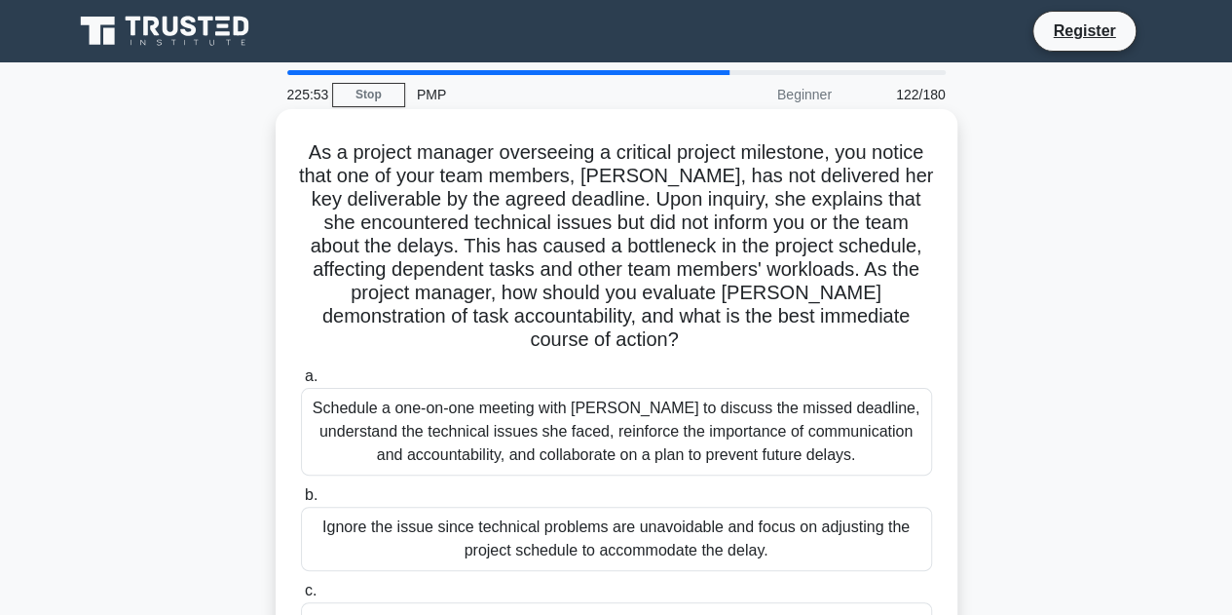
click at [660, 447] on div "Schedule a one-on-one meeting with Emily to discuss the missed deadline, unders…" at bounding box center [616, 432] width 631 height 88
click at [301, 383] on input "a. Schedule a one-on-one meeting with Emily to discuss the missed deadline, und…" at bounding box center [301, 376] width 0 height 13
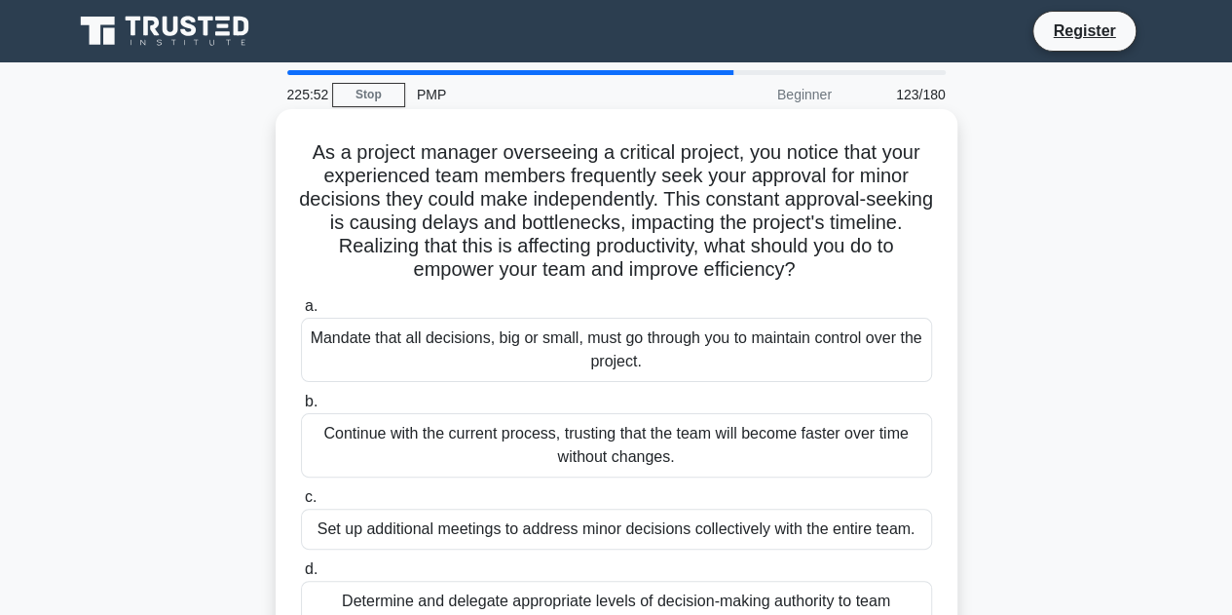
click at [660, 445] on div "Continue with the current process, trusting that the team will become faster ov…" at bounding box center [616, 445] width 631 height 64
click at [301, 408] on input "b. Continue with the current process, trusting that the team will become faster…" at bounding box center [301, 401] width 0 height 13
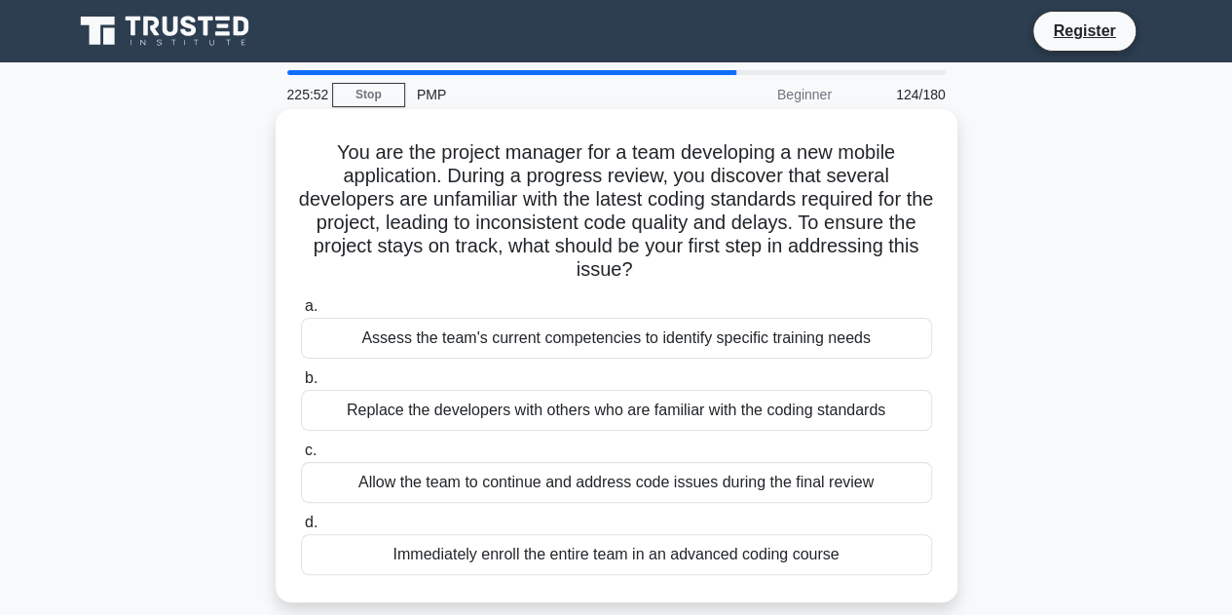
click at [660, 445] on label "c. Allow the team to continue and address code issues during the final review" at bounding box center [616, 470] width 631 height 64
click at [301, 445] on input "c. Allow the team to continue and address code issues during the final review" at bounding box center [301, 450] width 0 height 13
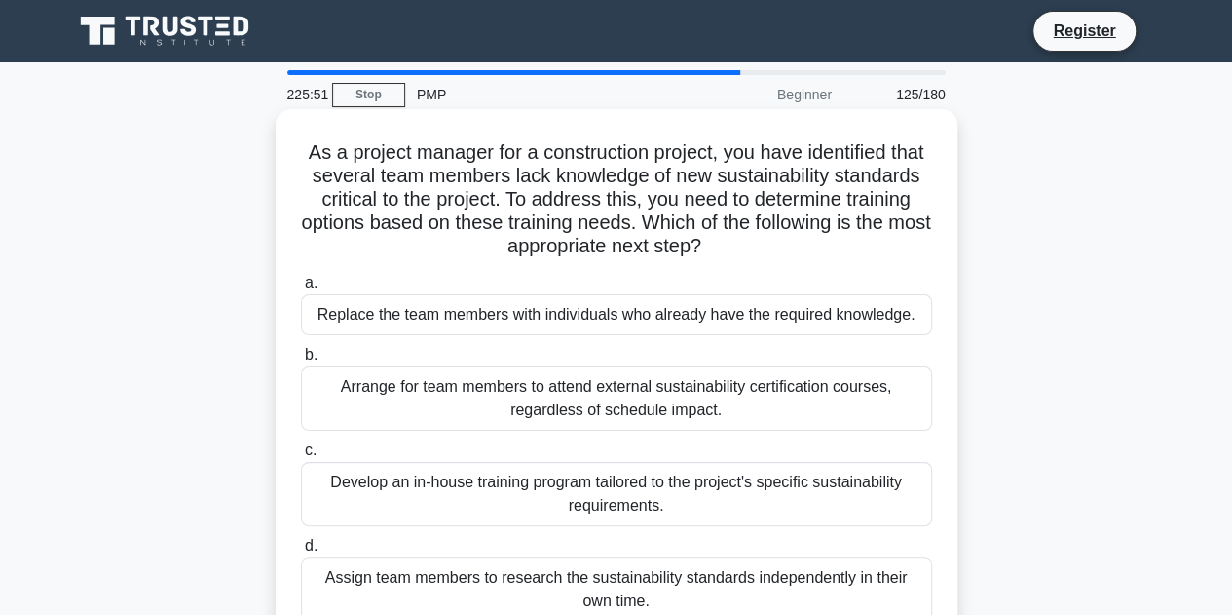
click at [668, 418] on div "Arrange for team members to attend external sustainability certification course…" at bounding box center [616, 398] width 631 height 64
click at [301, 361] on input "b. Arrange for team members to attend external sustainability certification cou…" at bounding box center [301, 355] width 0 height 13
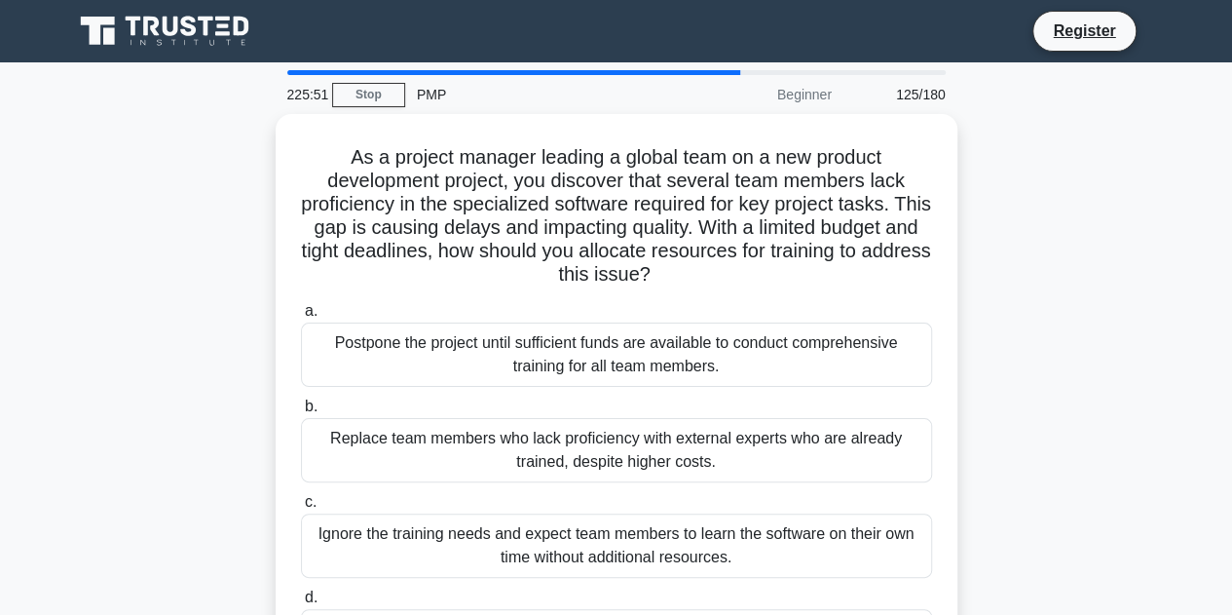
click at [668, 418] on div "Replace team members who lack proficiency with external experts who are already…" at bounding box center [616, 450] width 631 height 64
click at [301, 413] on input "b. Replace team members who lack proficiency with external experts who are alre…" at bounding box center [301, 406] width 0 height 13
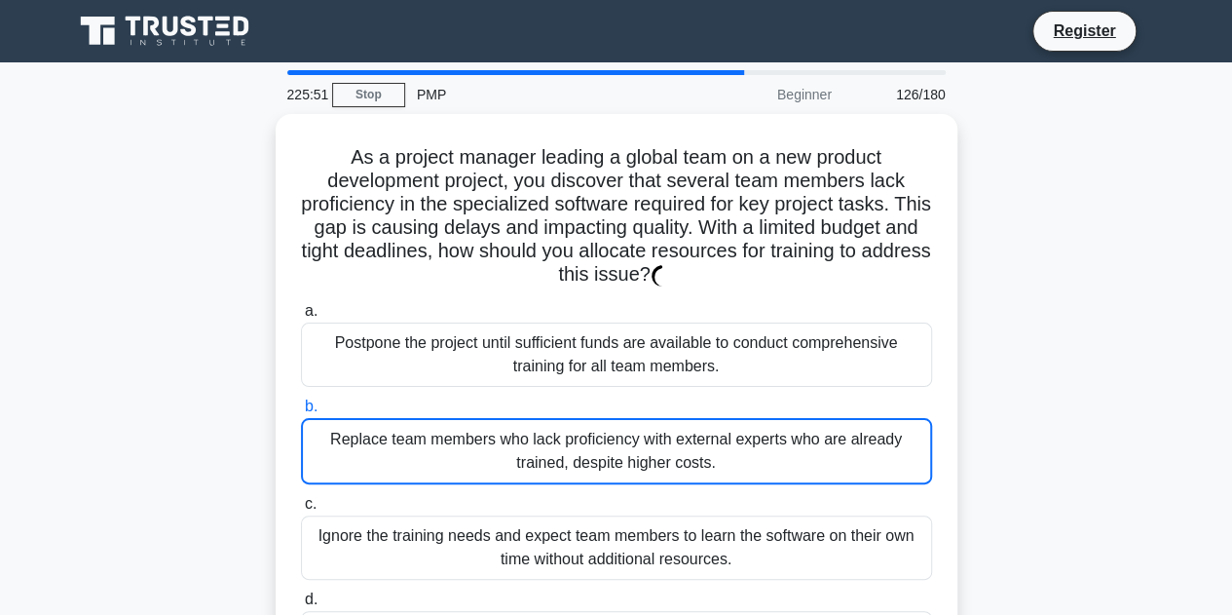
click at [668, 418] on div "Replace team members who lack proficiency with external experts who are already…" at bounding box center [616, 451] width 631 height 66
click at [301, 413] on input "b. Replace team members who lack proficiency with external experts who are alre…" at bounding box center [301, 406] width 0 height 13
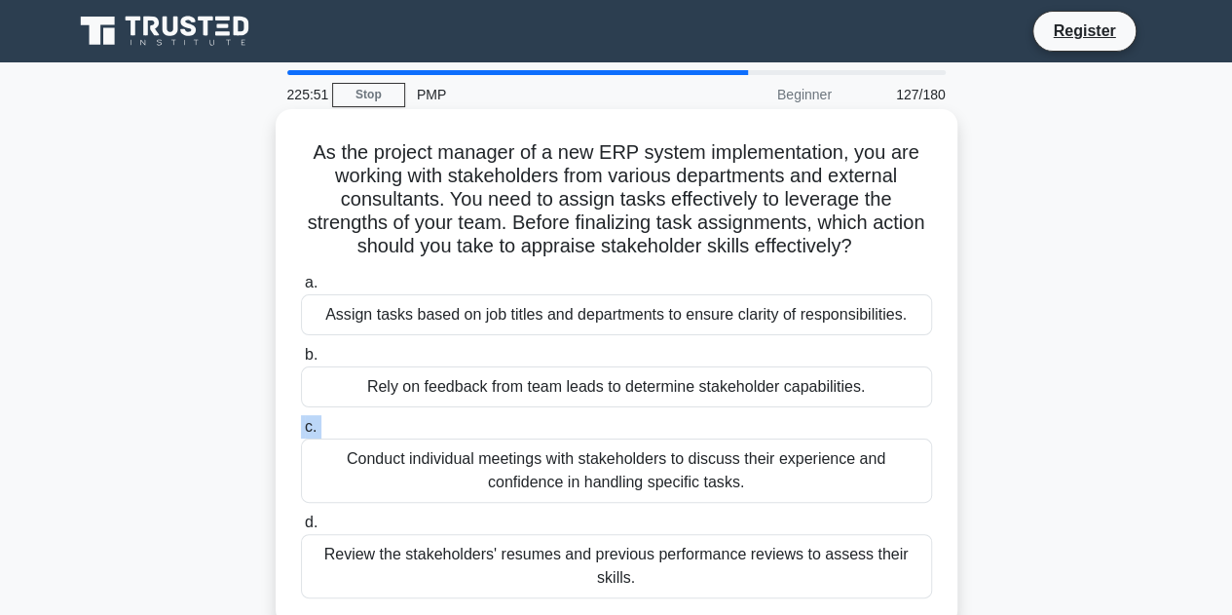
click at [668, 418] on div "a. Assign tasks based on job titles and departments to ensure clarity of respon…" at bounding box center [616, 434] width 655 height 335
click at [668, 418] on label "c. Conduct individual meetings with stakeholders to discuss their experience an…" at bounding box center [616, 459] width 631 height 88
click at [301, 421] on input "c. Conduct individual meetings with stakeholders to discuss their experience an…" at bounding box center [301, 427] width 0 height 13
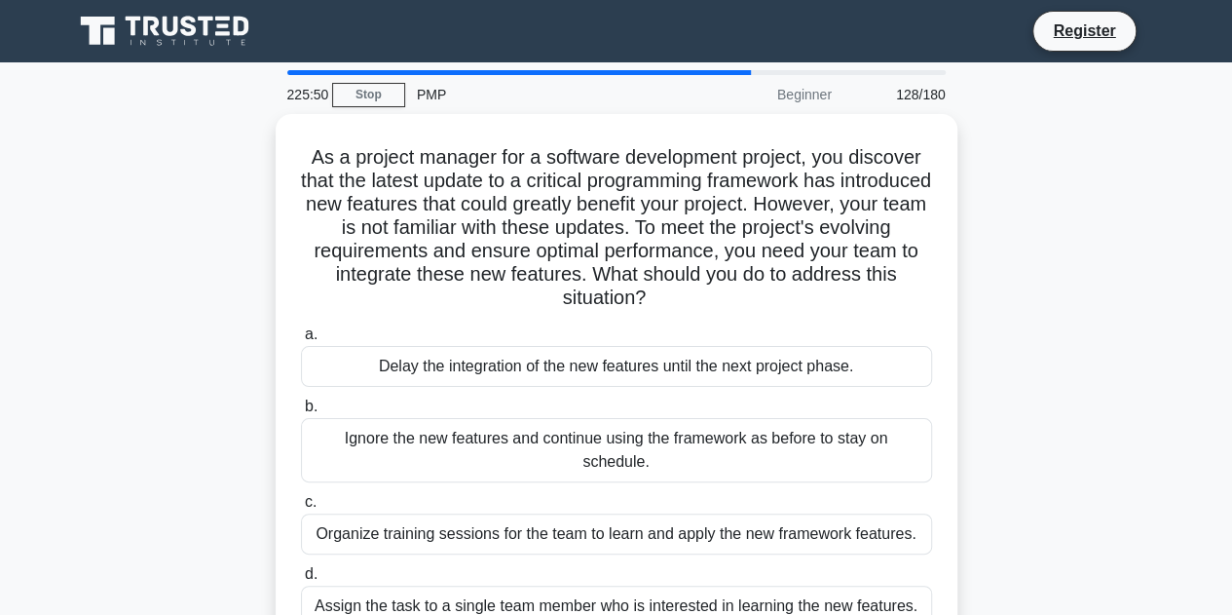
click at [668, 418] on div "Ignore the new features and continue using the framework as before to stay on s…" at bounding box center [616, 450] width 631 height 64
click at [301, 413] on input "b. Ignore the new features and continue using the framework as before to stay o…" at bounding box center [301, 406] width 0 height 13
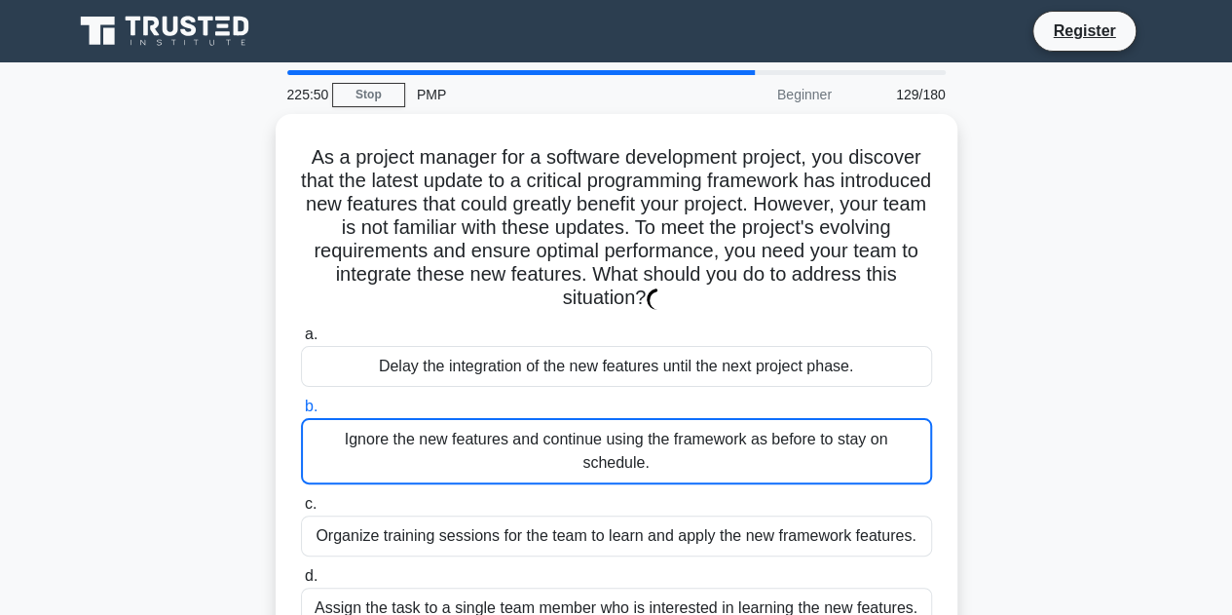
click at [668, 418] on div "Ignore the new features and continue using the framework as before to stay on s…" at bounding box center [616, 451] width 631 height 66
click at [301, 413] on input "b. Ignore the new features and continue using the framework as before to stay o…" at bounding box center [301, 406] width 0 height 13
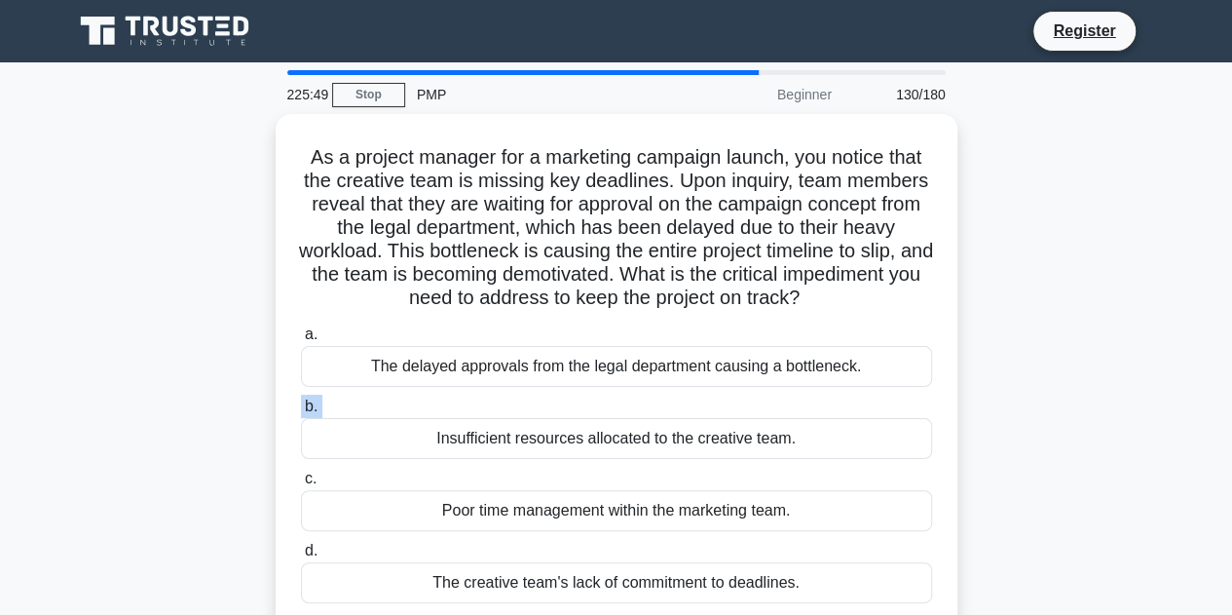
click at [668, 418] on label "b. Insufficient resources allocated to the creative team." at bounding box center [616, 426] width 631 height 64
click at [301, 413] on input "b. Insufficient resources allocated to the creative team." at bounding box center [301, 406] width 0 height 13
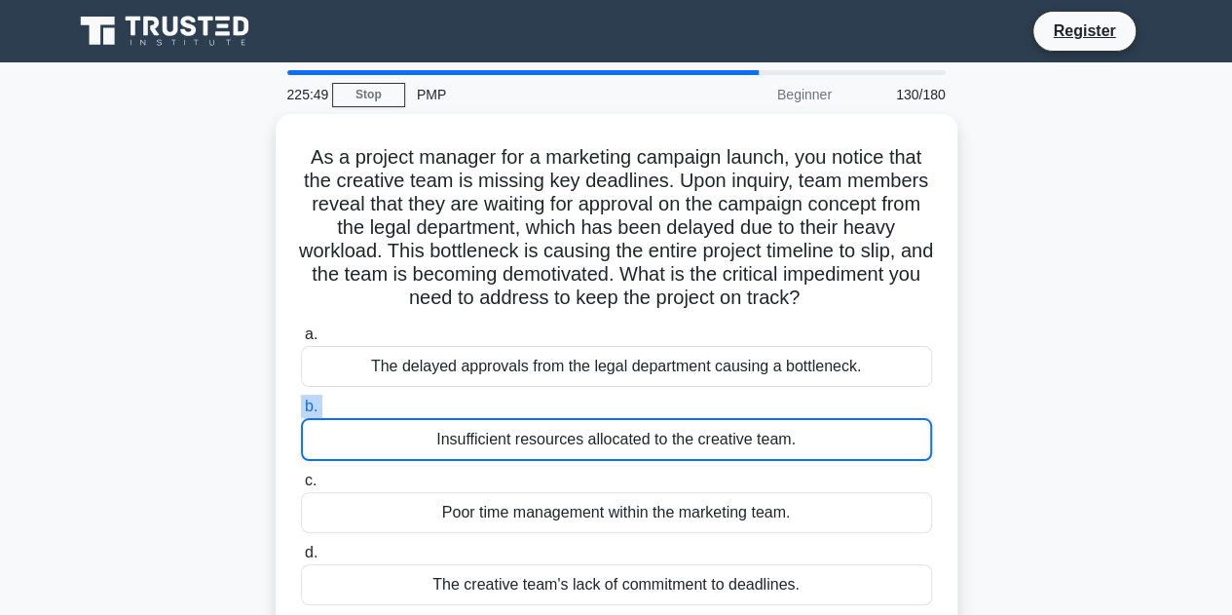
click at [668, 418] on label "b. Insufficient resources allocated to the creative team." at bounding box center [616, 427] width 631 height 66
click at [301, 413] on input "b. Insufficient resources allocated to the creative team." at bounding box center [301, 406] width 0 height 13
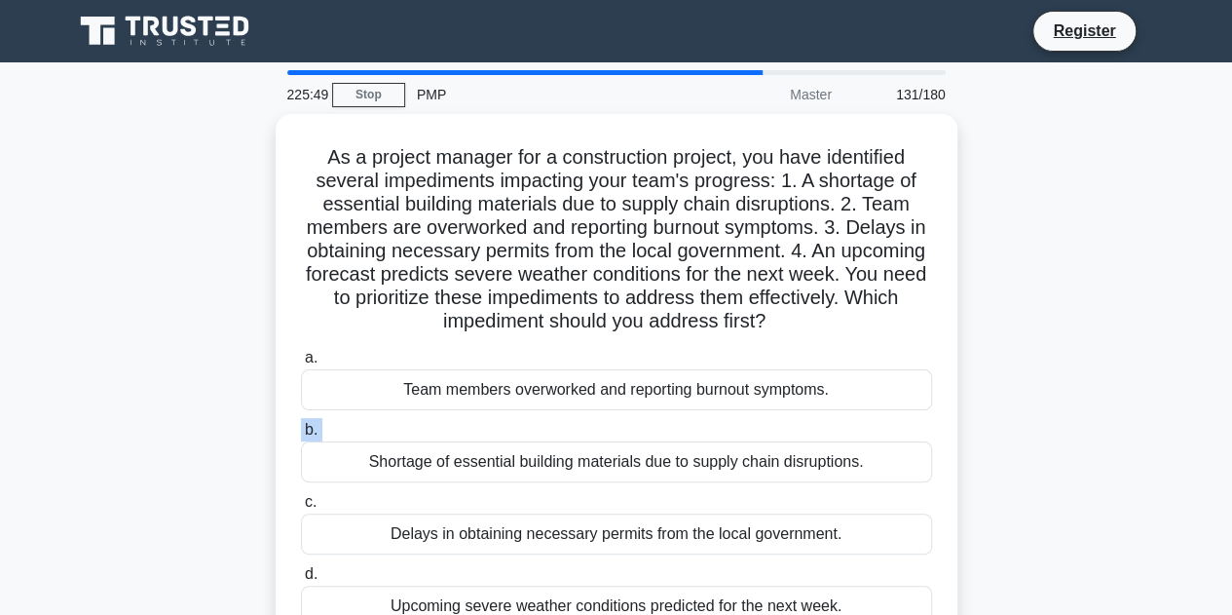
click at [668, 418] on label "b. Shortage of essential building materials due to supply chain disruptions." at bounding box center [616, 450] width 631 height 64
click at [301, 424] on input "b. Shortage of essential building materials due to supply chain disruptions." at bounding box center [301, 430] width 0 height 13
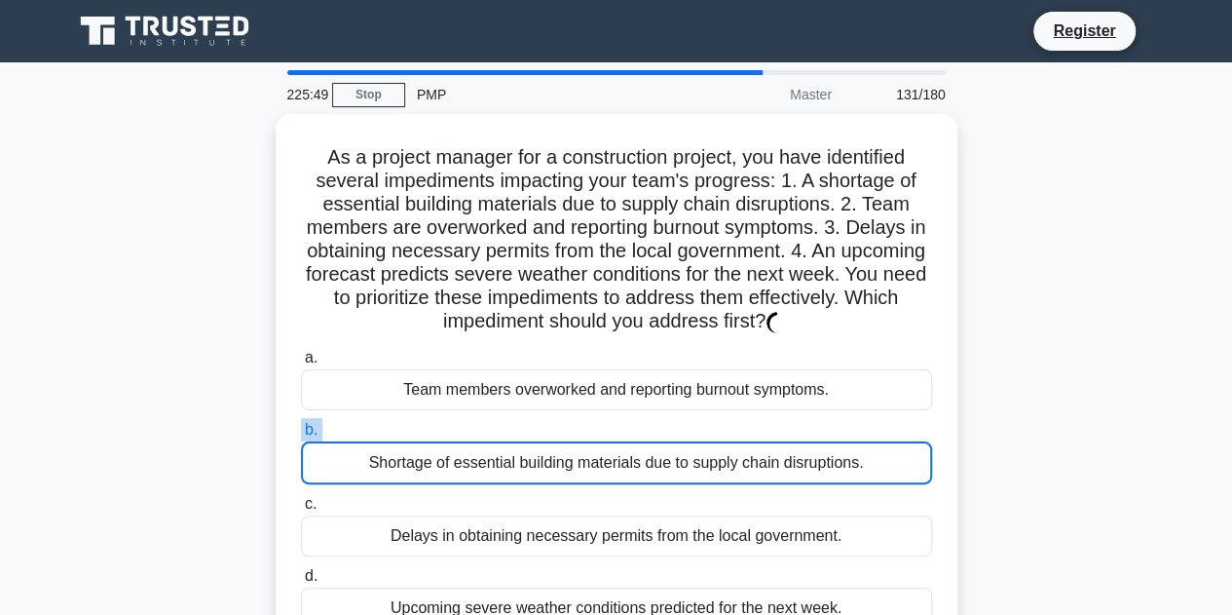
click at [668, 418] on label "b. Shortage of essential building materials due to supply chain disruptions." at bounding box center [616, 451] width 631 height 66
click at [301, 424] on input "b. Shortage of essential building materials due to supply chain disruptions." at bounding box center [301, 430] width 0 height 13
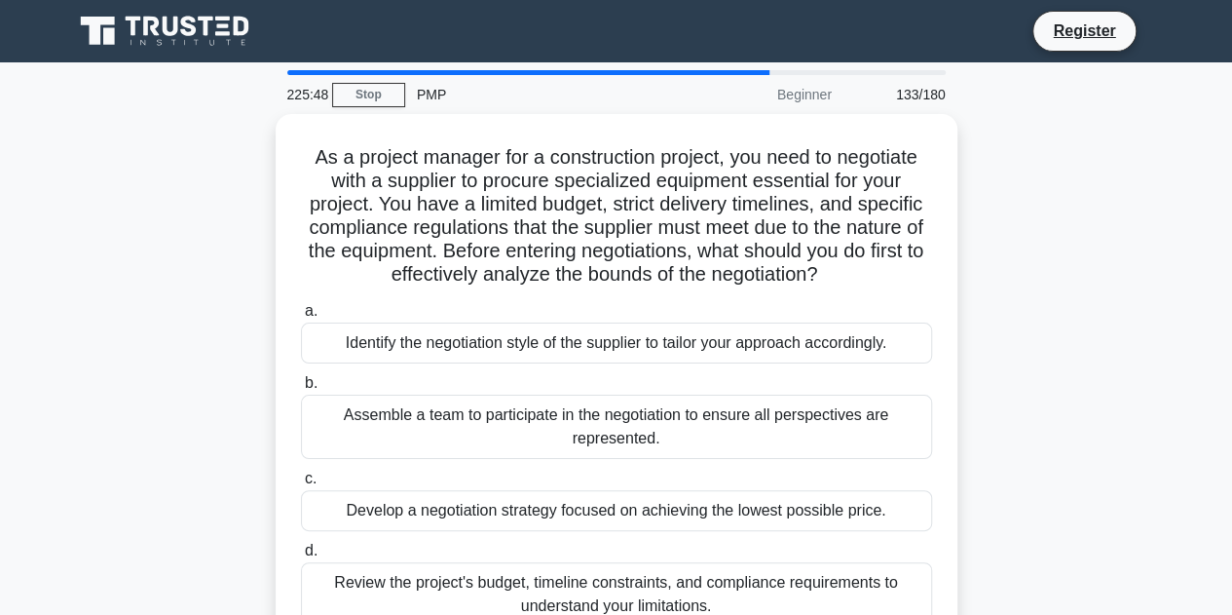
click at [668, 418] on div "Assemble a team to participate in the negotiation to ensure all perspectives ar…" at bounding box center [616, 426] width 631 height 64
click at [301, 390] on input "b. Assemble a team to participate in the negotiation to ensure all perspectives…" at bounding box center [301, 383] width 0 height 13
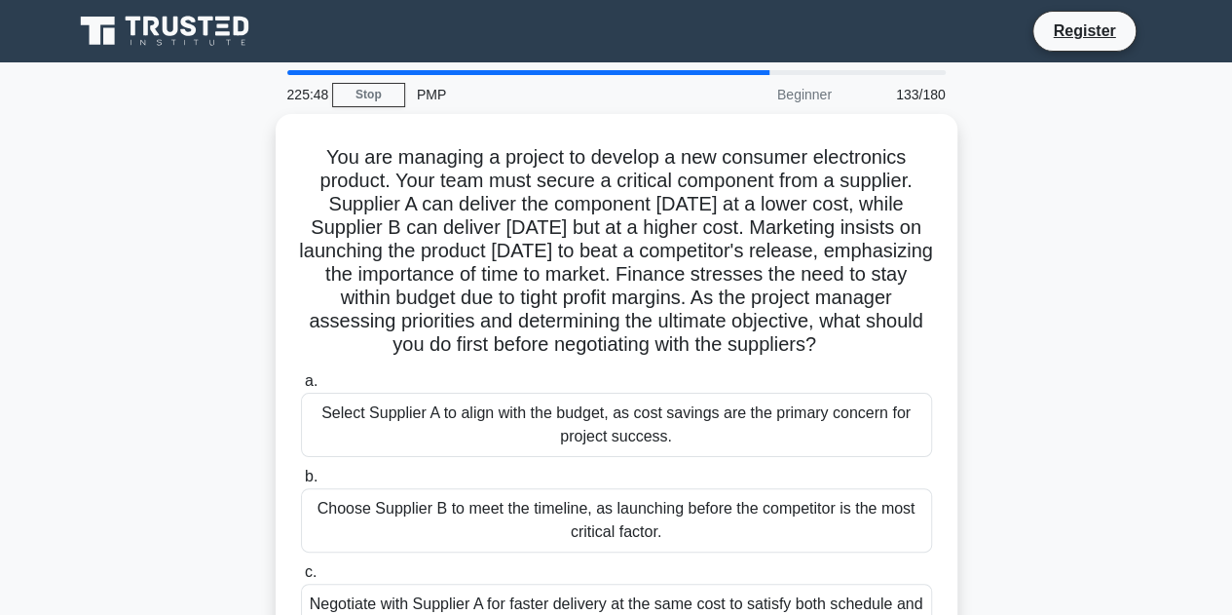
click at [668, 418] on div "Select Supplier A to align with the budget, as cost savings are the primary con…" at bounding box center [616, 425] width 631 height 64
click at [301, 388] on input "a. Select Supplier A to align with the budget, as cost savings are the primary …" at bounding box center [301, 381] width 0 height 13
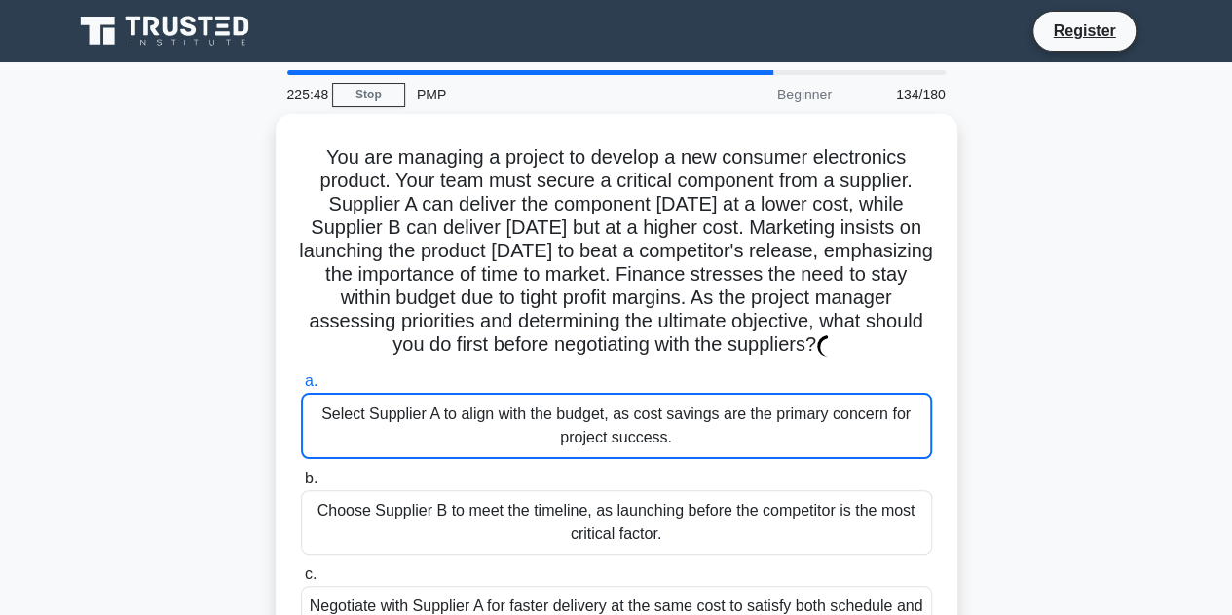
click at [668, 418] on div "Select Supplier A to align with the budget, as cost savings are the primary con…" at bounding box center [616, 426] width 631 height 66
click at [301, 388] on input "a. Select Supplier A to align with the budget, as cost savings are the primary …" at bounding box center [301, 381] width 0 height 13
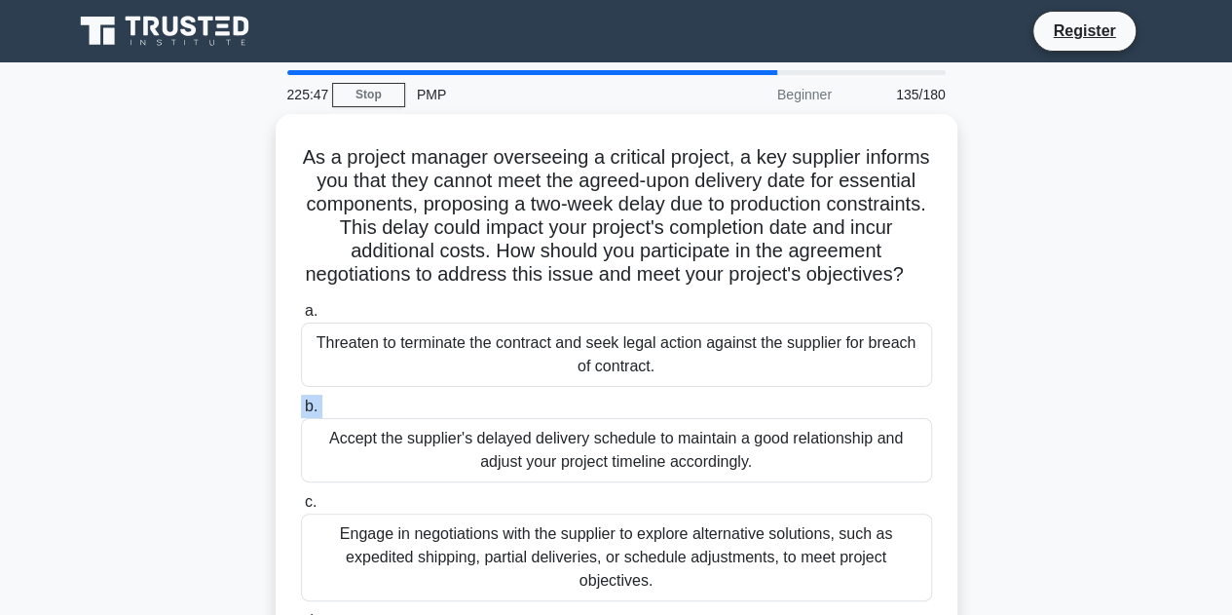
click at [668, 418] on label "b. Accept the supplier's delayed delivery schedule to maintain a good relations…" at bounding box center [616, 438] width 631 height 88
click at [301, 413] on input "b. Accept the supplier's delayed delivery schedule to maintain a good relations…" at bounding box center [301, 406] width 0 height 13
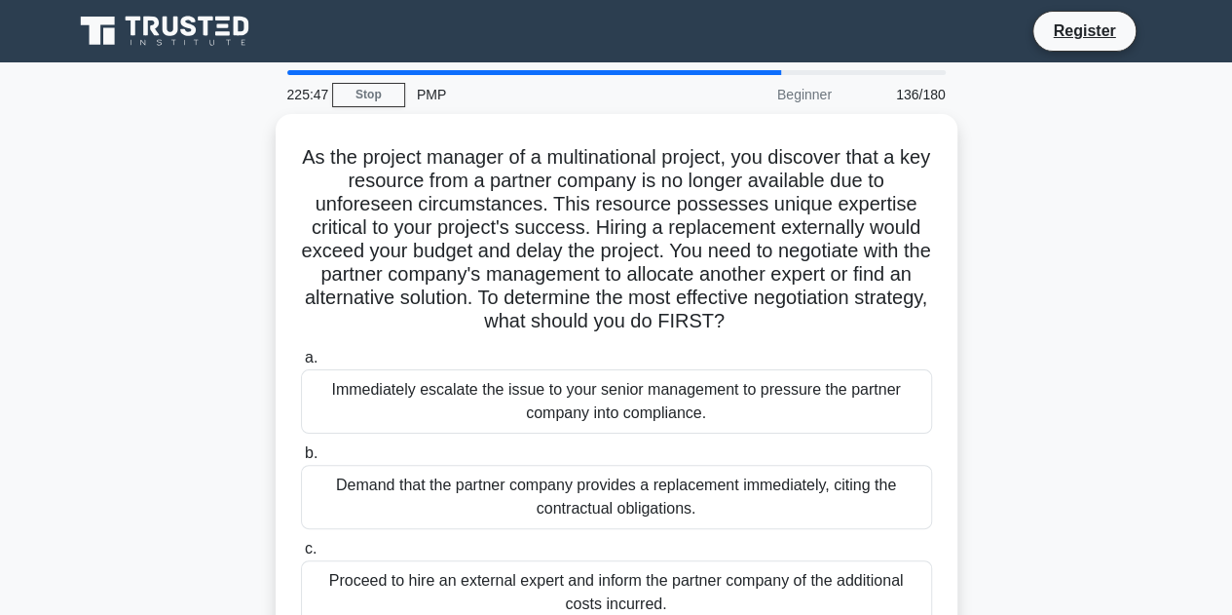
click at [668, 417] on div "Immediately escalate the issue to your senior management to pressure the partne…" at bounding box center [616, 401] width 631 height 64
click at [301, 364] on input "a. Immediately escalate the issue to your senior management to pressure the par…" at bounding box center [301, 358] width 0 height 13
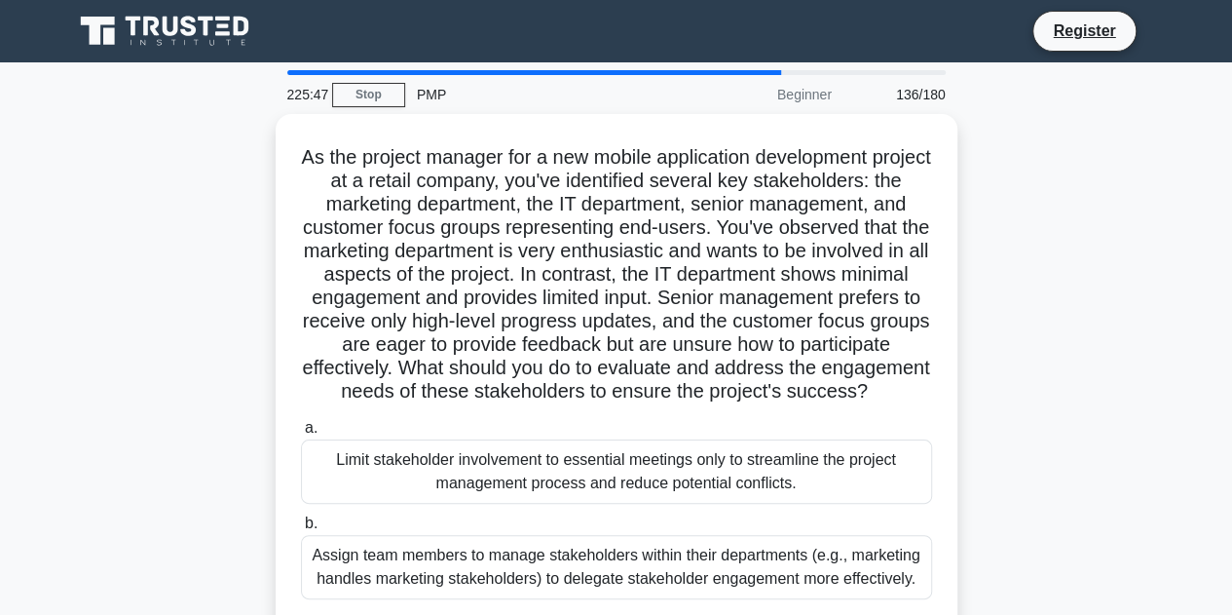
click at [668, 404] on h5 "As the project manager for a new mobile application development project at a re…" at bounding box center [616, 274] width 635 height 259
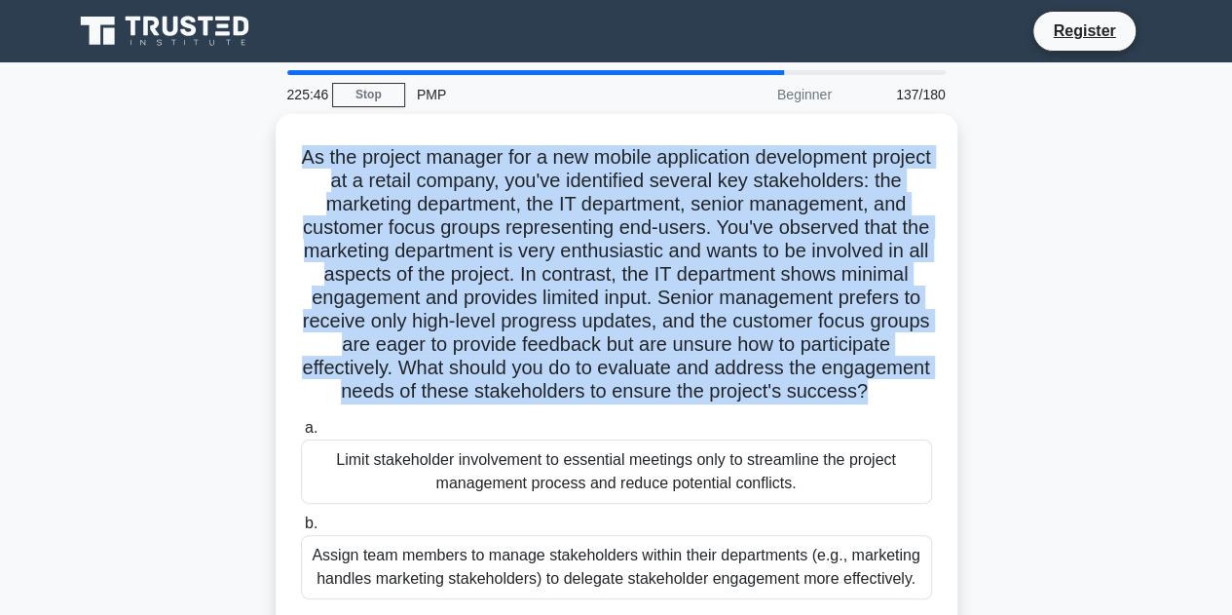
click at [668, 404] on h5 "As the project manager for a new mobile application development project at a re…" at bounding box center [616, 274] width 635 height 259
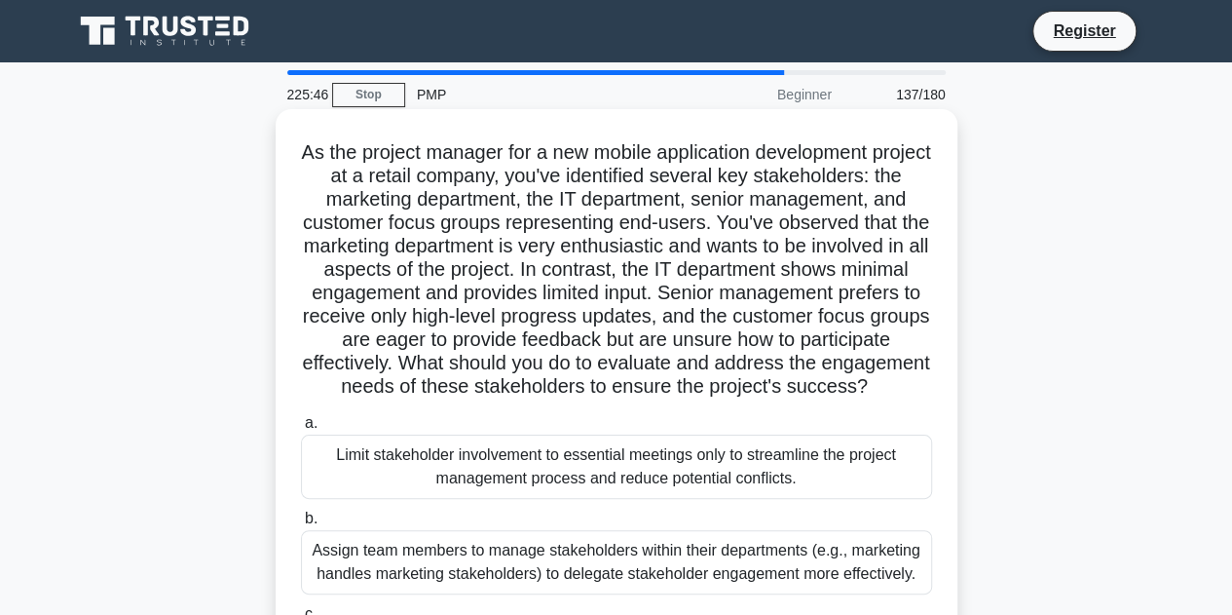
click at [717, 482] on div "Limit stakeholder involvement to essential meetings only to streamline the proj…" at bounding box center [616, 466] width 631 height 64
click at [301, 430] on input "a. Limit stakeholder involvement to essential meetings only to streamline the p…" at bounding box center [301, 423] width 0 height 13
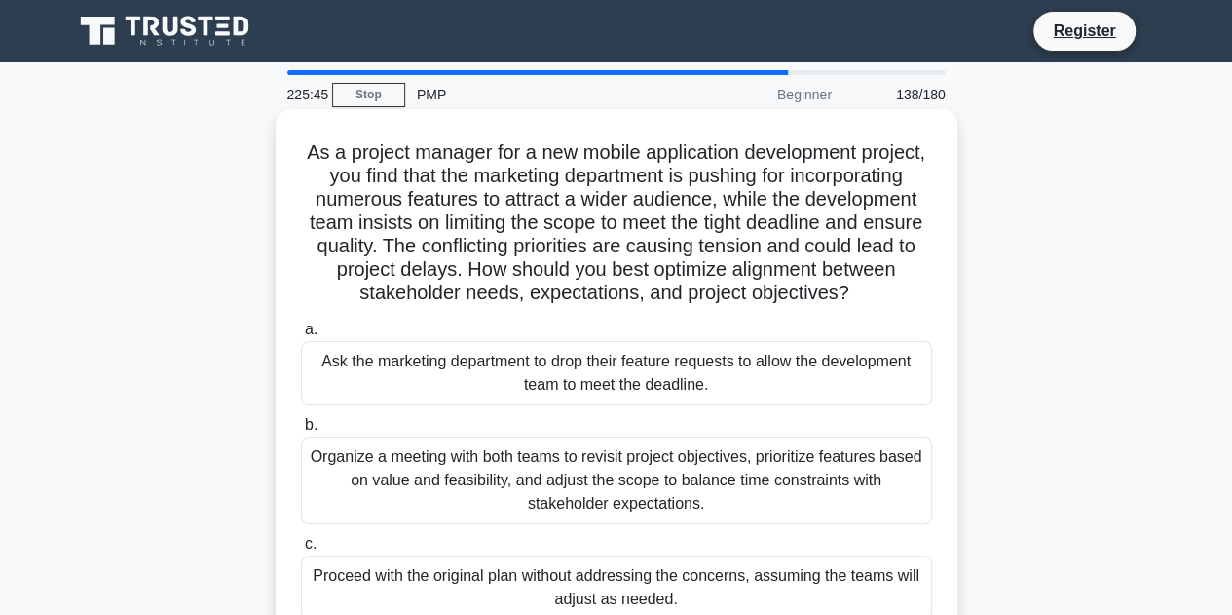
click at [717, 482] on div "Organize a meeting with both teams to revisit project objectives, prioritize fe…" at bounding box center [616, 480] width 631 height 88
click at [301, 431] on input "b. Organize a meeting with both teams to revisit project objectives, prioritize…" at bounding box center [301, 425] width 0 height 13
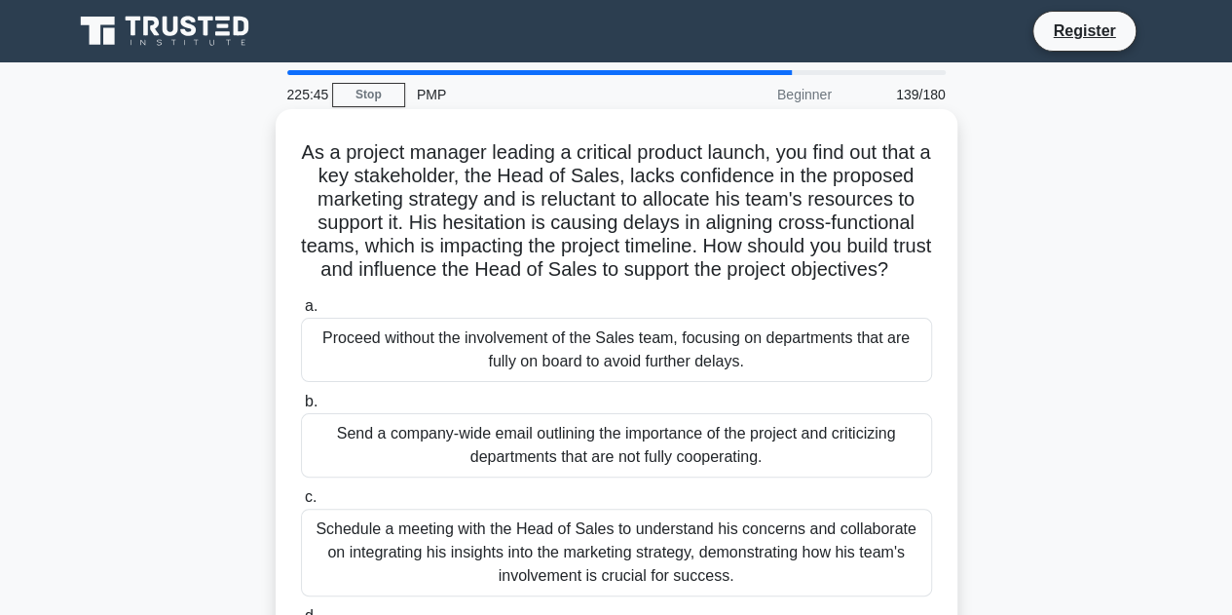
click at [717, 477] on div "Send a company-wide email outlining the importance of the project and criticizi…" at bounding box center [616, 445] width 631 height 64
click at [301, 408] on input "b. Send a company-wide email outlining the importance of the project and critic…" at bounding box center [301, 401] width 0 height 13
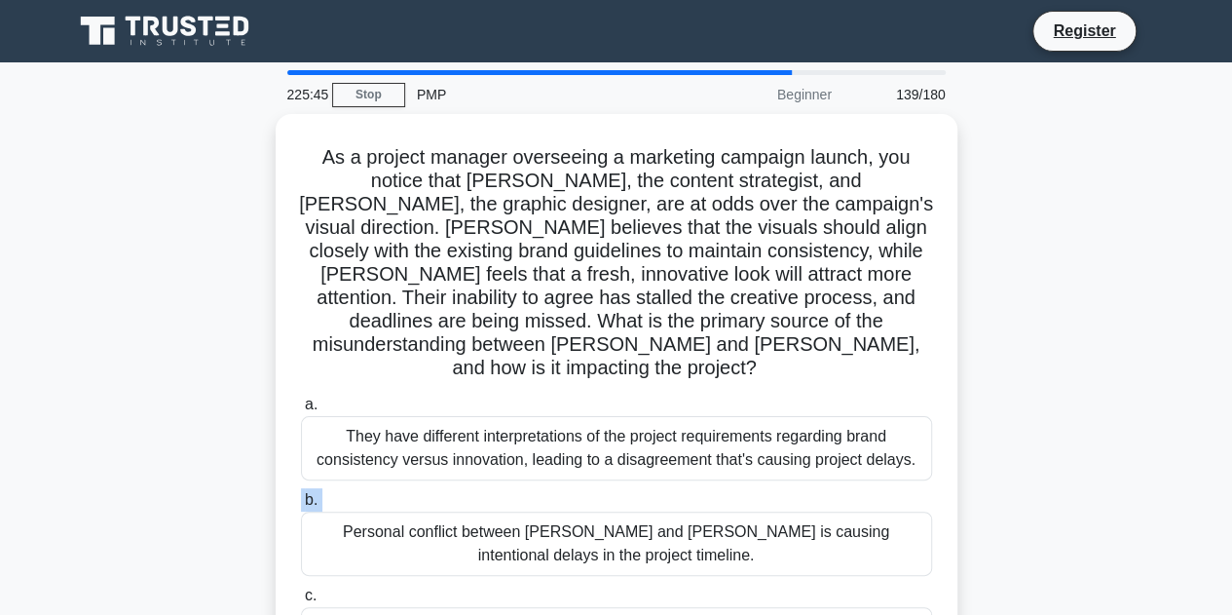
click at [717, 488] on label "b. Personal conflict between Olivia and Liam is causing intentional delays in t…" at bounding box center [616, 532] width 631 height 88
click at [301, 494] on input "b. Personal conflict between Olivia and Liam is causing intentional delays in t…" at bounding box center [301, 500] width 0 height 13
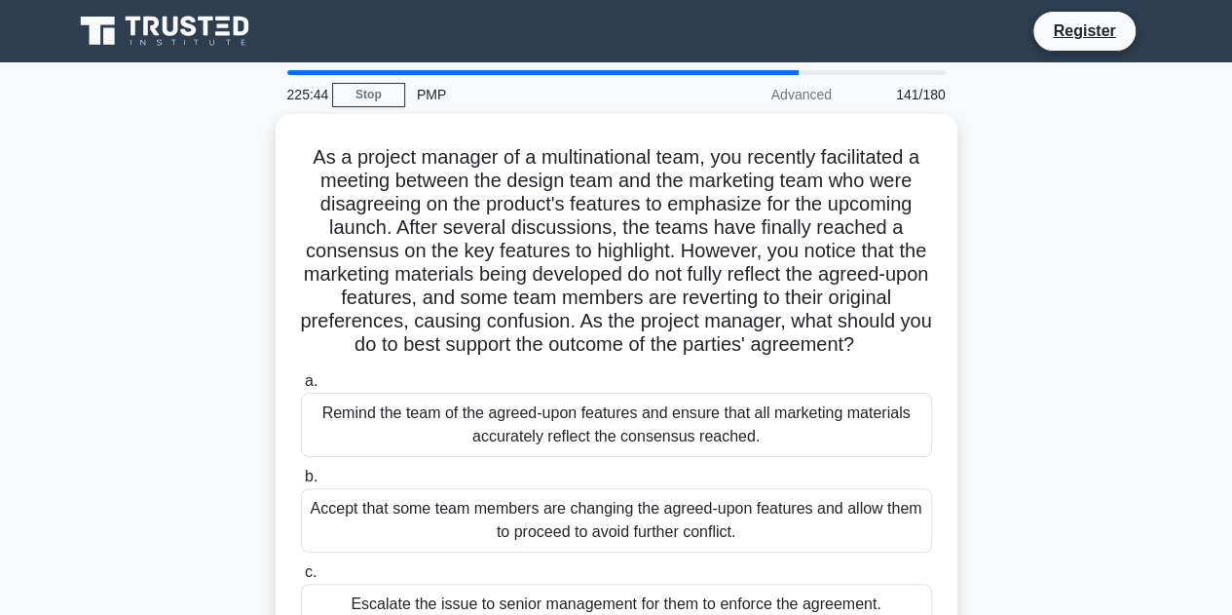
click at [717, 481] on div "a. Remind the team of the agreed-upon features and ensure that all marketing ma…" at bounding box center [616, 544] width 655 height 358
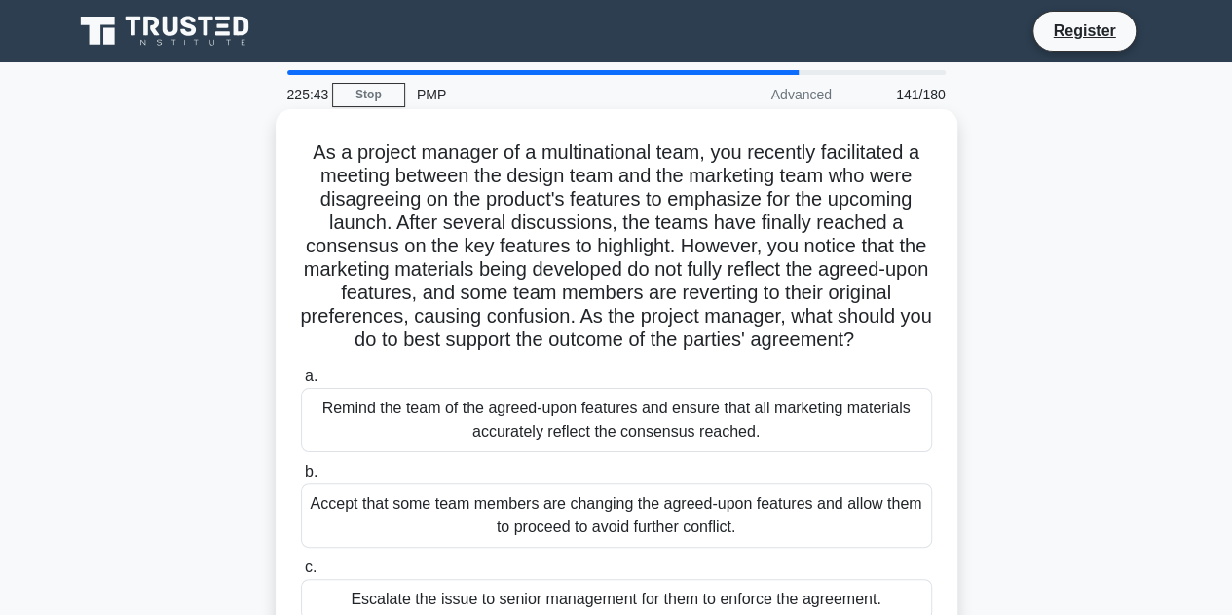
click at [725, 452] on div "Remind the team of the agreed-upon features and ensure that all marketing mater…" at bounding box center [616, 420] width 631 height 64
click at [301, 383] on input "a. Remind the team of the agreed-upon features and ensure that all marketing ma…" at bounding box center [301, 376] width 0 height 13
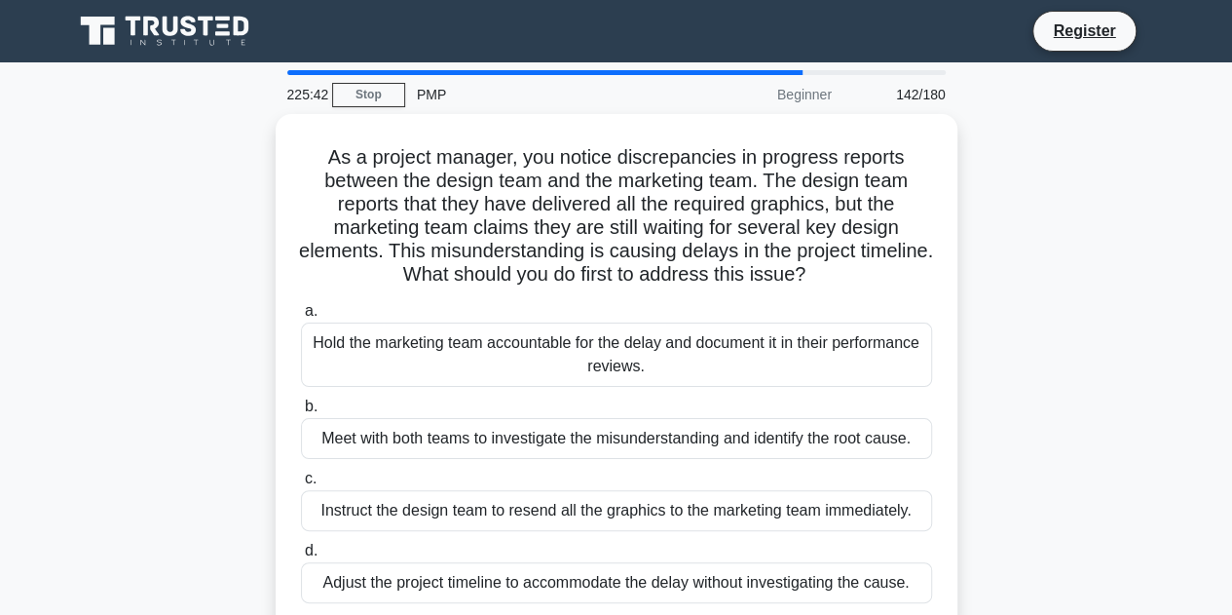
click at [725, 459] on div "a. Hold the marketing team accountable for the delay and document it in their p…" at bounding box center [616, 451] width 655 height 312
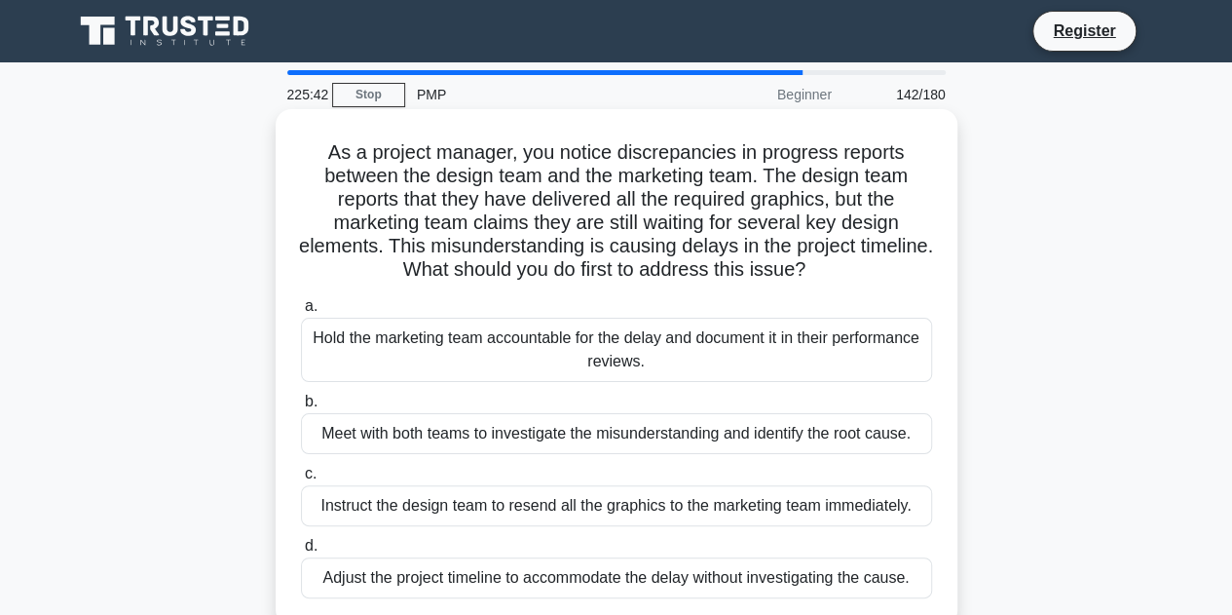
click at [732, 436] on div "Meet with both teams to investigate the misunderstanding and identify the root …" at bounding box center [616, 433] width 631 height 41
click at [301, 408] on input "b. Meet with both teams to investigate the misunderstanding and identify the ro…" at bounding box center [301, 401] width 0 height 13
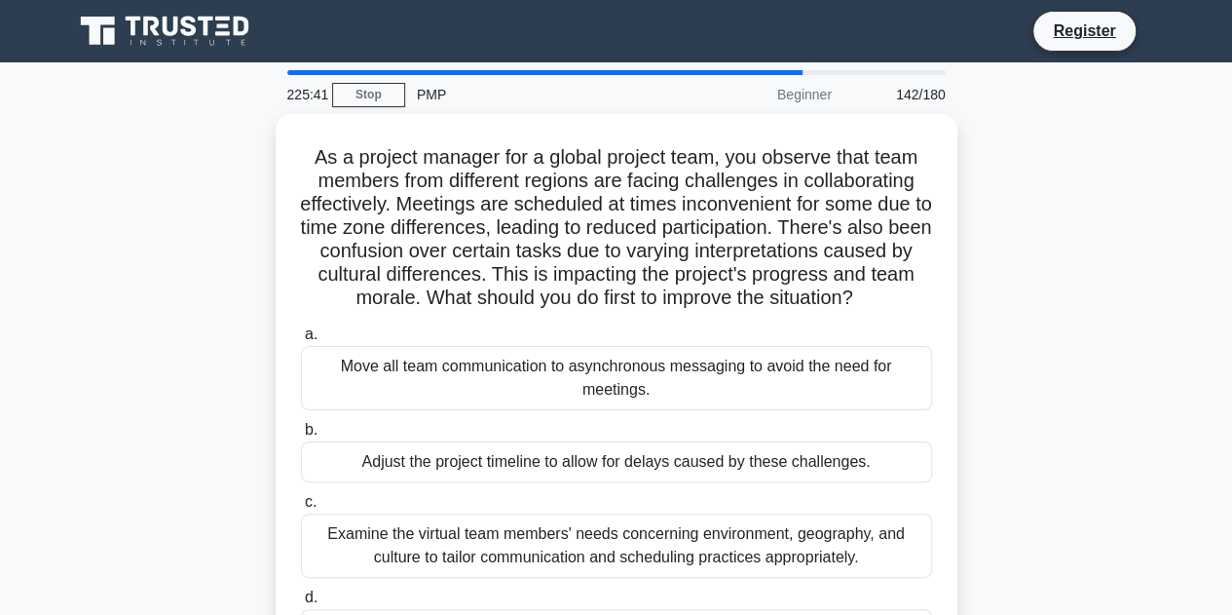
click at [732, 436] on label "b. Adjust the project timeline to allow for delays caused by these challenges." at bounding box center [616, 450] width 631 height 64
click at [301, 436] on input "b. Adjust the project timeline to allow for delays caused by these challenges." at bounding box center [301, 430] width 0 height 13
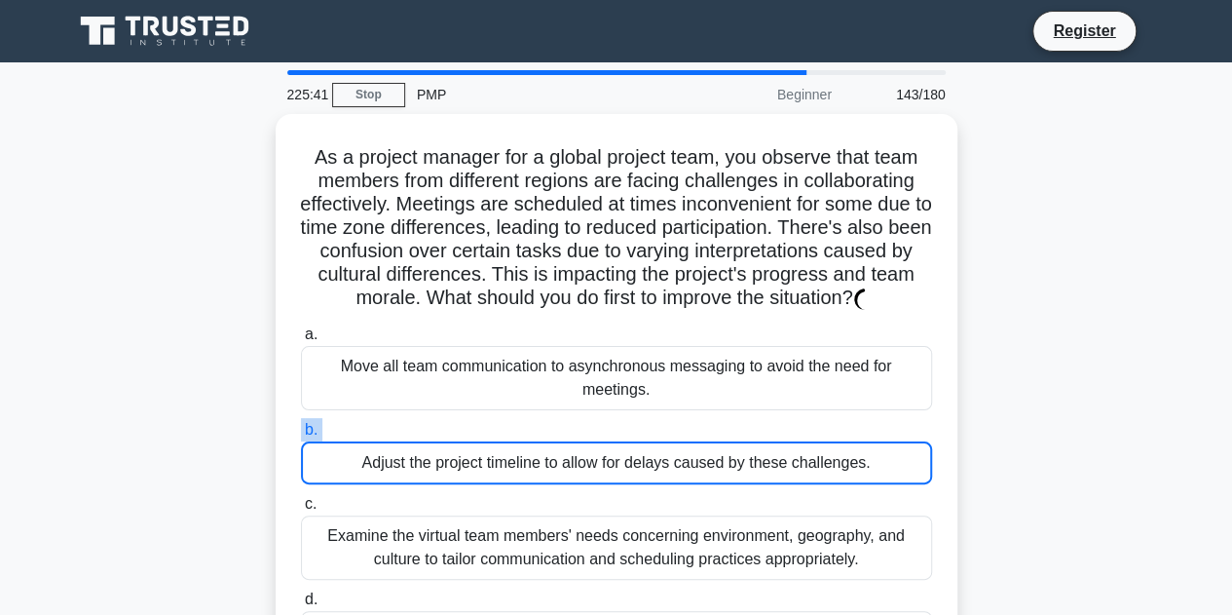
click at [732, 436] on label "b. Adjust the project timeline to allow for delays caused by these challenges." at bounding box center [616, 451] width 631 height 66
click at [301, 436] on input "b. Adjust the project timeline to allow for delays caused by these challenges." at bounding box center [301, 430] width 0 height 13
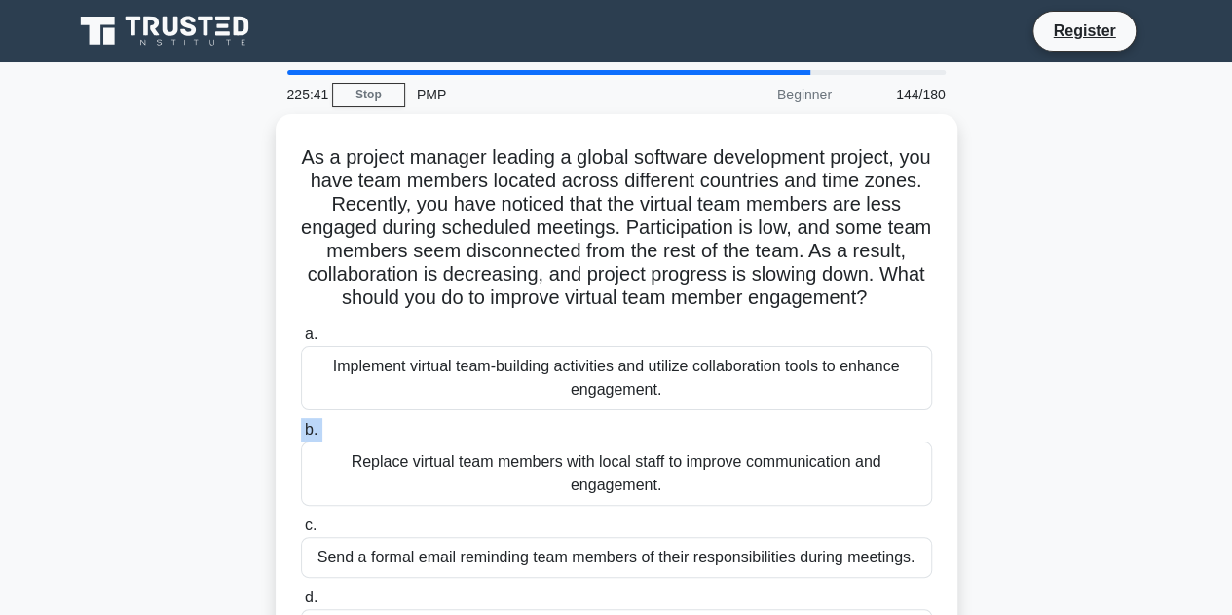
click at [732, 436] on div "a. Implement virtual team-building activities and utilize collaboration tools t…" at bounding box center [616, 498] width 655 height 358
click at [732, 436] on label "b. Replace virtual team members with local staff to improve communication and e…" at bounding box center [616, 462] width 631 height 88
click at [301, 436] on input "b. Replace virtual team members with local staff to improve communication and e…" at bounding box center [301, 430] width 0 height 13
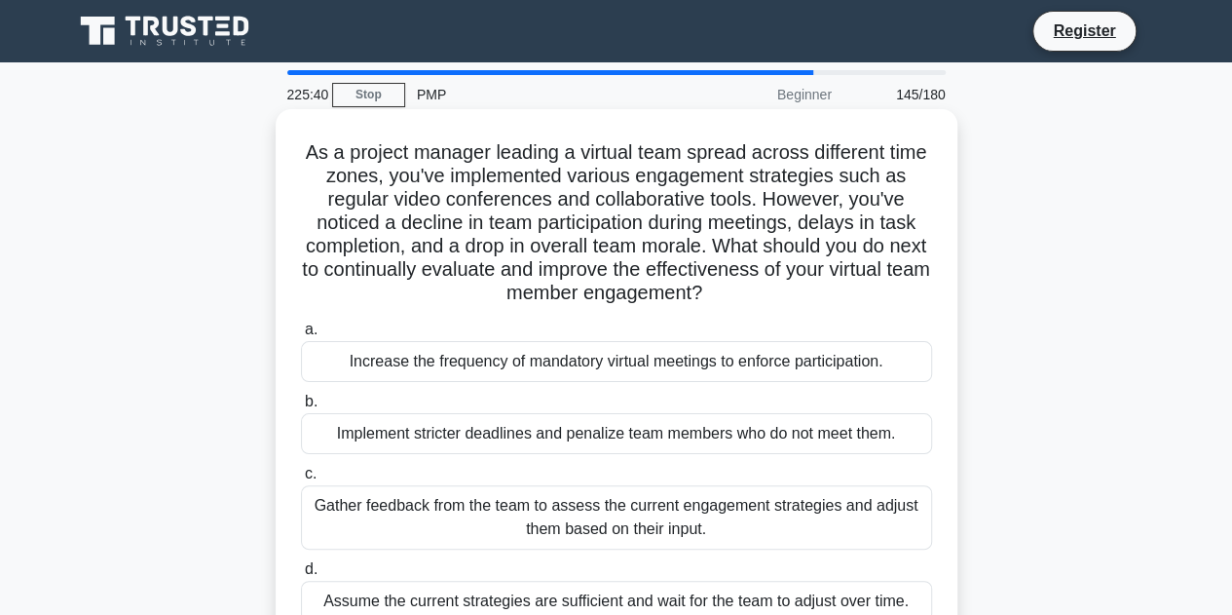
click at [738, 406] on label "b. Implement stricter deadlines and penalize team members who do not meet them." at bounding box center [616, 422] width 631 height 64
click at [301, 406] on input "b. Implement stricter deadlines and penalize team members who do not meet them." at bounding box center [301, 401] width 0 height 13
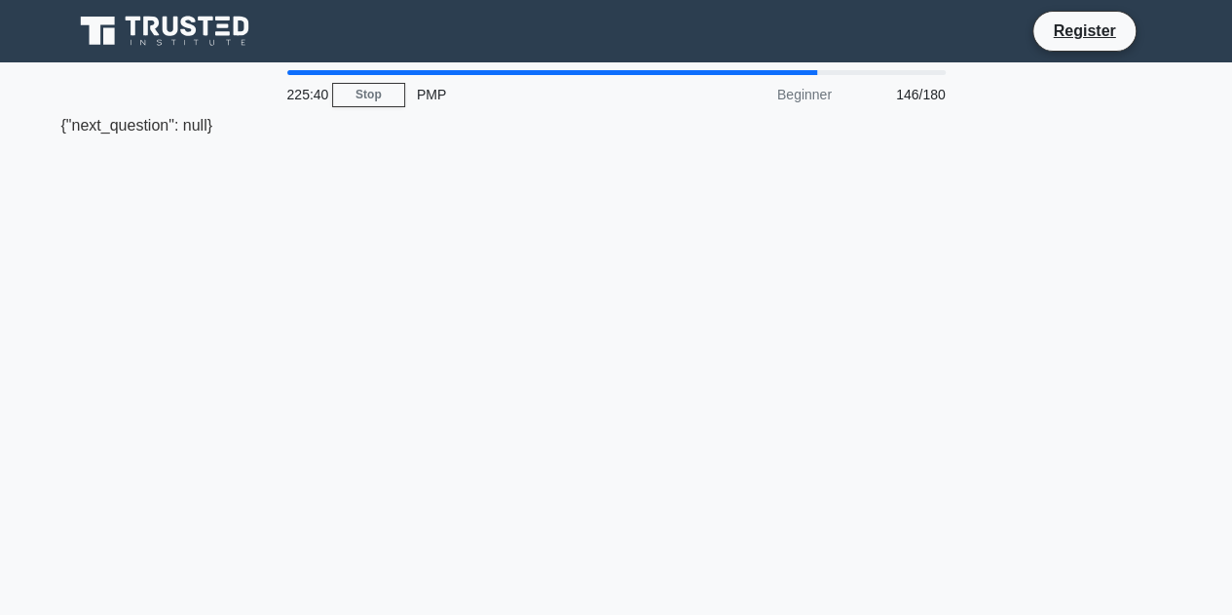
click at [738, 406] on div "225:40 Stop PMP Beginner 146/180 {"next_question": null}" at bounding box center [616, 557] width 1110 height 974
click at [1079, 320] on div "225:38 Stop PMP Beginner 146/180 {"next_question": null}" at bounding box center [616, 557] width 1110 height 974
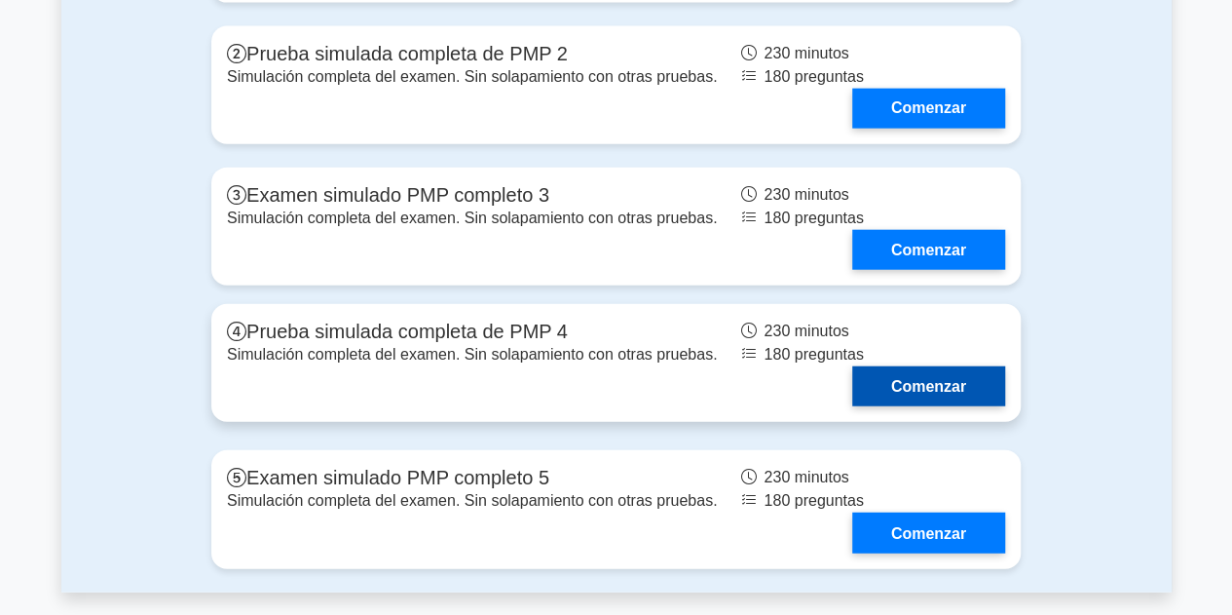
scroll to position [5977, 0]
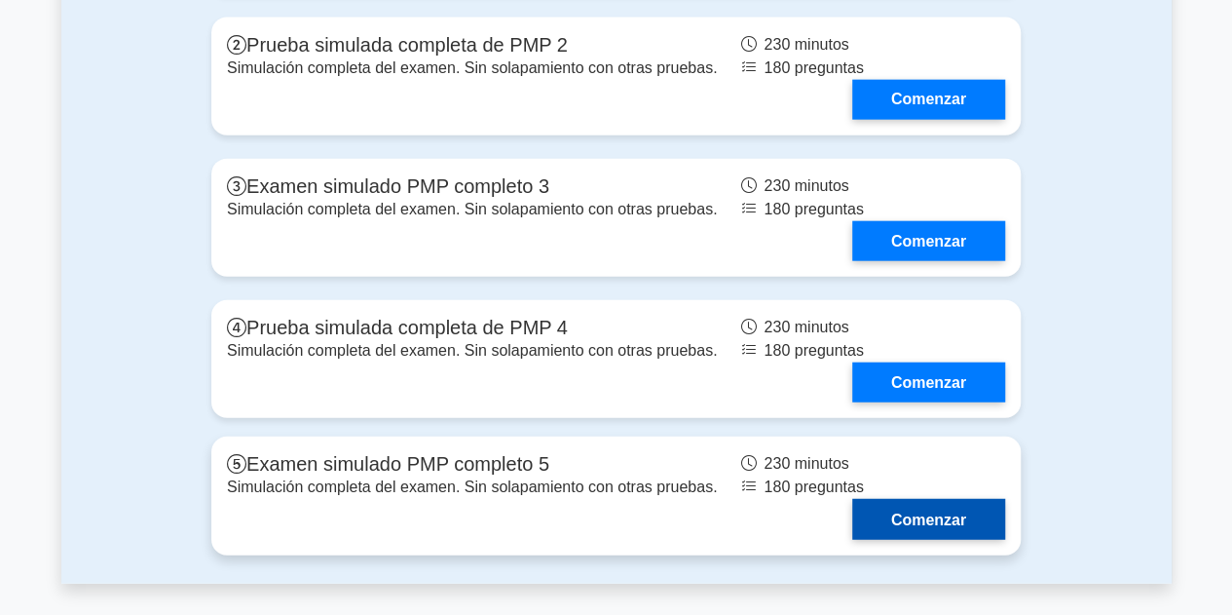
click at [927, 526] on link "Comenzar" at bounding box center [928, 519] width 153 height 40
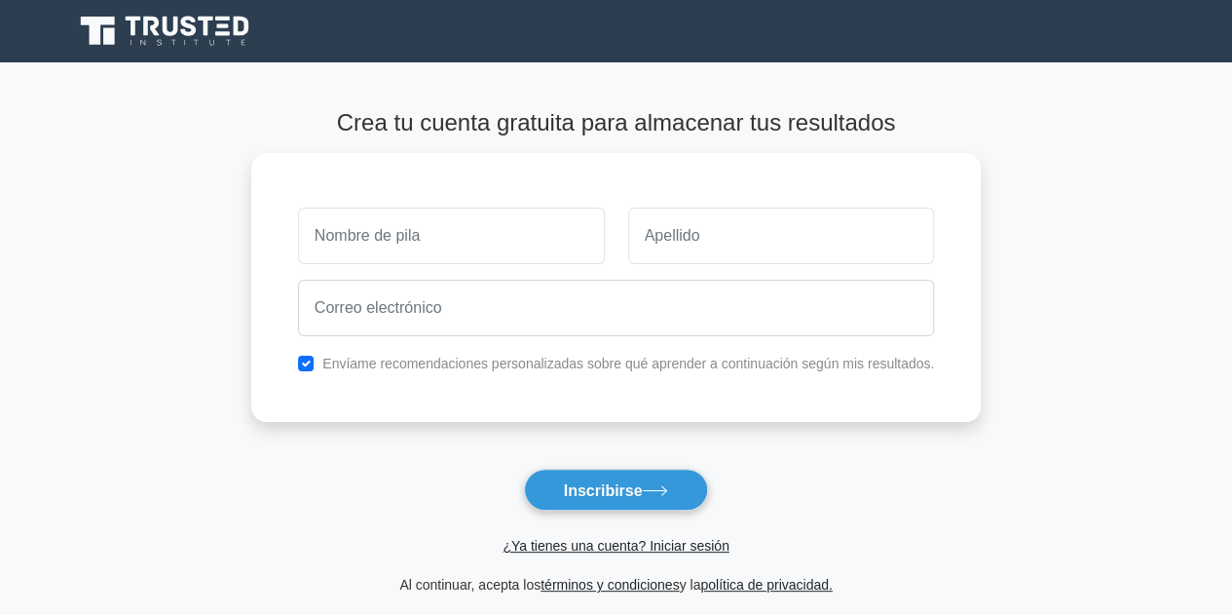
click at [178, 26] on icon at bounding box center [166, 31] width 187 height 37
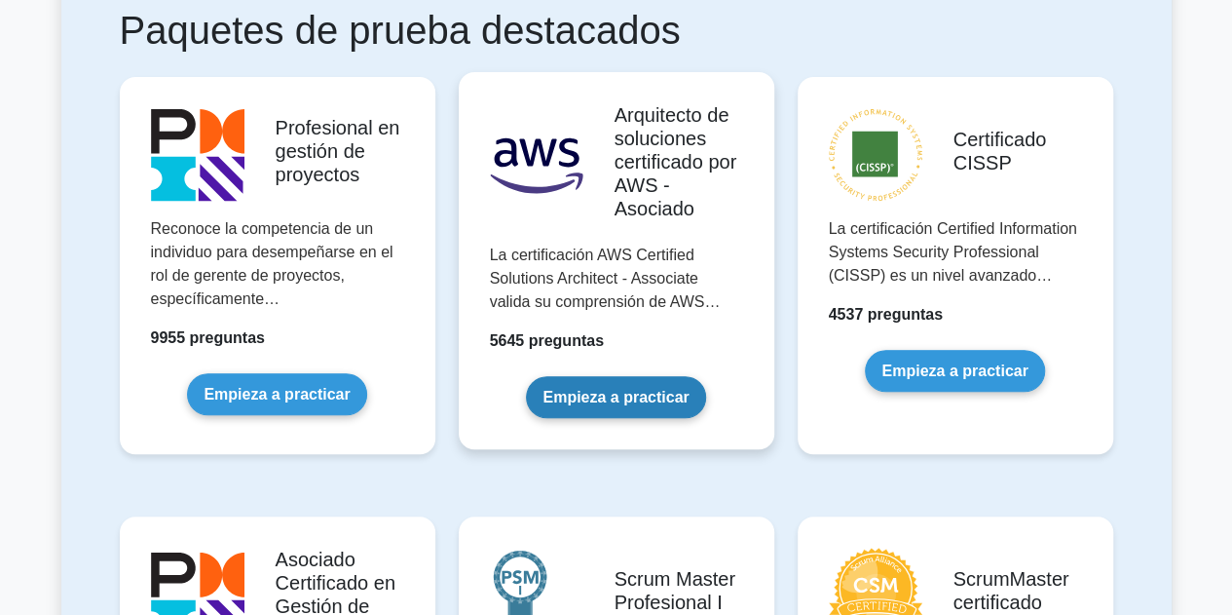
scroll to position [390, 0]
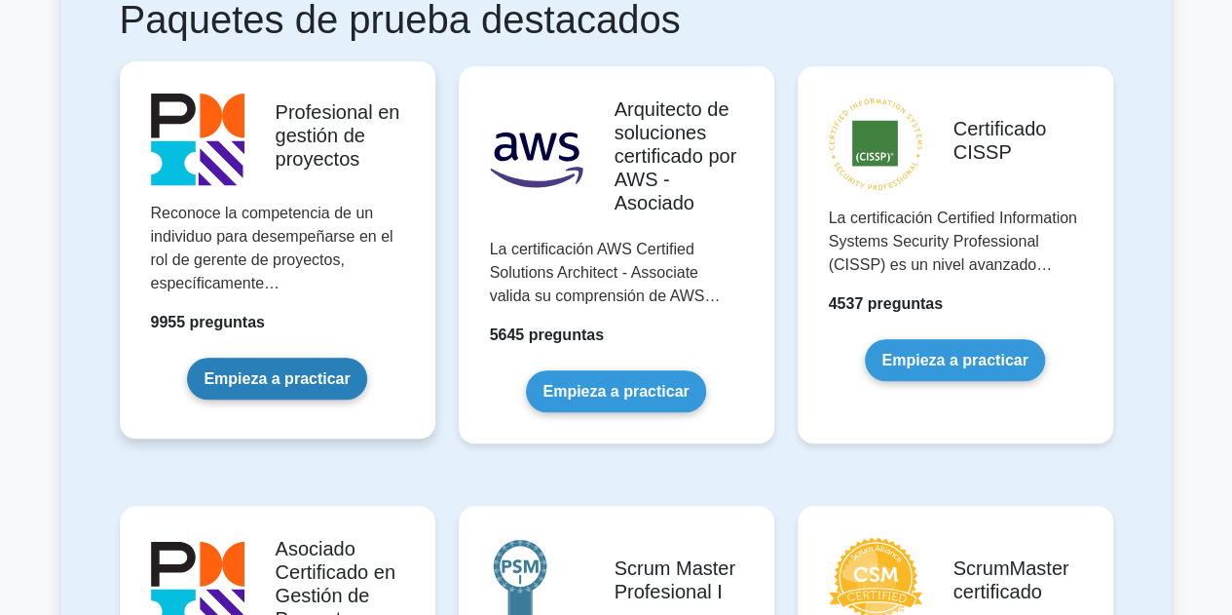
click at [278, 372] on link "Empieza a practicar" at bounding box center [276, 378] width 179 height 42
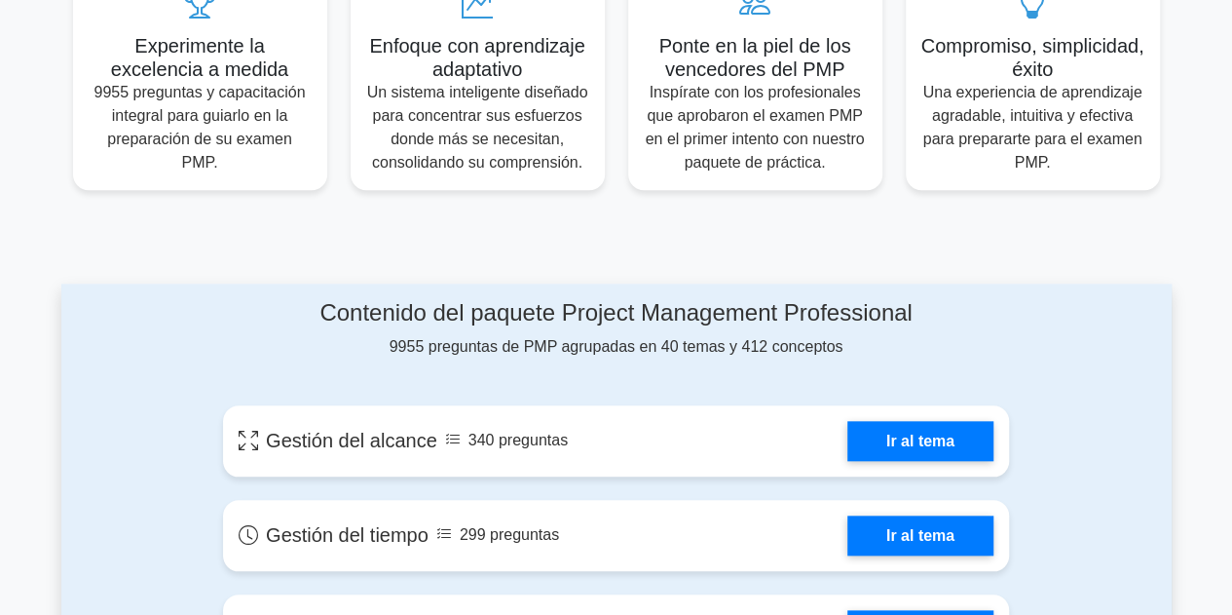
scroll to position [292, 0]
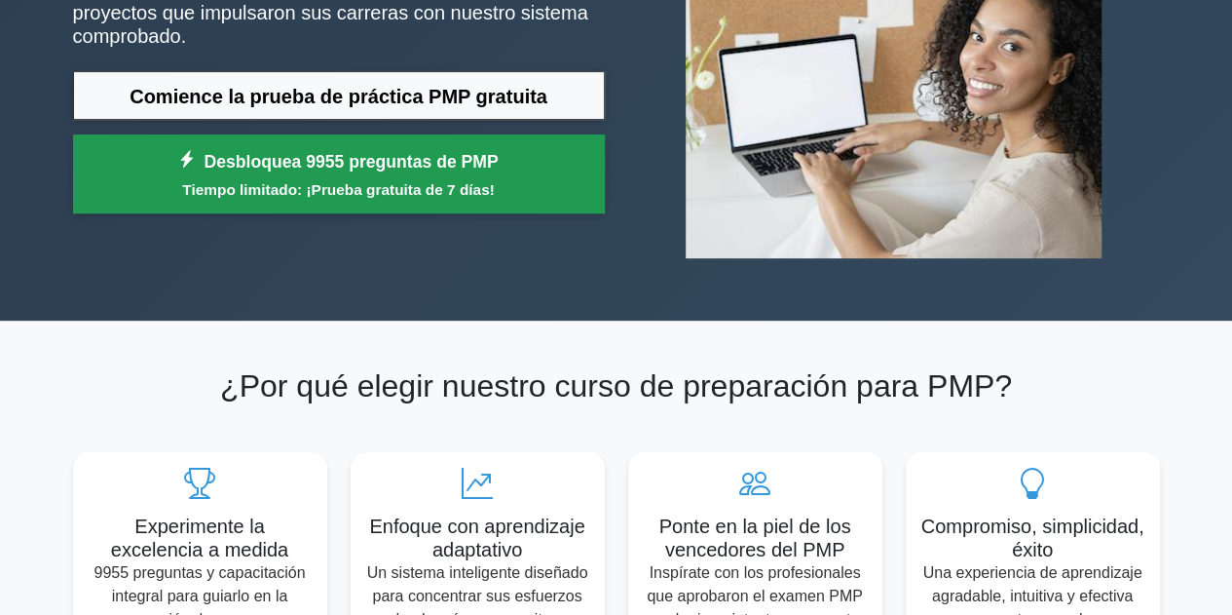
click at [337, 186] on font "Tiempo limitado: ¡Prueba gratuita de 7 días!" at bounding box center [338, 189] width 312 height 17
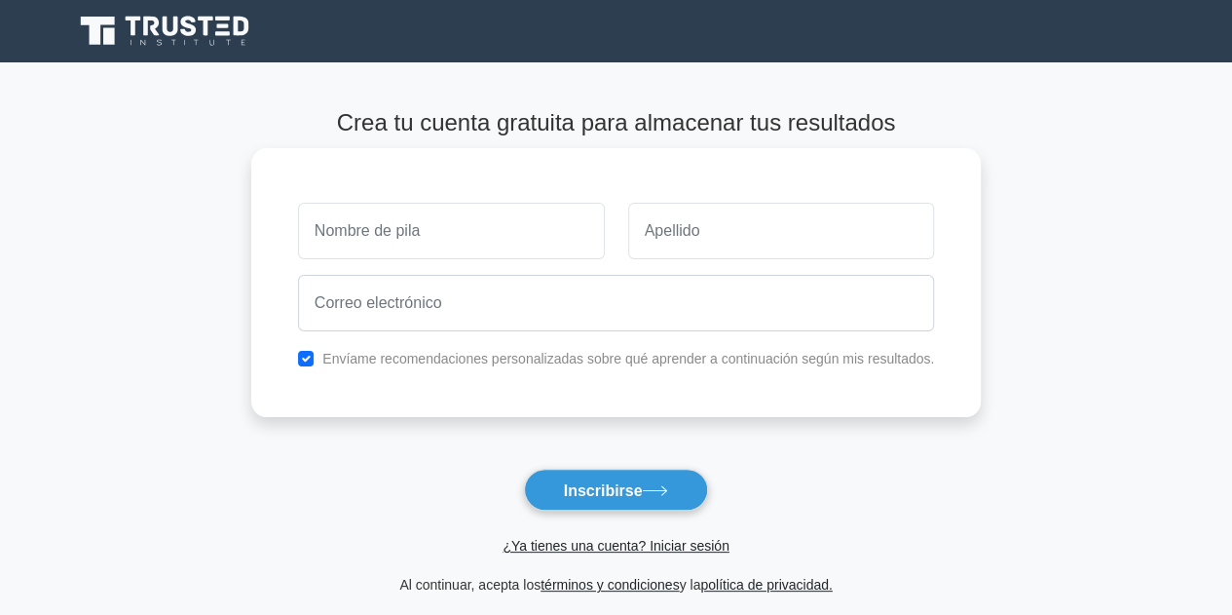
type input "j"
type input "JHONATAN"
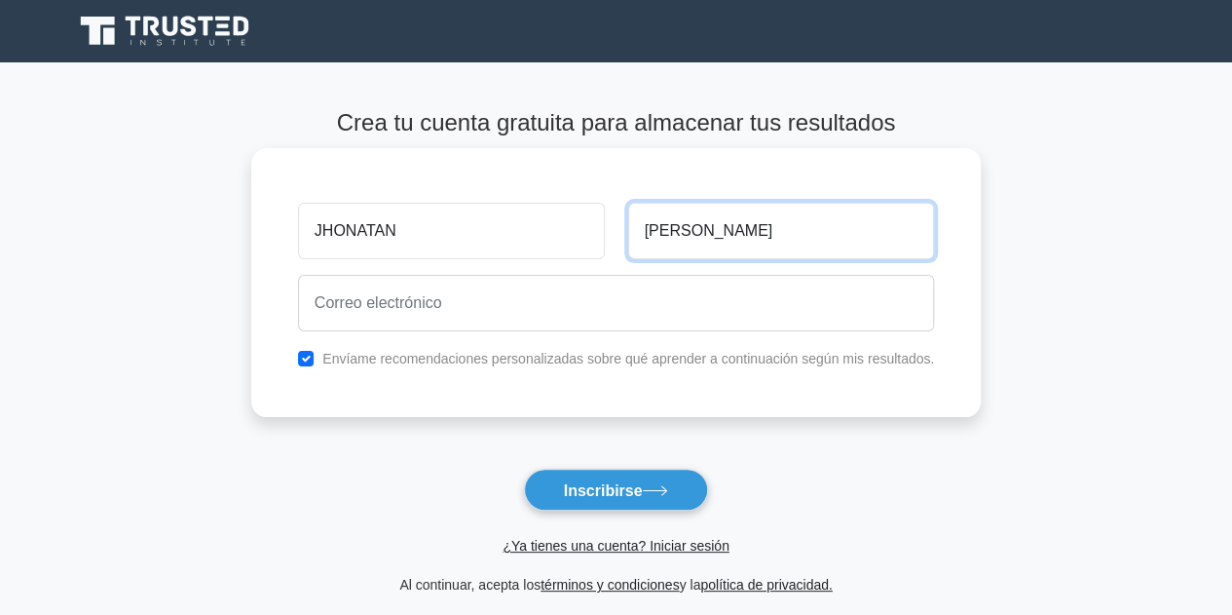
type input "[PERSON_NAME]"
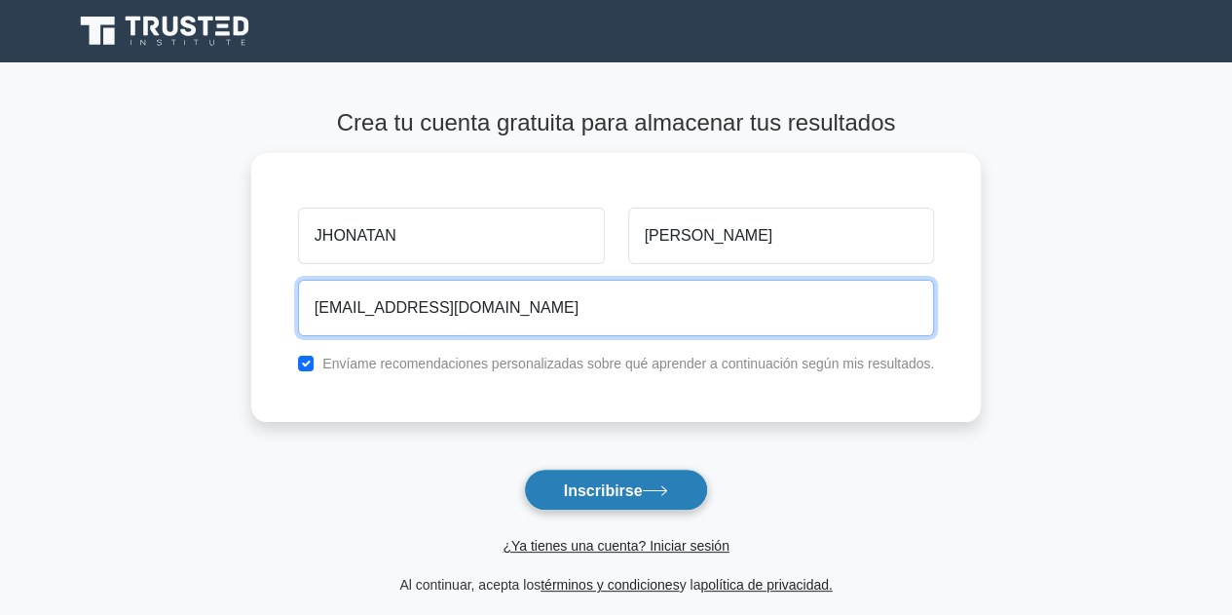
type input "[EMAIL_ADDRESS][DOMAIN_NAME]"
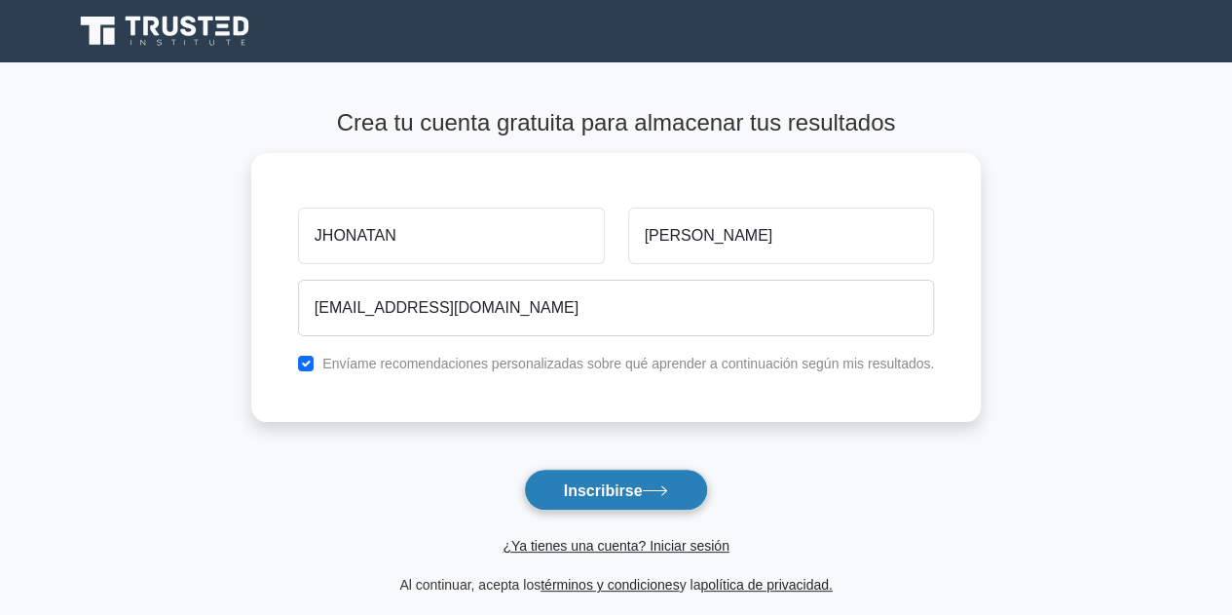
click at [641, 478] on button "Inscribirse" at bounding box center [616, 489] width 185 height 42
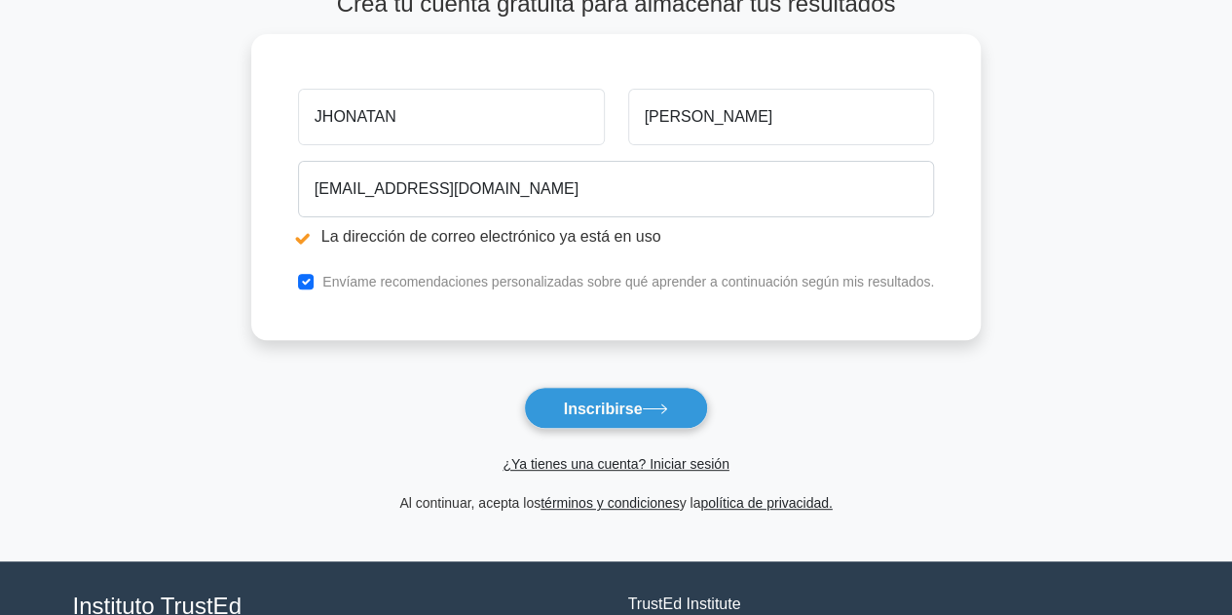
scroll to position [195, 0]
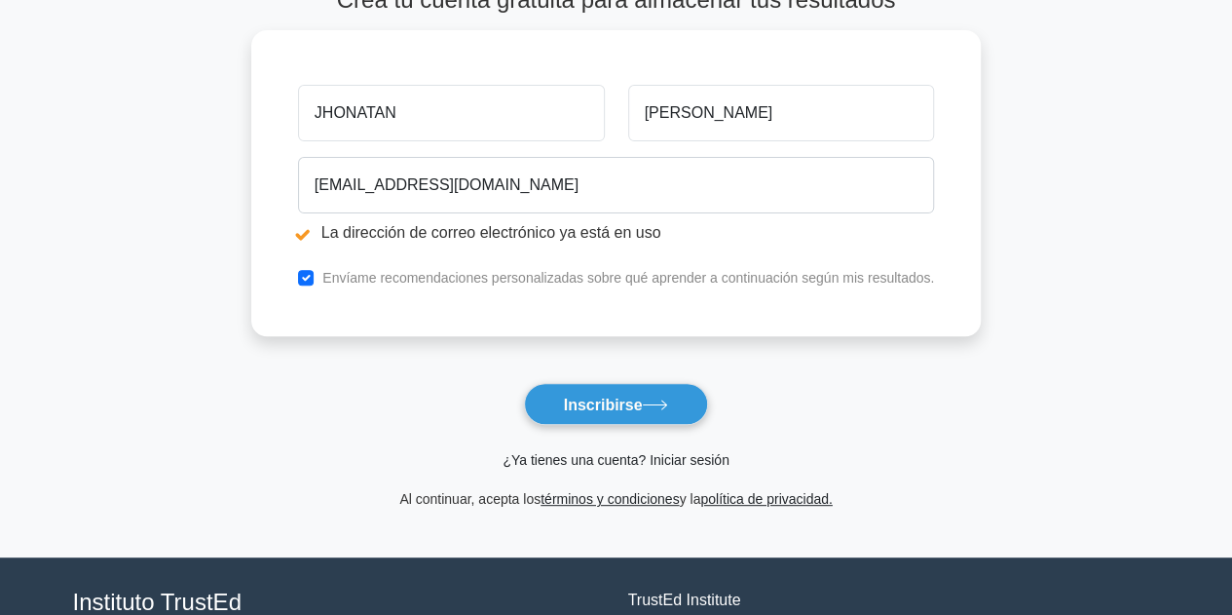
click at [656, 455] on font "¿Ya tienes una cuenta? Iniciar sesión" at bounding box center [616, 460] width 226 height 16
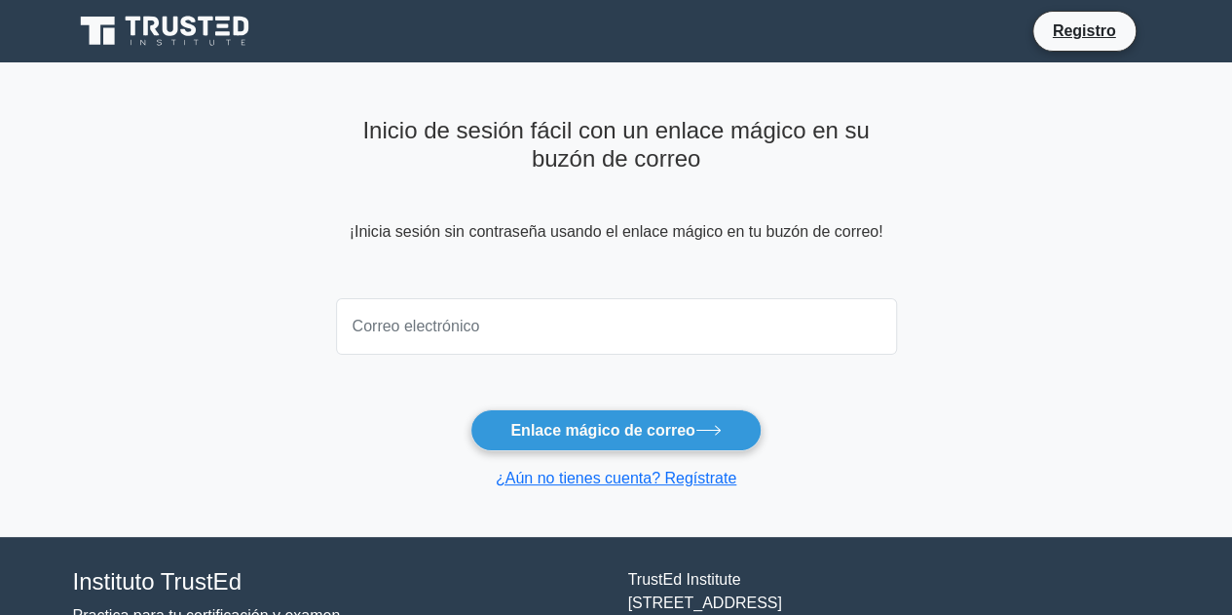
click at [598, 319] on input "email" at bounding box center [616, 326] width 561 height 56
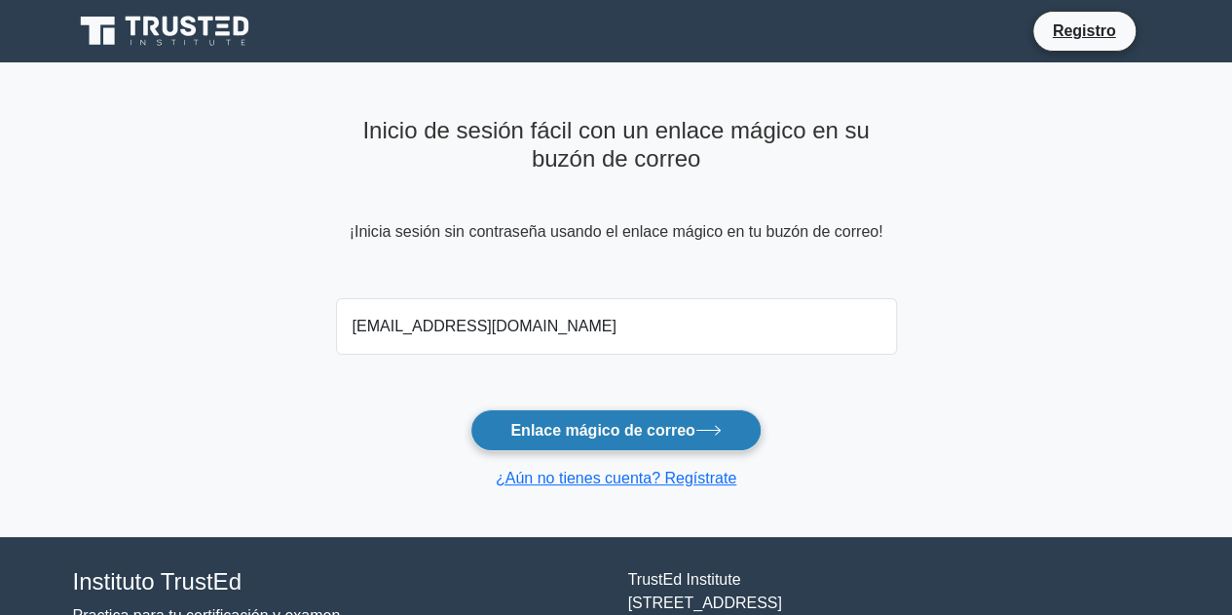
type input "[EMAIL_ADDRESS][DOMAIN_NAME]"
click at [638, 416] on button "Enlace mágico de correo" at bounding box center [615, 430] width 290 height 42
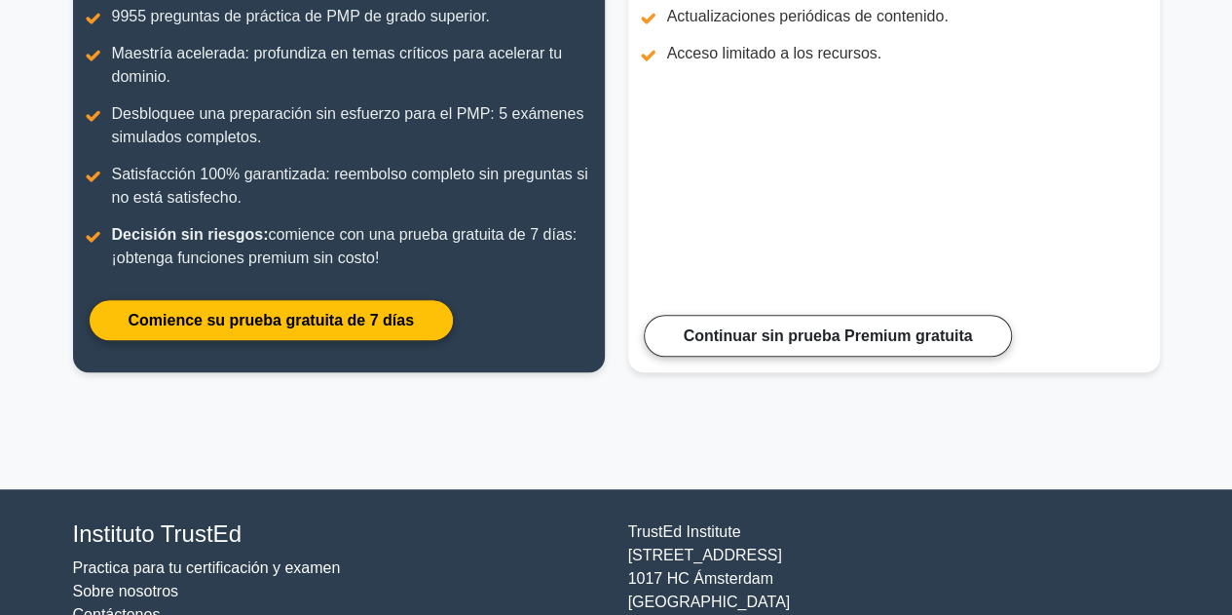
scroll to position [392, 0]
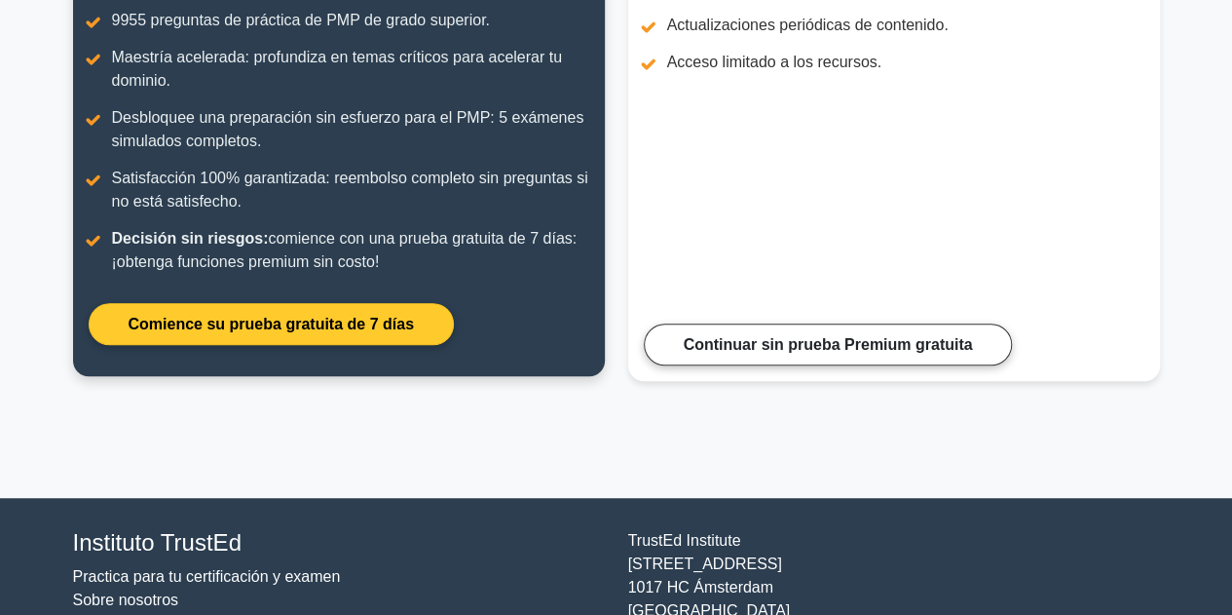
click at [324, 332] on link "Comience su prueba gratuita de 7 días" at bounding box center [271, 324] width 365 height 42
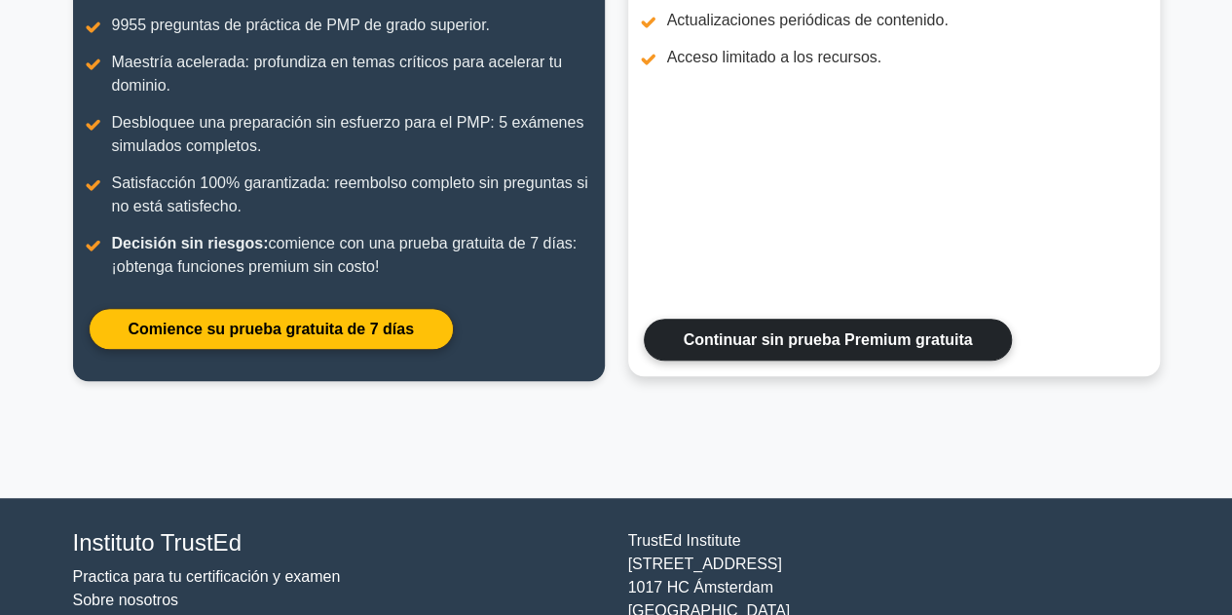
click at [719, 330] on link "Continuar sin prueba Premium gratuita" at bounding box center [828, 340] width 369 height 42
